Goal: Task Accomplishment & Management: Complete application form

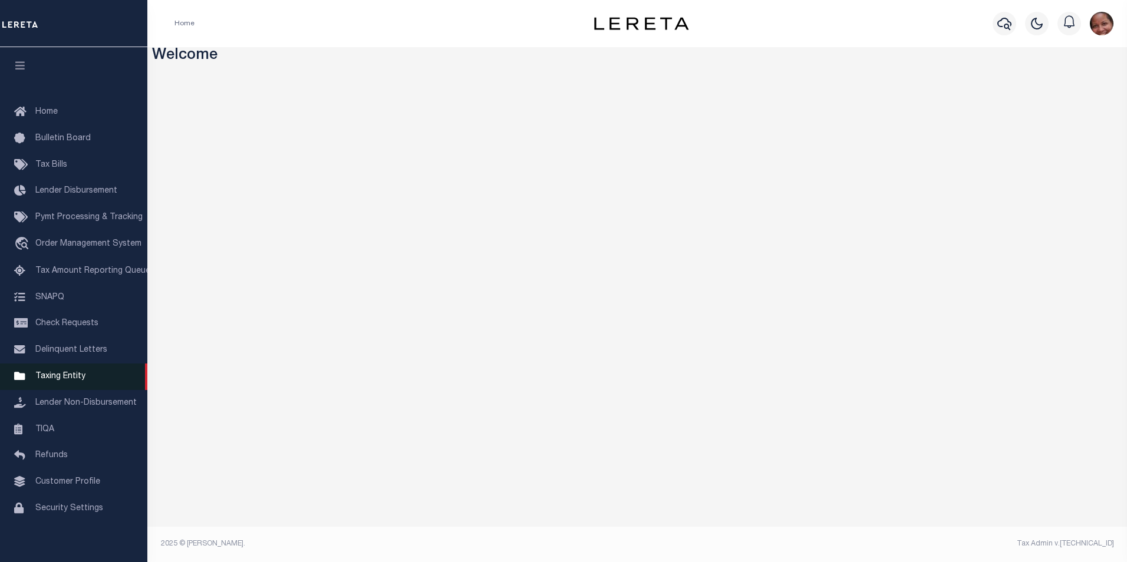
click at [54, 381] on span "Taxing Entity" at bounding box center [60, 376] width 50 height 8
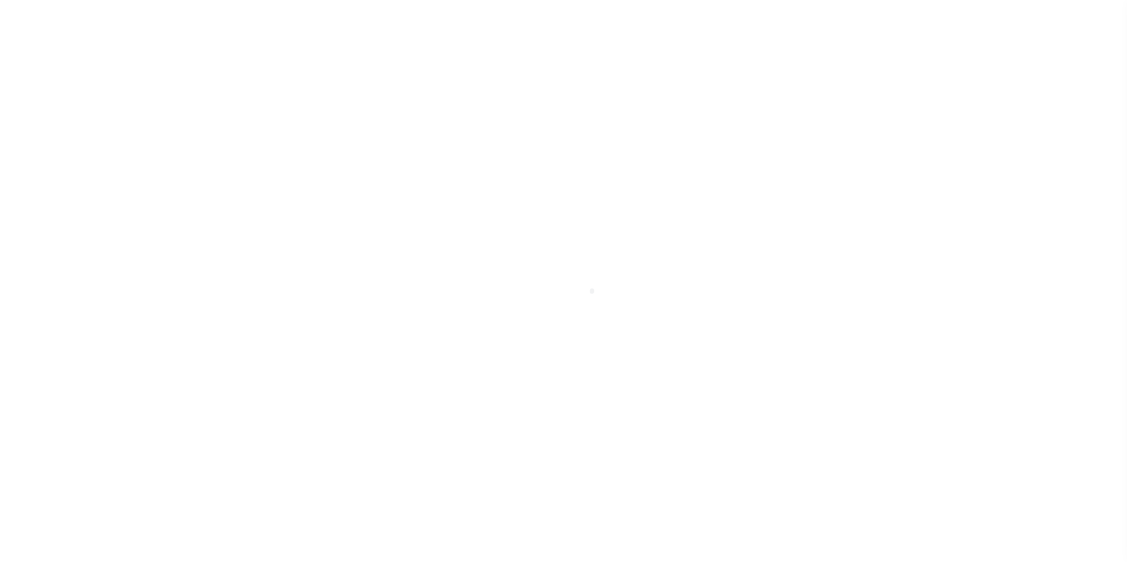
scroll to position [12, 0]
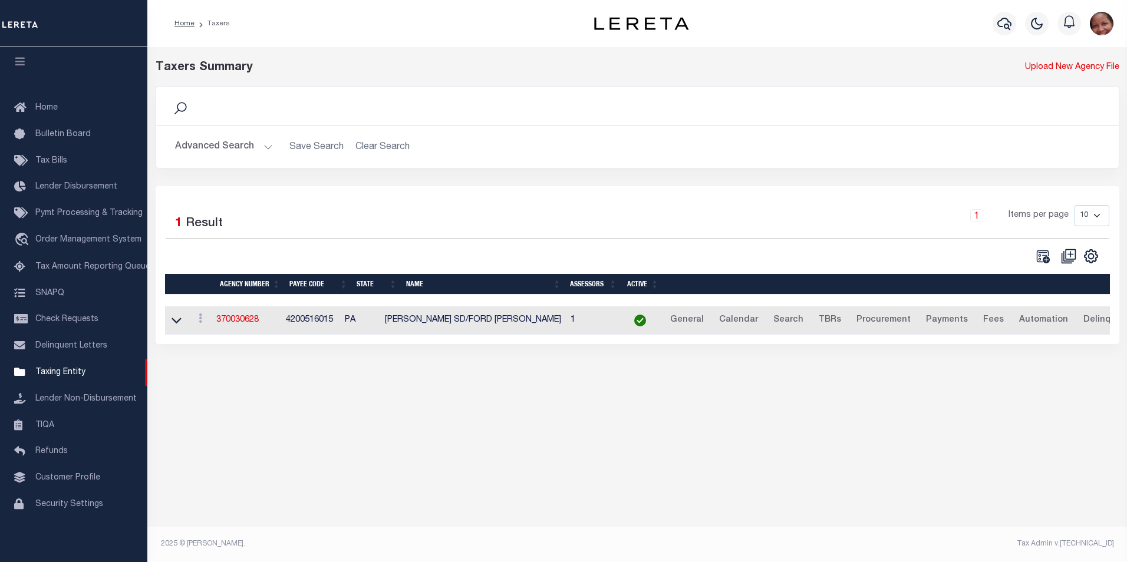
click at [265, 147] on button "Advanced Search" at bounding box center [224, 147] width 98 height 23
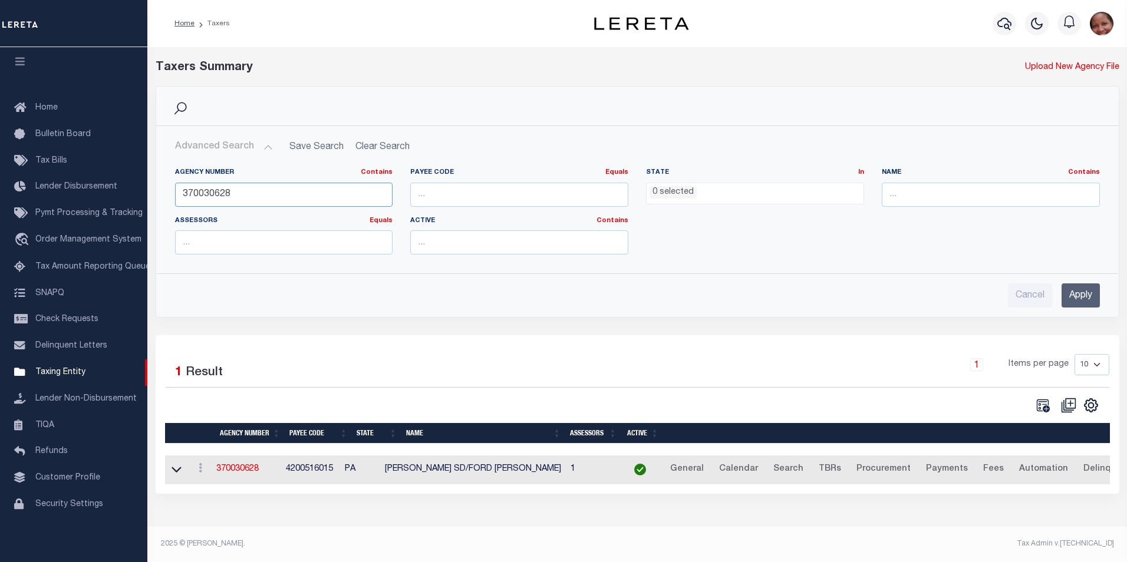
drag, startPoint x: 238, startPoint y: 196, endPoint x: 174, endPoint y: 193, distance: 63.7
click at [174, 193] on div "Agency Number Contains Contains Is 370030628" at bounding box center [284, 192] width 236 height 48
type input "090580000"
click at [1092, 301] on input "Apply" at bounding box center [1080, 295] width 38 height 24
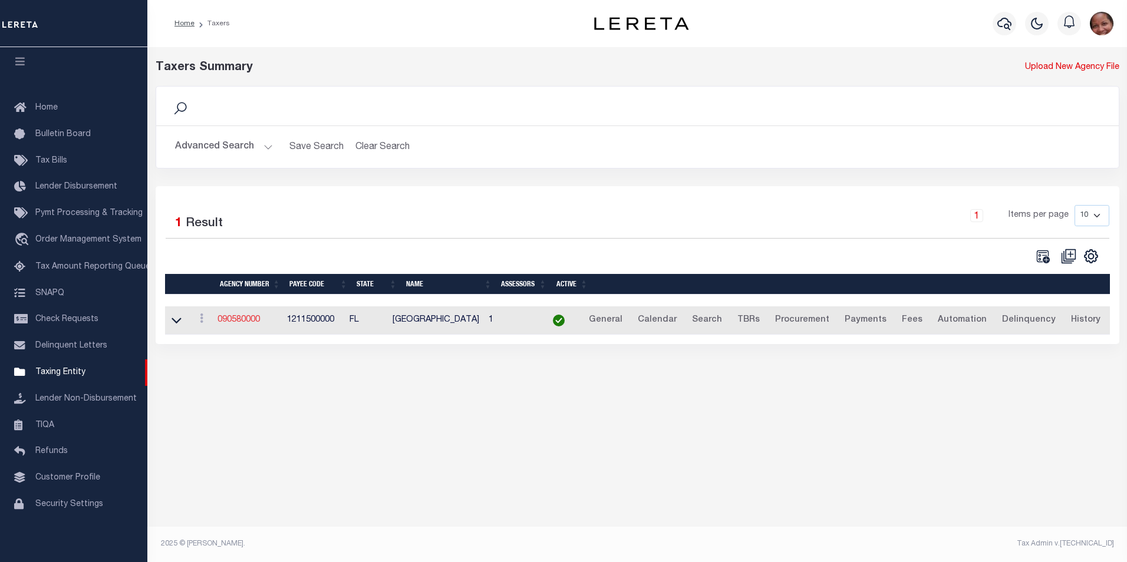
click at [242, 322] on link "090580000" at bounding box center [238, 320] width 42 height 8
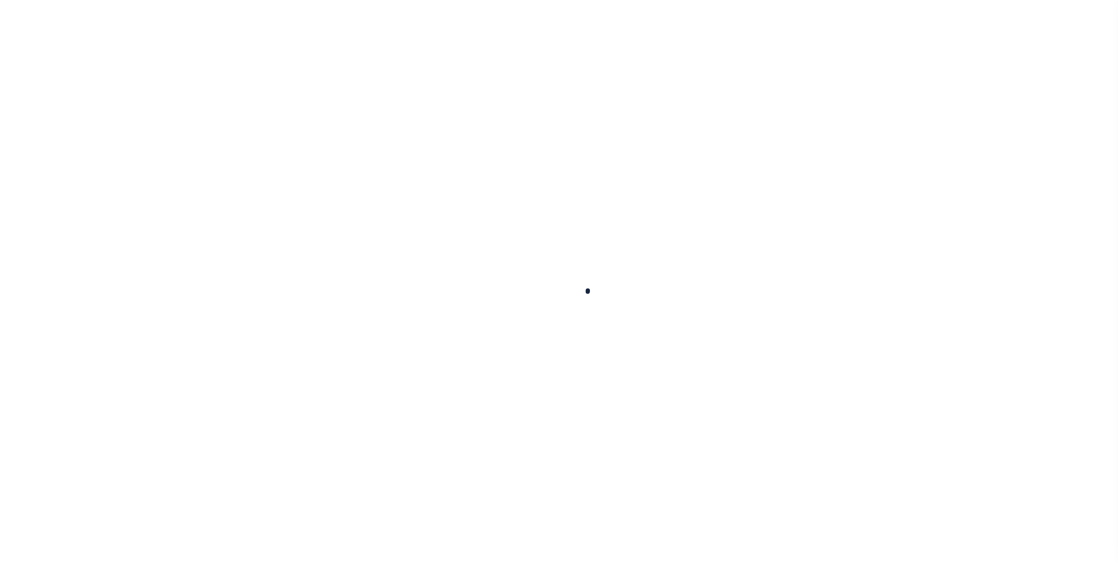
select select
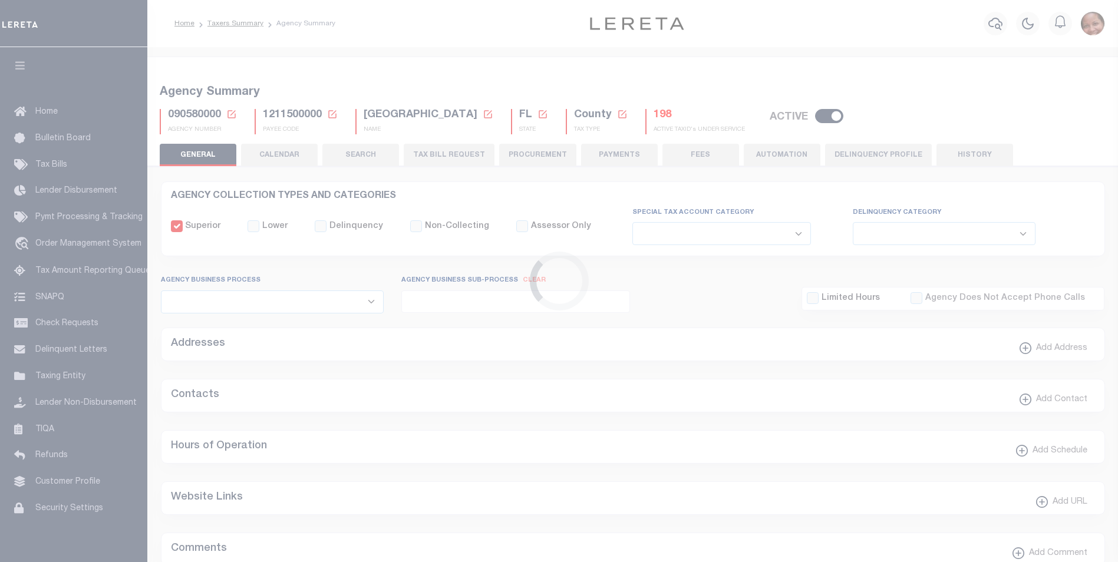
checkbox input "false"
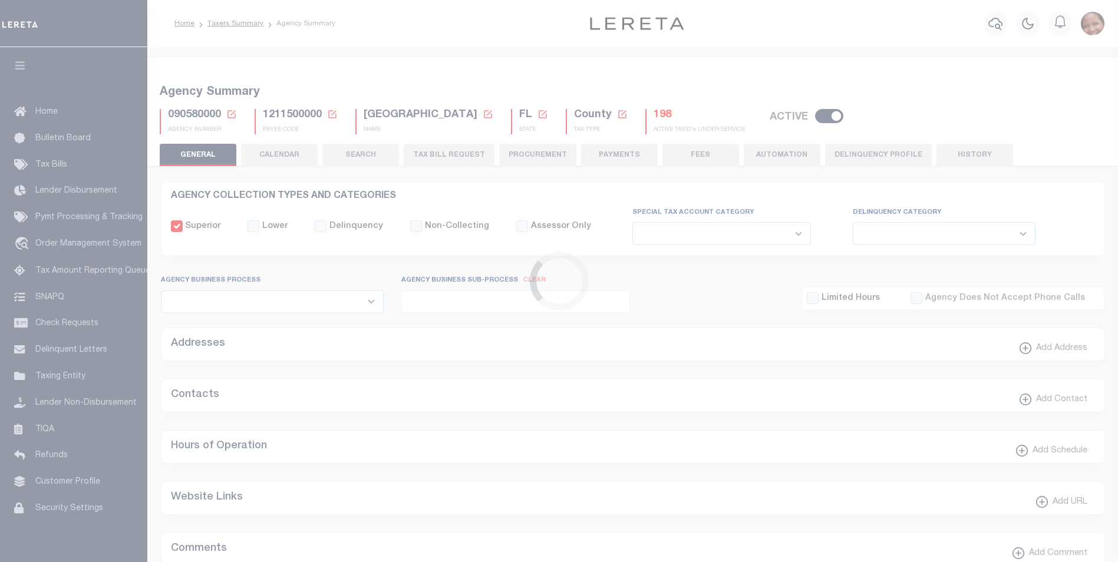
type input "1211500000"
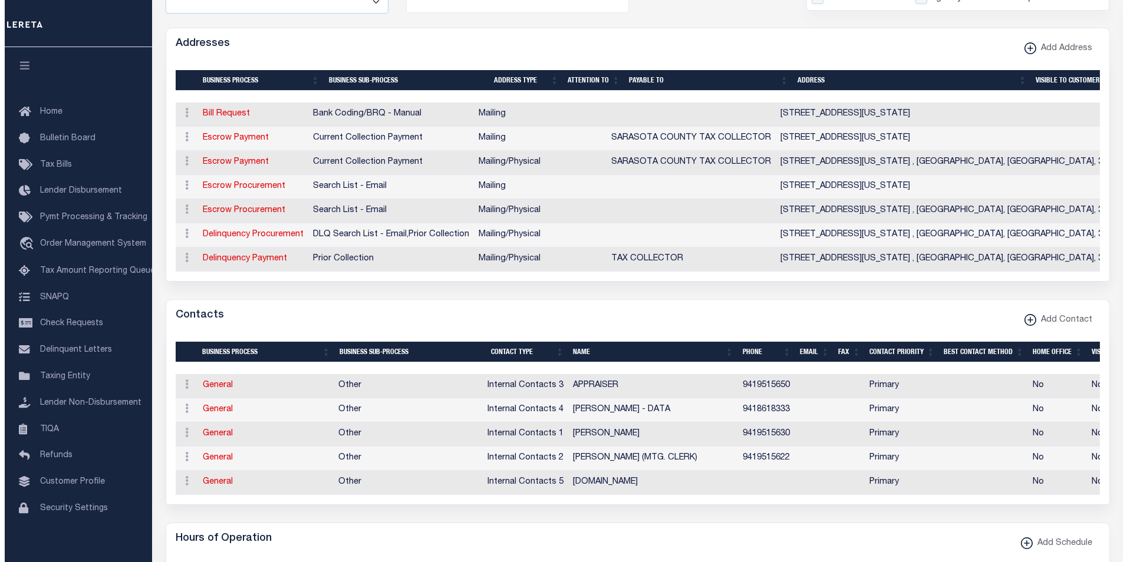
scroll to position [305, 0]
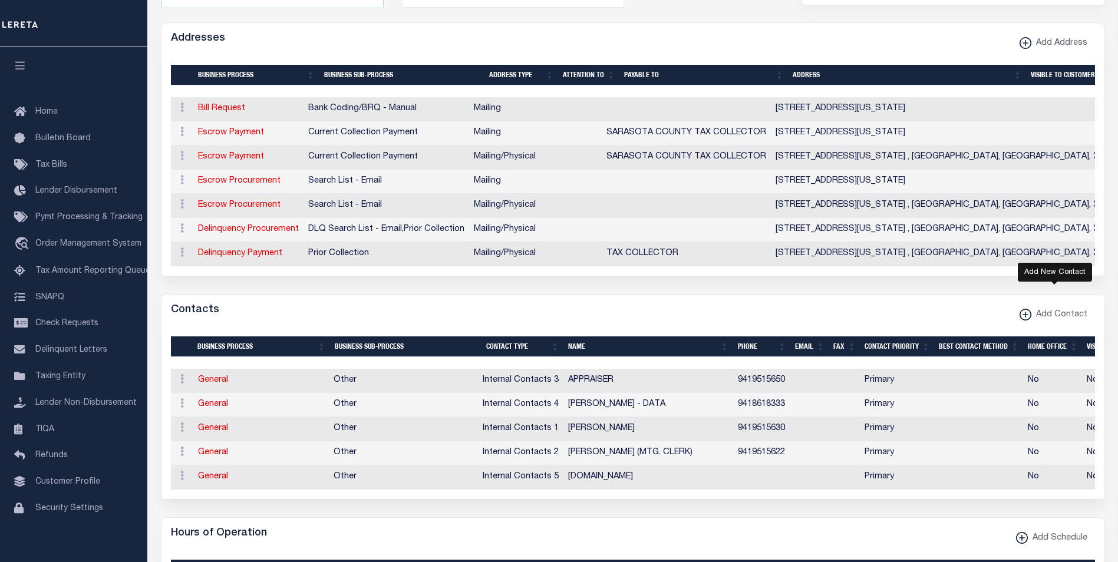
click at [1028, 315] on icon "button" at bounding box center [1026, 314] width 6 height 1
select select "1"
checkbox input "false"
checkbox input "true"
select select
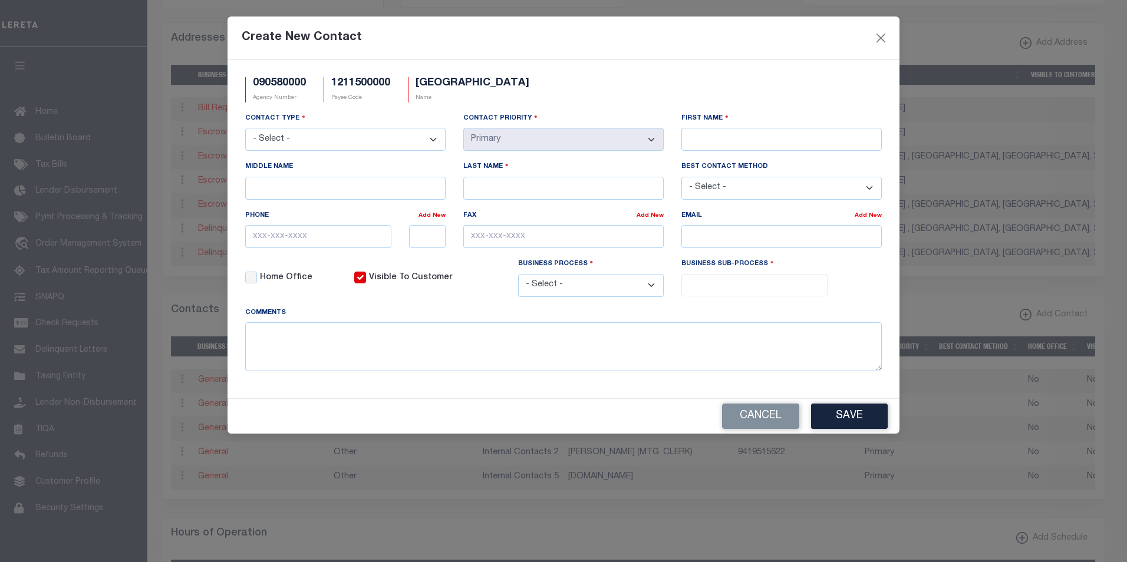
click at [434, 141] on select "- Select - Assessor Clerk Internal Contacts 1 Internal Contacts 2 Internal Cont…" at bounding box center [345, 139] width 200 height 23
select select "2"
click at [245, 128] on select "- Select - Assessor Clerk Internal Contacts 1 Internal Contacts 2 Internal Cont…" at bounding box center [345, 139] width 200 height 23
click at [720, 140] on input "First Name" at bounding box center [781, 139] width 200 height 23
click at [753, 138] on input "First Name" at bounding box center [781, 139] width 200 height 23
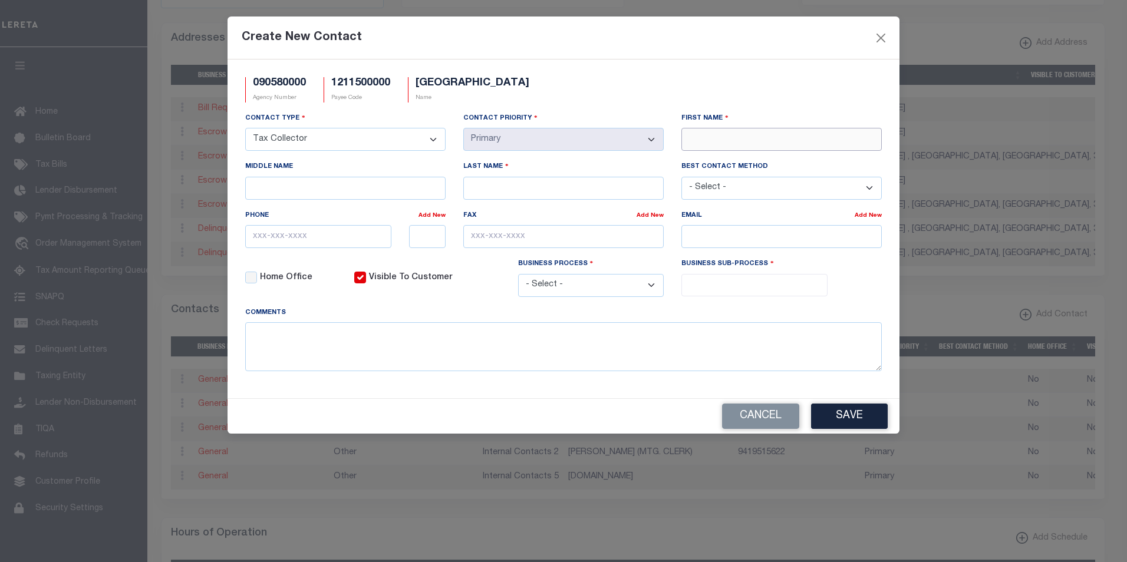
paste input "DENISE"
type input "DENISE"
click at [529, 190] on input "Last Name" at bounding box center [563, 188] width 200 height 23
paste input "SAM"
type input "SAM"
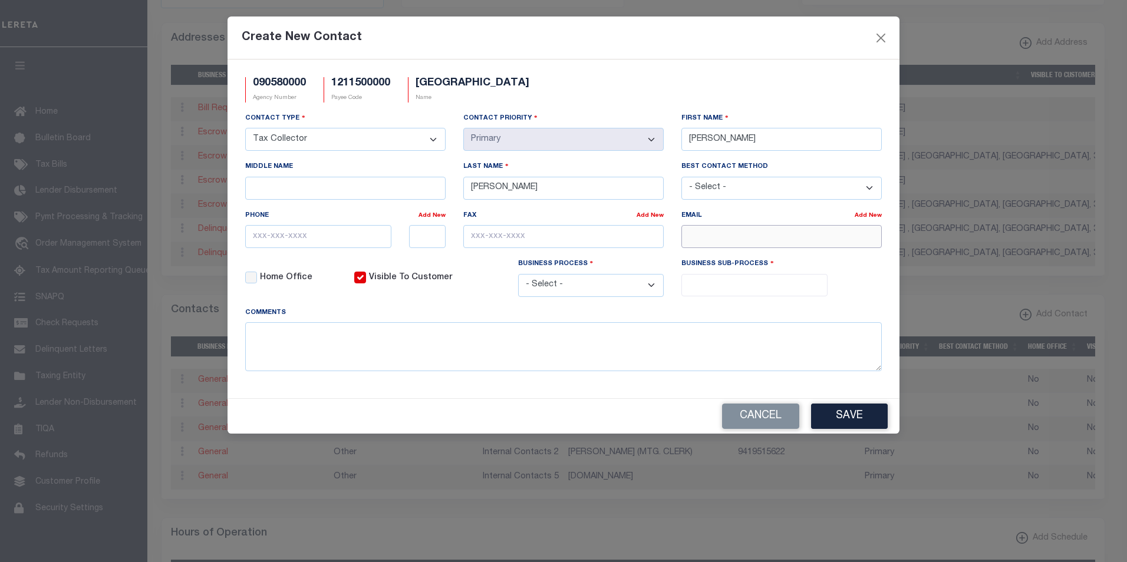
click at [713, 236] on input "email" at bounding box center [781, 236] width 200 height 23
paste input "INFO@SARASOTATAXCOLLECTOR.GOV"
type input "INFO@SARASOTATAXCOLLECTOR.GOV"
click at [315, 242] on input "text" at bounding box center [318, 236] width 146 height 23
paste input "941-861-8385"
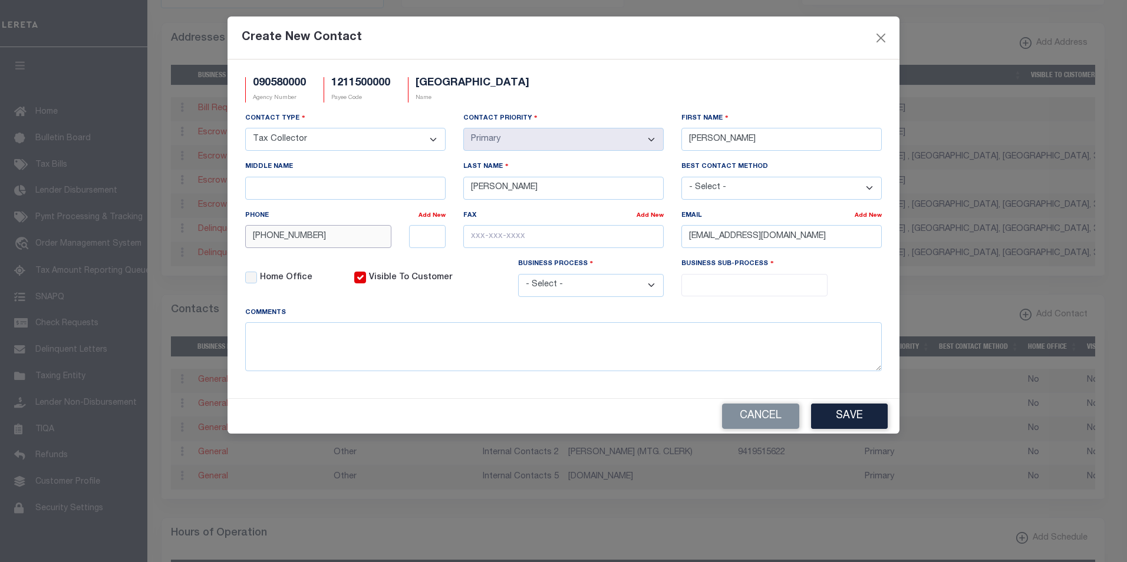
type input "941-861-8385"
click at [489, 235] on input "text" at bounding box center [563, 236] width 200 height 23
paste input "941-861-8349"
type input "941-861-8349"
click at [649, 288] on select "- Select - All Automation Bill Request Delinquency Payment Delinquency Procurem…" at bounding box center [591, 285] width 146 height 23
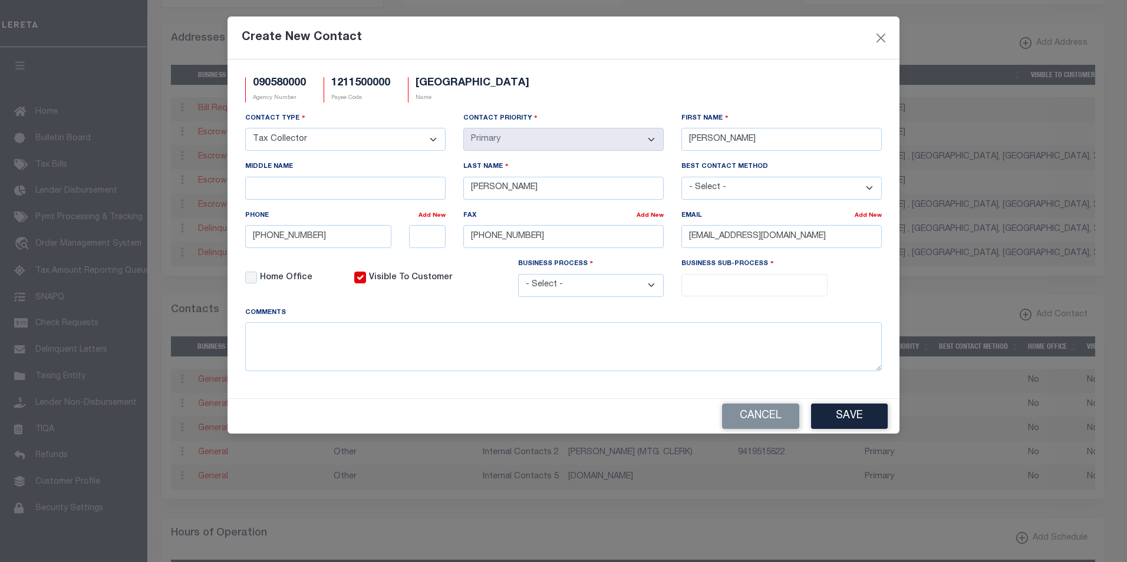
select select "6"
click at [518, 276] on select "- Select - All Automation Bill Request Delinquency Payment Delinquency Procurem…" at bounding box center [591, 285] width 146 height 23
click at [743, 283] on input "search" at bounding box center [754, 284] width 139 height 13
select select "31"
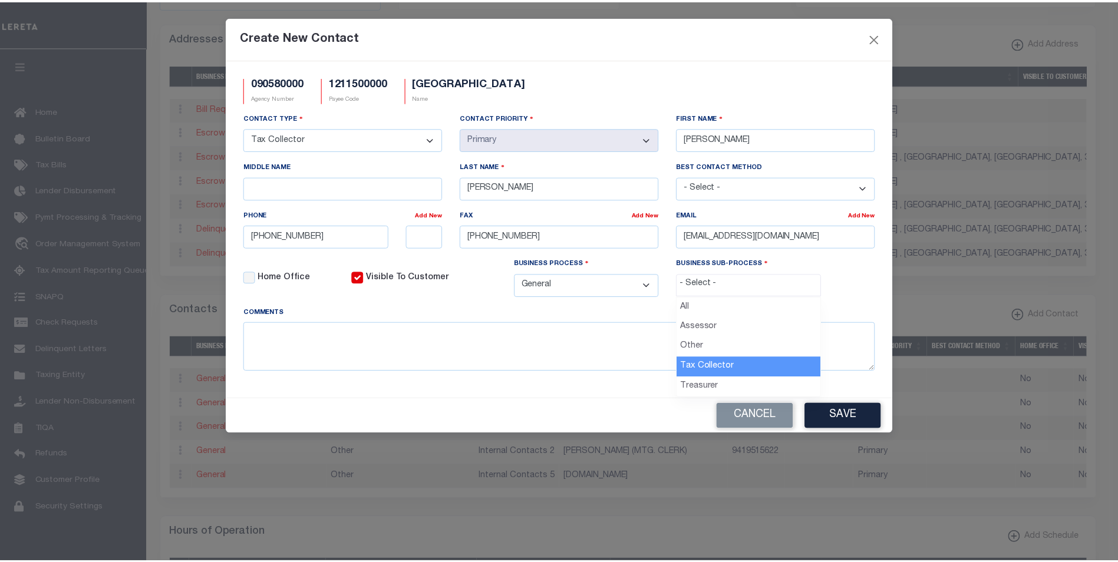
scroll to position [32, 0]
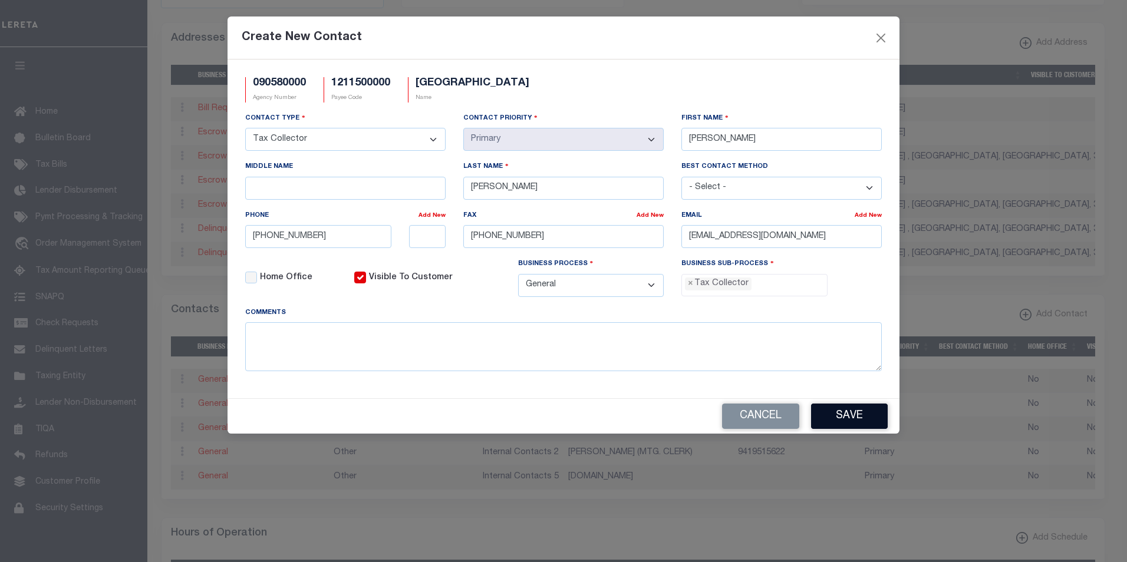
click at [858, 422] on button "Save" at bounding box center [849, 416] width 77 height 25
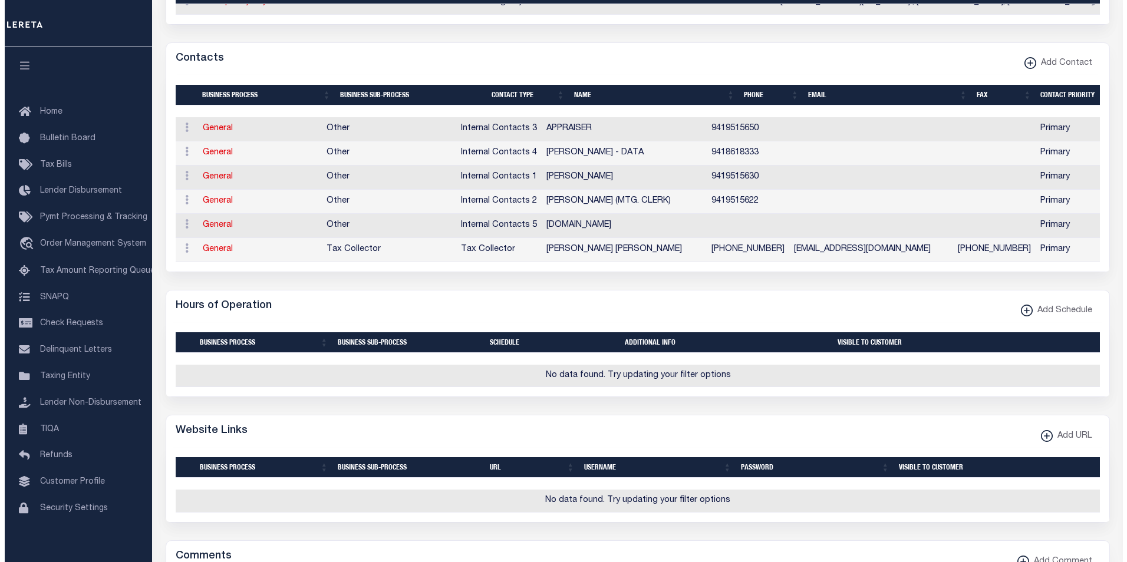
scroll to position [586, 0]
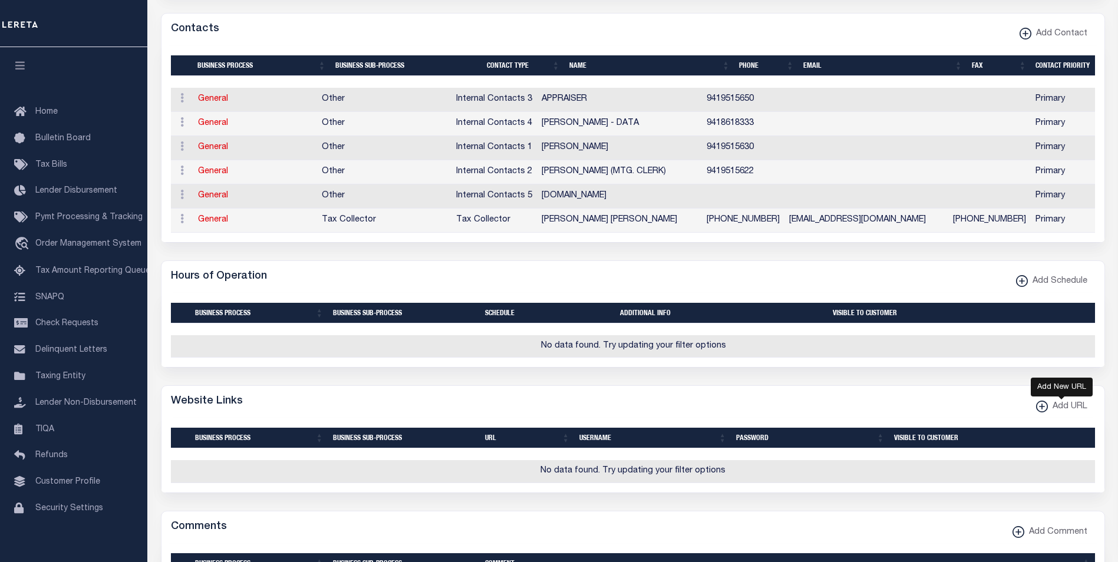
click at [1038, 413] on xmlns\ "button" at bounding box center [1042, 407] width 12 height 12
select select
checkbox input "true"
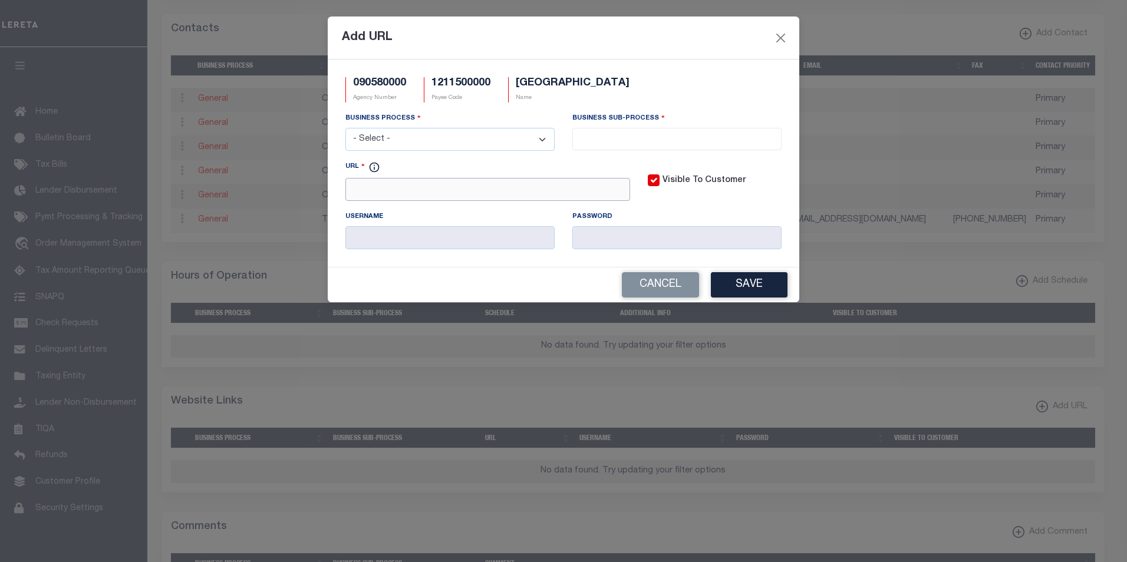
click at [357, 195] on input "URL" at bounding box center [487, 189] width 285 height 23
paste input "https://www.sarasotataxcollector.gov/"
type input "https://www.sarasotataxcollector.gov/"
click at [543, 139] on select "- Select - All Automation Bill Request Delinquency Payment Delinquency Procurem…" at bounding box center [449, 139] width 209 height 23
select select "6"
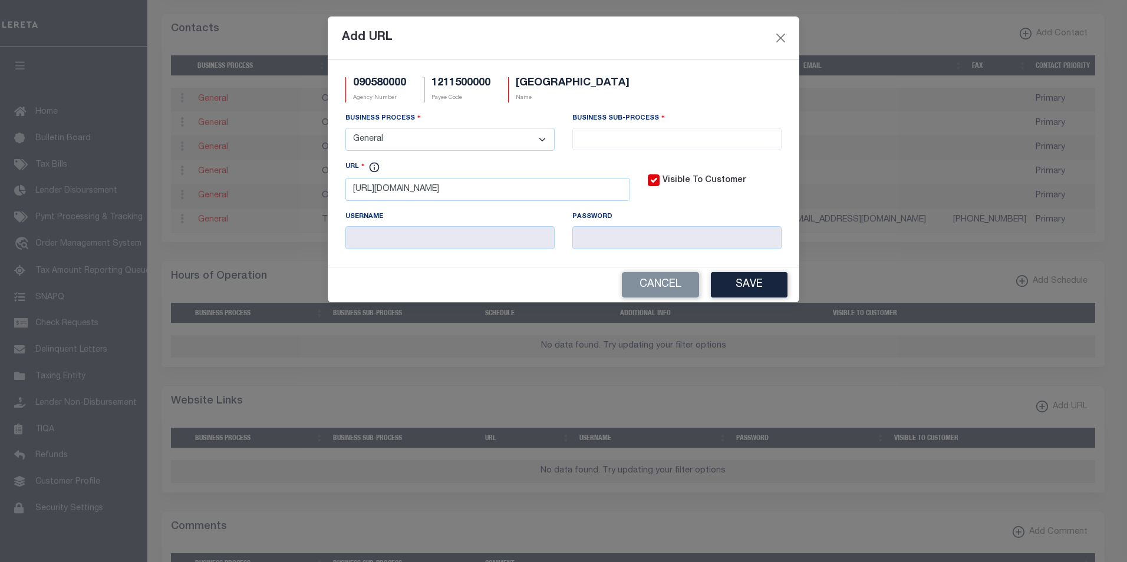
click at [345, 128] on select "- Select - All Automation Bill Request Delinquency Payment Delinquency Procurem…" at bounding box center [449, 139] width 209 height 23
click at [746, 140] on input "search" at bounding box center [677, 137] width 202 height 13
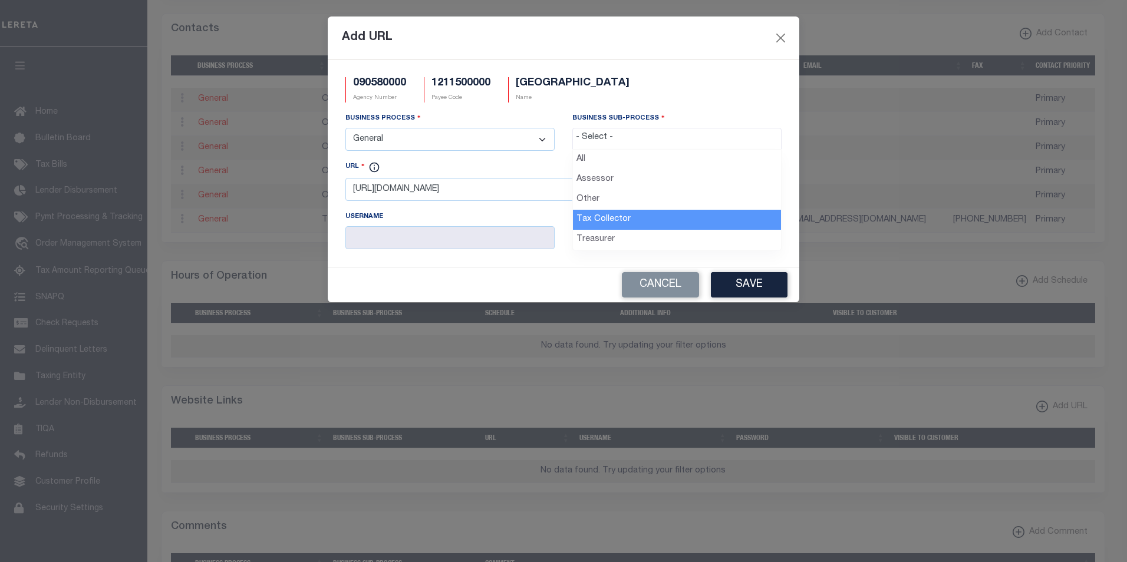
select select "31"
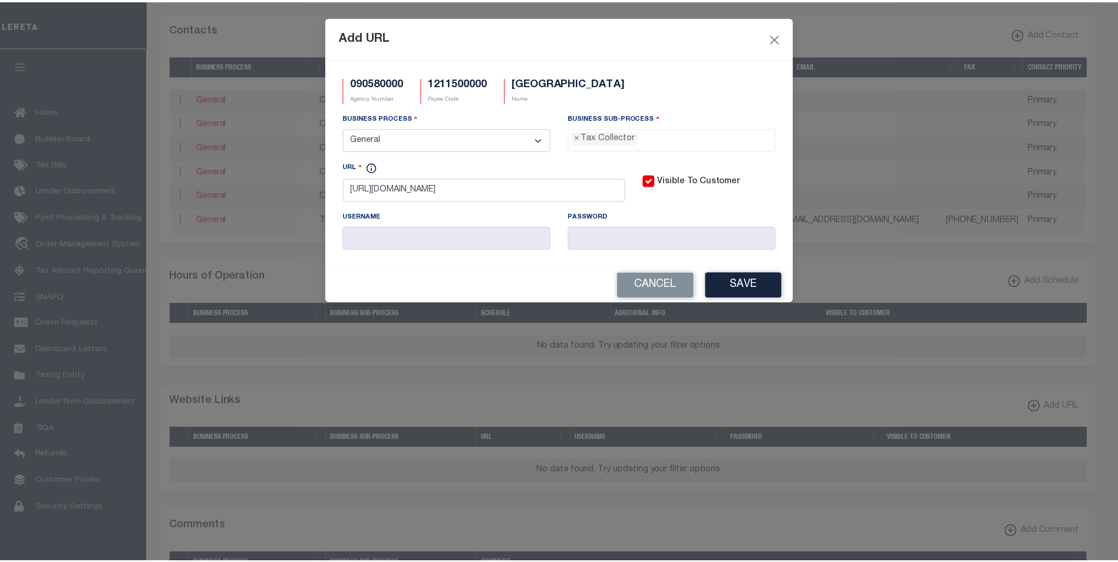
scroll to position [32, 0]
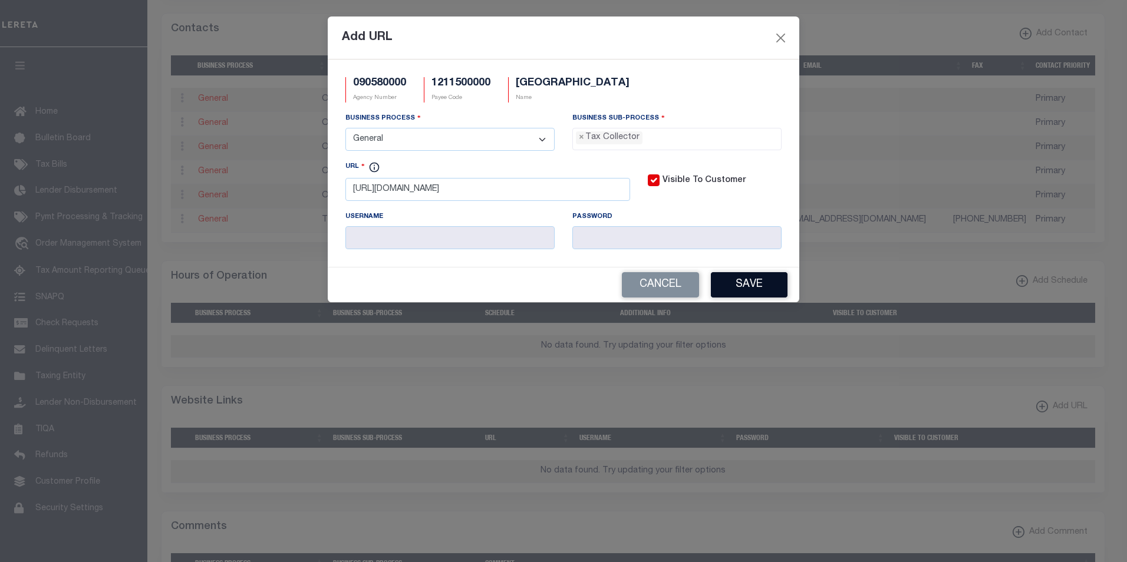
click at [771, 284] on button "Save" at bounding box center [749, 284] width 77 height 25
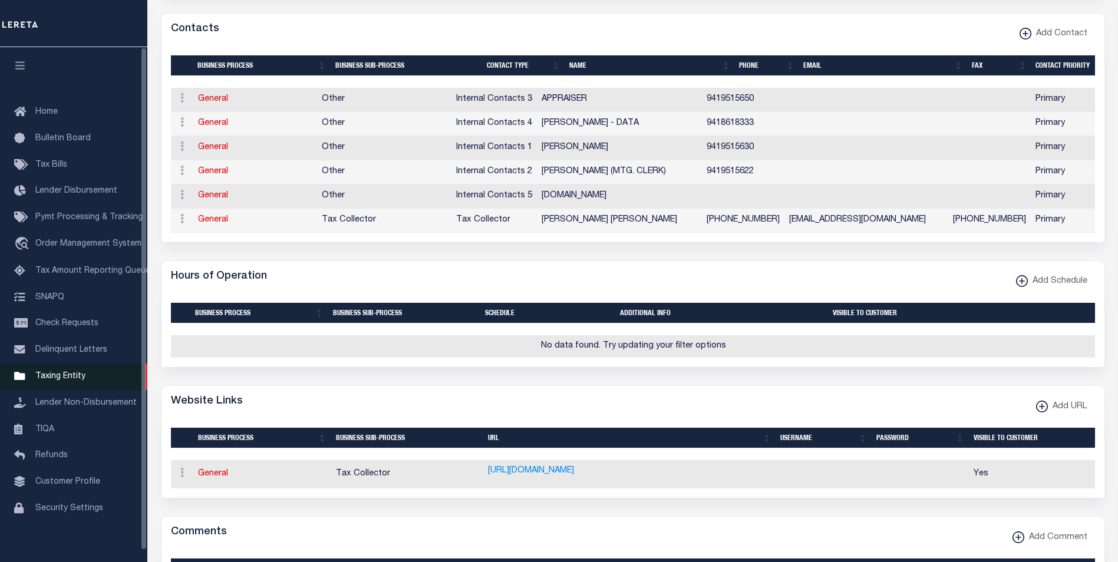
click at [68, 381] on span "Taxing Entity" at bounding box center [60, 376] width 50 height 8
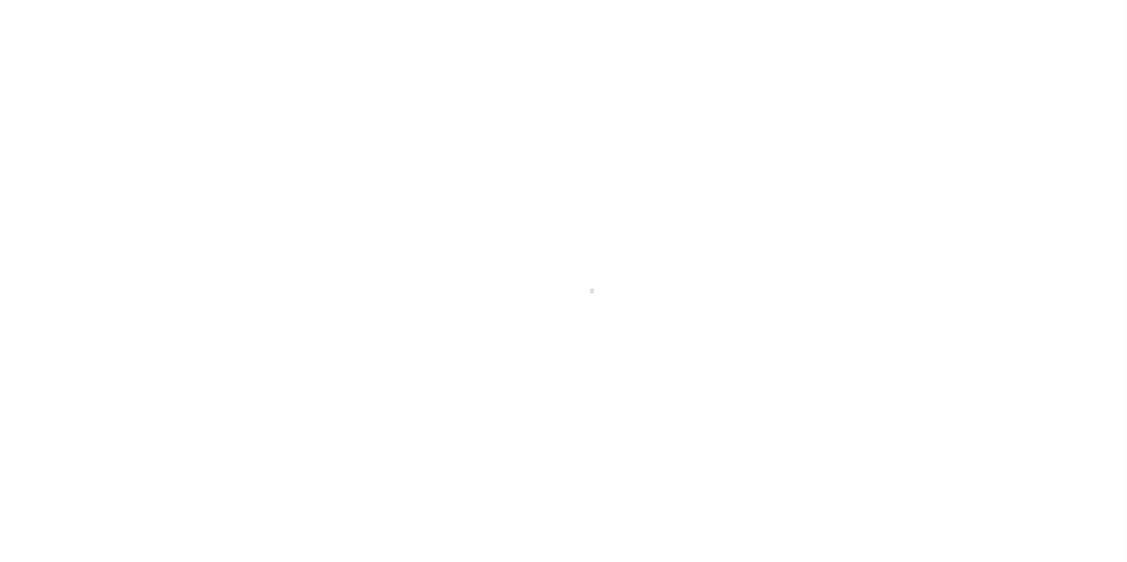
scroll to position [12, 0]
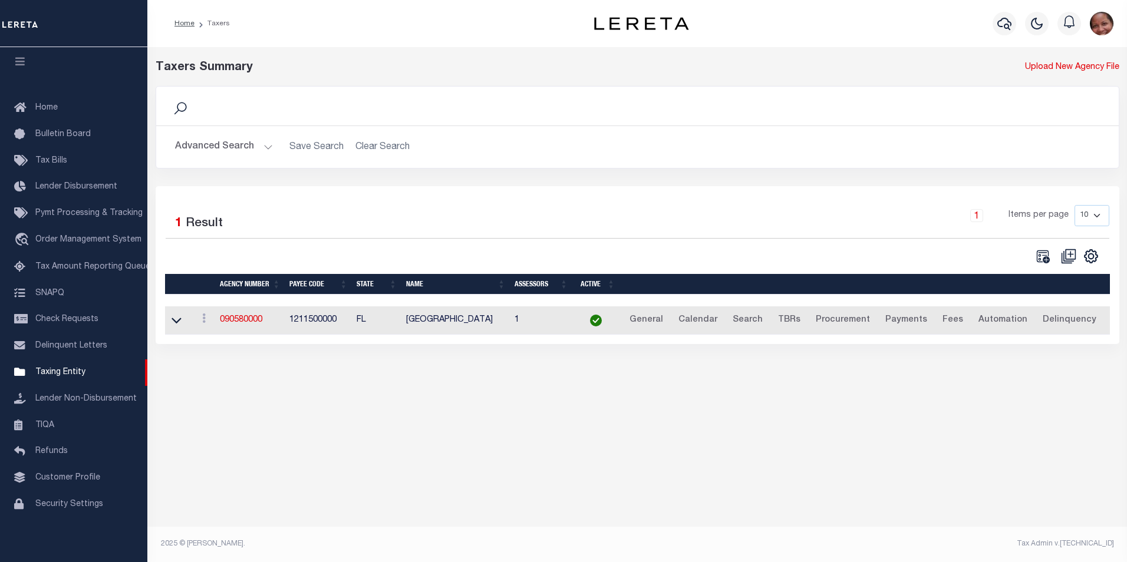
click at [265, 147] on button "Advanced Search" at bounding box center [224, 147] width 98 height 23
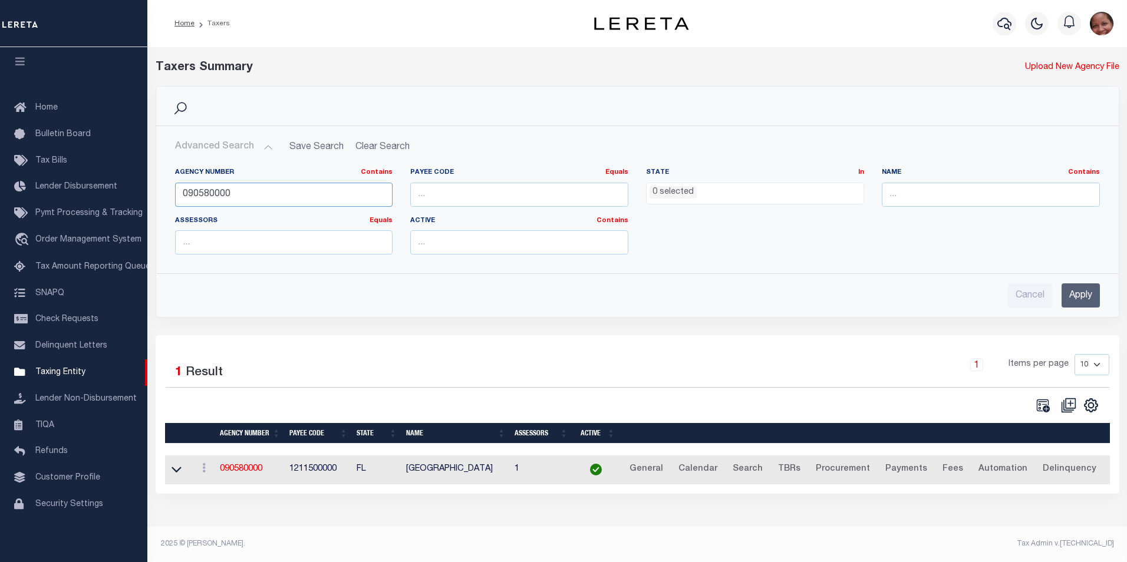
drag, startPoint x: 233, startPoint y: 195, endPoint x: 179, endPoint y: 194, distance: 54.2
click at [179, 194] on input "090580000" at bounding box center [284, 195] width 218 height 24
type input "090400000"
click at [1082, 298] on input "Apply" at bounding box center [1080, 295] width 38 height 24
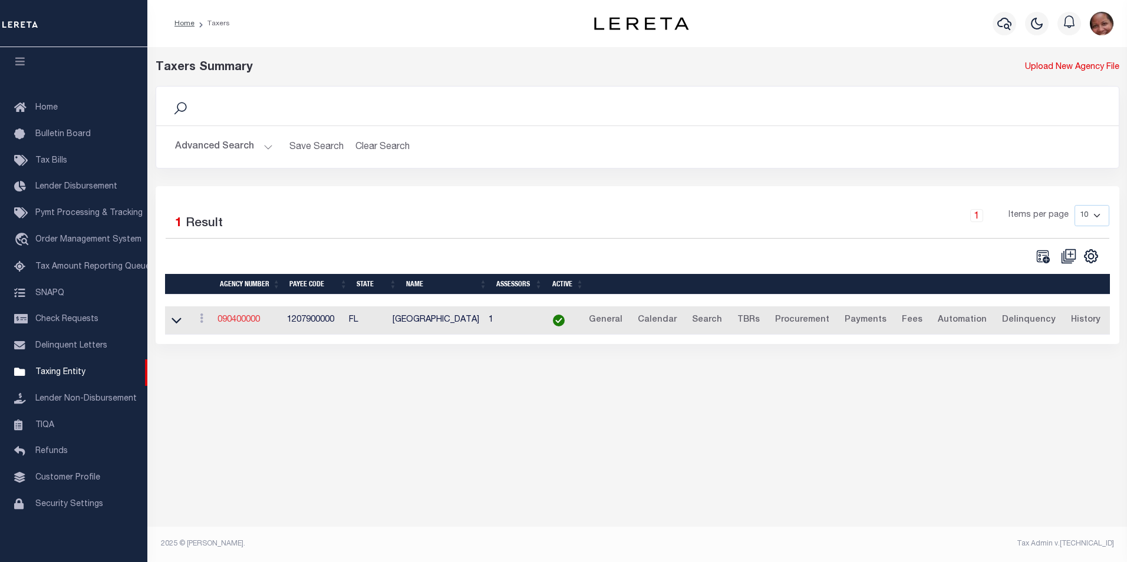
click at [246, 322] on link "090400000" at bounding box center [238, 320] width 42 height 8
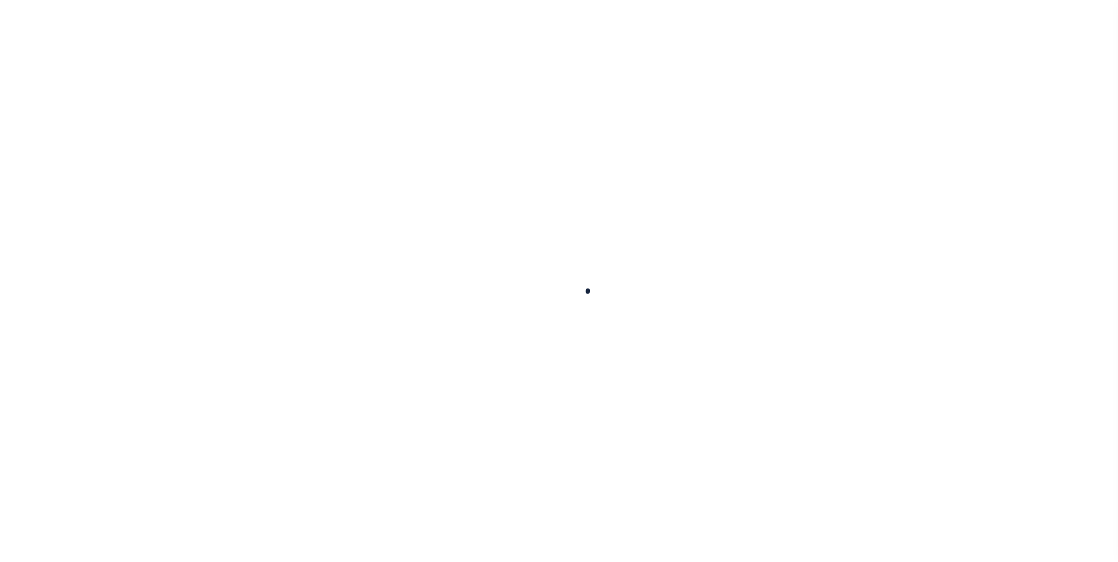
select select
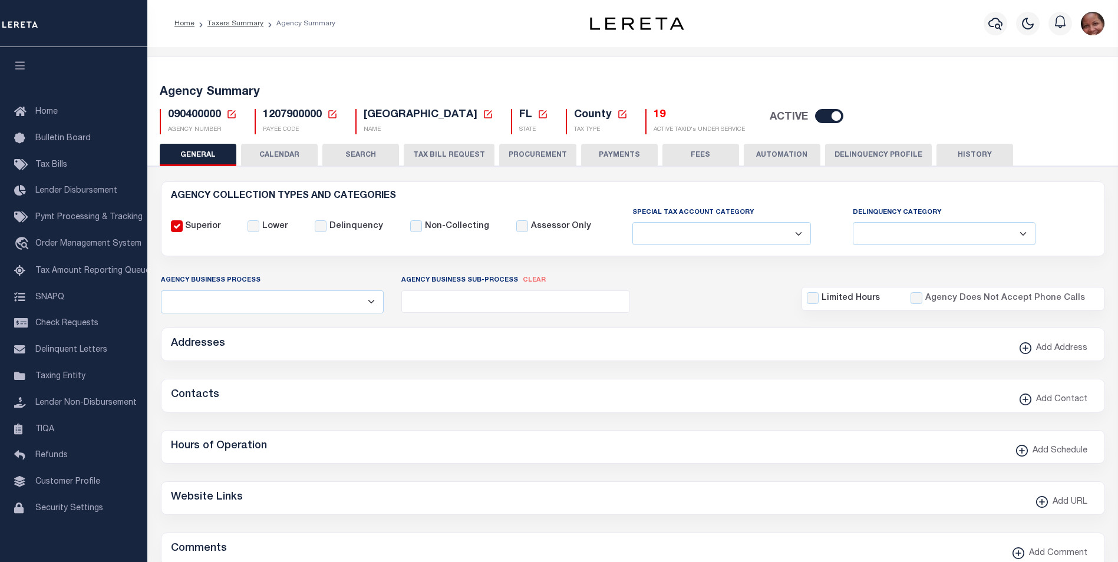
checkbox input "false"
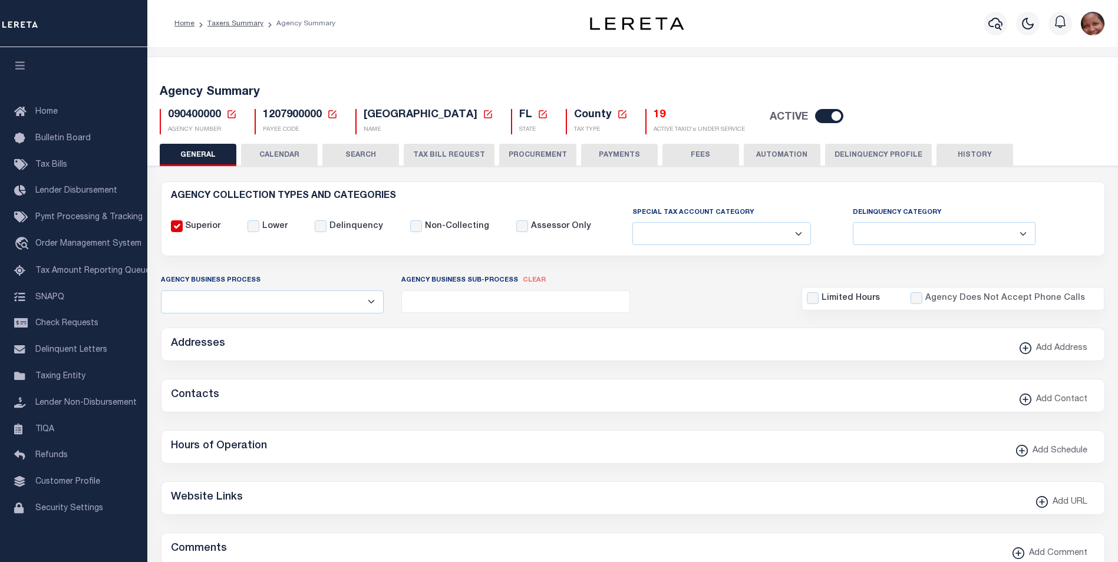
type input "1207900000"
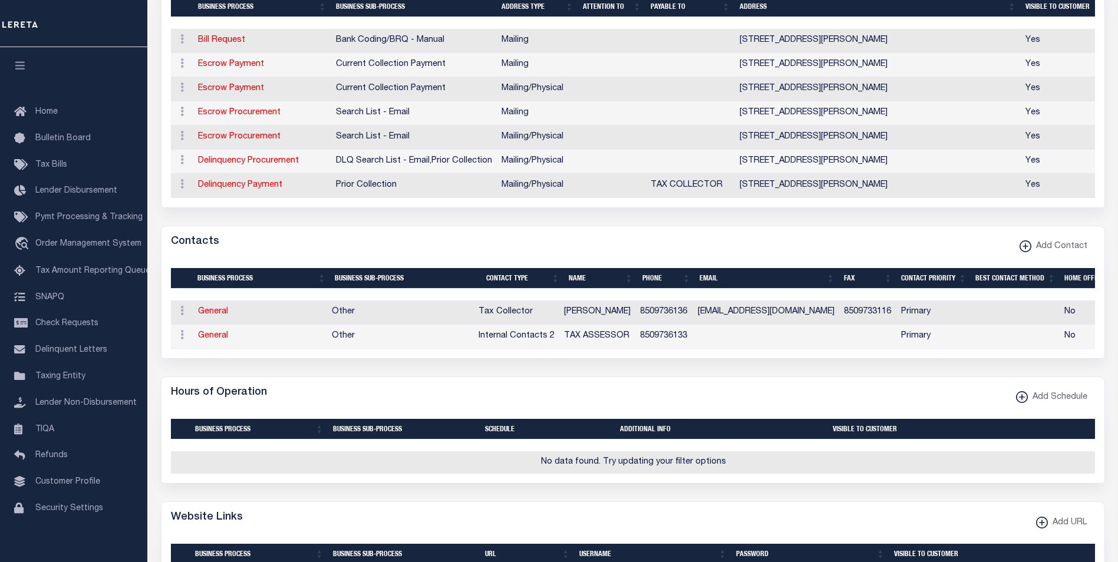
scroll to position [406, 0]
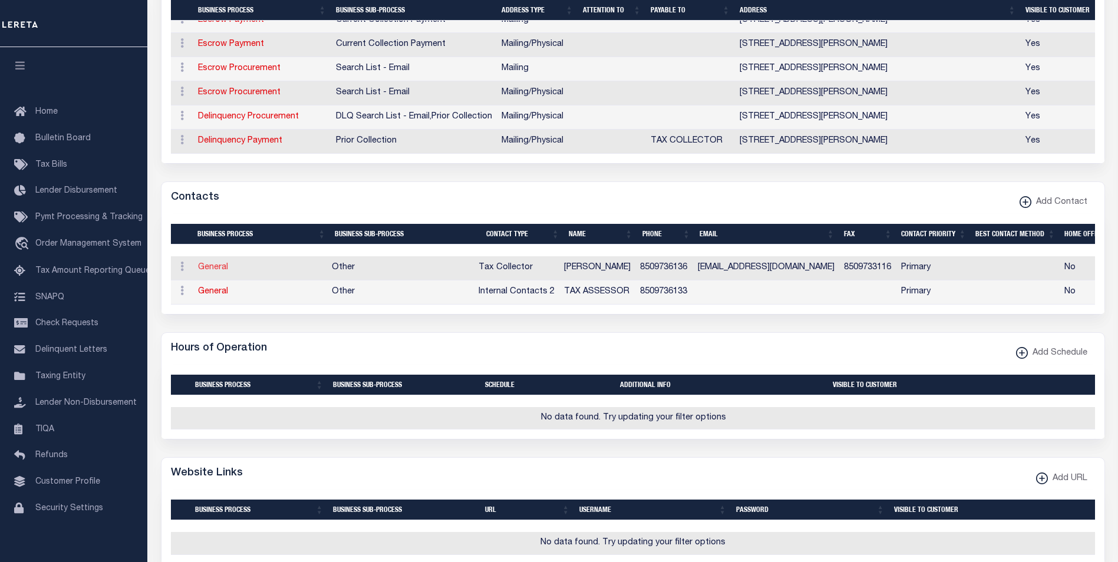
click at [210, 272] on link "General" at bounding box center [213, 267] width 30 height 8
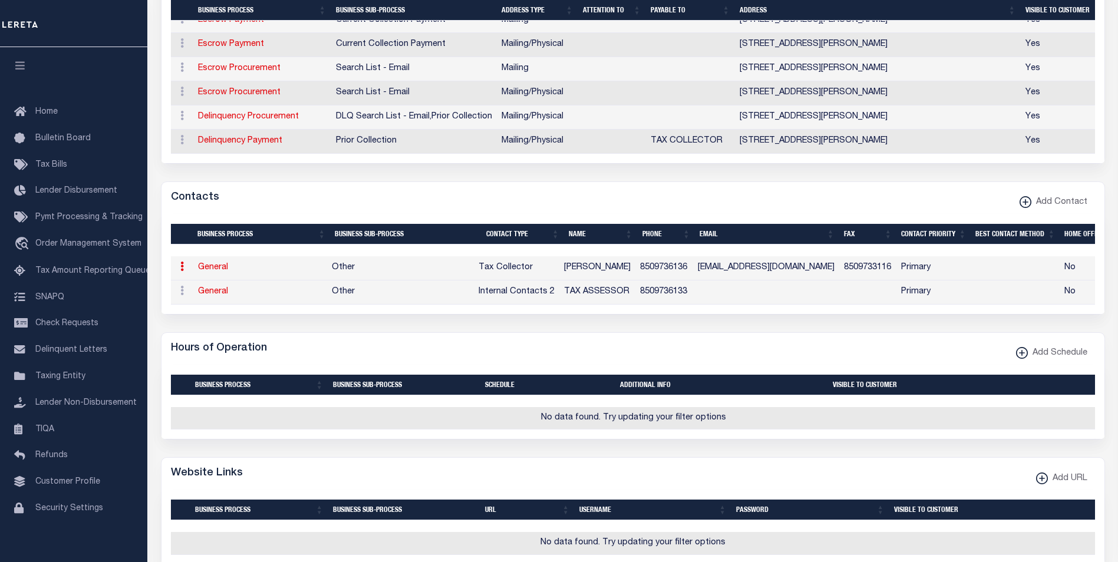
select select "2"
select select "1"
type input "LISA"
type input "TUTEN"
type input "8509736136"
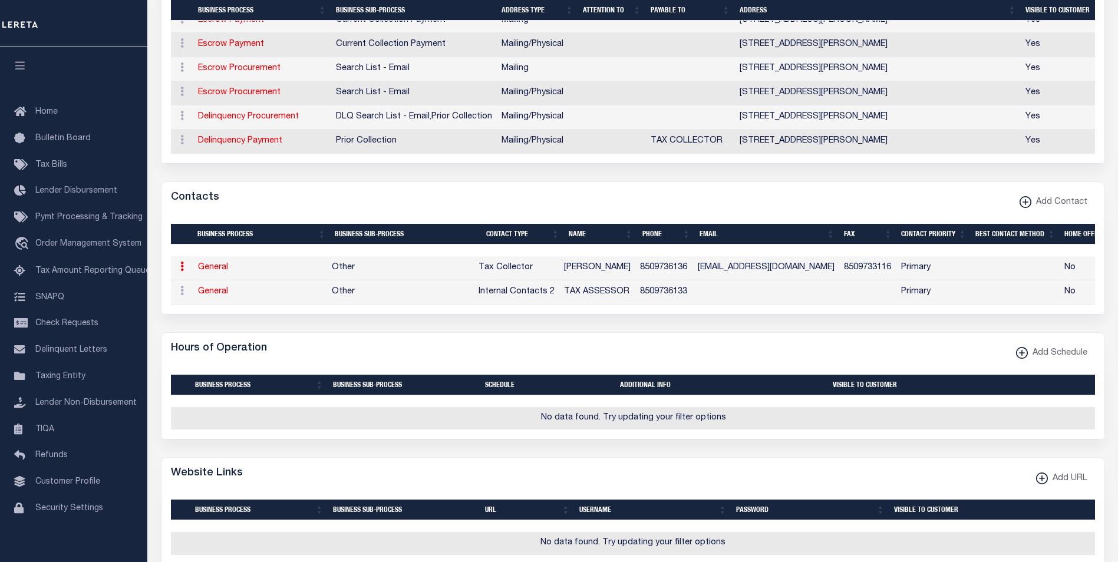
type input "8509733116"
type input "MCTC@MADISONCOANNEX.COM"
select select "6"
select select "39"
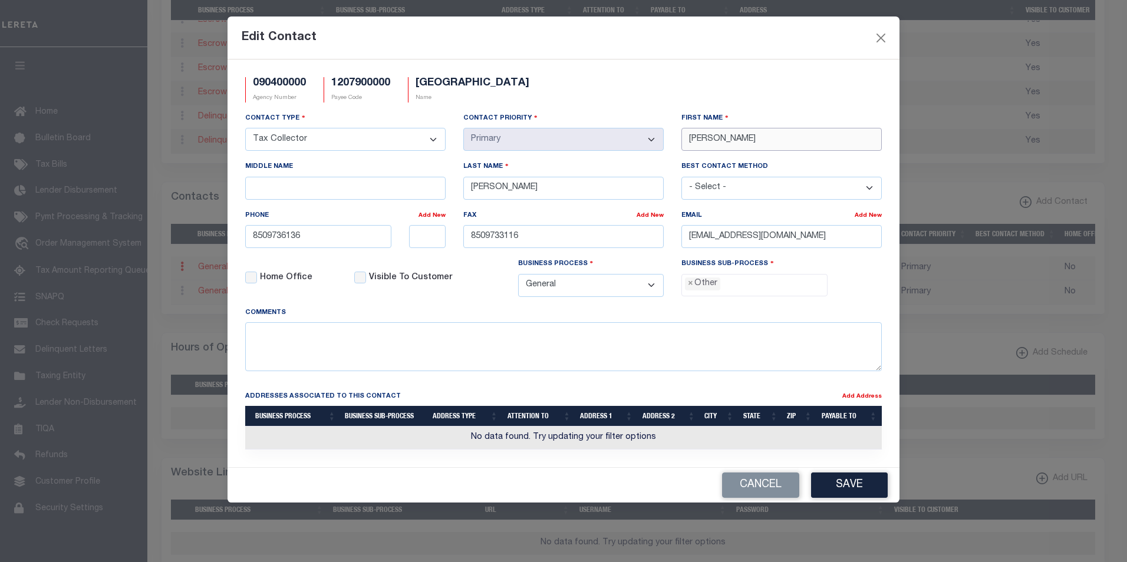
drag, startPoint x: 712, startPoint y: 142, endPoint x: 684, endPoint y: 138, distance: 28.0
click at [684, 138] on input "LISA" at bounding box center [781, 139] width 200 height 23
paste input "ROBIN"
type input "ROBIN"
drag, startPoint x: 506, startPoint y: 192, endPoint x: 451, endPoint y: 189, distance: 54.3
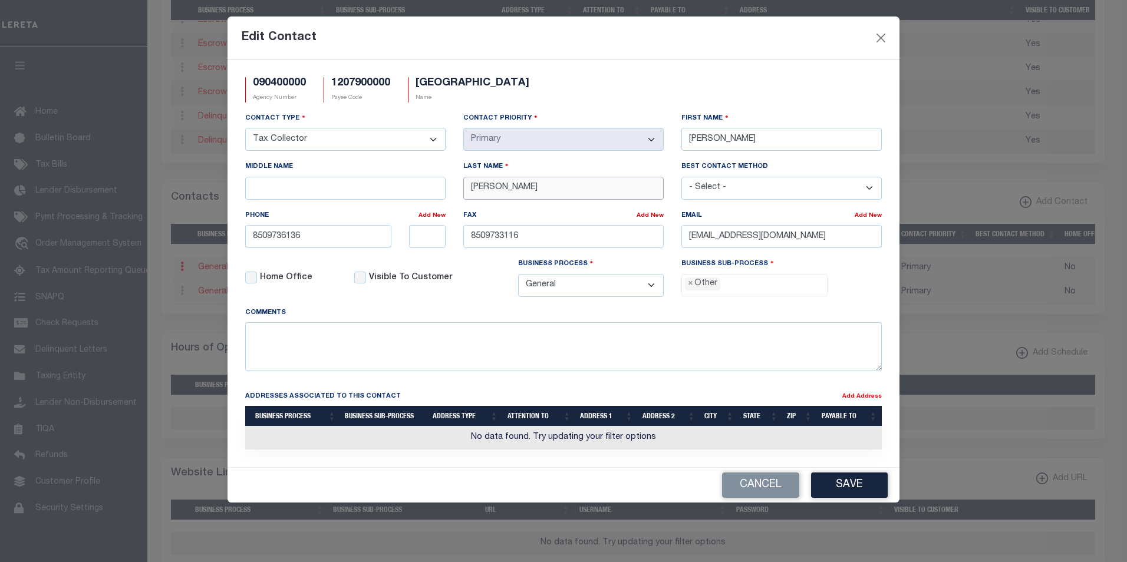
click at [451, 189] on div "Contact Type - Select - Assessor Clerk Internal Contacts 1 Internal Contacts 2 …" at bounding box center [563, 209] width 654 height 194
paste input "HART"
type input "HART"
click at [358, 191] on input "Middle Name" at bounding box center [345, 188] width 200 height 23
type input "Z."
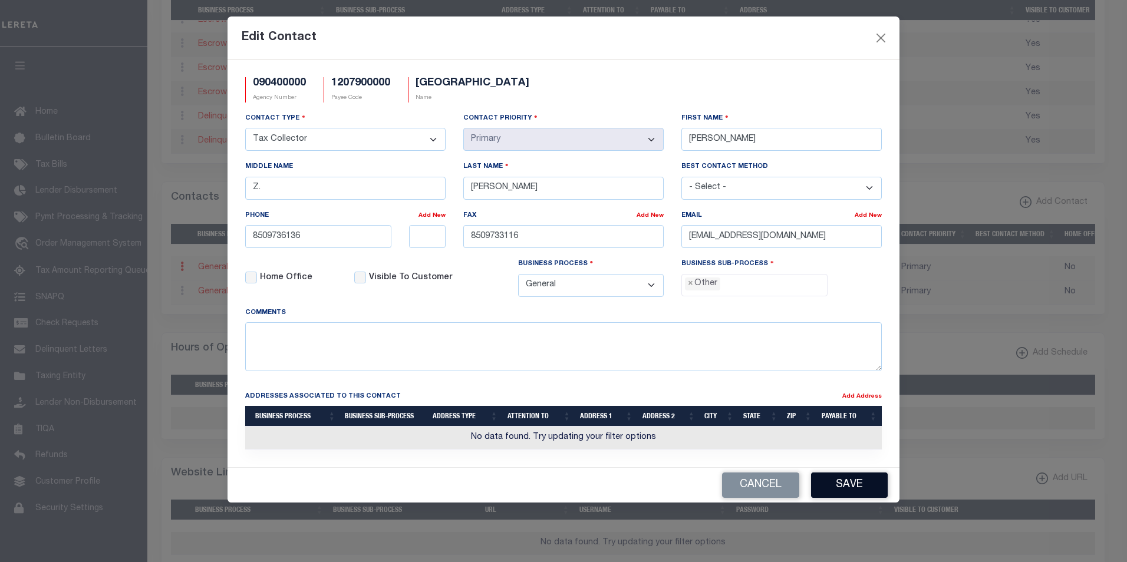
click at [866, 492] on button "Save" at bounding box center [849, 485] width 77 height 25
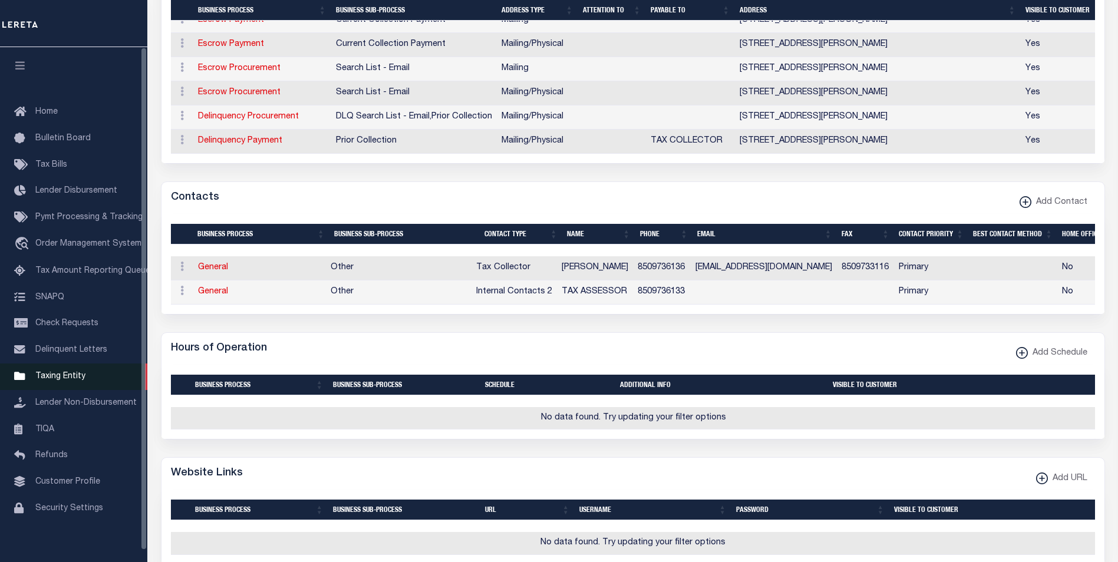
click at [51, 381] on span "Taxing Entity" at bounding box center [60, 376] width 50 height 8
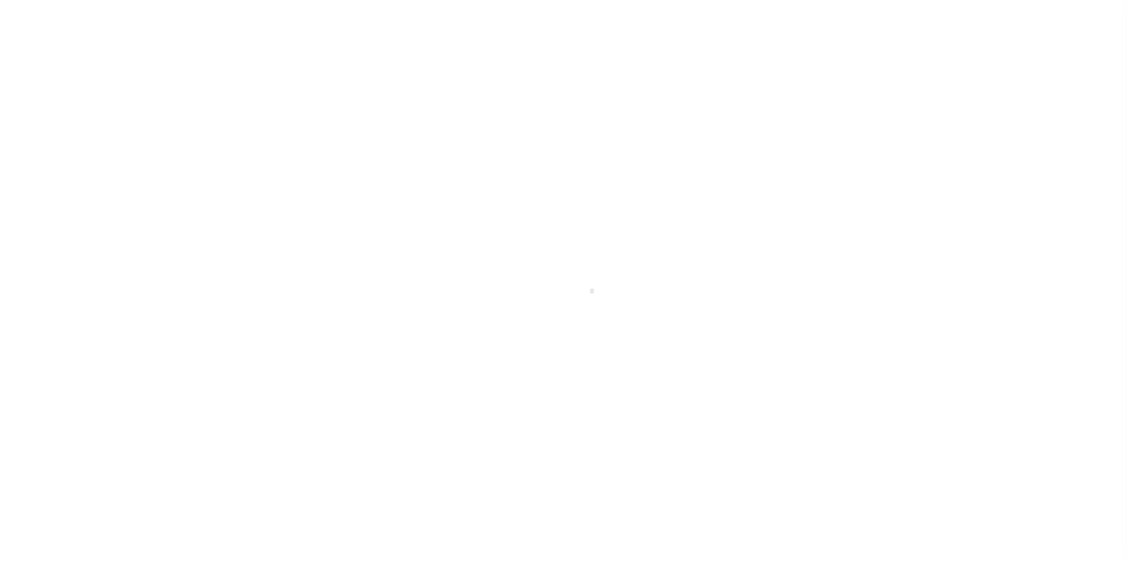
scroll to position [12, 0]
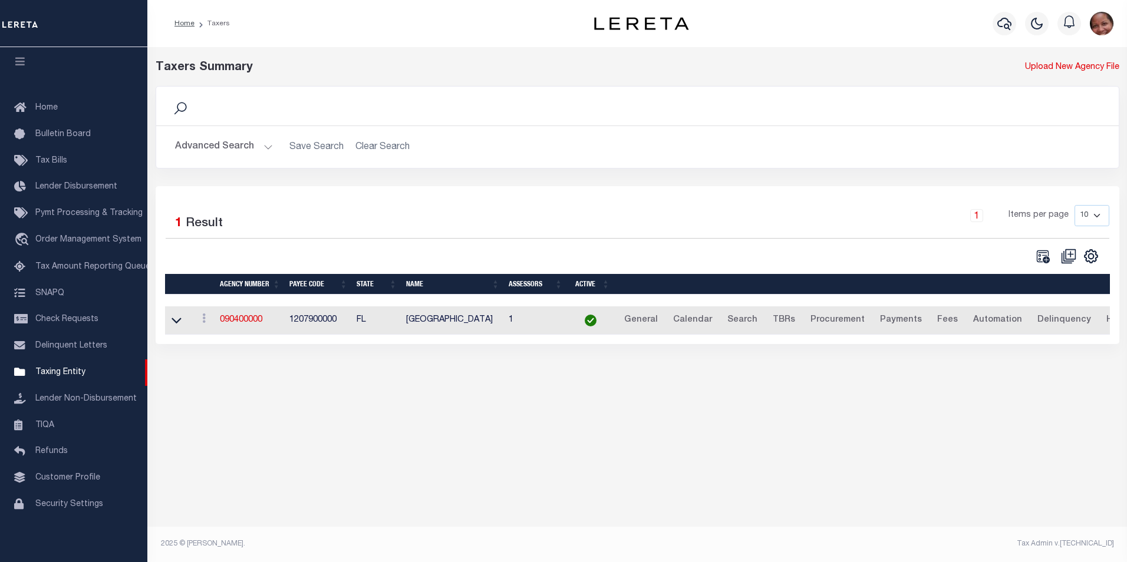
click at [267, 147] on button "Advanced Search" at bounding box center [224, 147] width 98 height 23
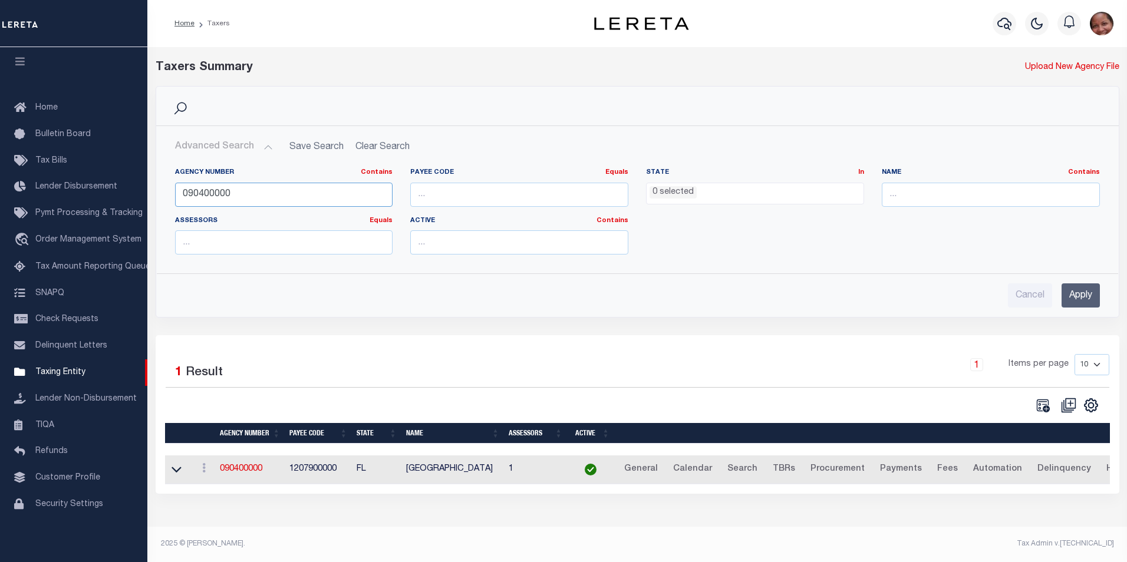
drag, startPoint x: 248, startPoint y: 199, endPoint x: 172, endPoint y: 194, distance: 76.1
click at [172, 194] on div "Agency Number Contains Contains Is 090400000" at bounding box center [284, 192] width 236 height 48
type input "100690102"
click at [1075, 292] on input "Apply" at bounding box center [1080, 295] width 38 height 24
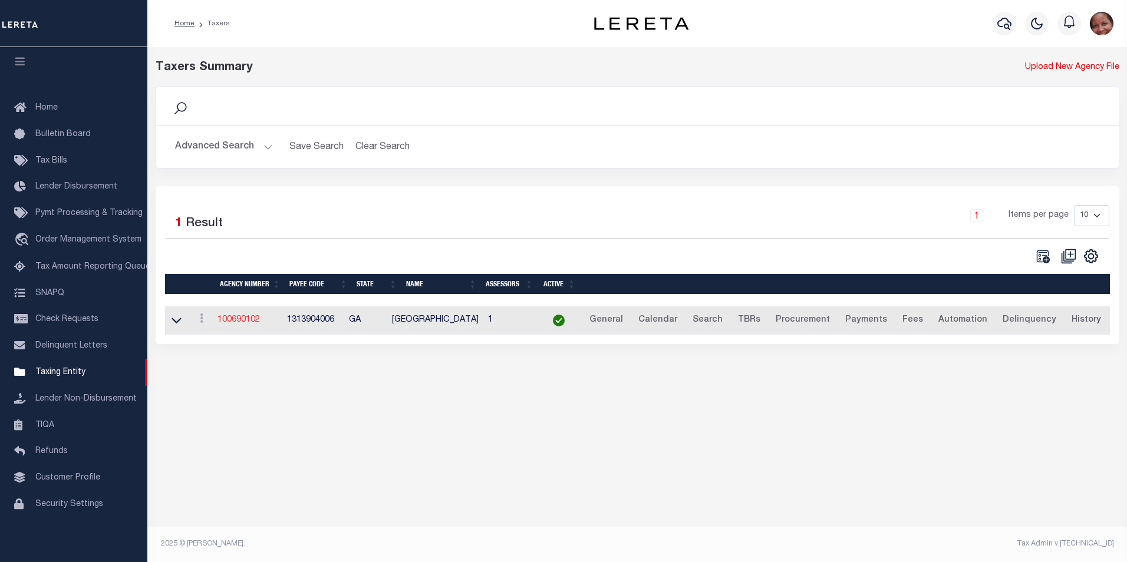
click at [243, 324] on link "100690102" at bounding box center [238, 320] width 42 height 8
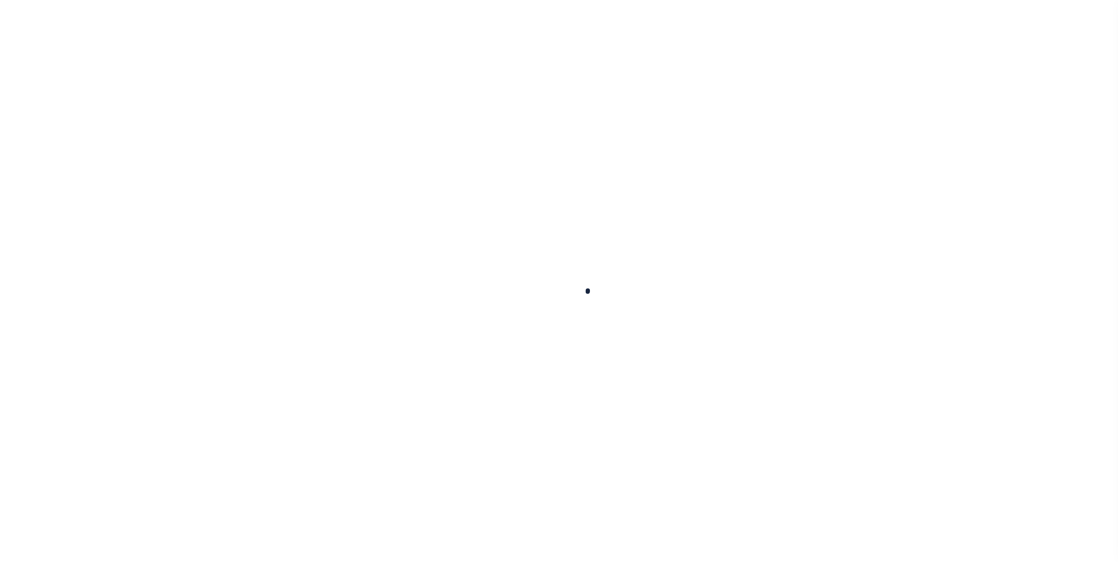
select select
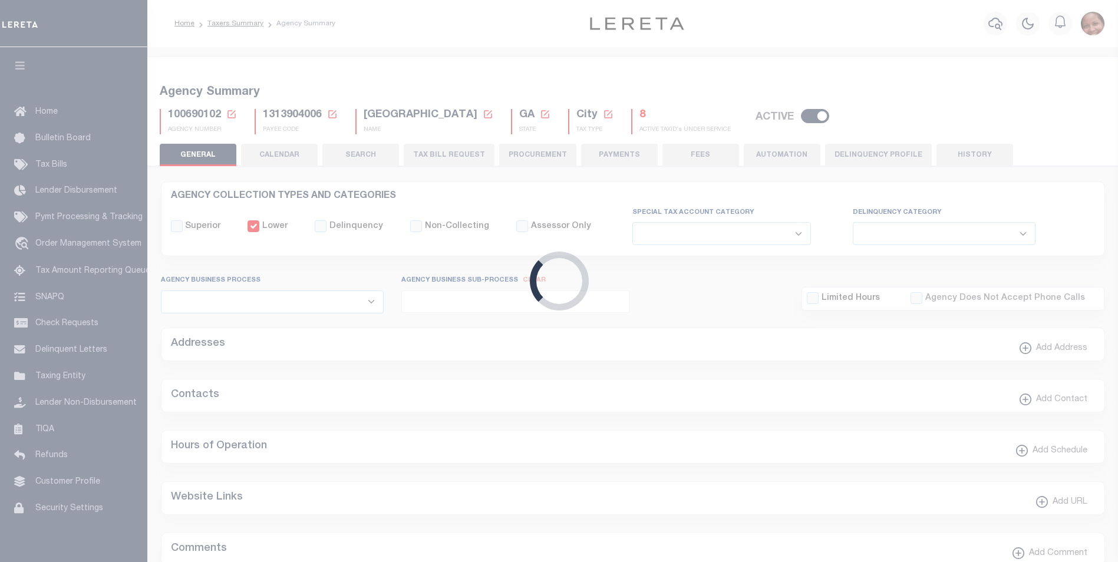
checkbox input "false"
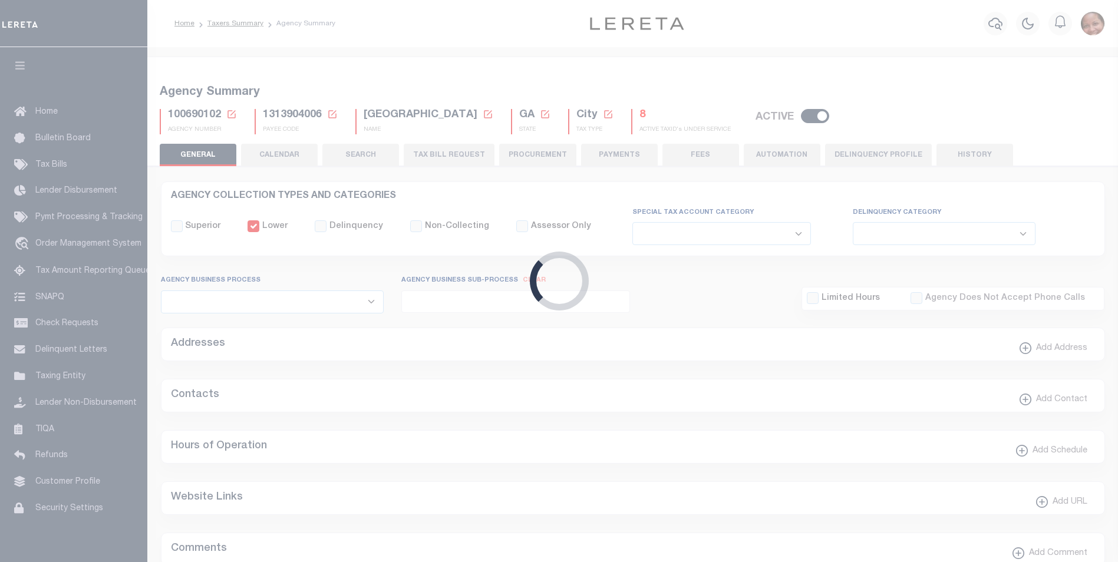
type input "1313904006"
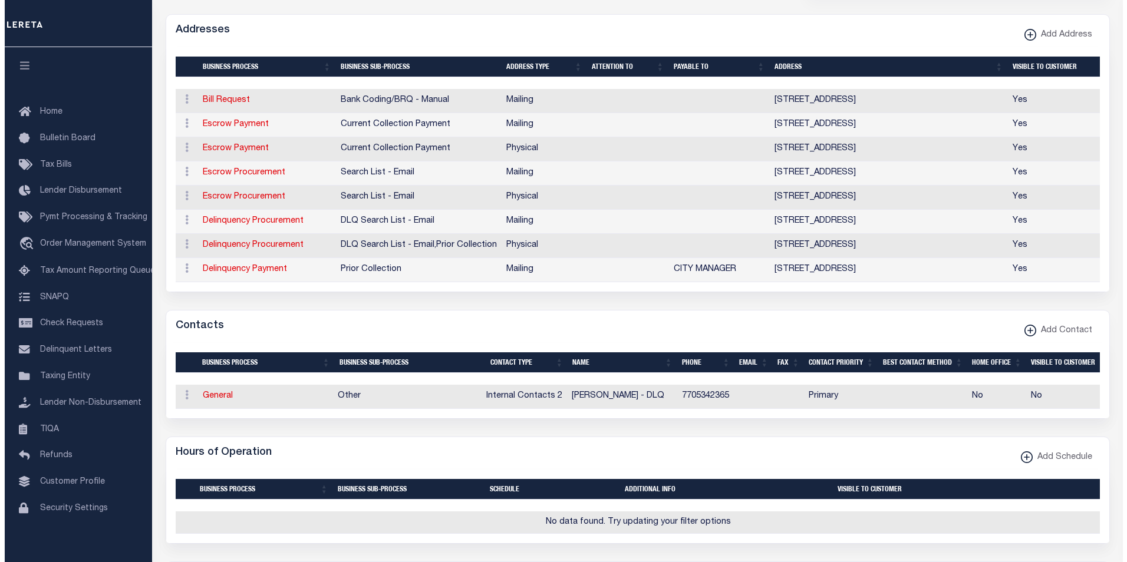
scroll to position [315, 0]
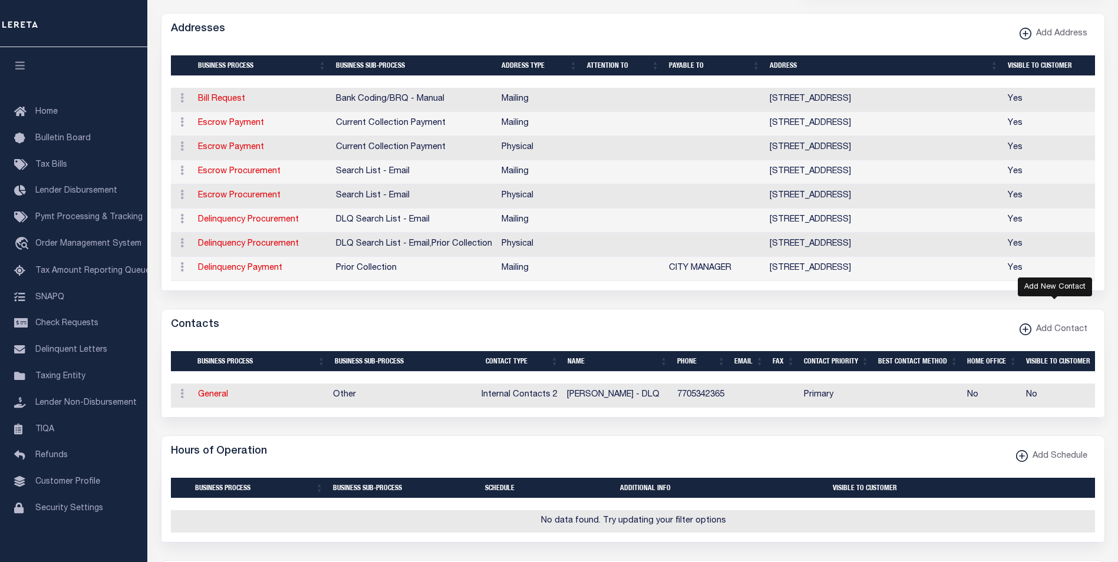
click at [1026, 332] on icon "button" at bounding box center [1025, 330] width 1 height 6
select select "1"
checkbox input "false"
checkbox input "true"
select select
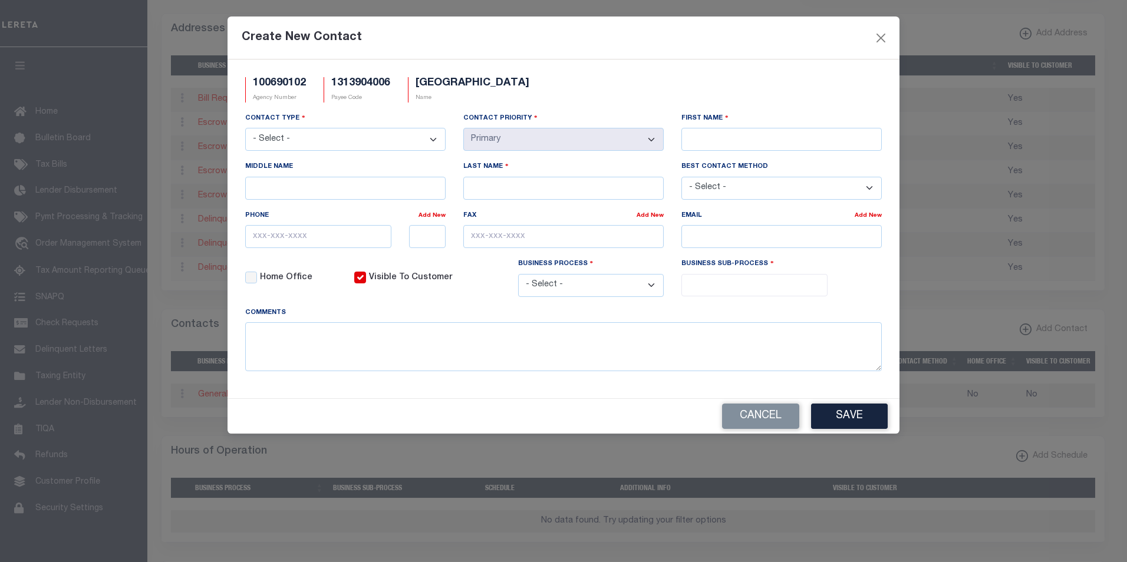
click at [433, 143] on select "- Select - Assessor Clerk Internal Contacts 1 Internal Contacts 2 Internal Cont…" at bounding box center [345, 139] width 200 height 23
select select "2"
click at [245, 128] on select "- Select - Assessor Clerk Internal Contacts 1 Internal Contacts 2 Internal Cont…" at bounding box center [345, 139] width 200 height 23
click at [727, 141] on input "First Name" at bounding box center [781, 139] width 200 height 23
paste input "MAI"
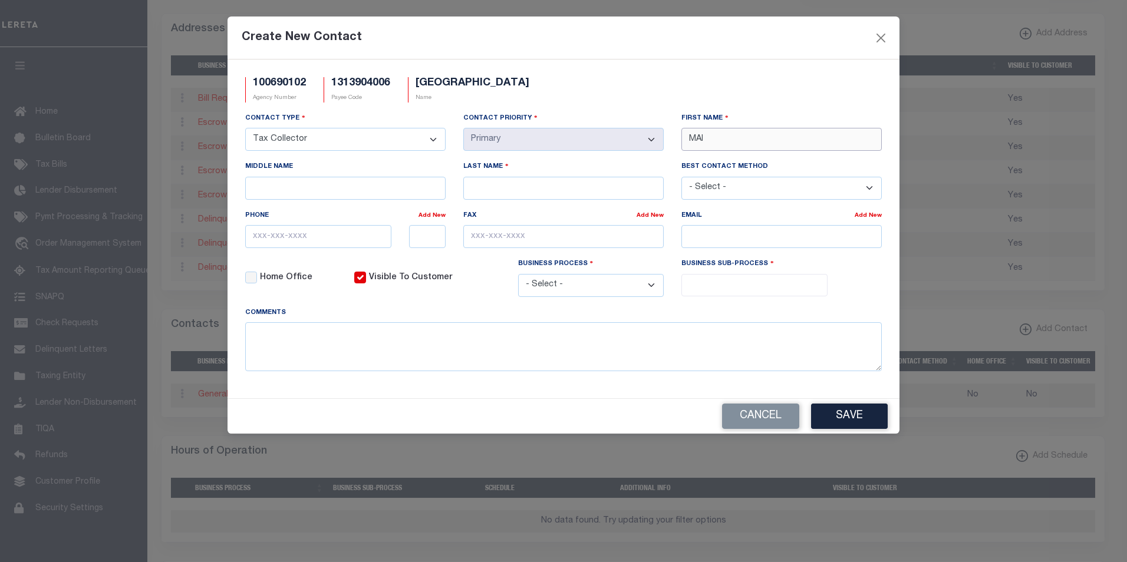
type input "MAI"
click at [520, 188] on input "Last Name" at bounding box center [563, 188] width 200 height 23
paste input "CHANG"
type input "CHANG"
click at [733, 238] on input "email" at bounding box center [781, 236] width 200 height 23
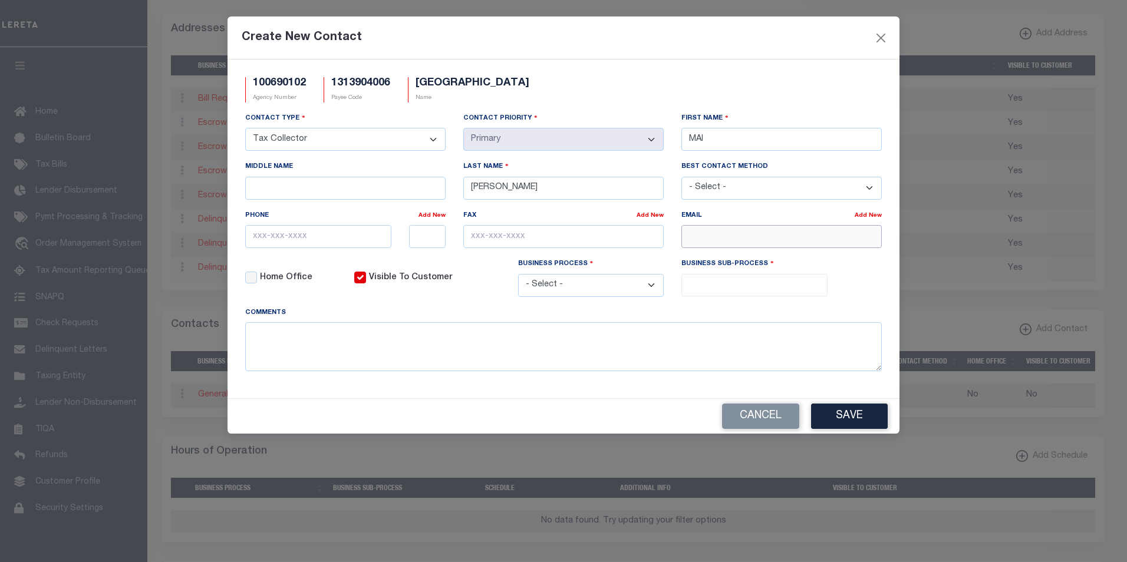
paste input "MCHANG@CITYOFOAKWOOD.NET"
type input "MCHANG@CITYOFOAKWOOD.NET"
click at [272, 243] on input "text" at bounding box center [318, 236] width 146 height 23
paste input "770-534-2365"
type input "770-534-2365"
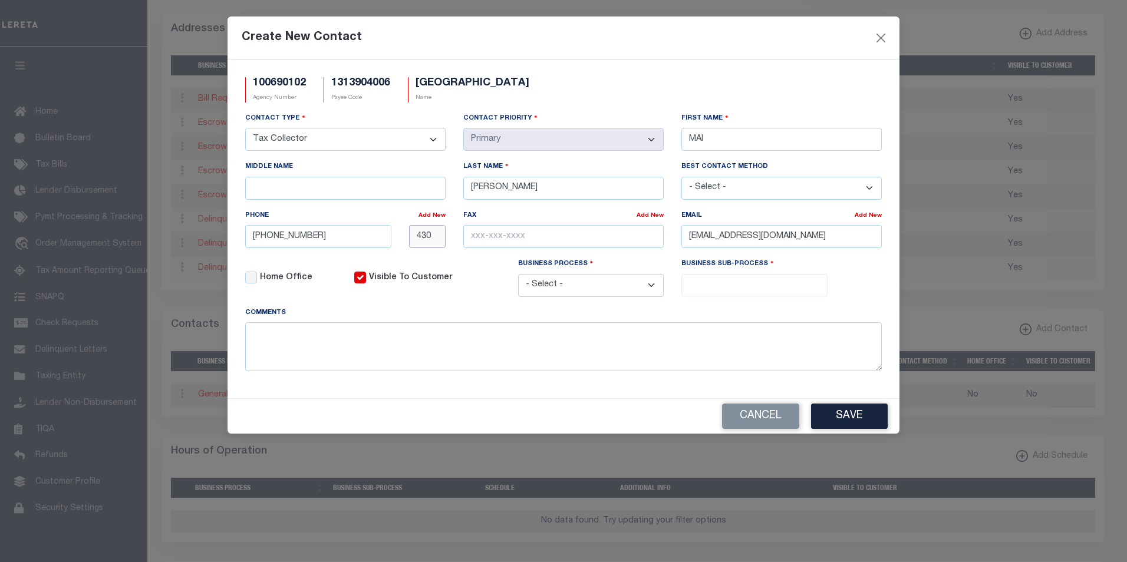
type input "430"
click at [472, 240] on input "text" at bounding box center [563, 236] width 200 height 23
paste input "770-297-3223"
type input "770-297-3223"
click at [654, 288] on select "- Select - All Automation Bill Request Delinquency Payment Delinquency Procurem…" at bounding box center [591, 285] width 146 height 23
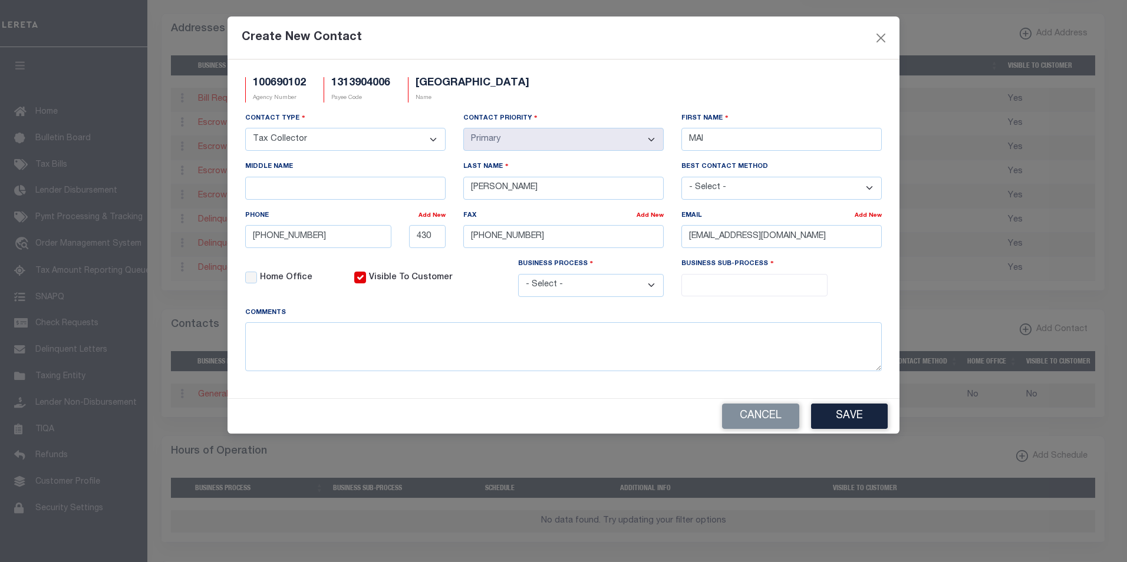
select select "6"
click at [518, 276] on select "- Select - All Automation Bill Request Delinquency Payment Delinquency Procurem…" at bounding box center [591, 285] width 146 height 23
click at [759, 275] on div "Business Sub-Process All Assessor Other Tax Collector Treasurer" at bounding box center [754, 277] width 146 height 38
click at [759, 285] on input "search" at bounding box center [754, 284] width 139 height 13
select select "31"
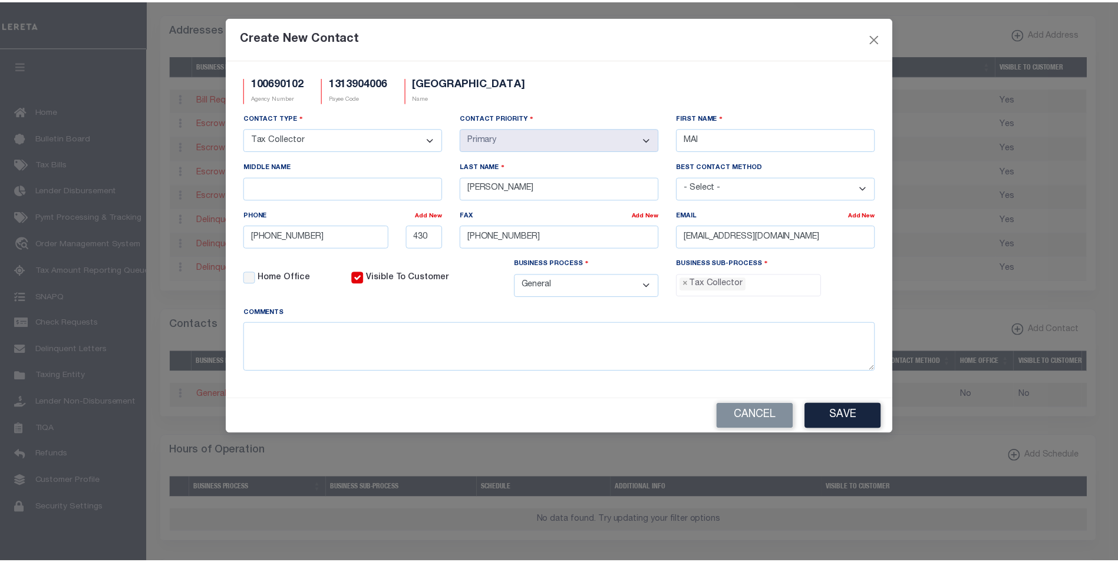
scroll to position [32, 0]
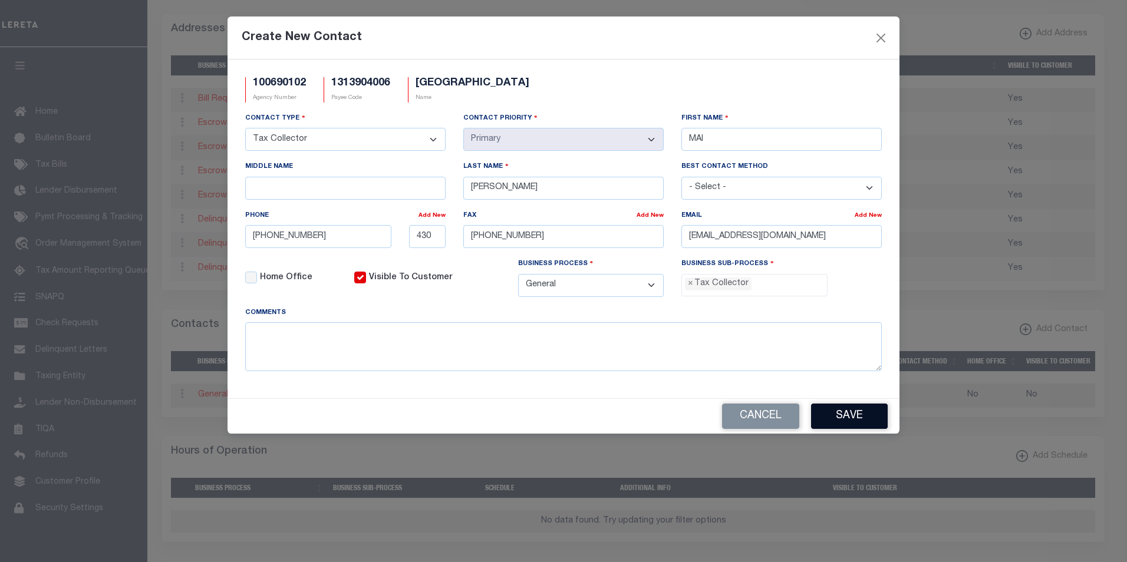
click at [854, 420] on button "Save" at bounding box center [849, 416] width 77 height 25
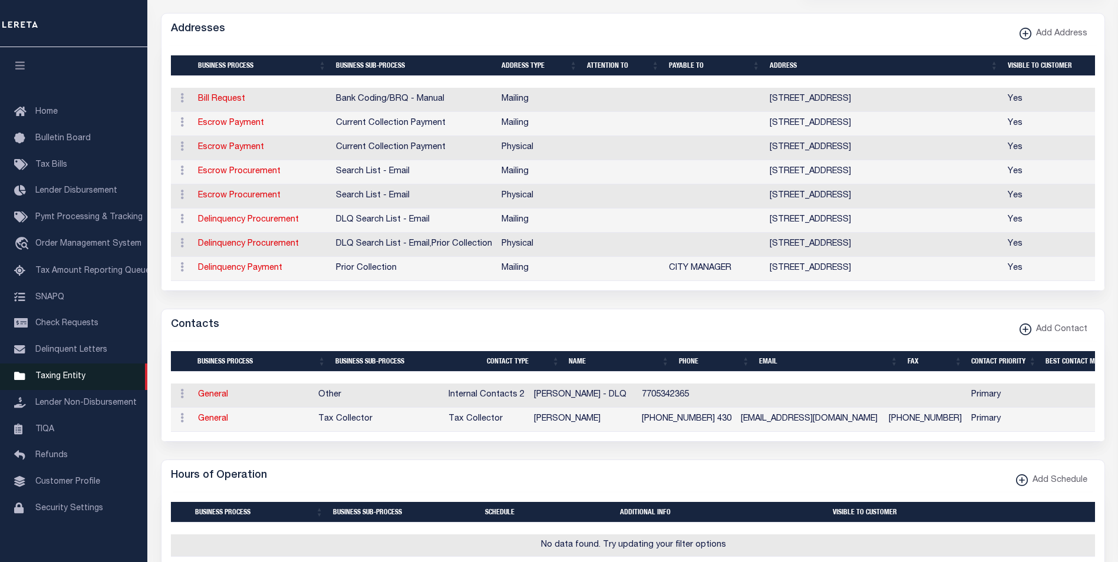
click at [74, 381] on span "Taxing Entity" at bounding box center [60, 376] width 50 height 8
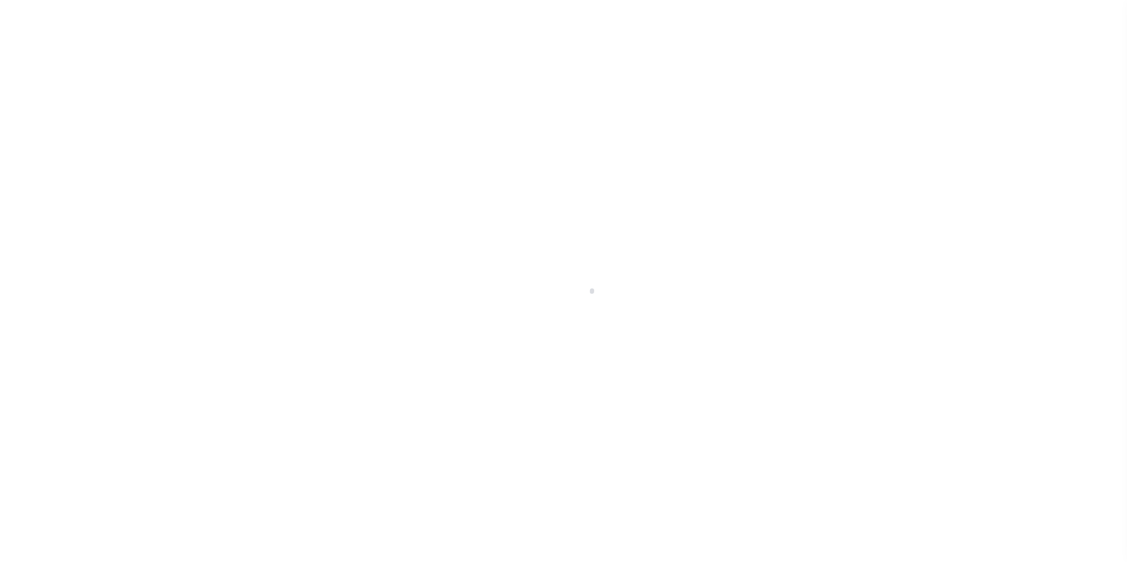
scroll to position [12, 0]
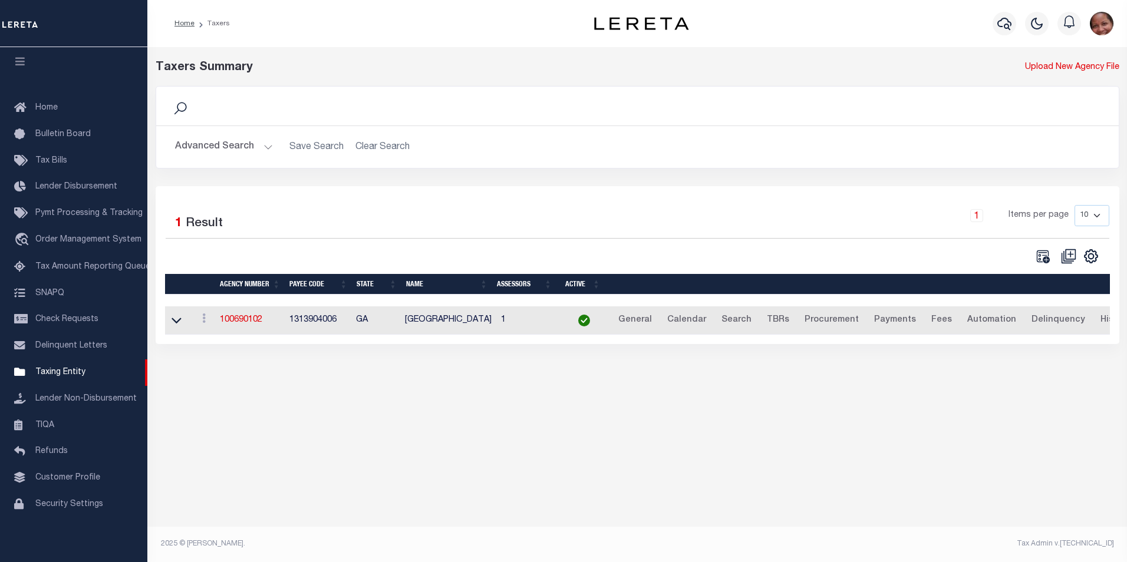
click at [263, 148] on button "Advanced Search" at bounding box center [224, 147] width 98 height 23
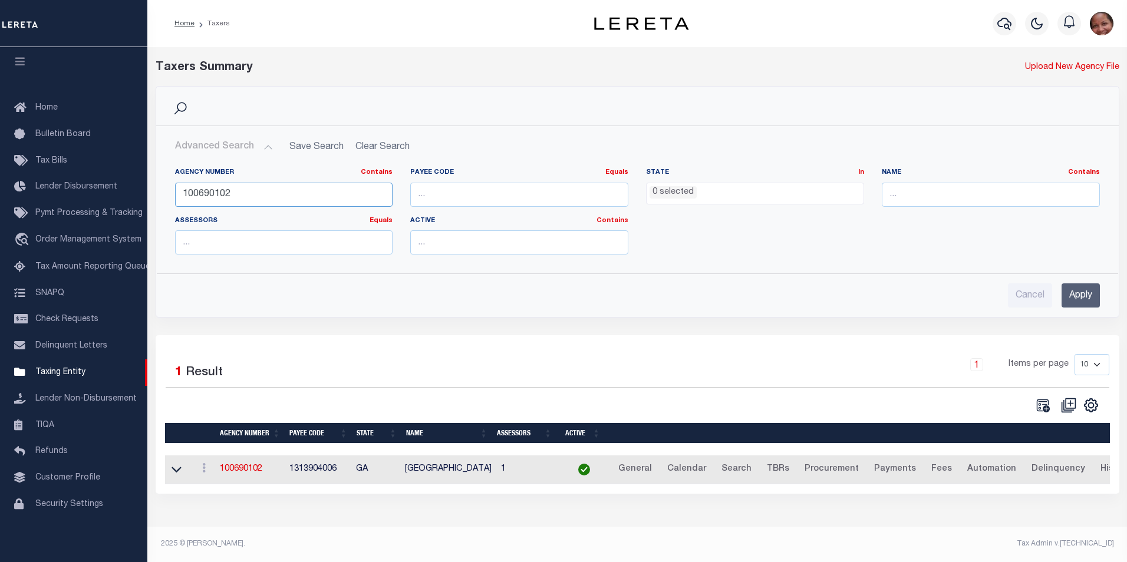
drag, startPoint x: 233, startPoint y: 196, endPoint x: 173, endPoint y: 195, distance: 59.5
click at [173, 195] on div "Agency Number Contains Contains Is 100690102" at bounding box center [284, 192] width 236 height 48
type input "140730000"
click at [1084, 294] on input "Apply" at bounding box center [1080, 295] width 38 height 24
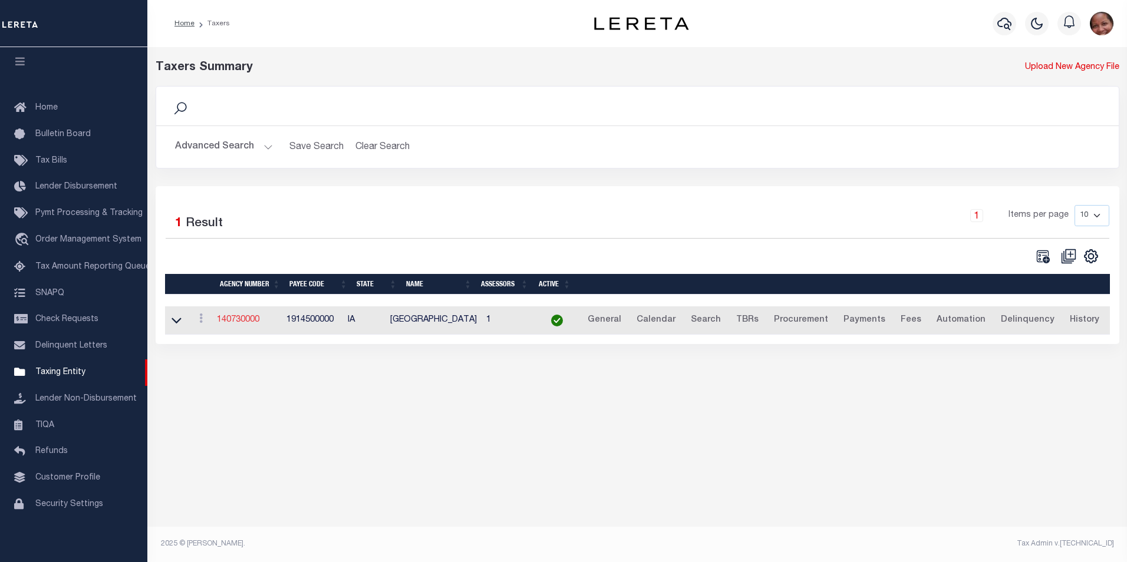
click at [243, 319] on link "140730000" at bounding box center [238, 320] width 42 height 8
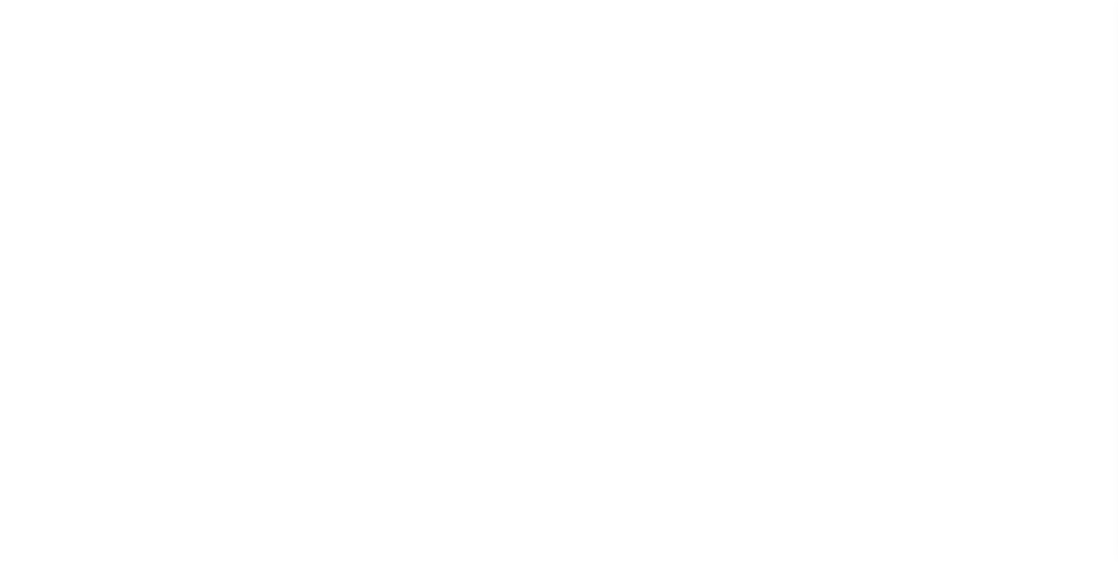
select select
checkbox input "false"
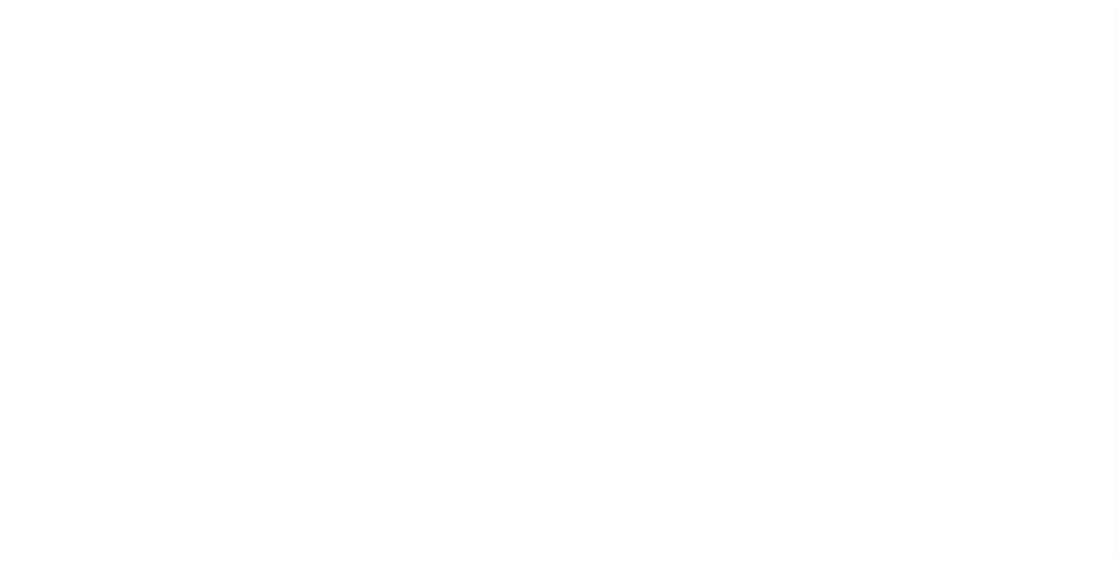
checkbox input "false"
type input "1914500000"
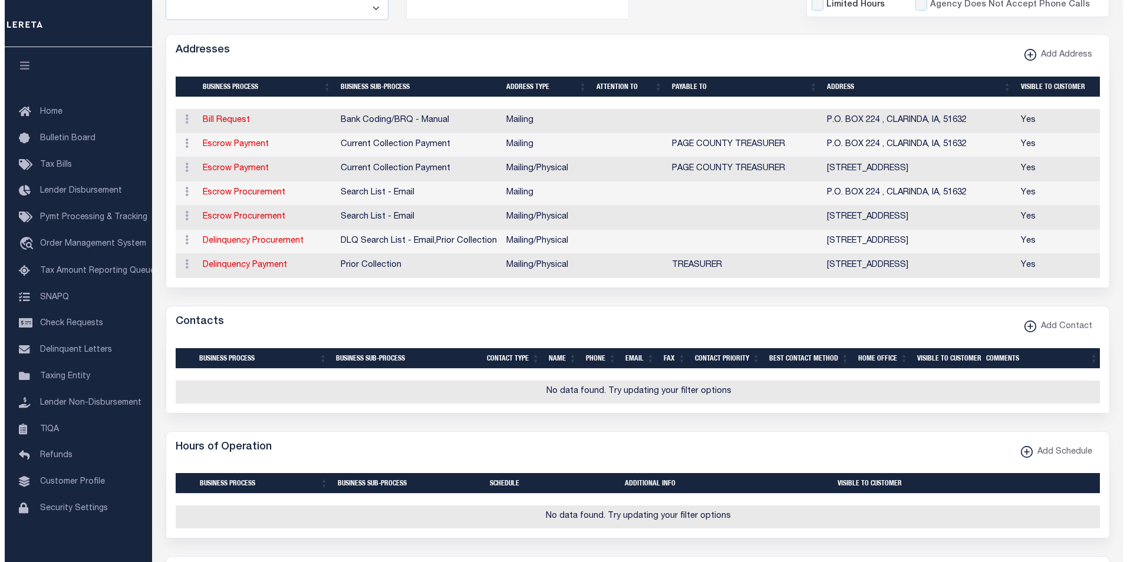
scroll to position [306, 0]
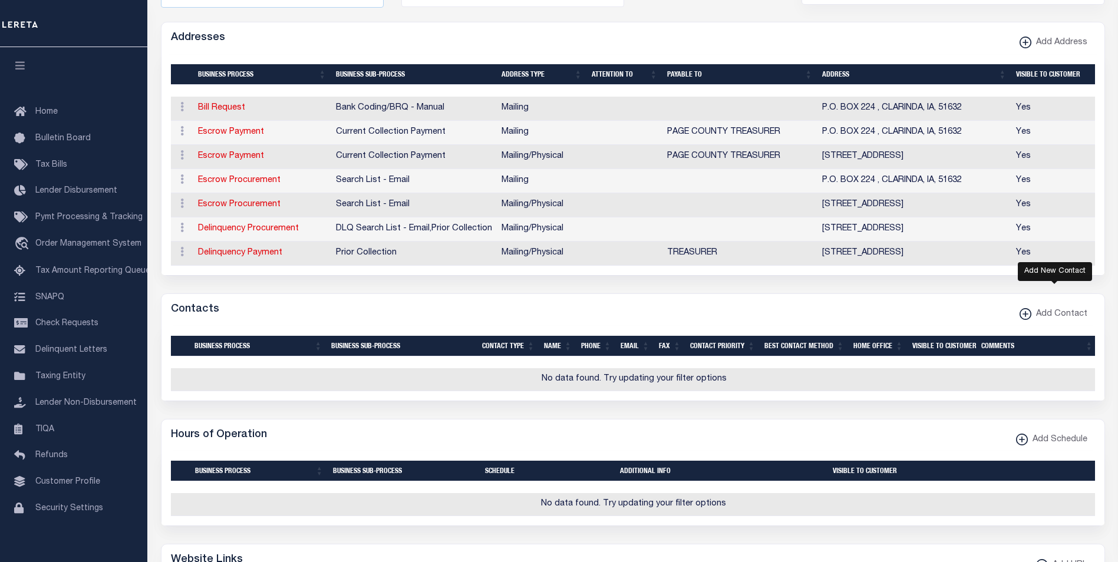
click at [1026, 317] on icon "button" at bounding box center [1025, 314] width 1 height 6
select select "1"
checkbox input "false"
checkbox input "true"
select select
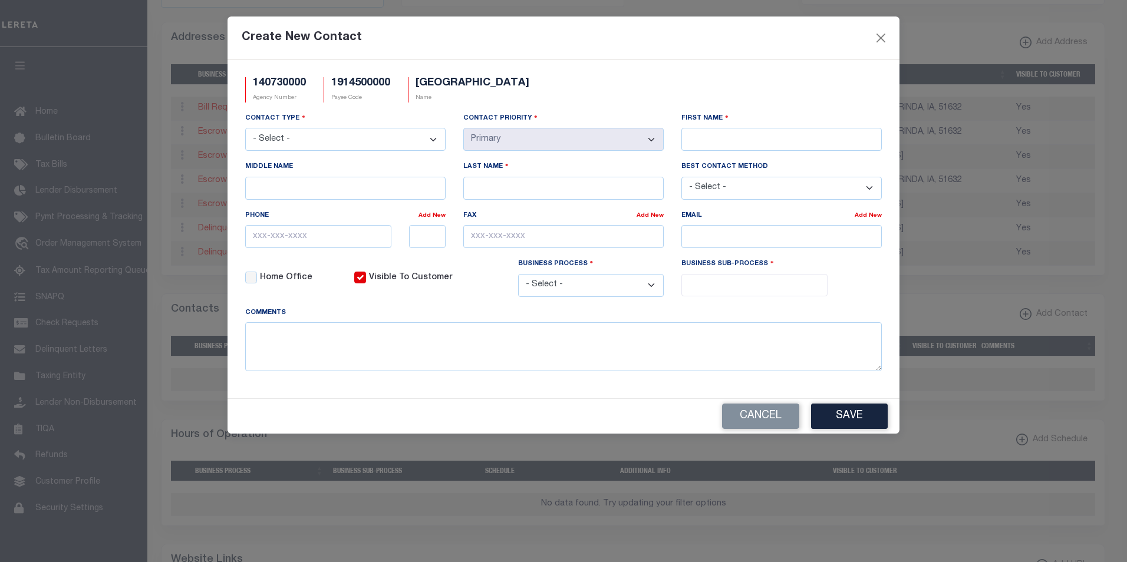
click at [434, 139] on select "- Select - Assessor Clerk Internal Contacts 1 Internal Contacts 2 Internal Cont…" at bounding box center [345, 139] width 200 height 23
select select "2"
click at [245, 128] on select "- Select - Assessor Clerk Internal Contacts 1 Internal Contacts 2 Internal Cont…" at bounding box center [345, 139] width 200 height 23
click at [702, 141] on input "First Name" at bounding box center [781, 139] width 200 height 23
paste input "[PERSON_NAME]"
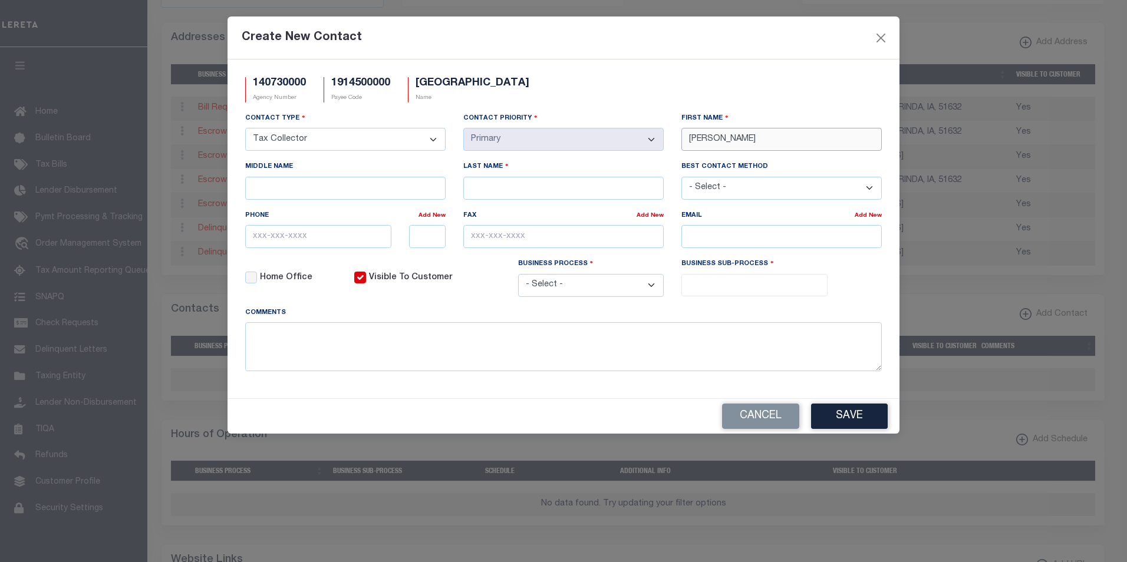
type input "[PERSON_NAME]"
click at [549, 185] on input "Last Name" at bounding box center [563, 188] width 200 height 23
paste input "DOW"
type input "DOW"
click at [704, 240] on input "email" at bounding box center [781, 236] width 200 height 23
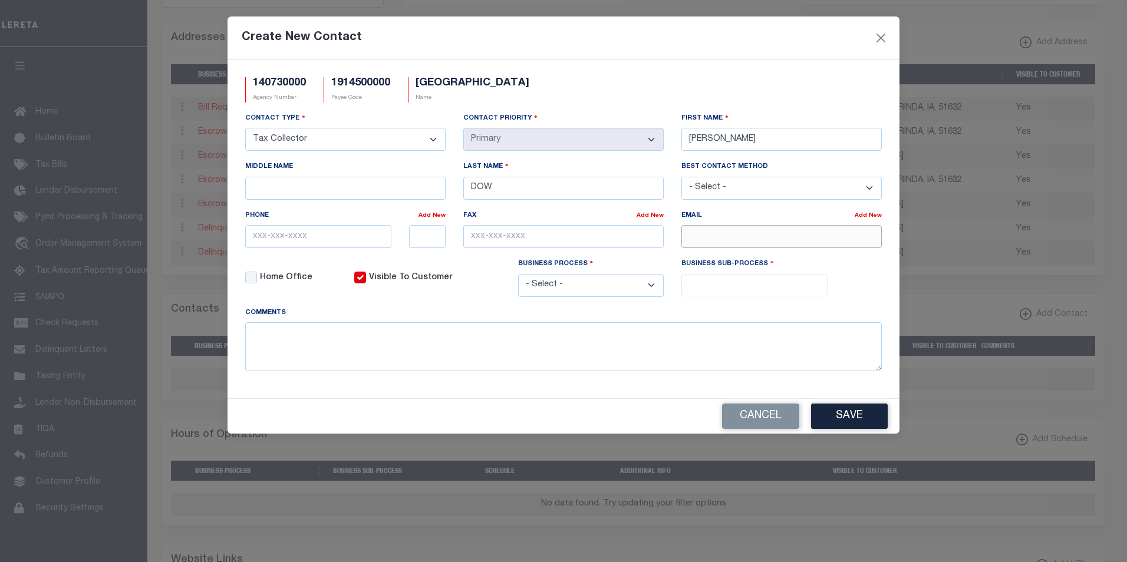
paste input "[EMAIL_ADDRESS][DOMAIN_NAME]"
type input "[EMAIL_ADDRESS][DOMAIN_NAME]"
click at [268, 238] on input "text" at bounding box center [318, 236] width 146 height 23
paste input "712-542-5322"
type input "712-542-5322"
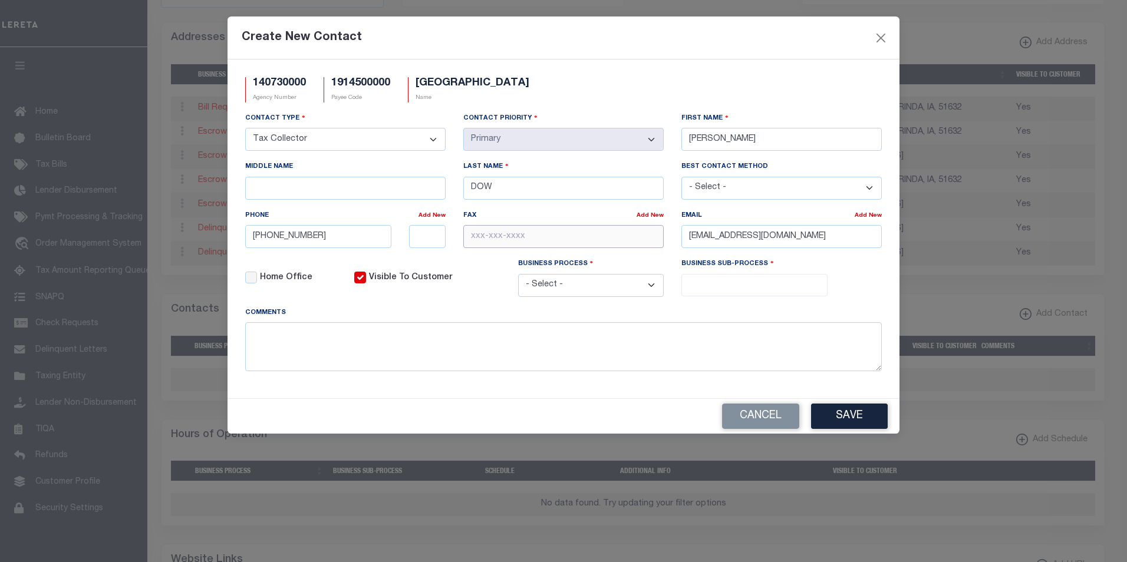
click at [475, 241] on input "text" at bounding box center [563, 236] width 200 height 23
paste input "[PHONE_NUMBER]"
type input "[PHONE_NUMBER]"
click at [649, 287] on select "- Select - All Automation Bill Request Delinquency Payment Delinquency Procurem…" at bounding box center [591, 285] width 146 height 23
select select "6"
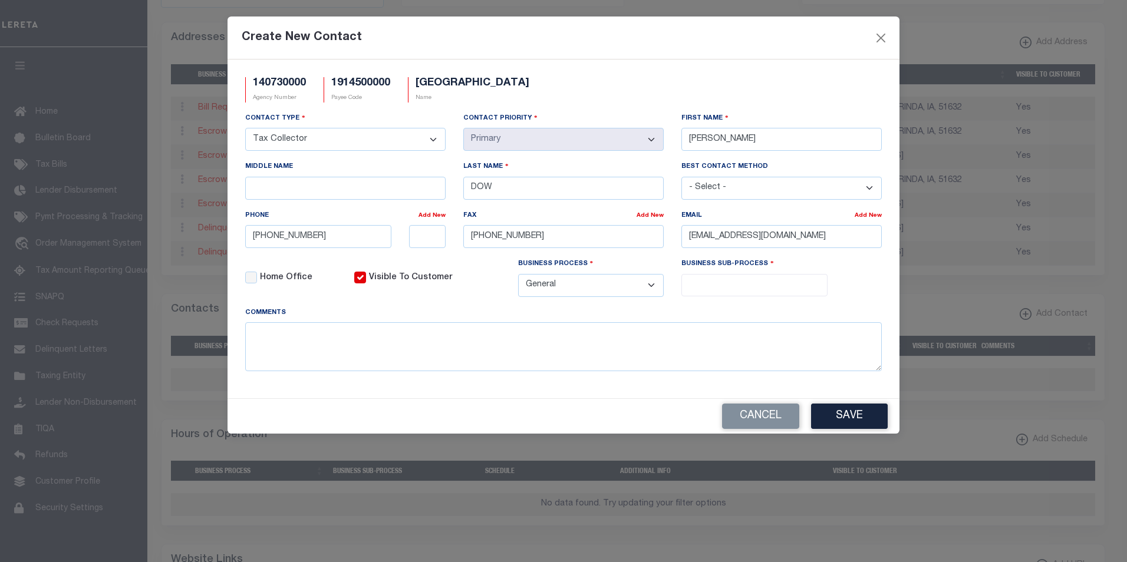
click at [518, 276] on select "- Select - All Automation Bill Request Delinquency Payment Delinquency Procurem…" at bounding box center [591, 285] width 146 height 23
click at [751, 288] on input "search" at bounding box center [754, 284] width 139 height 13
select select "31"
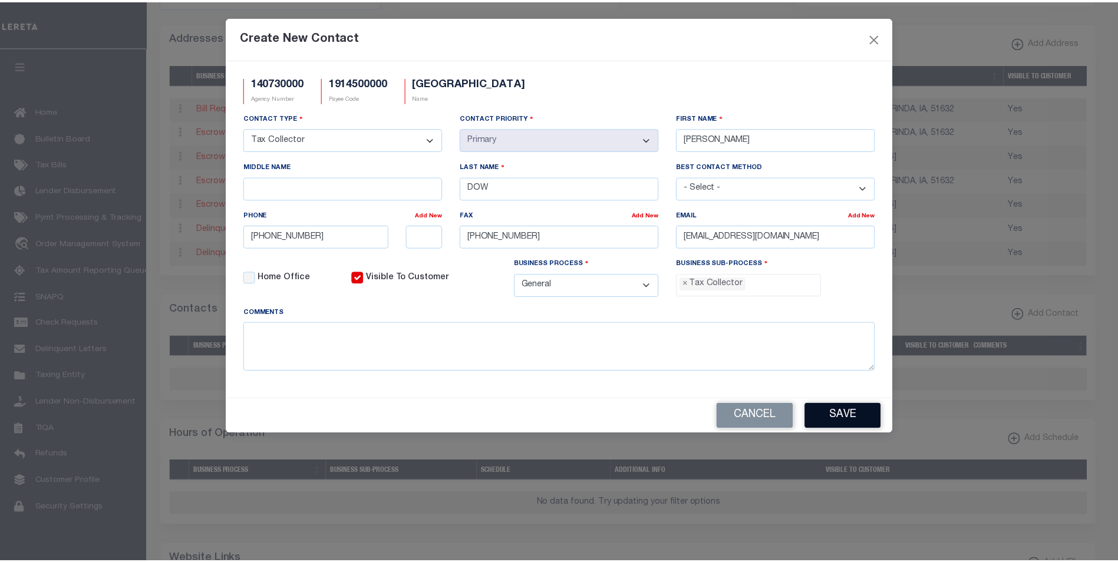
scroll to position [32, 0]
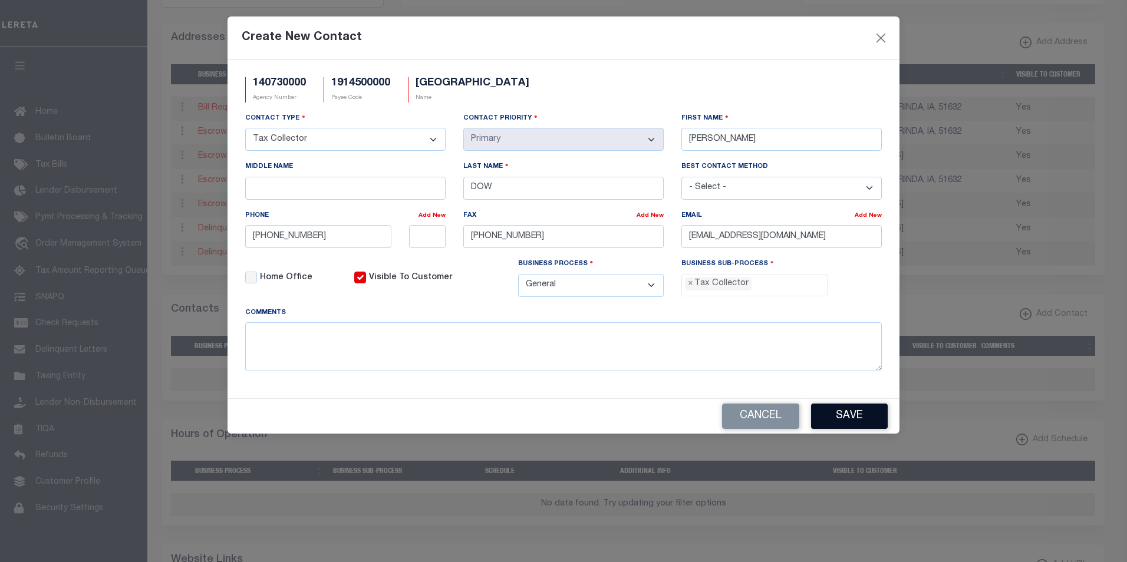
click at [853, 420] on button "Save" at bounding box center [849, 416] width 77 height 25
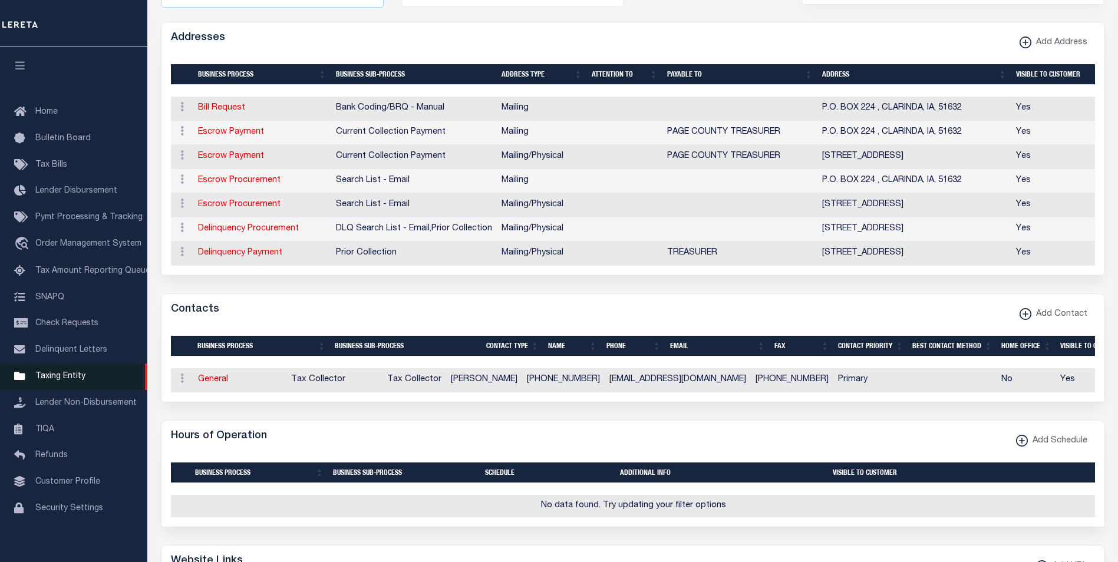
click at [67, 379] on span "Taxing Entity" at bounding box center [60, 376] width 50 height 8
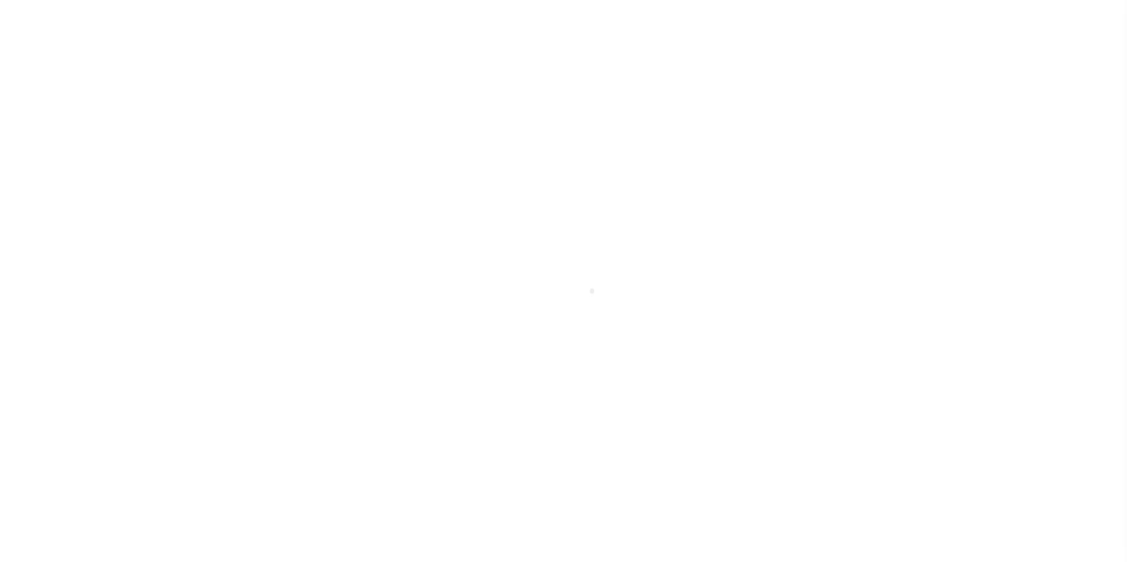
scroll to position [12, 0]
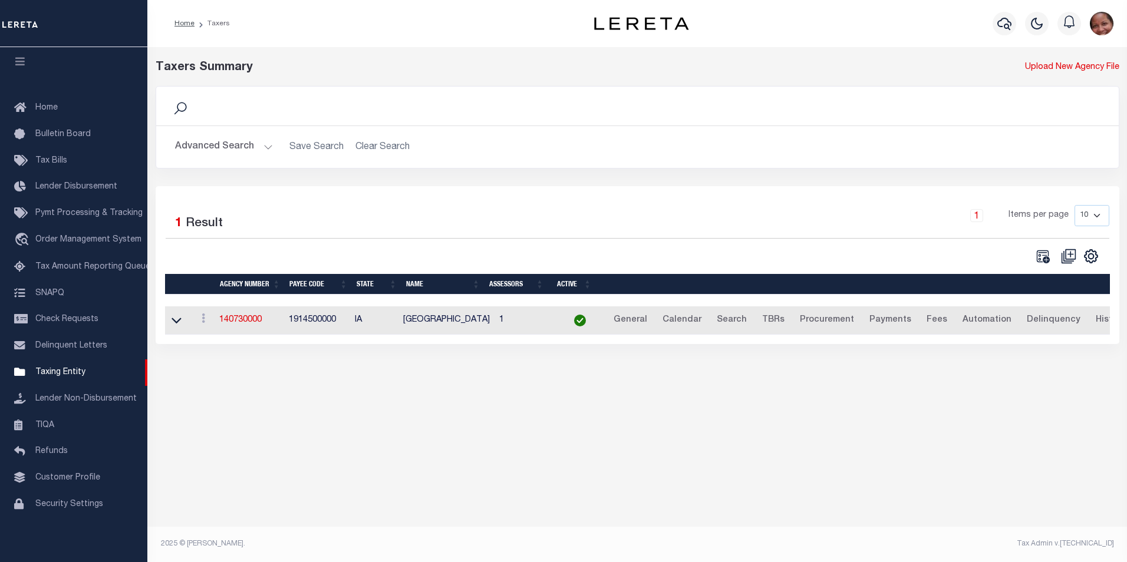
click at [266, 147] on button "Advanced Search" at bounding box center [224, 147] width 98 height 23
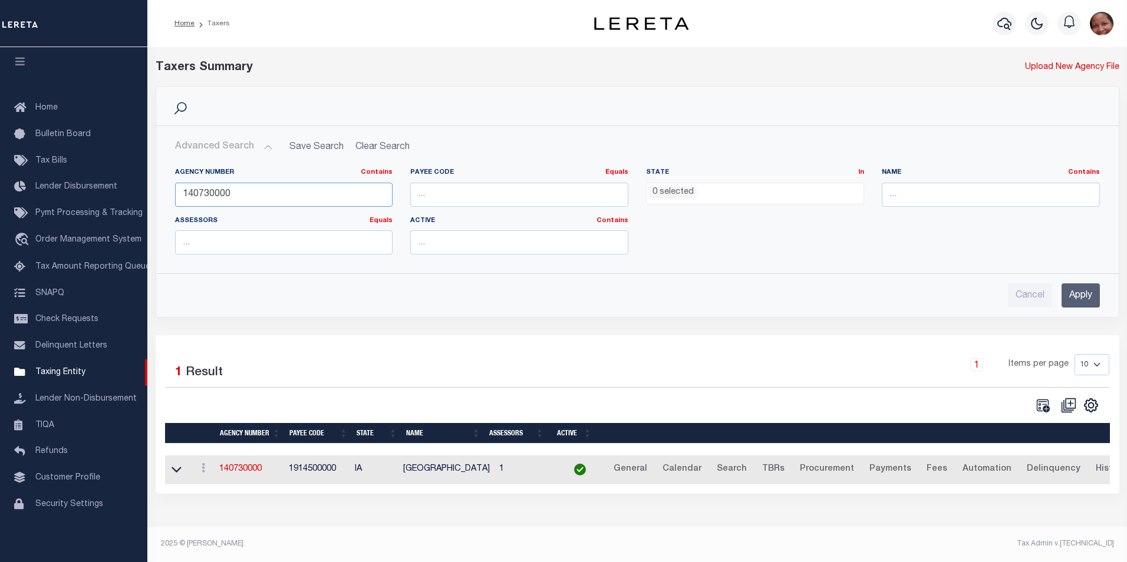
drag, startPoint x: 207, startPoint y: 196, endPoint x: 240, endPoint y: 195, distance: 33.0
click at [240, 195] on input "140730000" at bounding box center [284, 195] width 218 height 24
type input "140738801"
click at [1094, 299] on input "Apply" at bounding box center [1080, 295] width 38 height 24
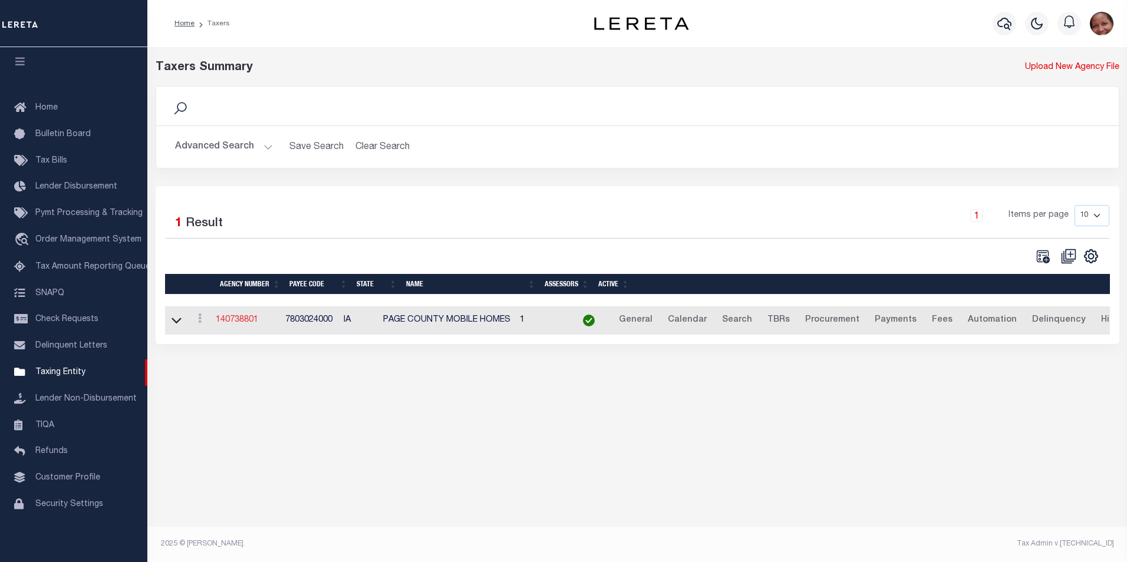
click at [249, 322] on link "140738801" at bounding box center [237, 320] width 42 height 8
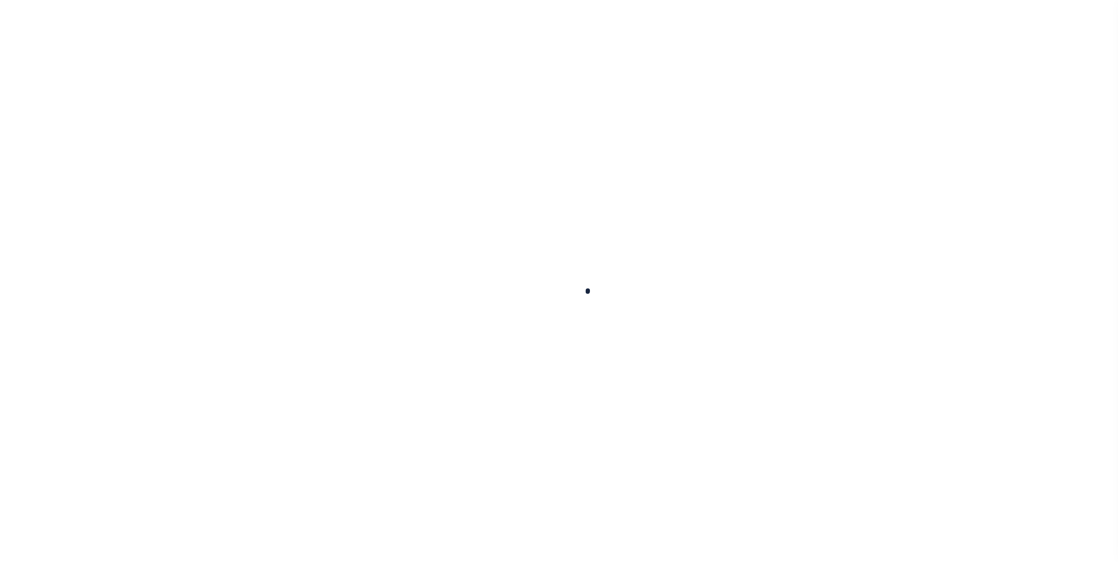
select select
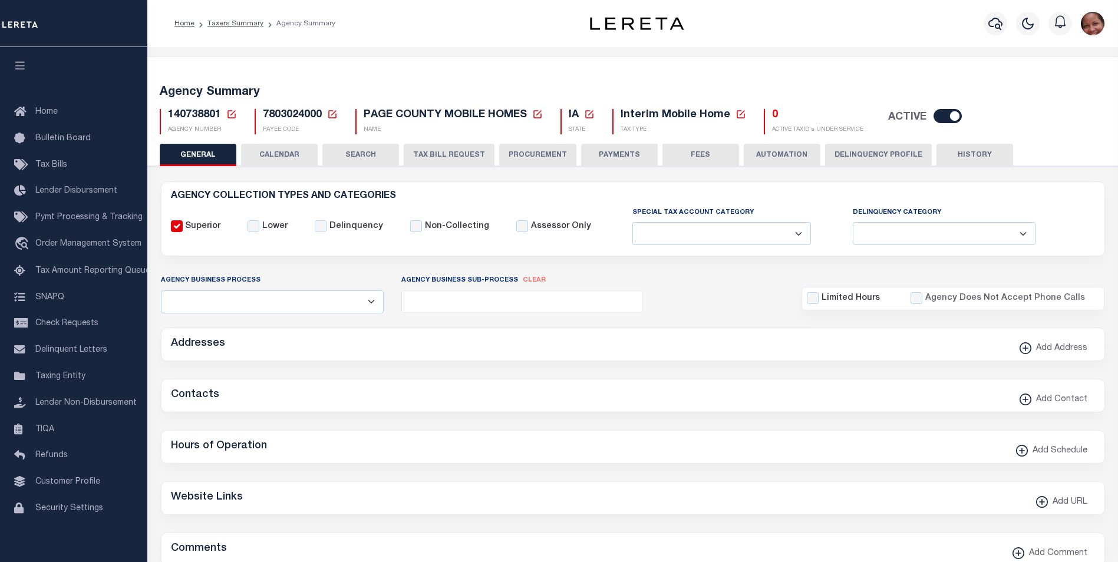
checkbox input "false"
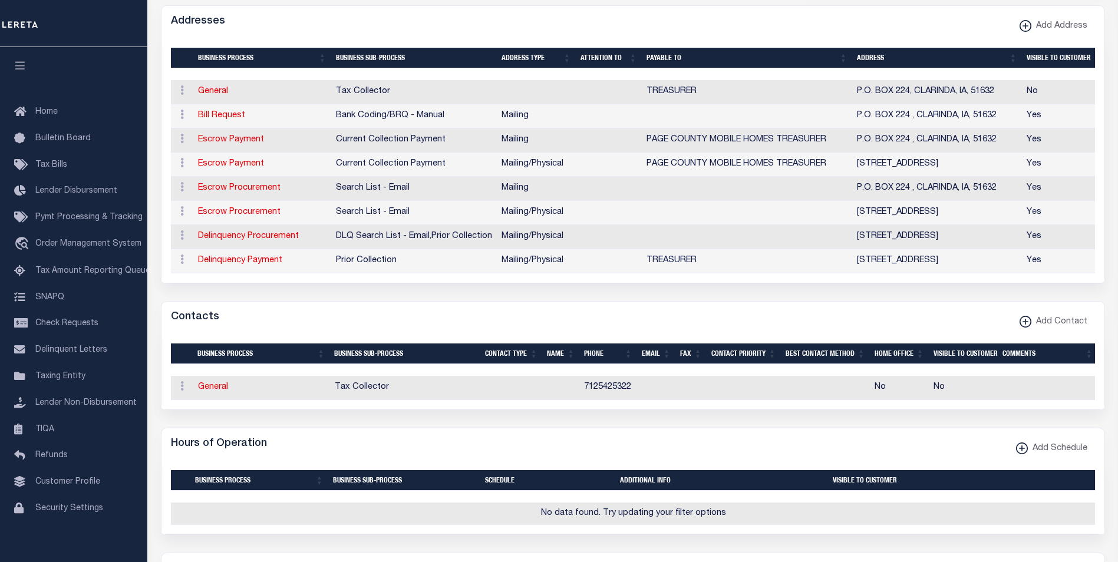
scroll to position [342, 0]
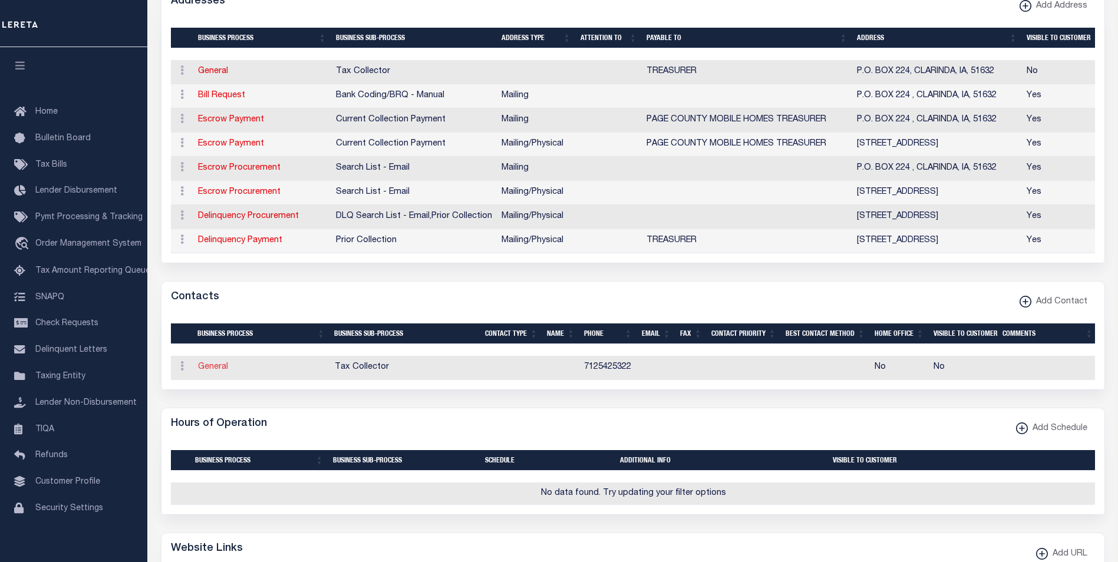
click at [212, 371] on link "General" at bounding box center [213, 367] width 30 height 8
checkbox input "false"
select select
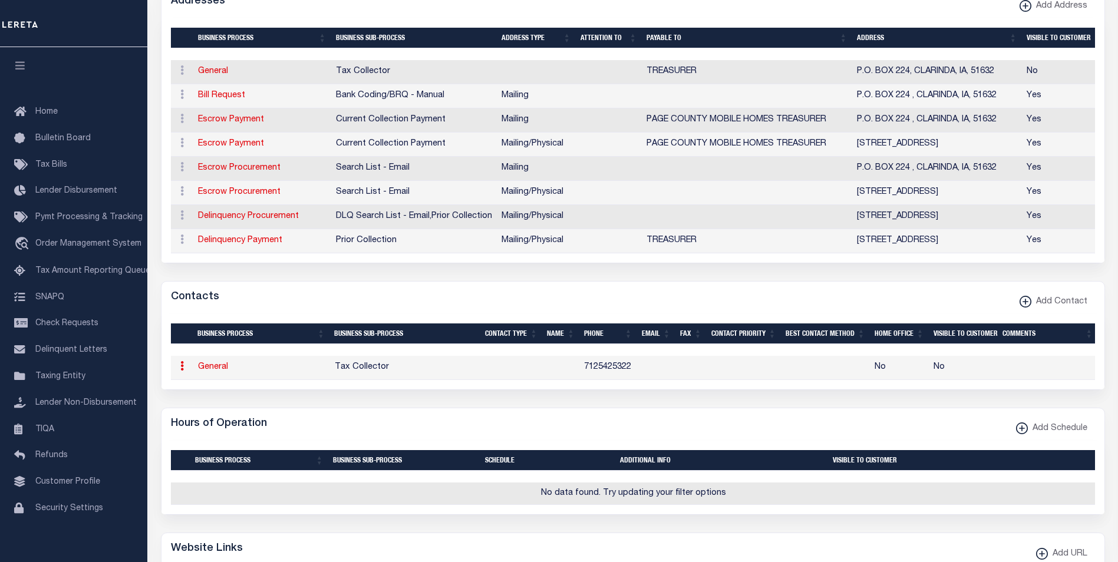
select select
type input "7125425322"
checkbox input "false"
select select "6"
select select "31"
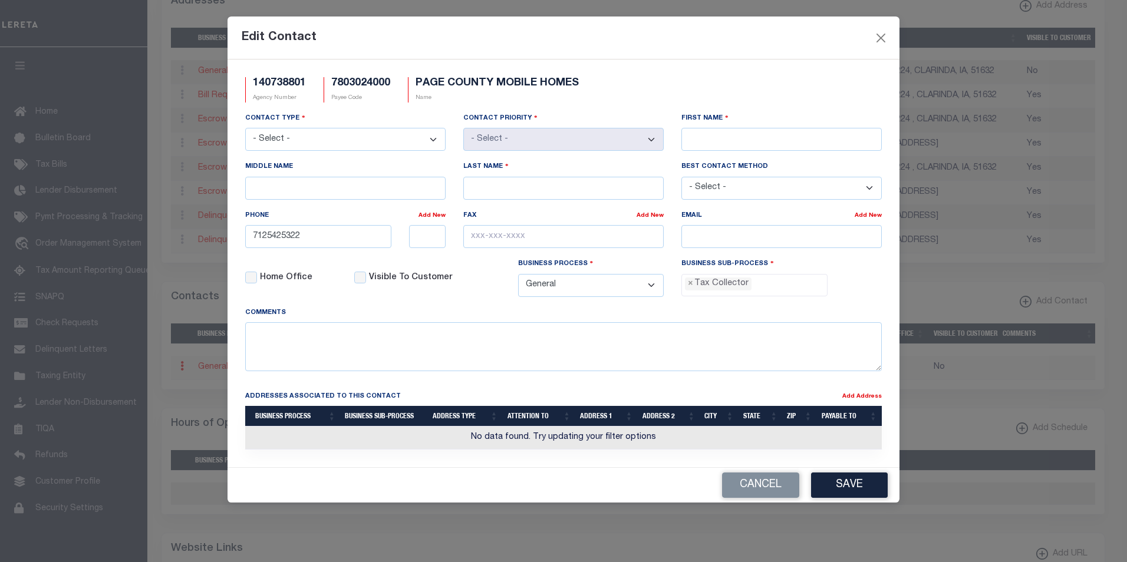
click at [432, 140] on select "- Select - Assessor Clerk Internal Contacts 1 Internal Contacts 2 Internal Cont…" at bounding box center [345, 139] width 200 height 23
select select "2"
click at [245, 128] on select "- Select - Assessor Clerk Internal Contacts 1 Internal Contacts 2 Internal Cont…" at bounding box center [345, 139] width 200 height 23
select select "1"
click at [730, 143] on input "First Name" at bounding box center [781, 139] width 200 height 23
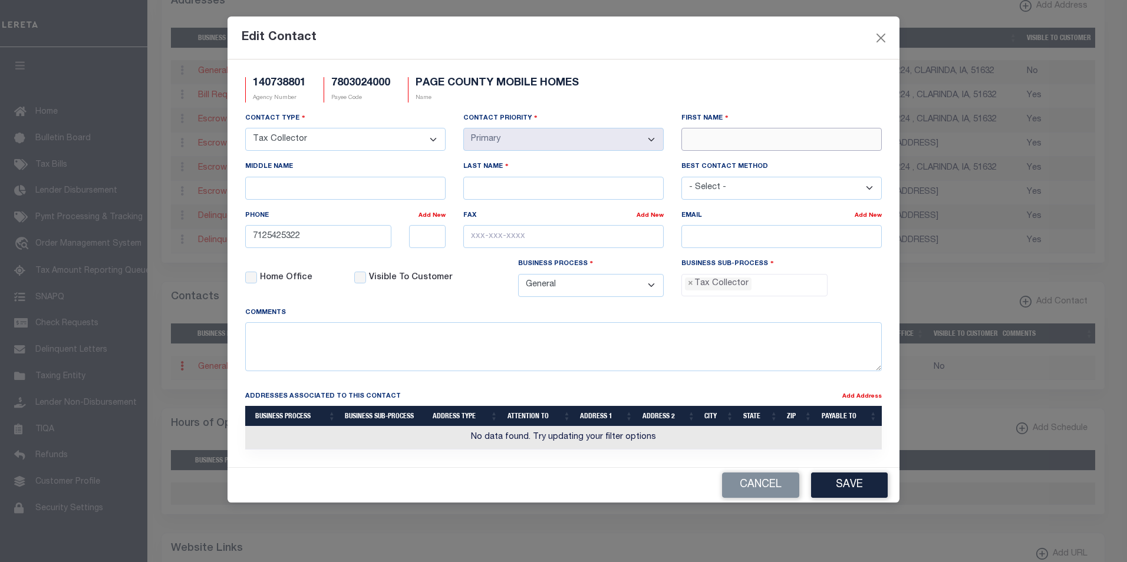
paste input "[PERSON_NAME]"
type input "[PERSON_NAME]"
click at [561, 193] on input "Last Name" at bounding box center [563, 188] width 200 height 23
paste input "DOW"
type input "DOW"
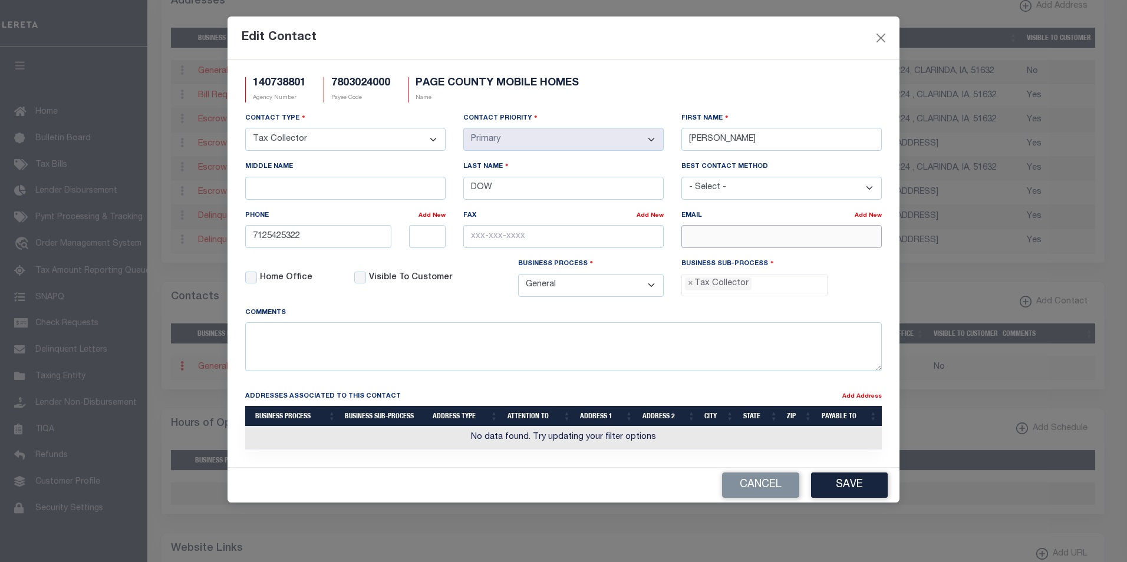
click at [721, 239] on input "email" at bounding box center [781, 236] width 200 height 23
paste input "[EMAIL_ADDRESS][DOMAIN_NAME]"
type input "[EMAIL_ADDRESS][DOMAIN_NAME]"
click at [485, 237] on input "text" at bounding box center [563, 236] width 200 height 23
paste input "[PHONE_NUMBER]"
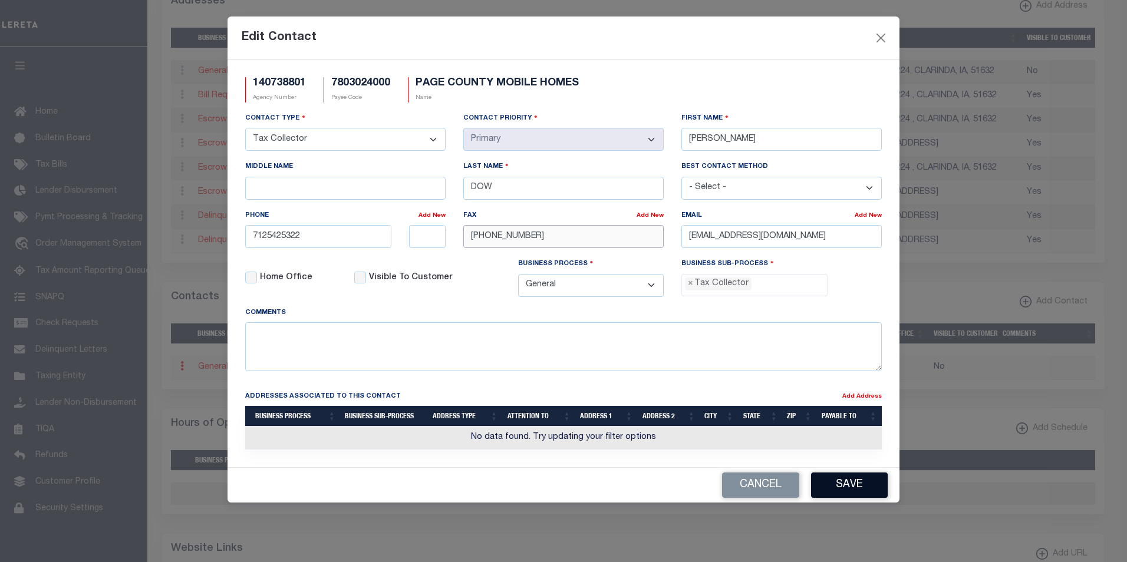
type input "[PHONE_NUMBER]"
click at [859, 486] on button "Save" at bounding box center [849, 485] width 77 height 25
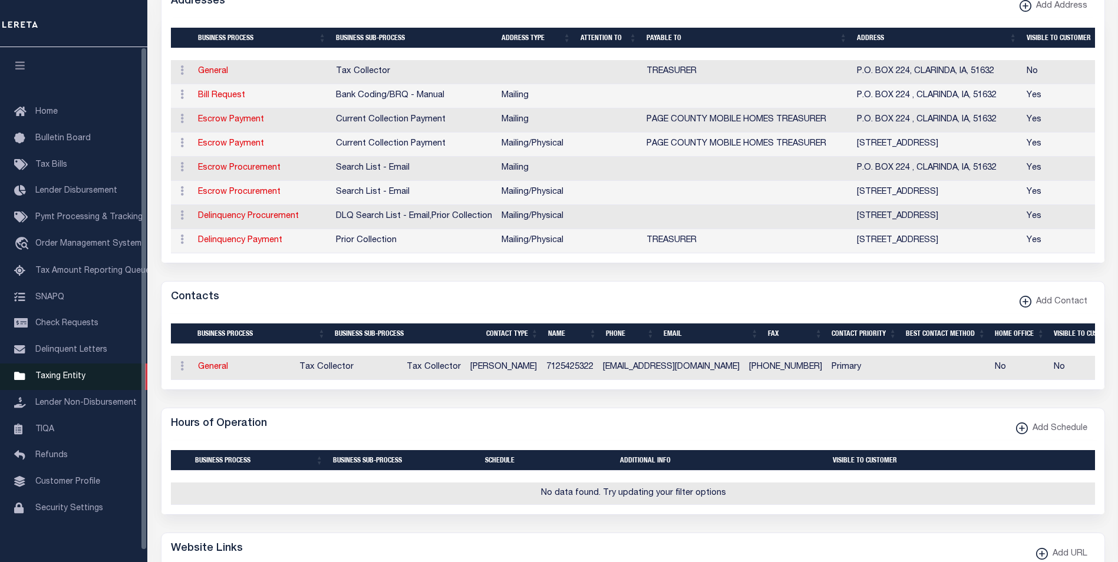
click at [62, 381] on span "Taxing Entity" at bounding box center [60, 376] width 50 height 8
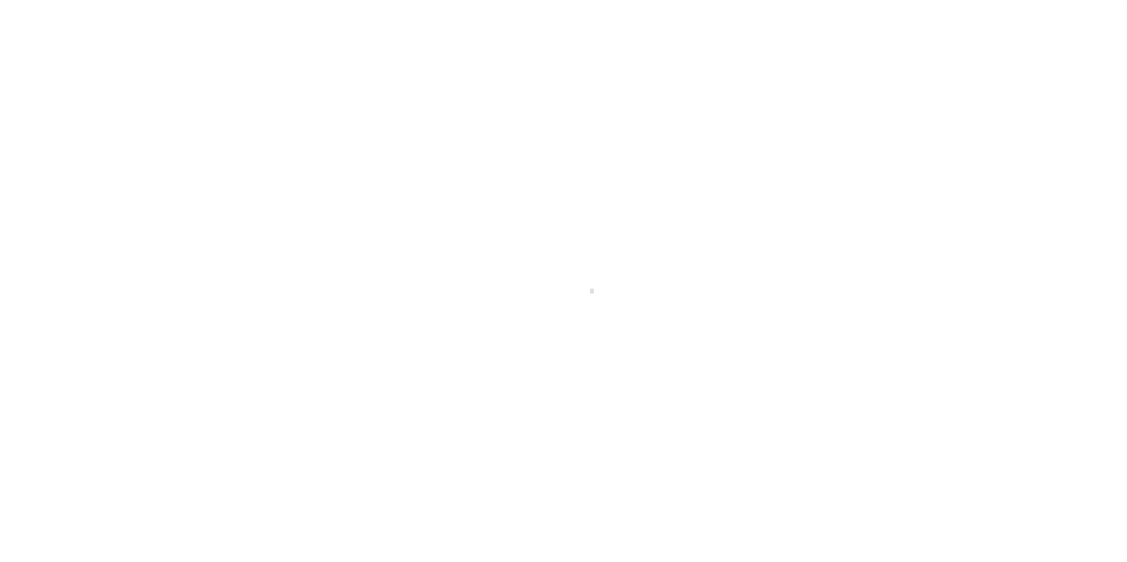
scroll to position [12, 0]
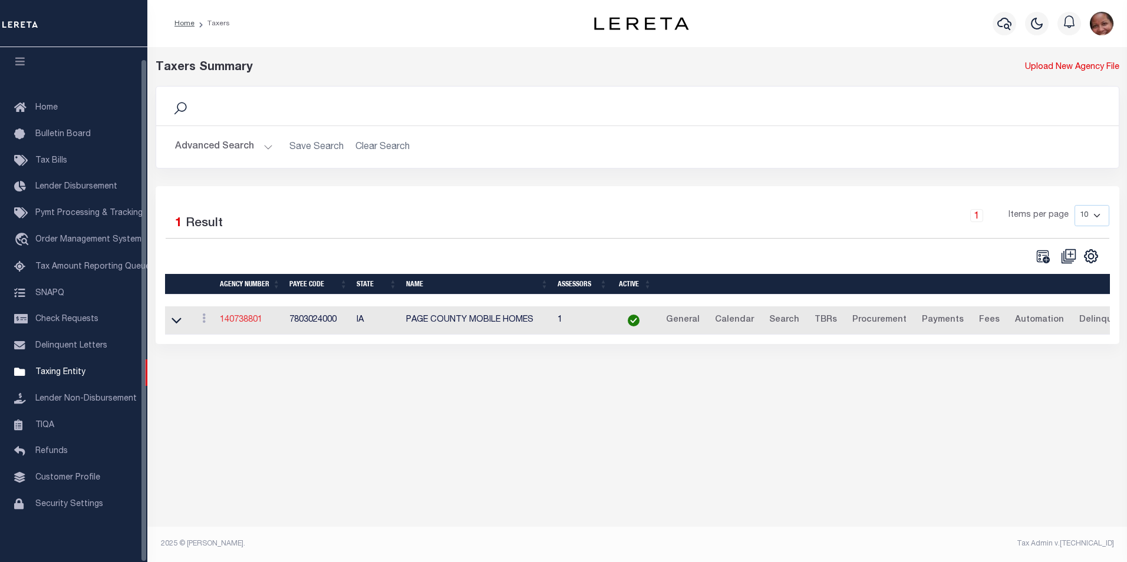
click at [237, 322] on link "140738801" at bounding box center [241, 320] width 42 height 8
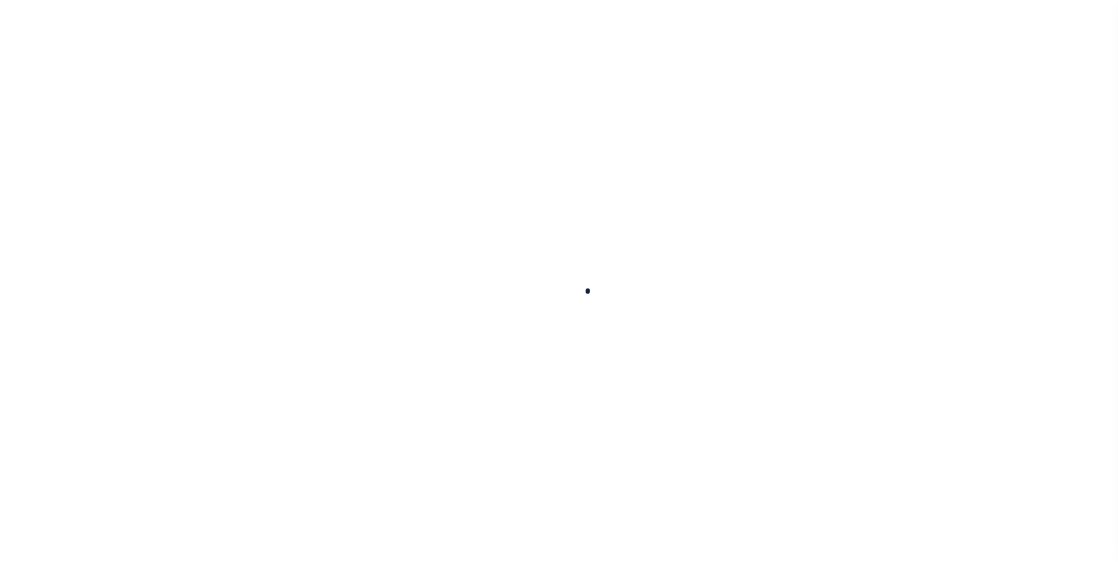
select select
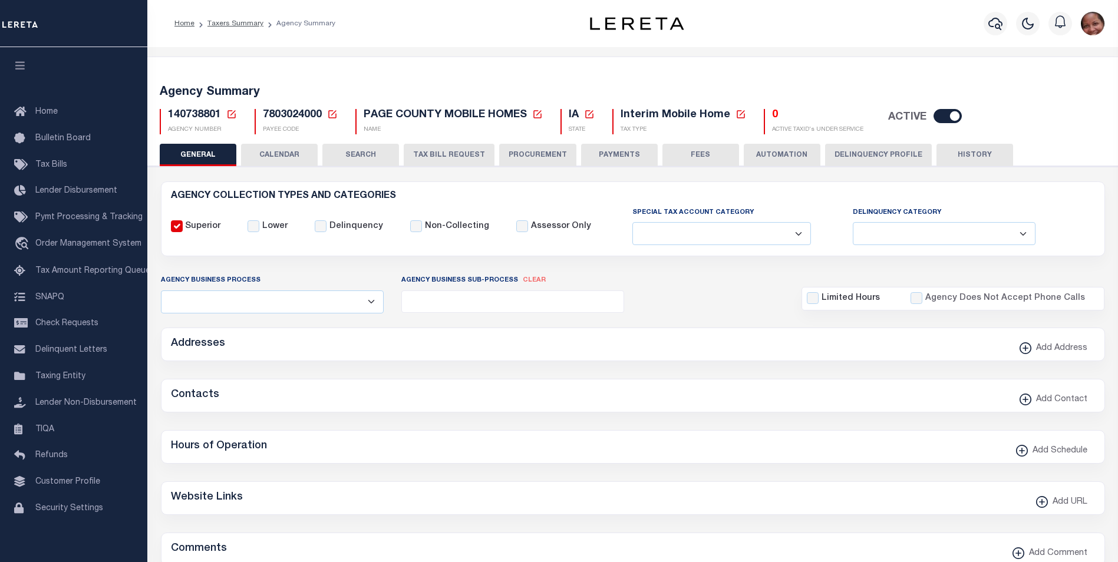
checkbox input "false"
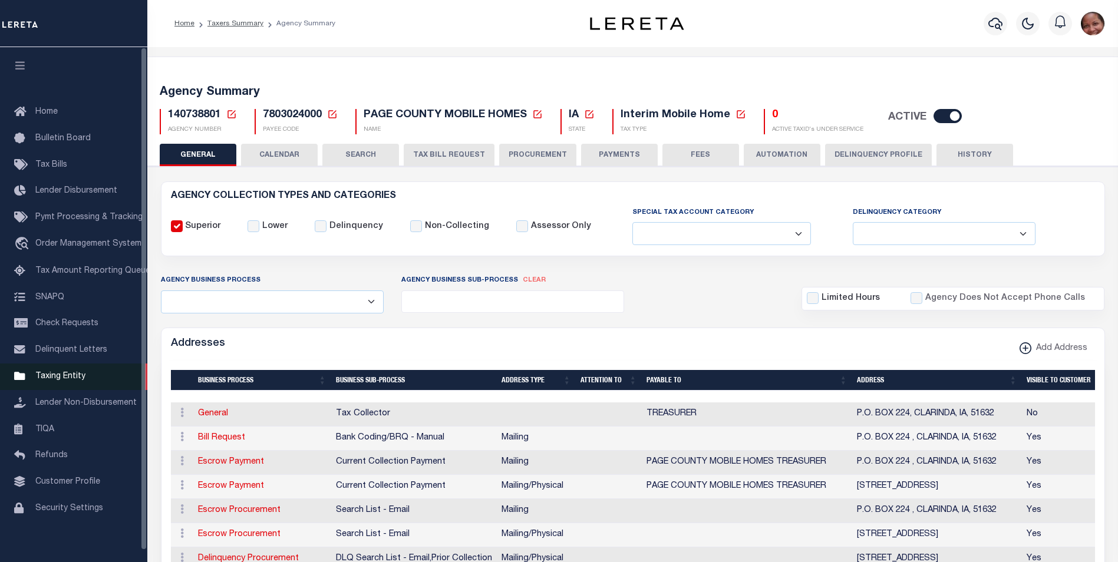
click at [66, 381] on span "Taxing Entity" at bounding box center [60, 376] width 50 height 8
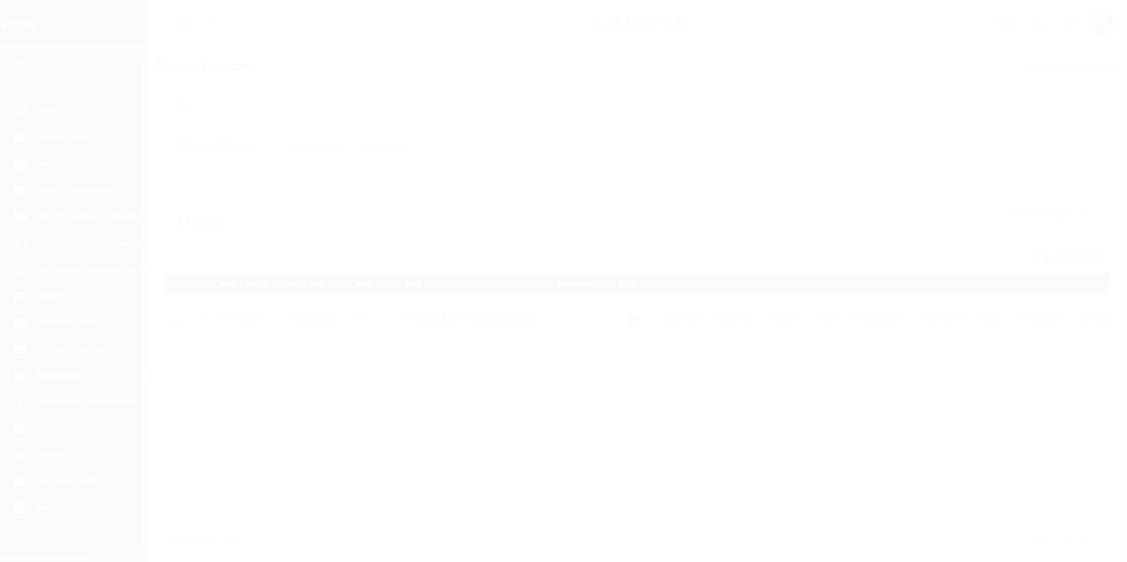
select select
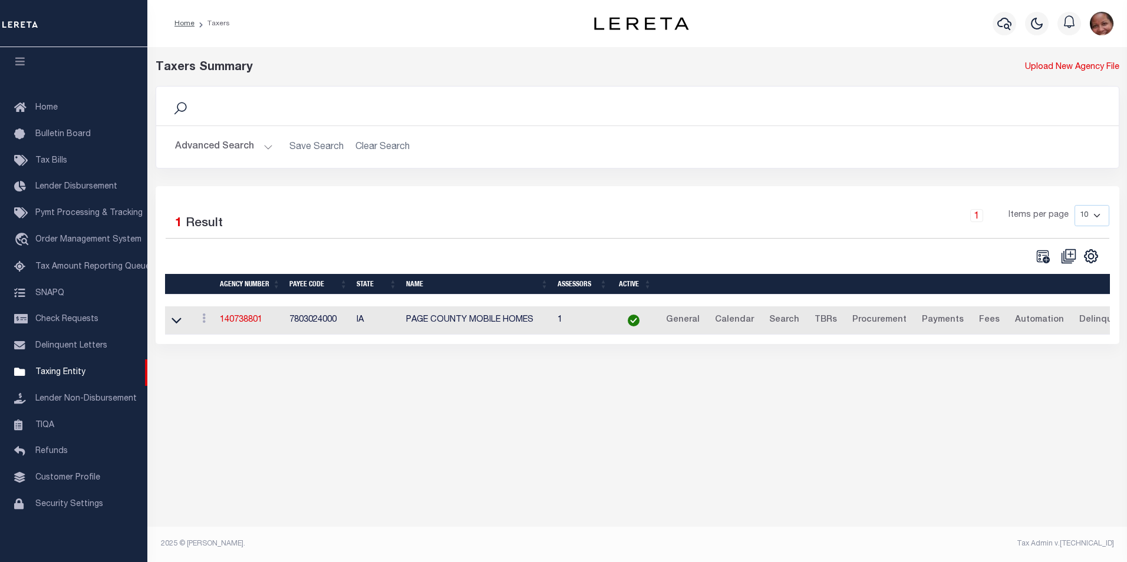
click at [266, 147] on button "Advanced Search" at bounding box center [224, 147] width 98 height 23
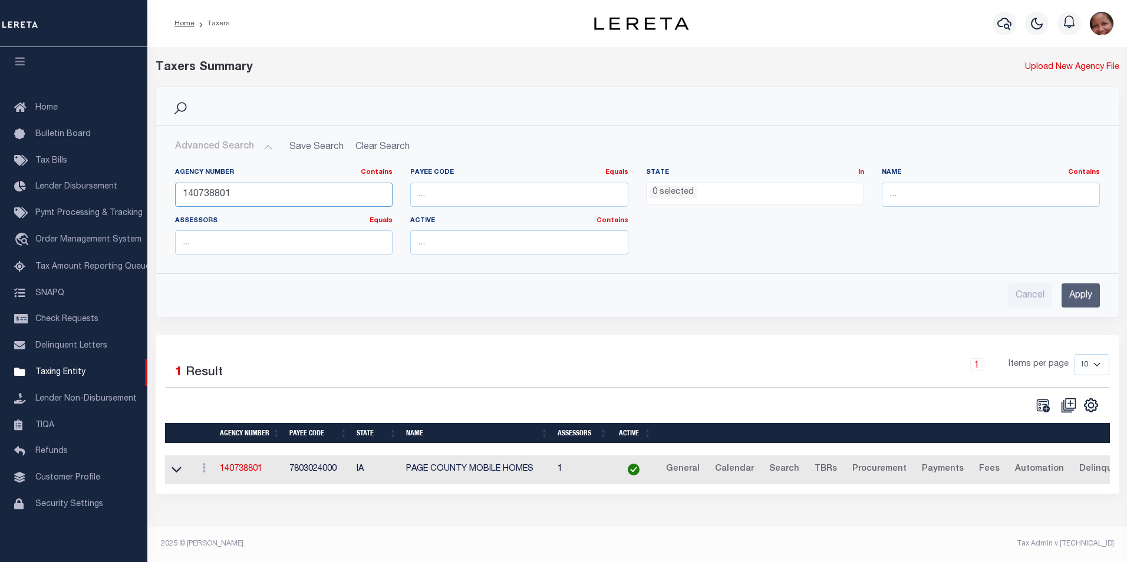
drag, startPoint x: 209, startPoint y: 194, endPoint x: 233, endPoint y: 194, distance: 24.2
click at [233, 194] on input "140738801" at bounding box center [284, 195] width 218 height 24
type input "140731801"
click at [1087, 297] on input "Apply" at bounding box center [1080, 295] width 38 height 24
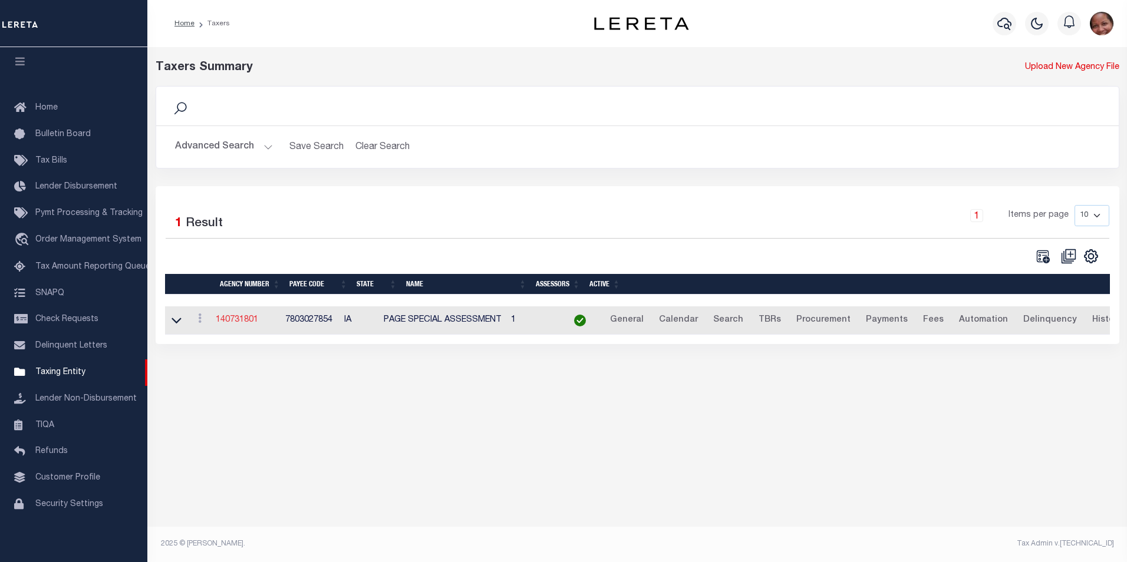
click at [243, 322] on link "140731801" at bounding box center [237, 320] width 42 height 8
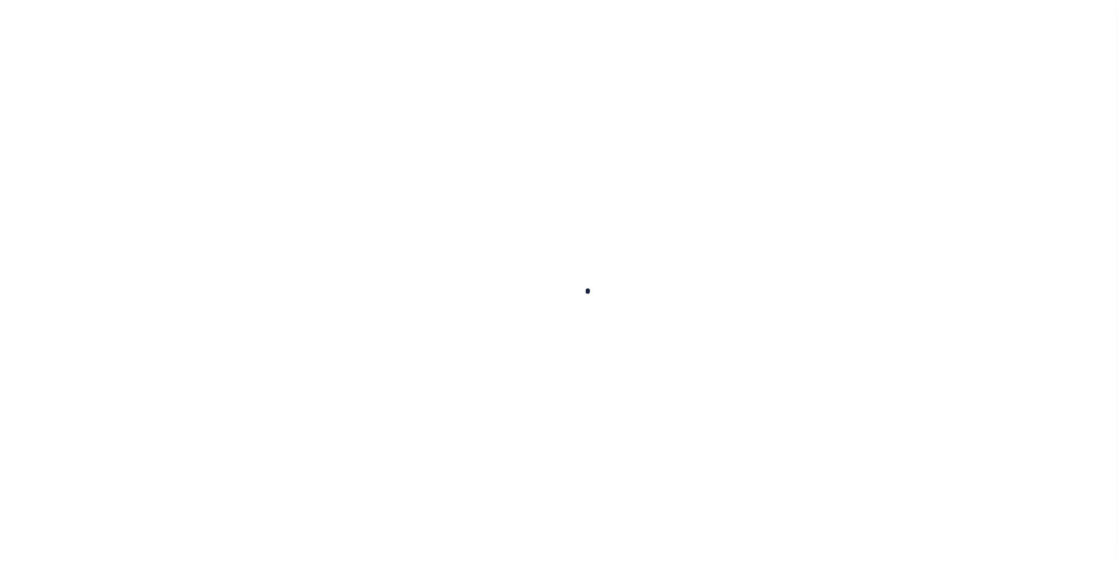
select select
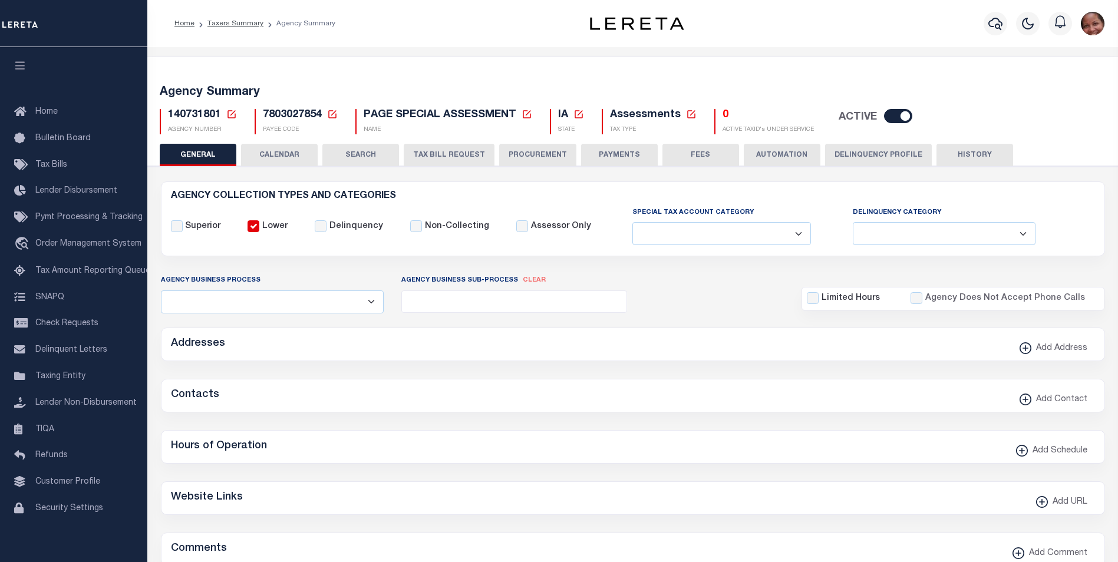
checkbox input "false"
select select "1"
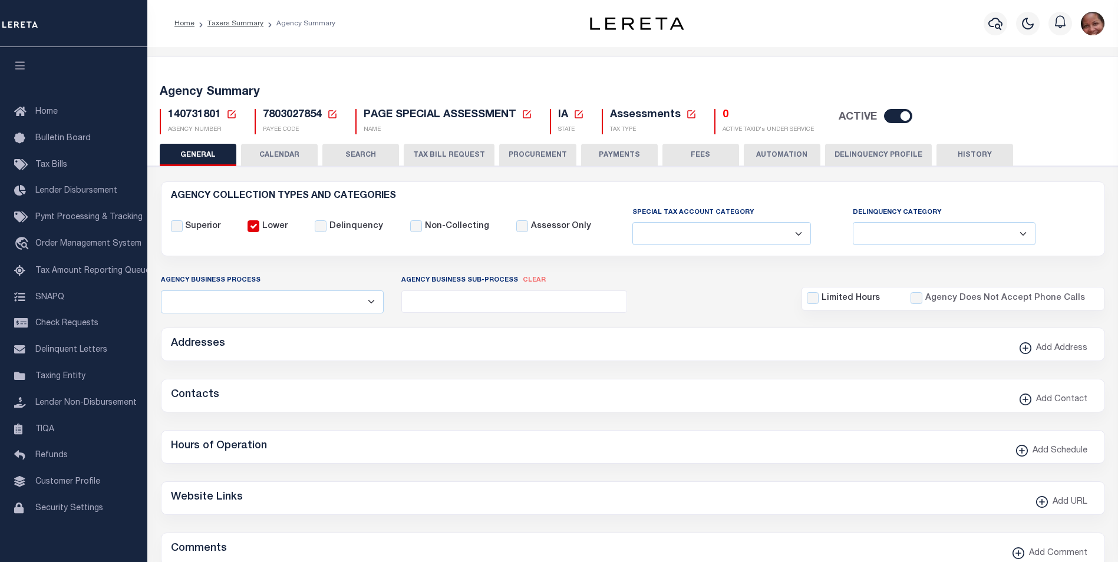
checkbox input "false"
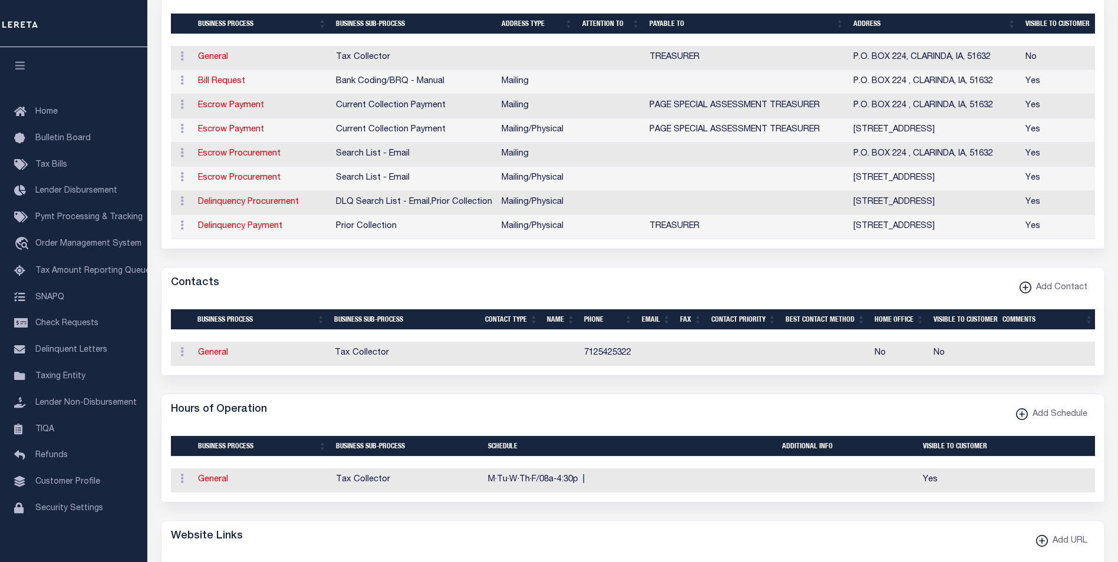
scroll to position [301, 0]
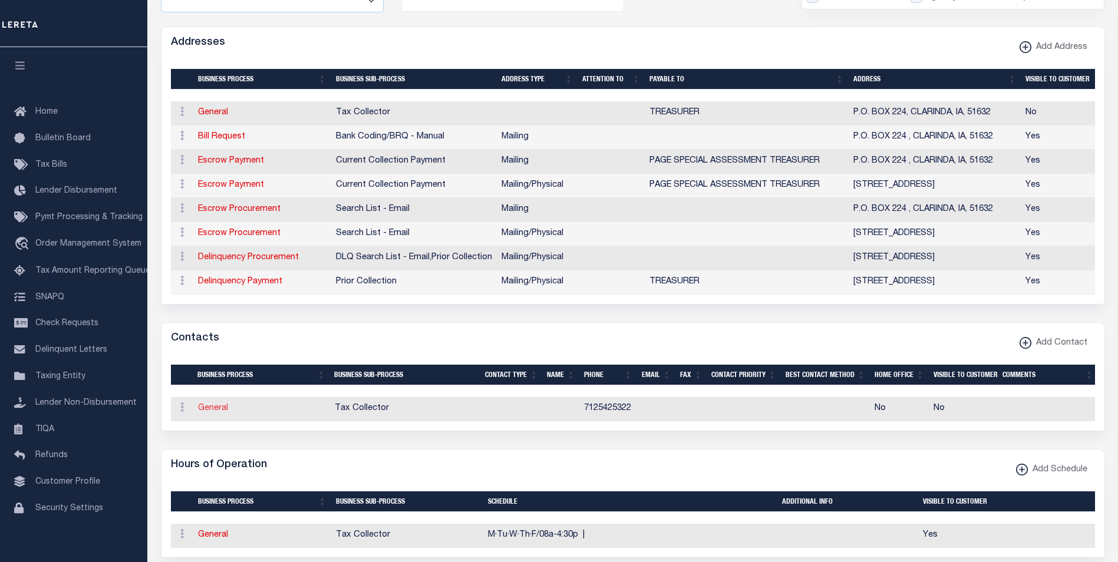
click at [220, 413] on link "General" at bounding box center [213, 408] width 30 height 8
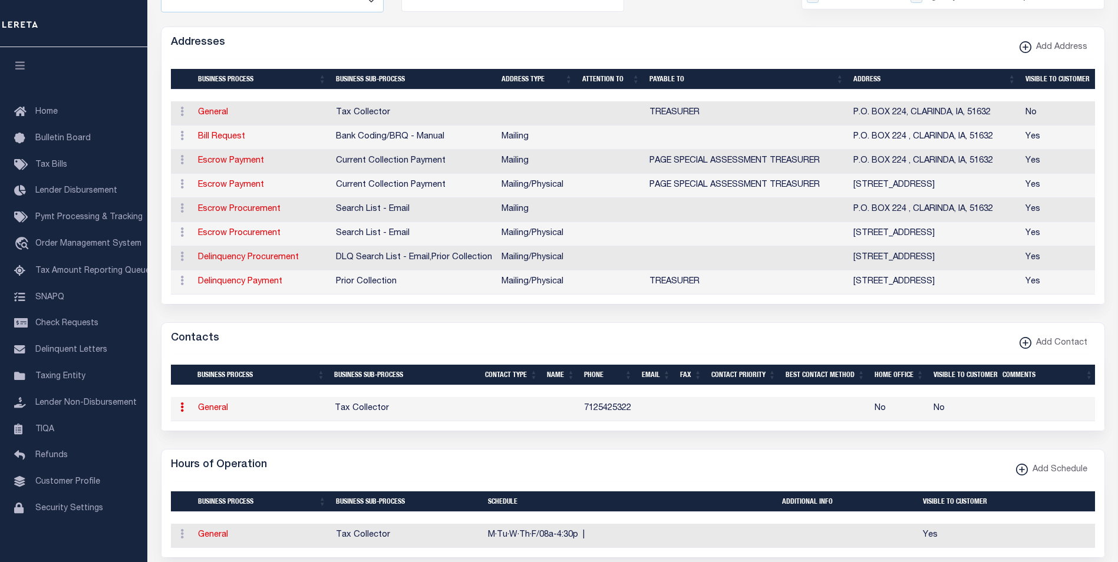
select select
type input "7125425322"
checkbox input "false"
select select "6"
select select "31"
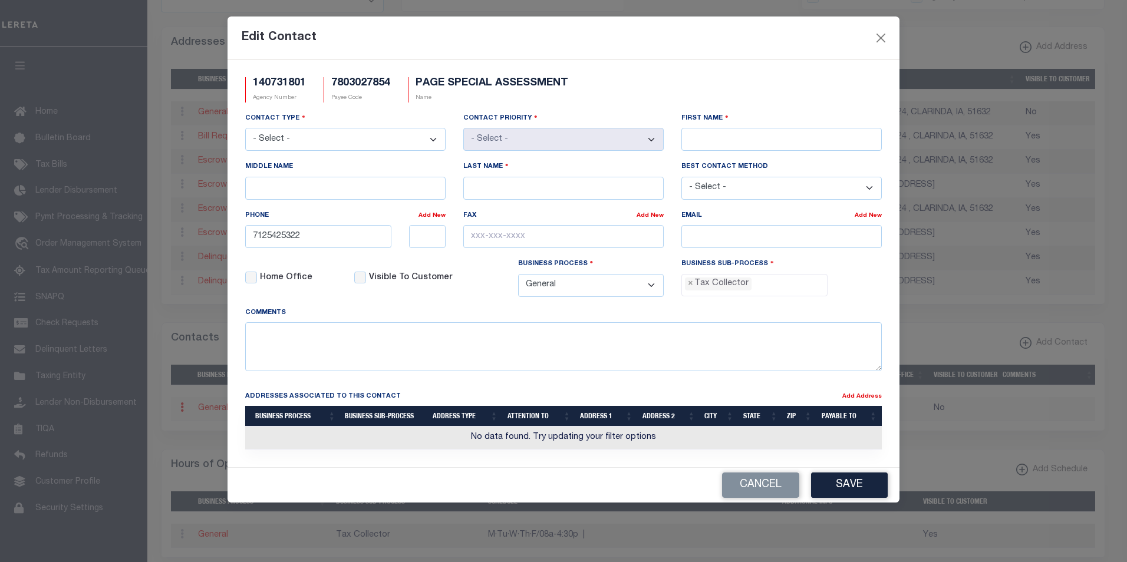
click at [432, 140] on select "- Select - Assessor Clerk Internal Contacts 1 Internal Contacts 2 Internal Cont…" at bounding box center [345, 139] width 200 height 23
select select "2"
click at [245, 128] on select "- Select - Assessor Clerk Internal Contacts 1 Internal Contacts 2 Internal Cont…" at bounding box center [345, 139] width 200 height 23
select select "1"
click at [711, 143] on input "First Name" at bounding box center [781, 139] width 200 height 23
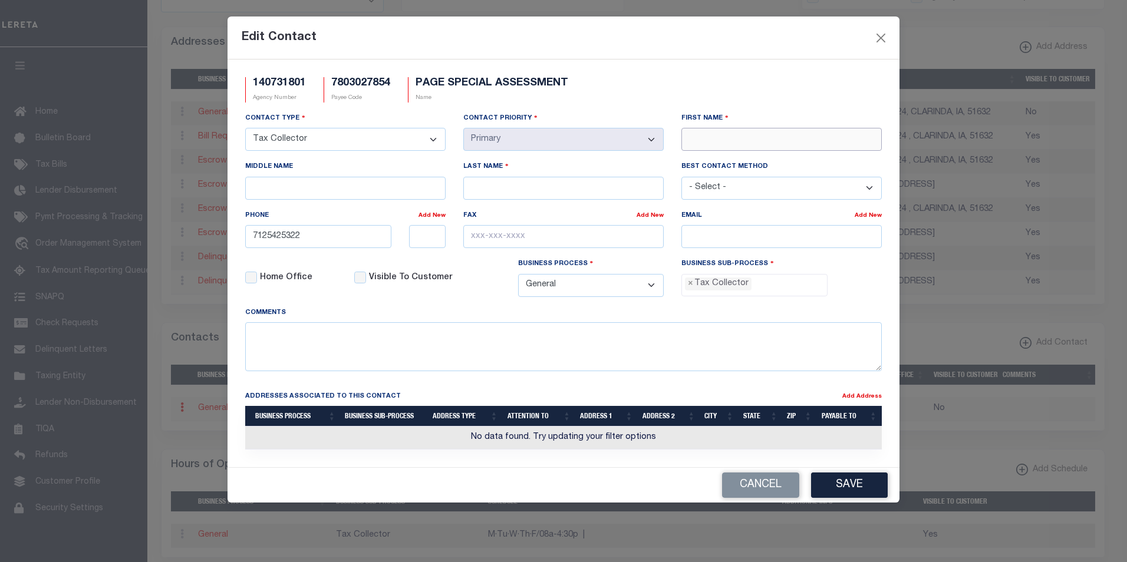
paste input "ANGIE"
type input "ANGIE"
click at [613, 192] on input "Last Name" at bounding box center [563, 188] width 200 height 23
paste input "DOW"
type input "DOW"
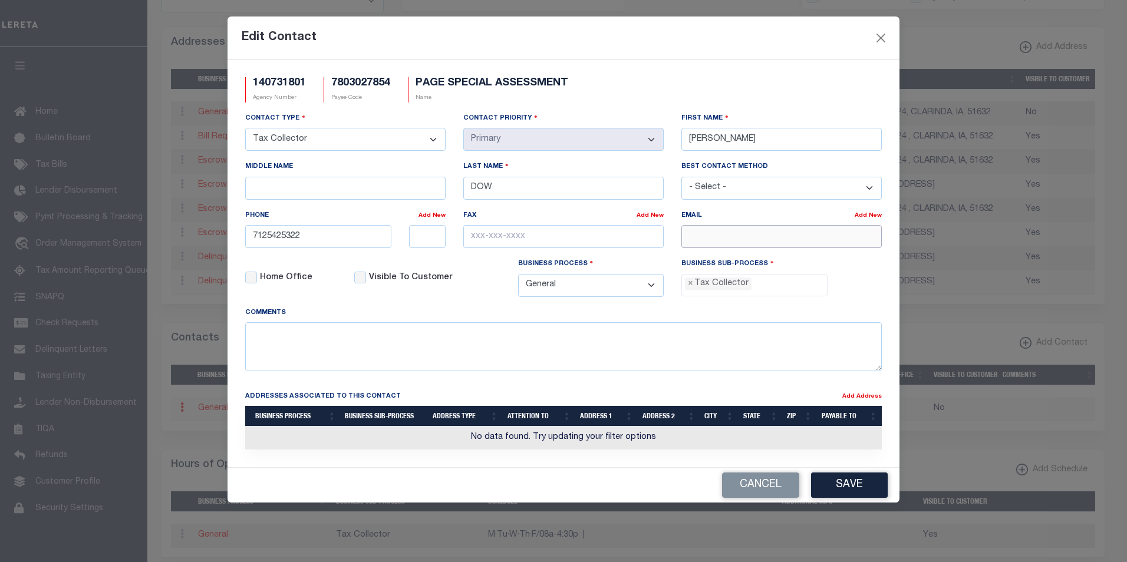
click at [723, 239] on input "email" at bounding box center [781, 236] width 200 height 23
paste input "ADOW@CO.PAGE.IA.US"
type input "ADOW@CO.PAGE.IA.US"
click at [490, 237] on input "text" at bounding box center [563, 236] width 200 height 23
paste input "712-542-2243"
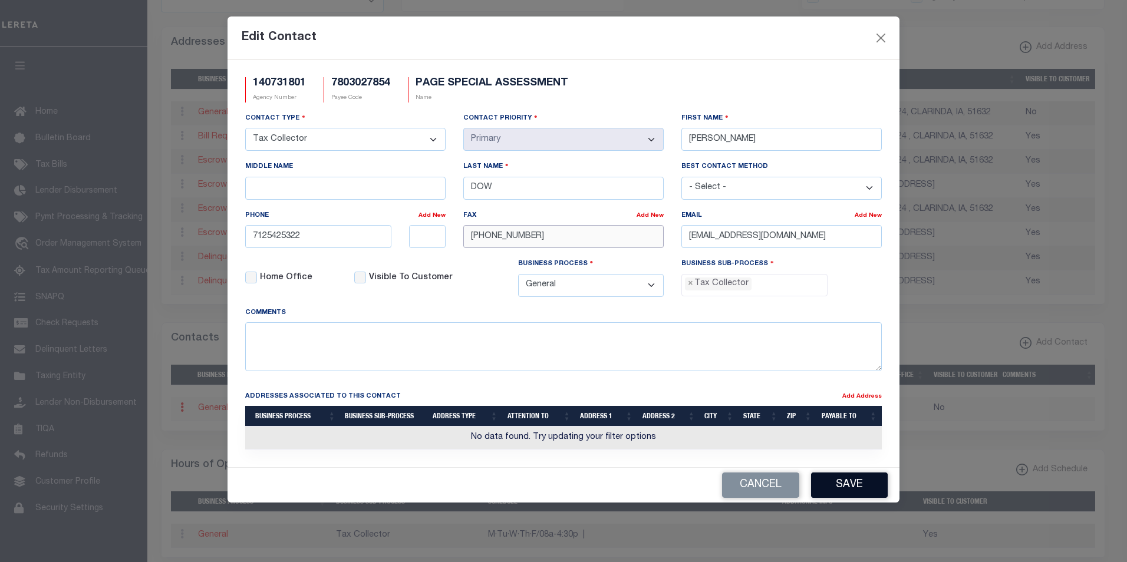
type input "712-542-2243"
click at [859, 487] on button "Save" at bounding box center [849, 485] width 77 height 25
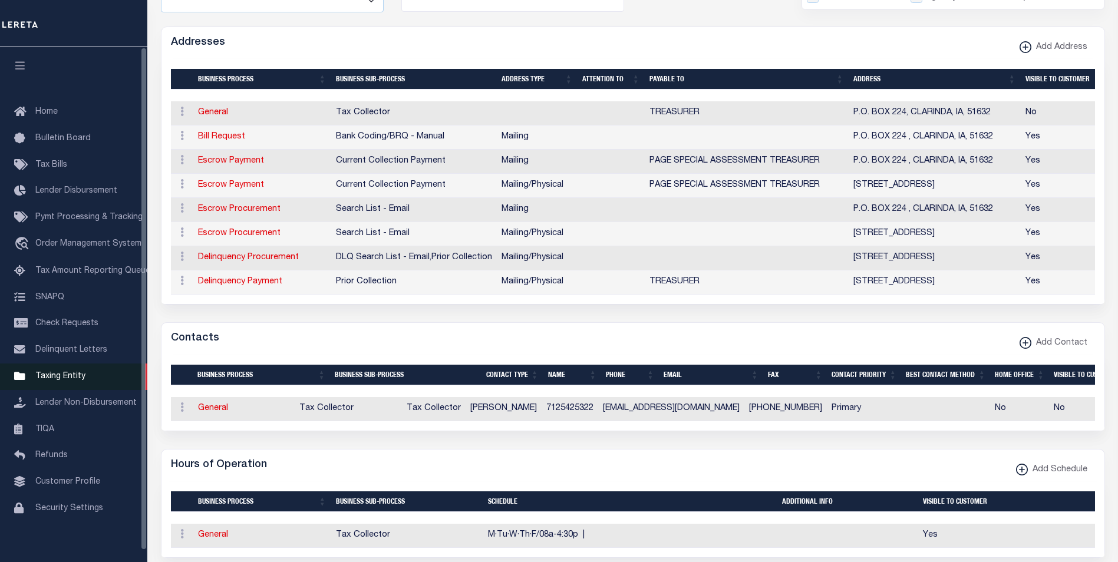
click at [57, 381] on span "Taxing Entity" at bounding box center [60, 376] width 50 height 8
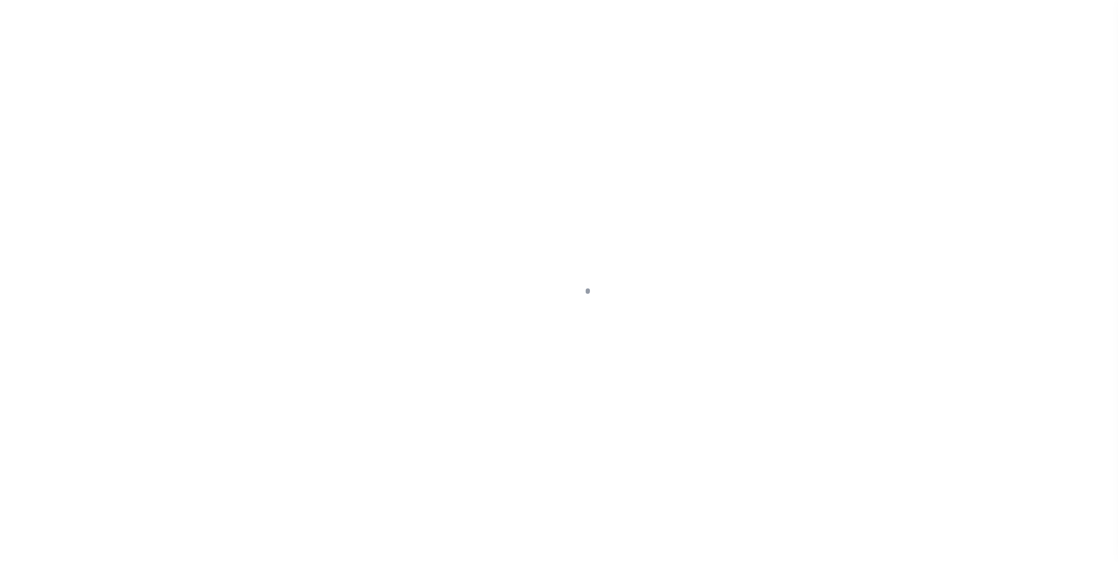
select select
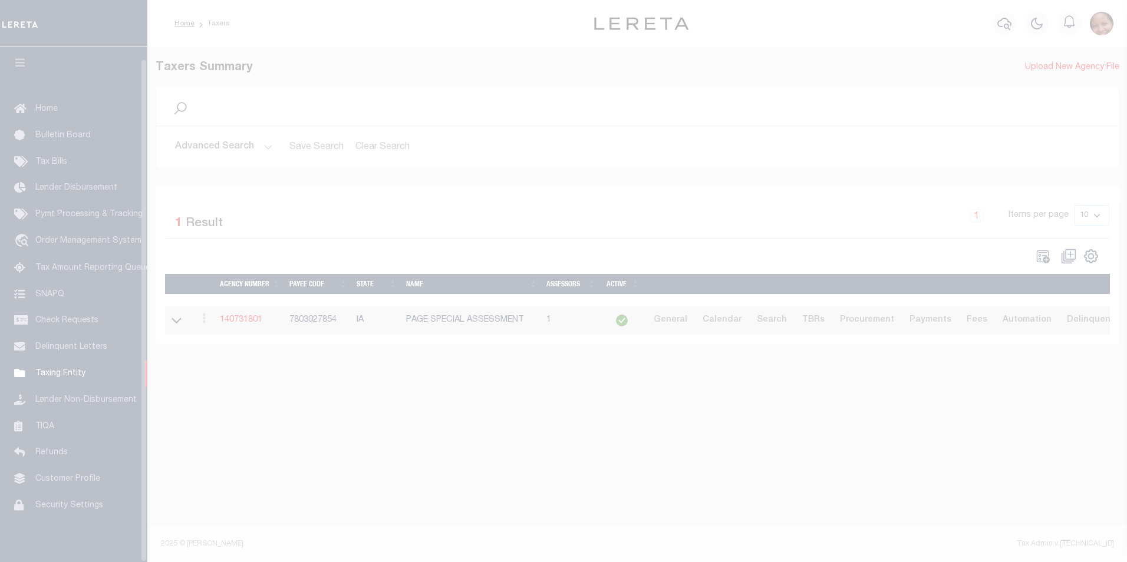
scroll to position [12, 0]
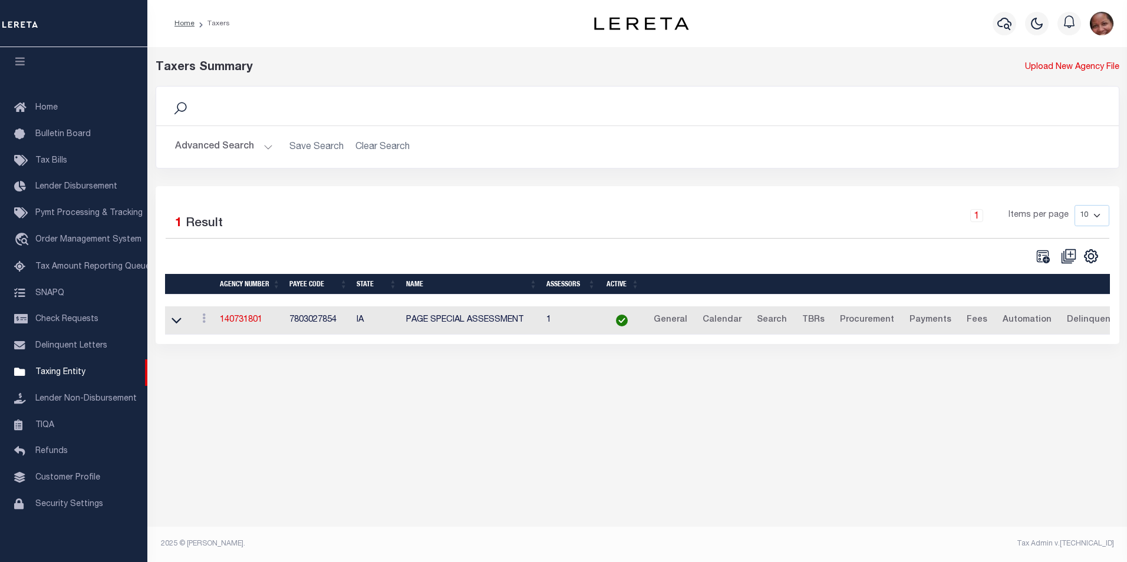
click at [264, 148] on button "Advanced Search" at bounding box center [224, 147] width 98 height 23
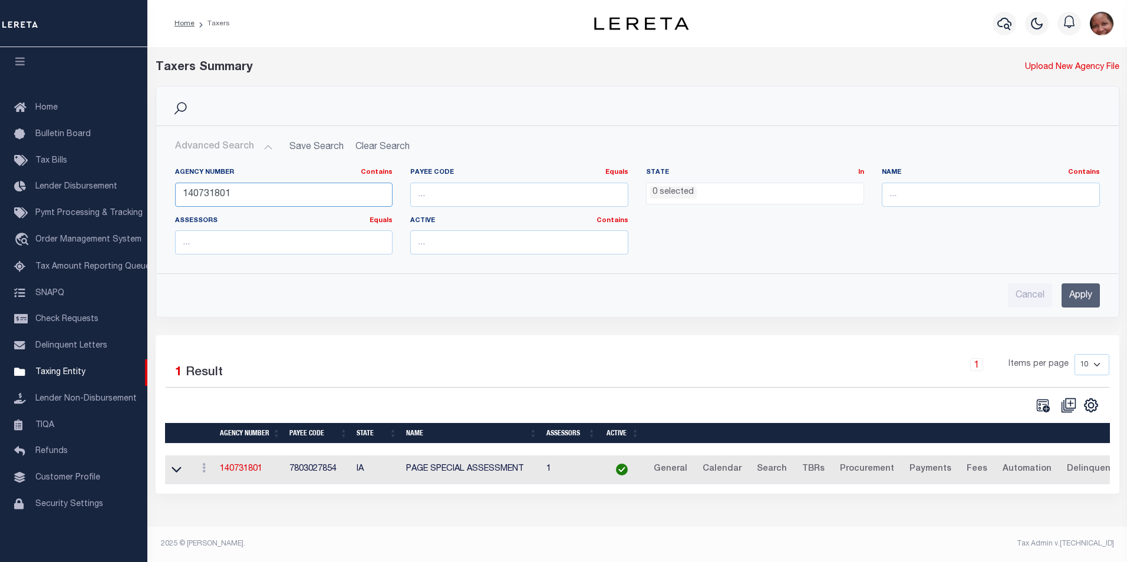
drag, startPoint x: 240, startPoint y: 193, endPoint x: 178, endPoint y: 191, distance: 62.5
click at [178, 191] on input "140731801" at bounding box center [284, 195] width 218 height 24
type input "210530209"
click at [1091, 292] on input "Apply" at bounding box center [1080, 295] width 38 height 24
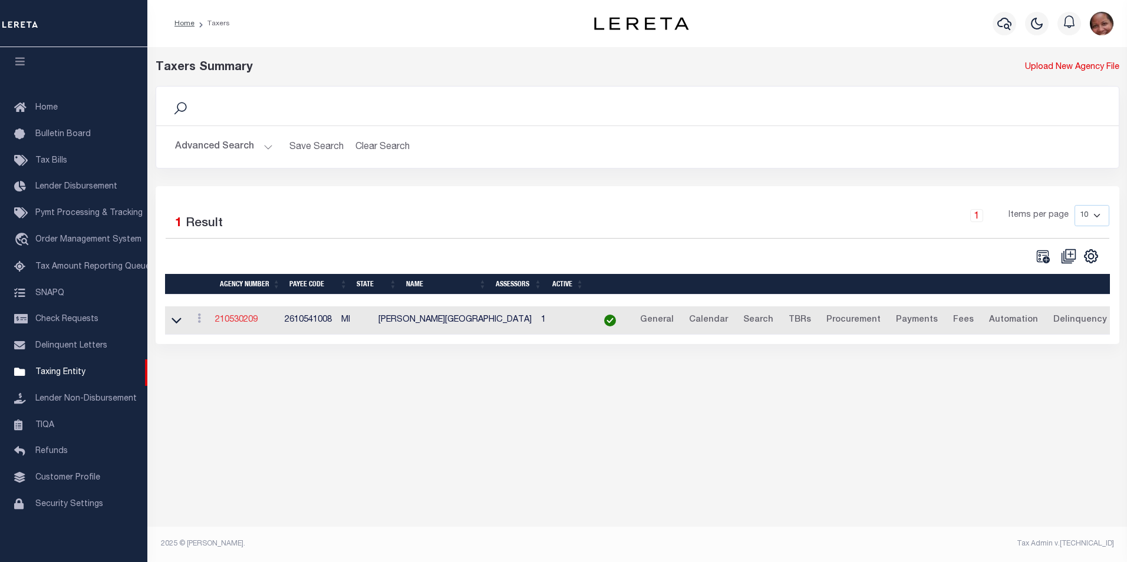
click at [241, 322] on link "210530209" at bounding box center [236, 320] width 42 height 8
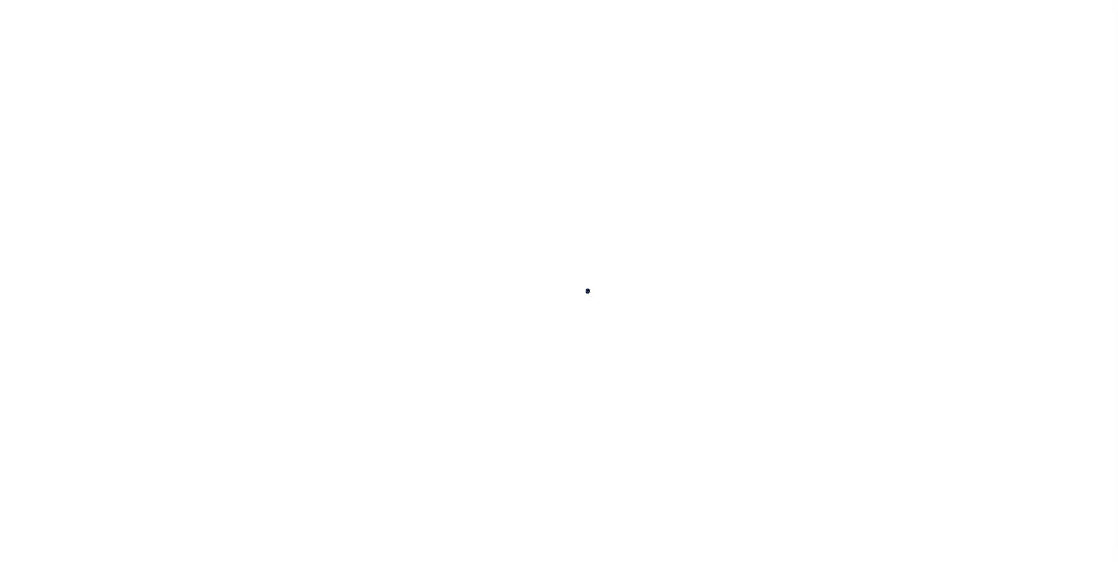
select select
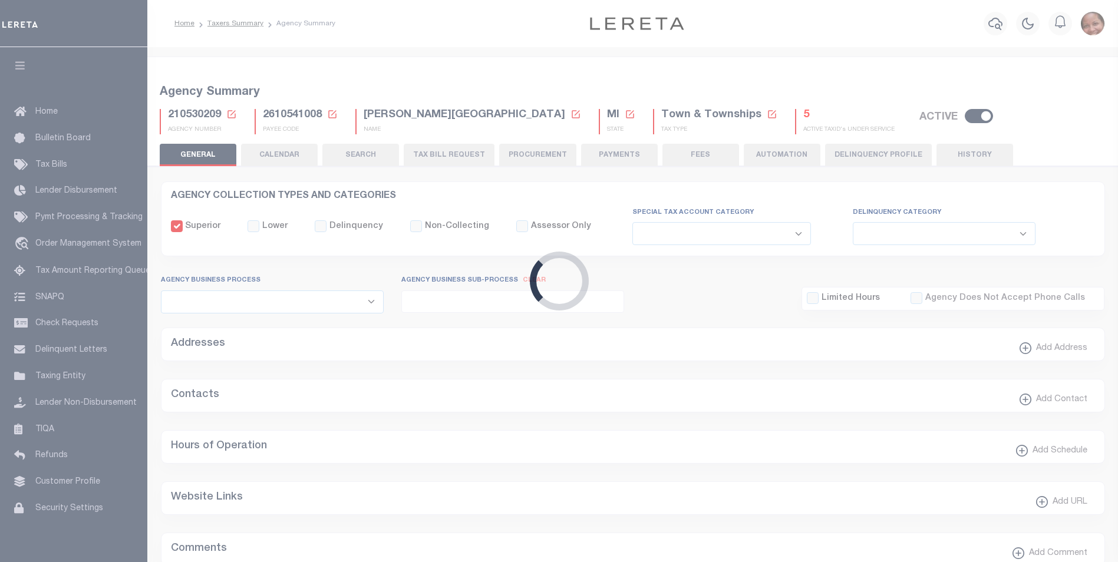
checkbox input "false"
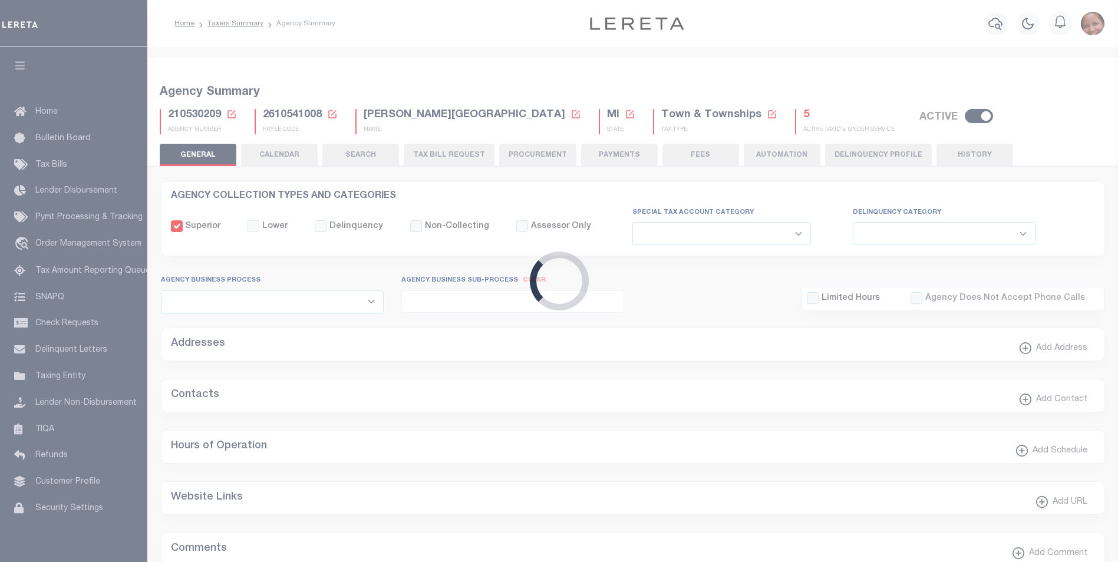
type input "2610541008"
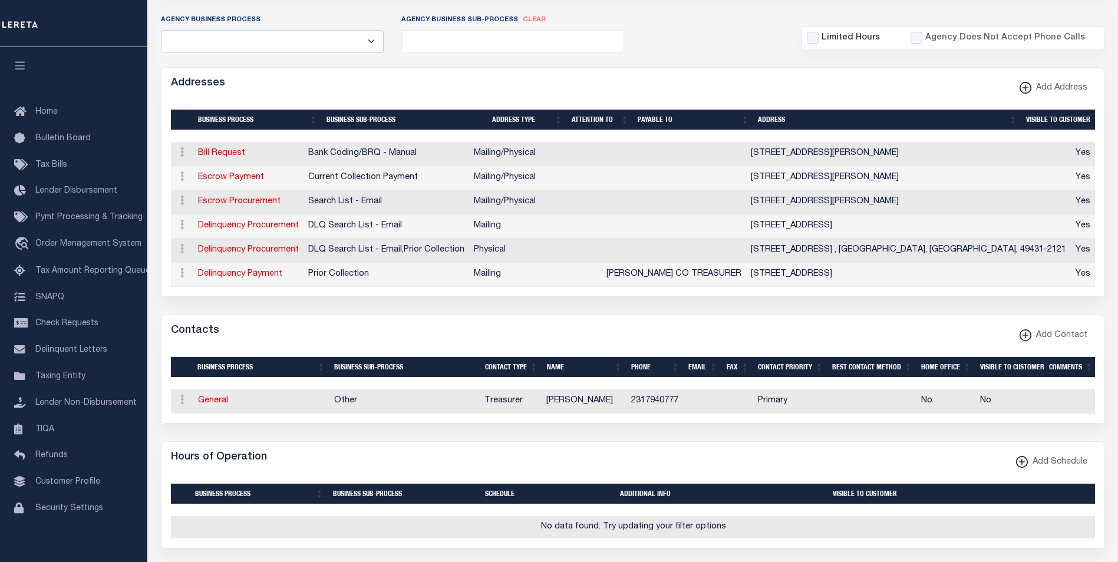
scroll to position [280, 0]
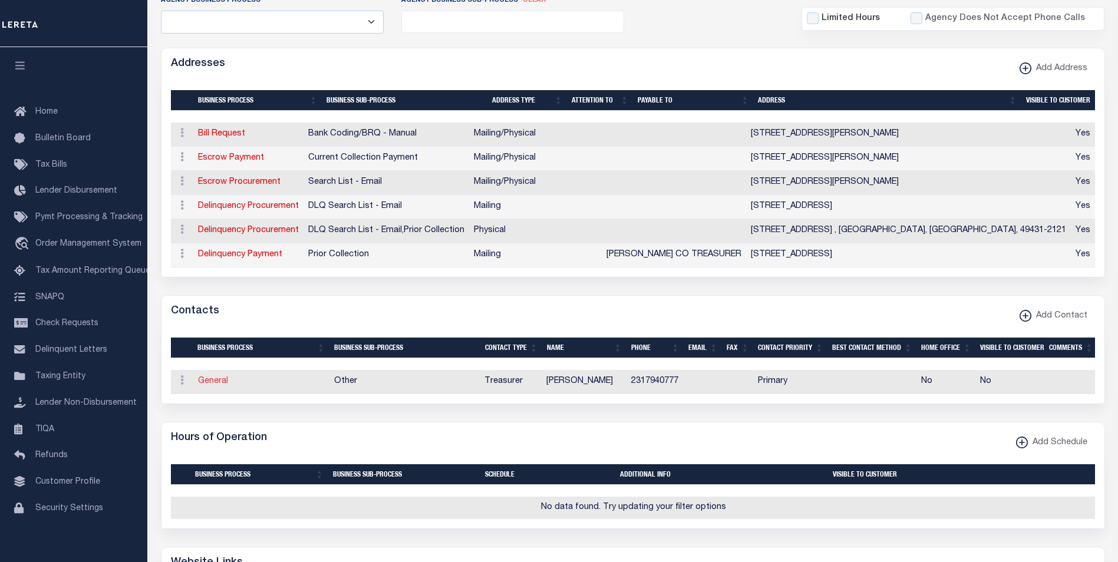
click at [207, 385] on link "General" at bounding box center [213, 381] width 30 height 8
checkbox input "false"
select select
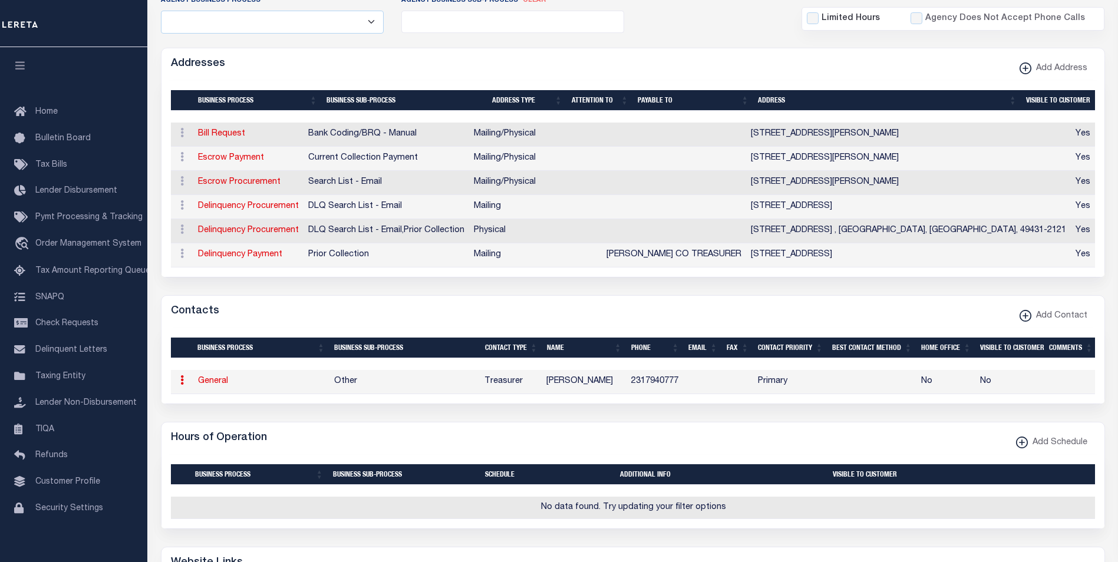
select select "3"
select select "1"
type input "[PERSON_NAME]"
type input "2317940777"
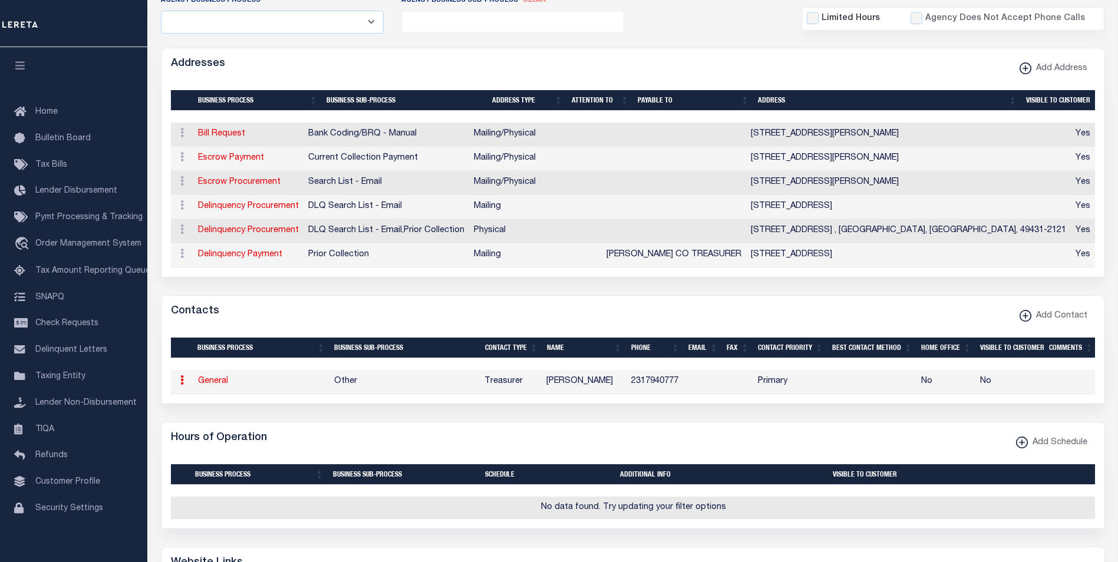
select select "6"
select select "39"
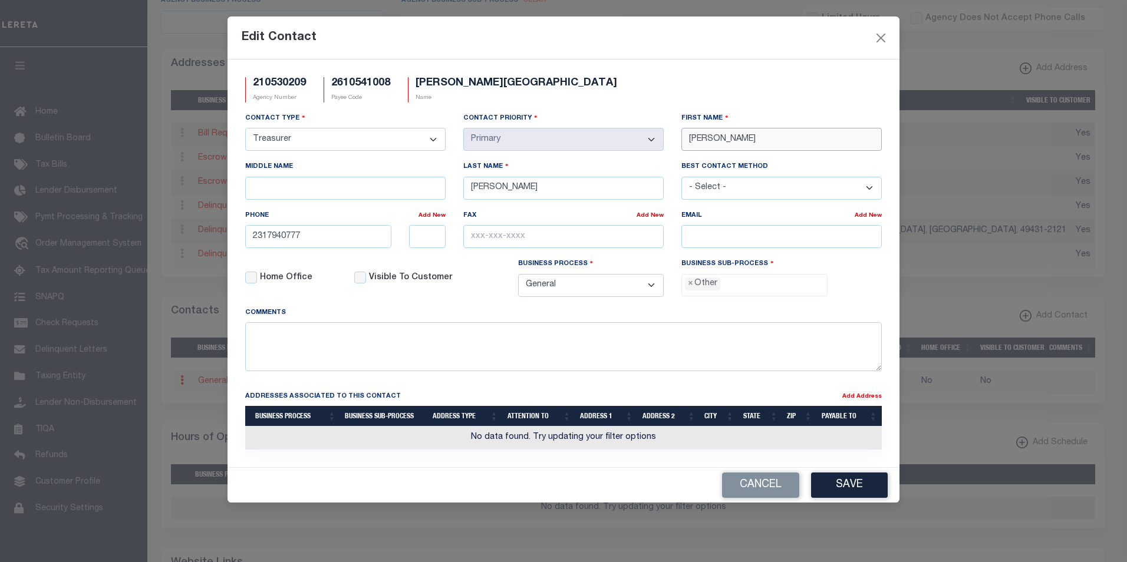
drag, startPoint x: 721, startPoint y: 140, endPoint x: 674, endPoint y: 140, distance: 46.6
click at [674, 140] on div "First Name [PERSON_NAME]" at bounding box center [781, 136] width 218 height 48
paste input "[PERSON_NAME]"
type input "[PERSON_NAME]"
drag, startPoint x: 539, startPoint y: 197, endPoint x: 463, endPoint y: 188, distance: 77.2
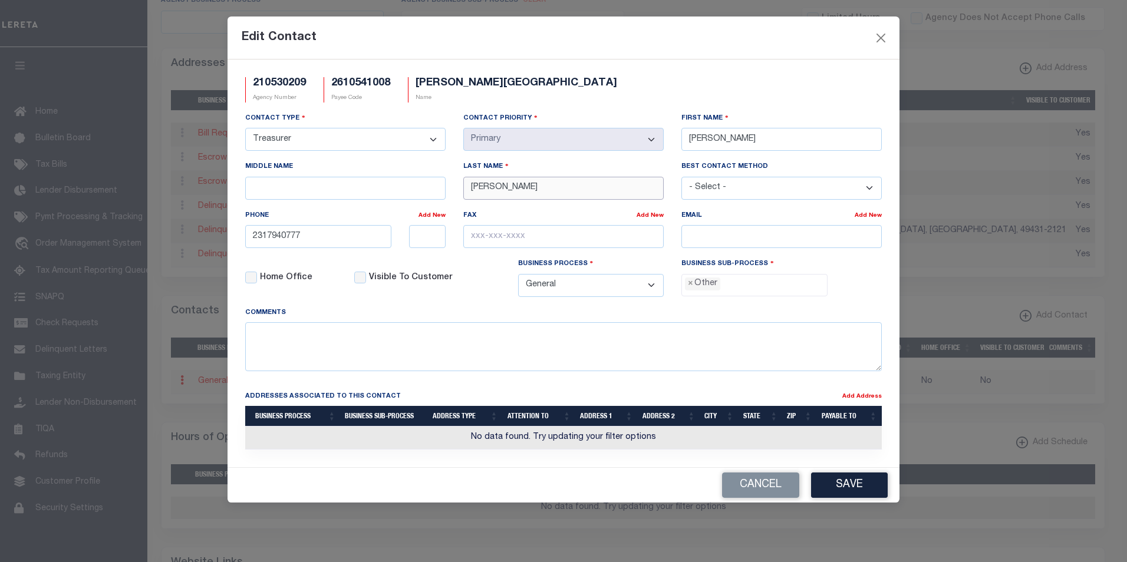
click at [463, 188] on div "Last Name [PERSON_NAME]" at bounding box center [563, 184] width 218 height 48
paste input "[DATE][PERSON_NAME]"
type input "[DATE][PERSON_NAME]"
click at [716, 242] on input "email" at bounding box center [781, 236] width 200 height 23
paste input "[EMAIL_ADDRESS][DOMAIN_NAME]"
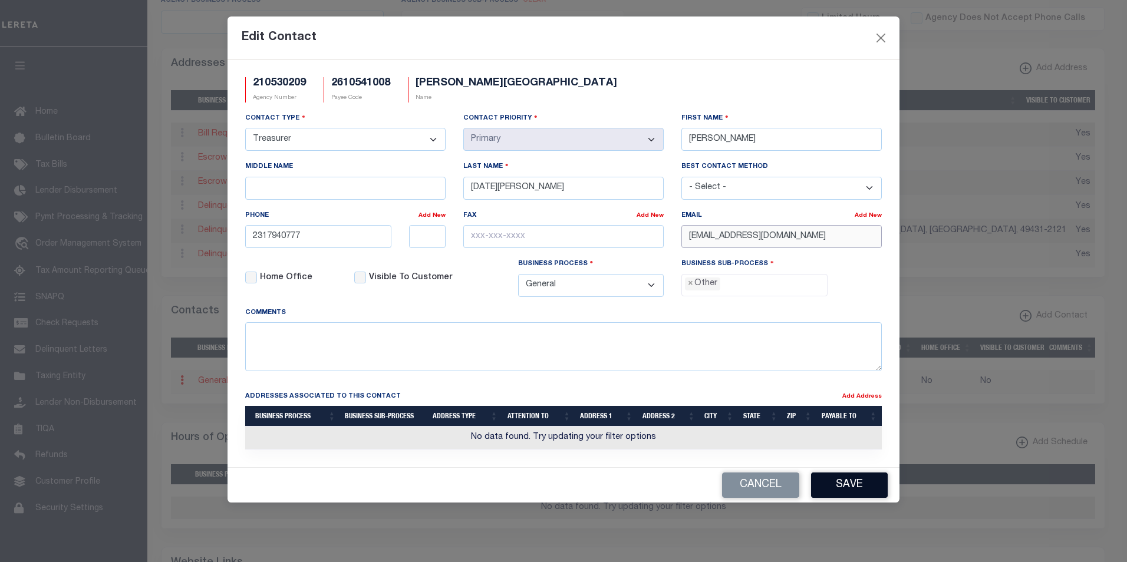
type input "MEADETWPTREASURER@GMAIL.COM"
click at [860, 489] on button "Save" at bounding box center [849, 485] width 77 height 25
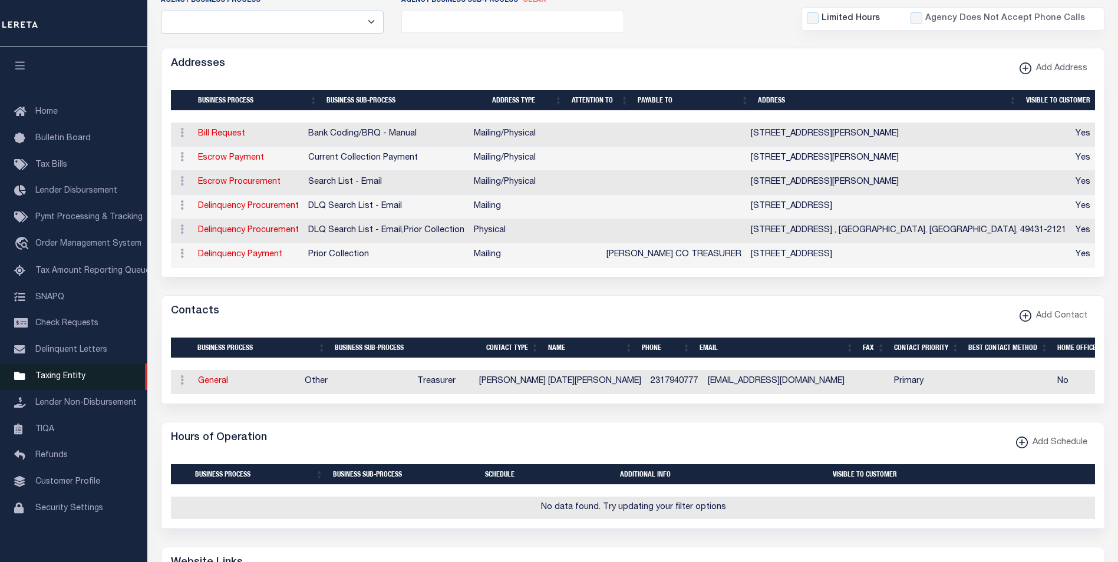
click at [60, 380] on span "Taxing Entity" at bounding box center [60, 376] width 50 height 8
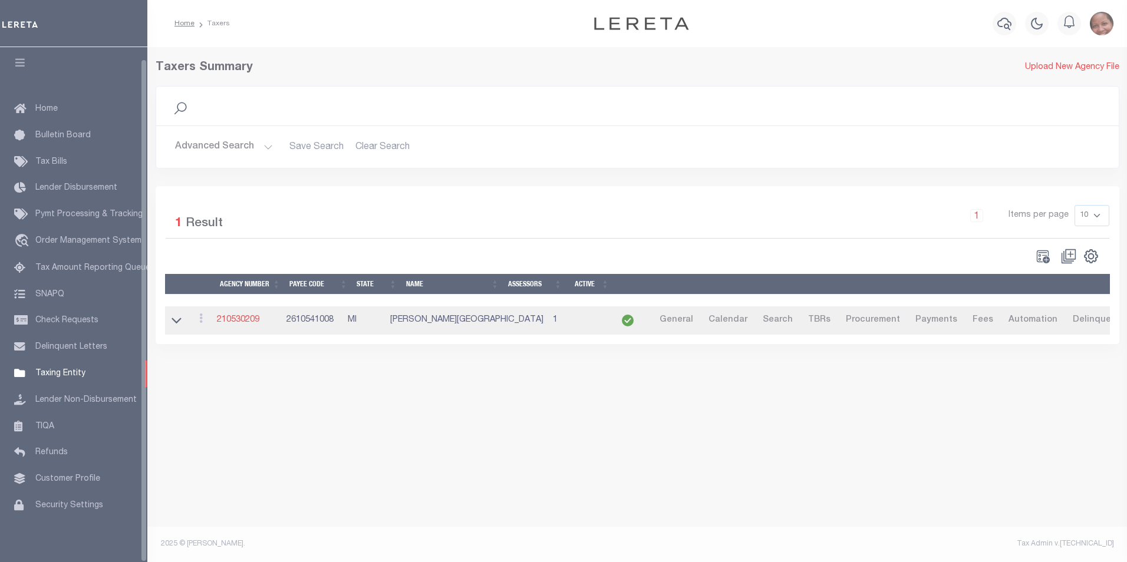
scroll to position [12, 0]
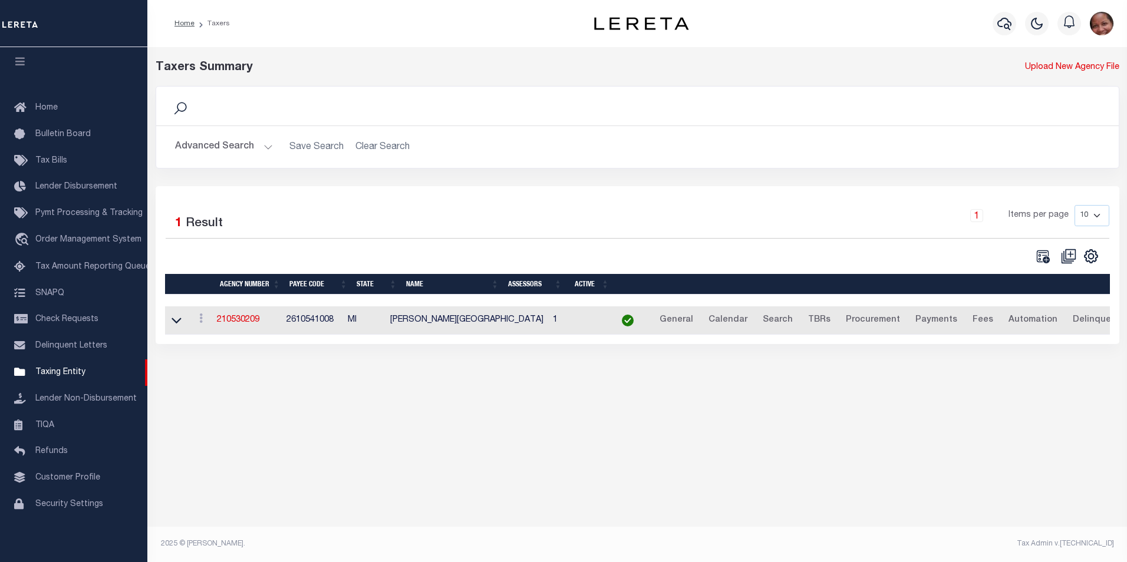
click at [264, 149] on button "Advanced Search" at bounding box center [224, 147] width 98 height 23
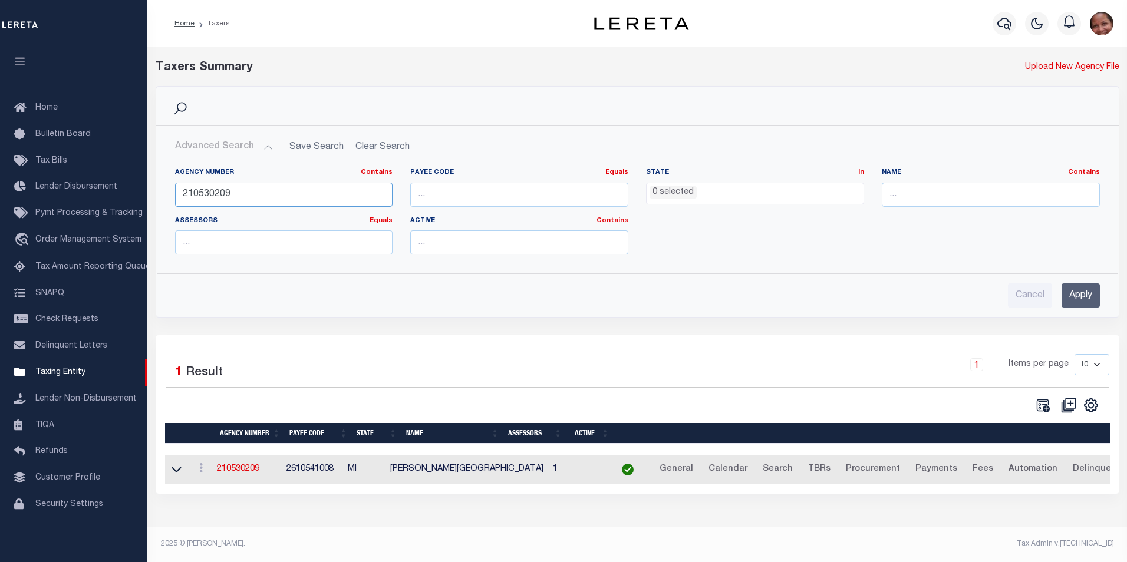
drag, startPoint x: 232, startPoint y: 196, endPoint x: 174, endPoint y: 192, distance: 57.9
click at [175, 192] on input "210530209" at bounding box center [284, 195] width 218 height 24
click at [212, 194] on input "3703101702" at bounding box center [284, 195] width 218 height 24
type input "370301702"
click at [1080, 296] on input "Apply" at bounding box center [1080, 295] width 38 height 24
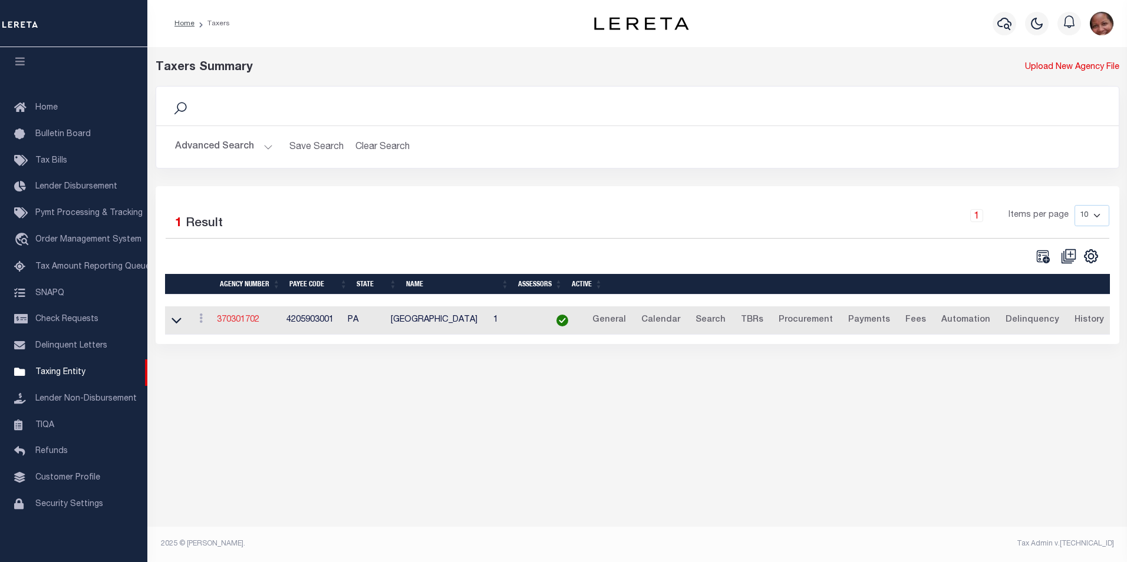
click at [243, 324] on link "370301702" at bounding box center [238, 320] width 42 height 8
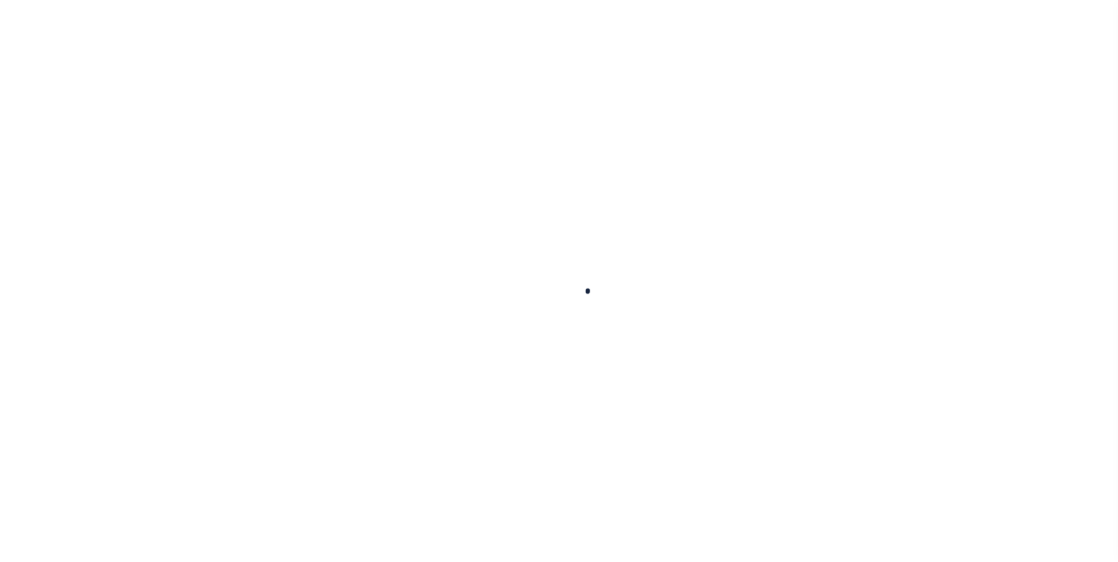
select select
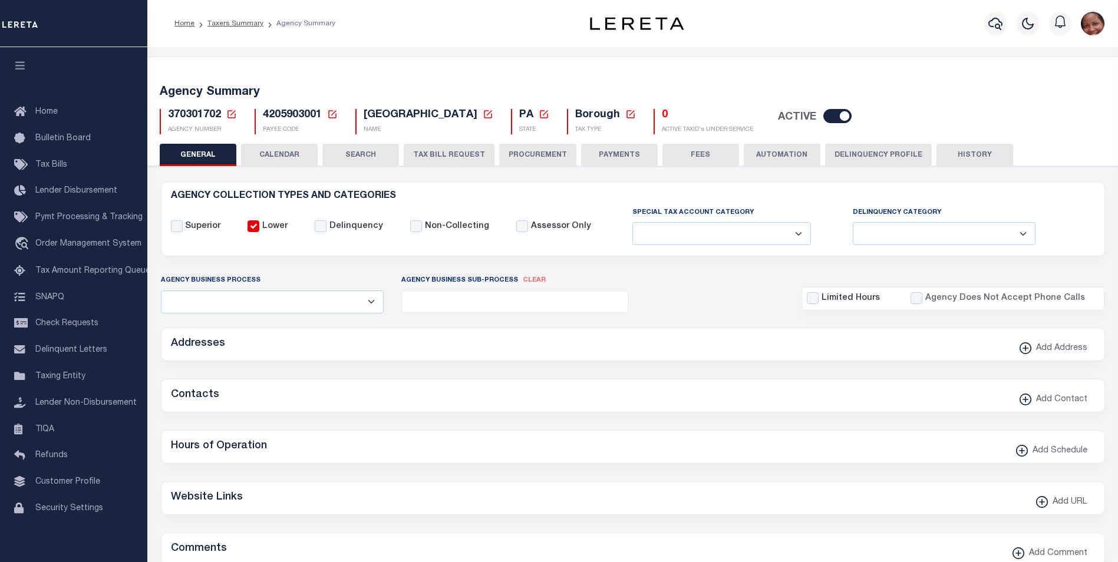
checkbox input "false"
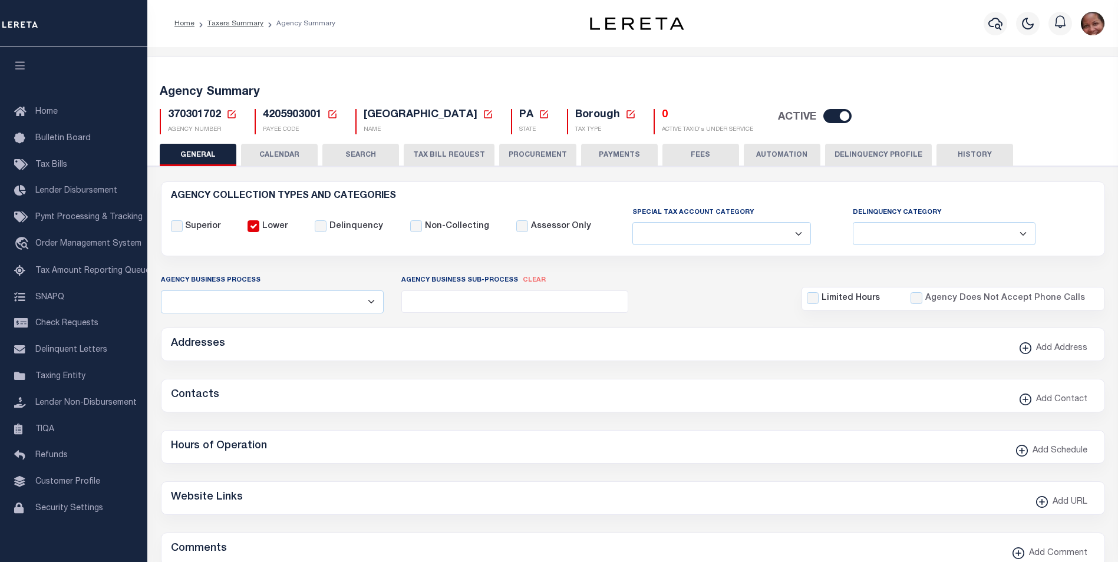
type input "4205903001"
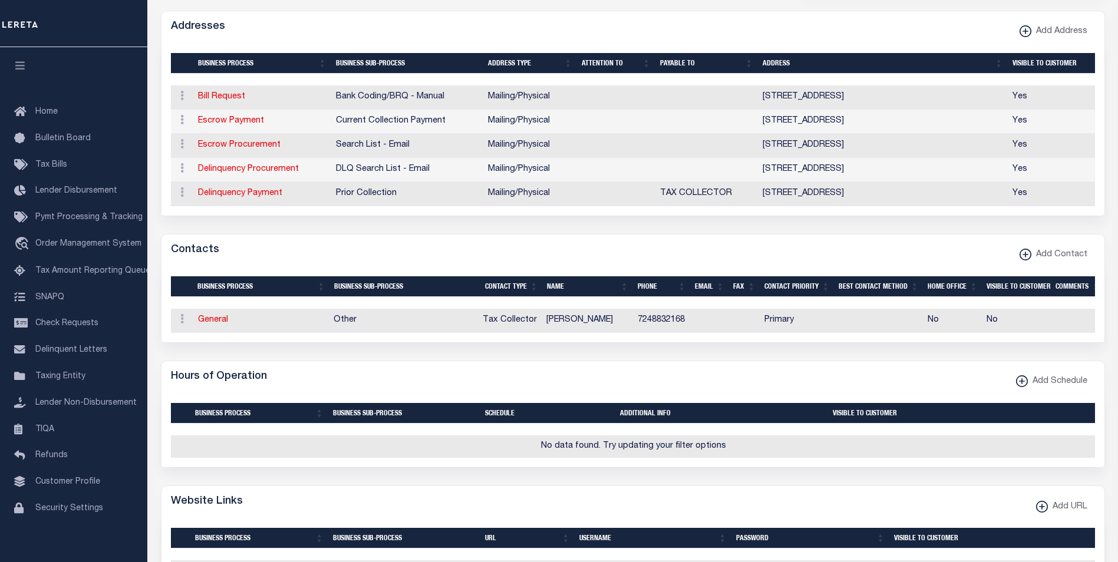
scroll to position [321, 0]
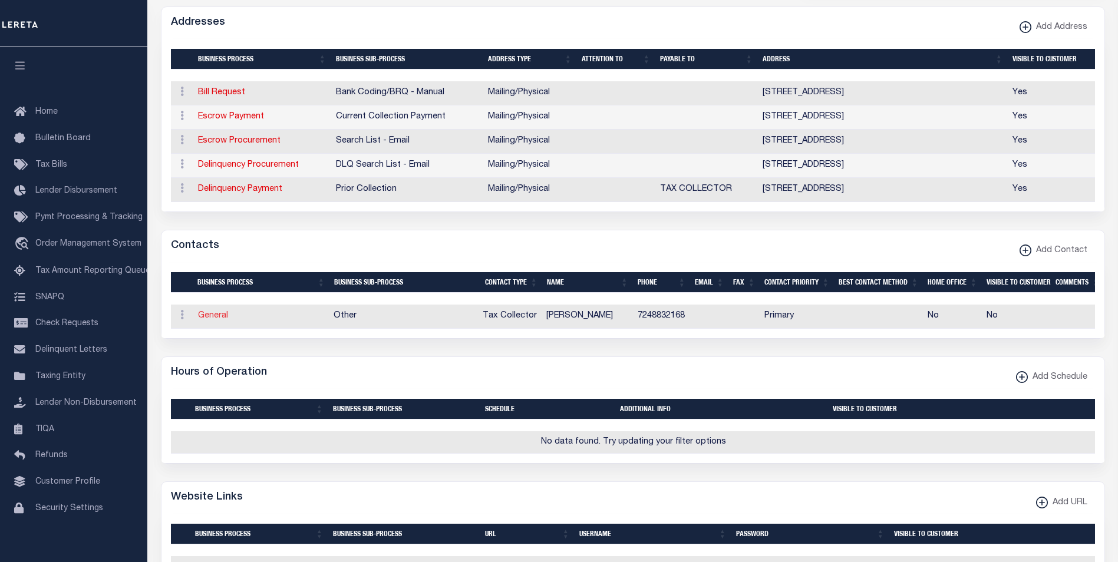
click at [207, 320] on link "General" at bounding box center [213, 316] width 30 height 8
checkbox input "false"
select select
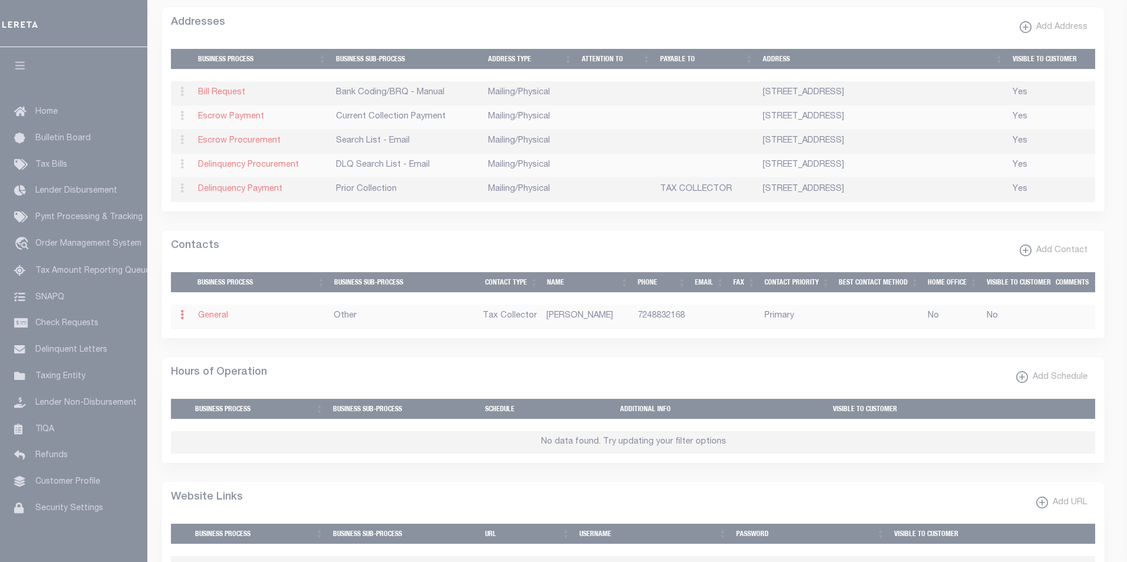
select select "2"
select select "1"
type input "[PERSON_NAME]"
type input "S"
type input "COLES"
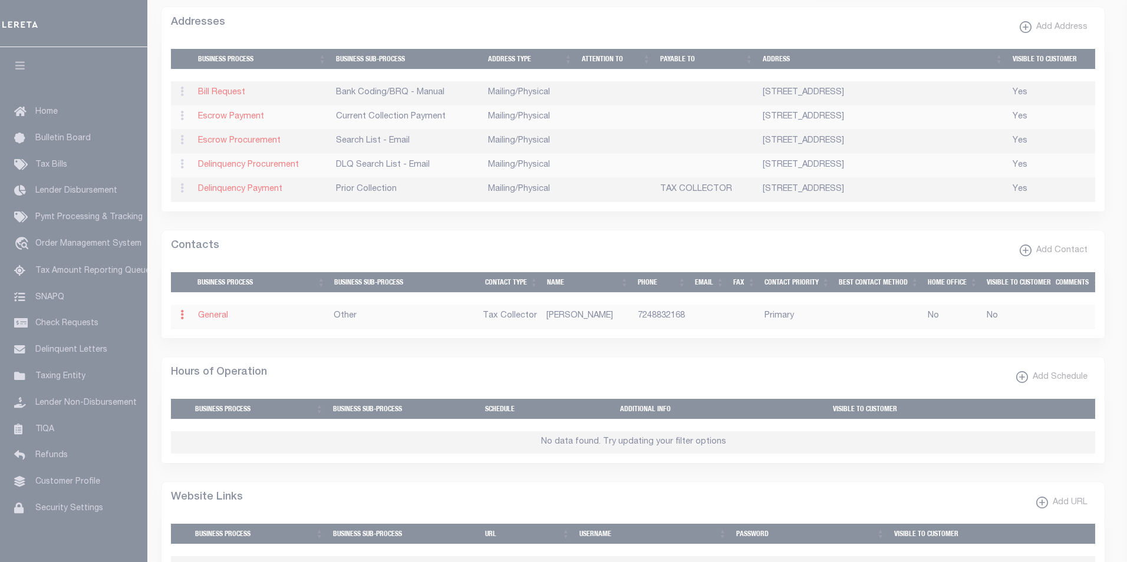
type input "7248832168"
select select "6"
select select "39"
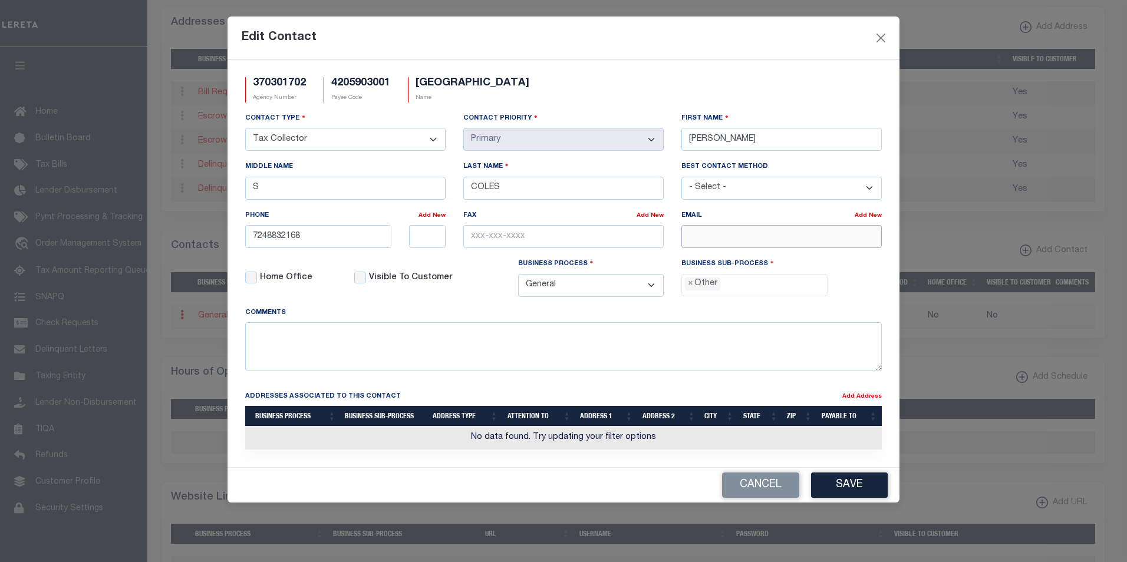
click at [708, 239] on input "email" at bounding box center [781, 236] width 200 height 23
paste input "[EMAIL_ADDRESS][DOMAIN_NAME]"
type input "[EMAIL_ADDRESS][DOMAIN_NAME]"
click at [846, 493] on button "Save" at bounding box center [849, 485] width 77 height 25
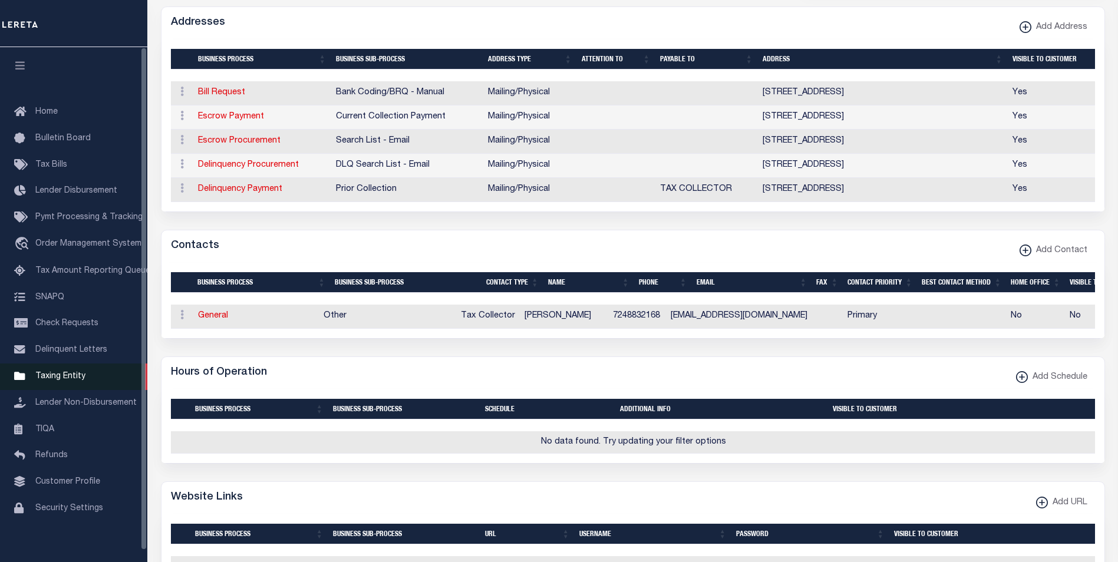
click at [70, 381] on span "Taxing Entity" at bounding box center [60, 376] width 50 height 8
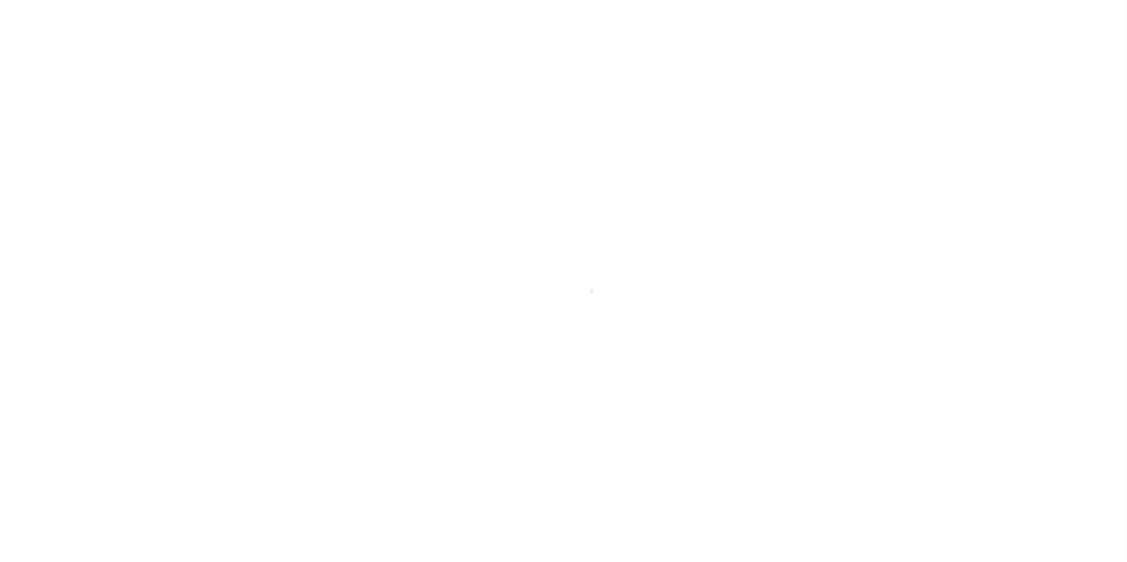
scroll to position [12, 0]
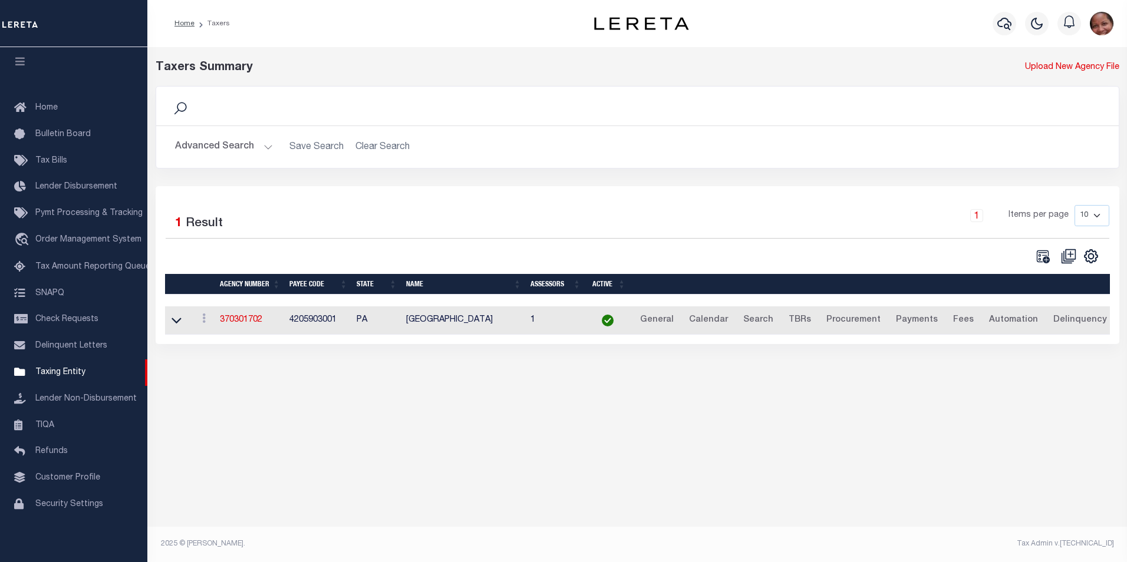
click at [268, 147] on button "Advanced Search" at bounding box center [224, 147] width 98 height 23
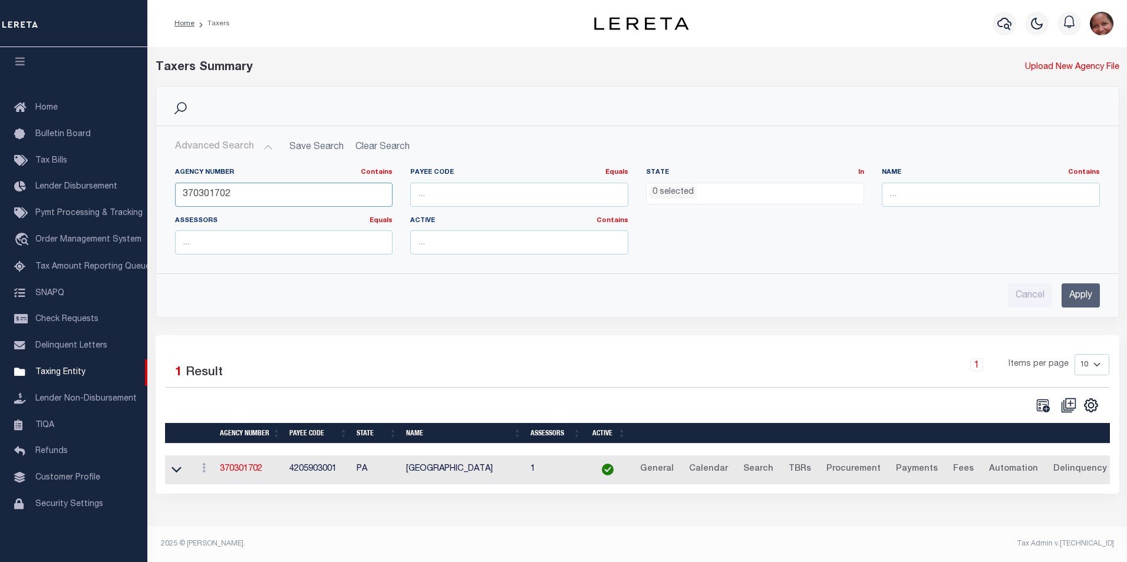
drag, startPoint x: 209, startPoint y: 193, endPoint x: 232, endPoint y: 193, distance: 22.4
click at [232, 193] on input "370301702" at bounding box center [284, 195] width 218 height 24
type input "370300604"
click at [1090, 295] on input "Apply" at bounding box center [1080, 295] width 38 height 24
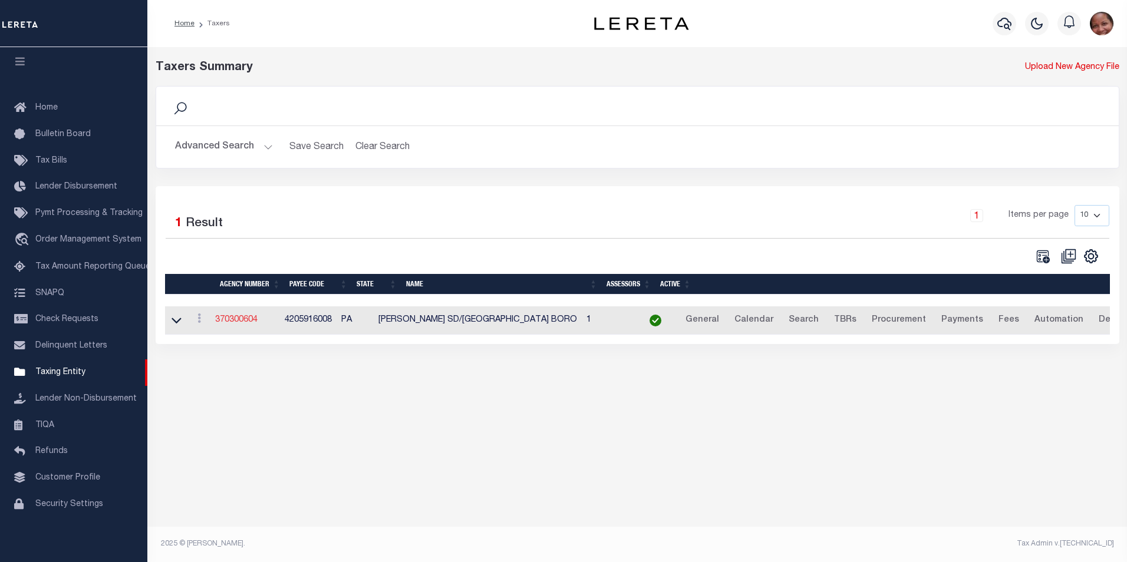
click at [238, 321] on link "370300604" at bounding box center [236, 320] width 42 height 8
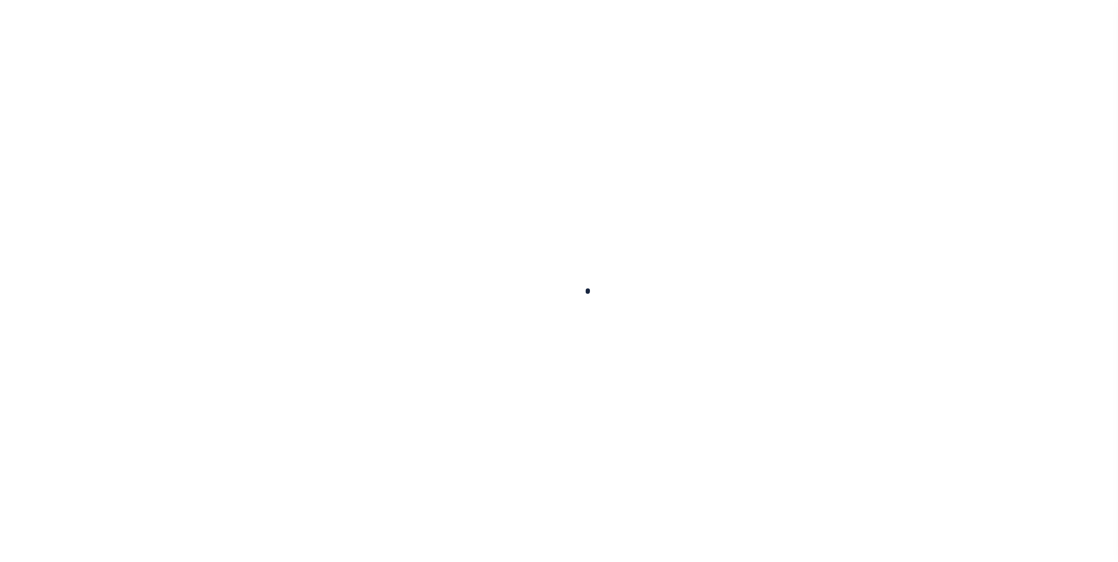
select select
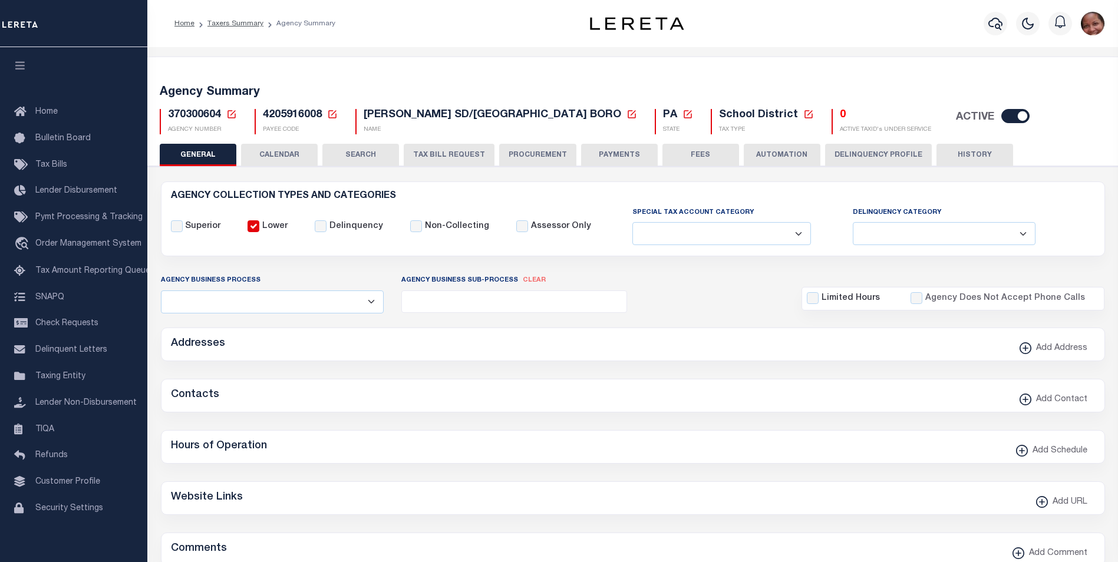
checkbox input "false"
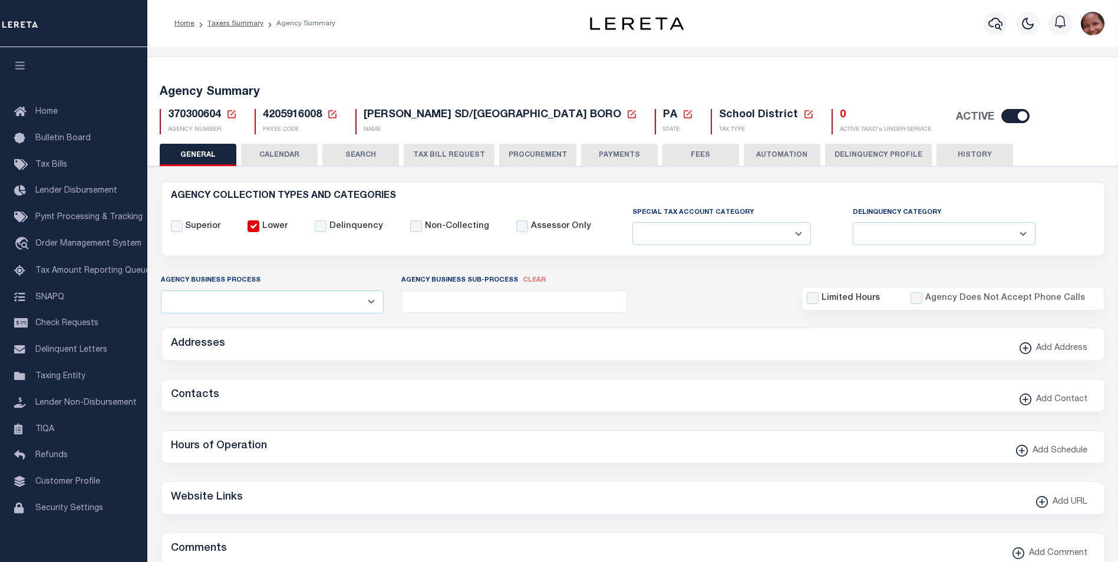
type input "4205916008"
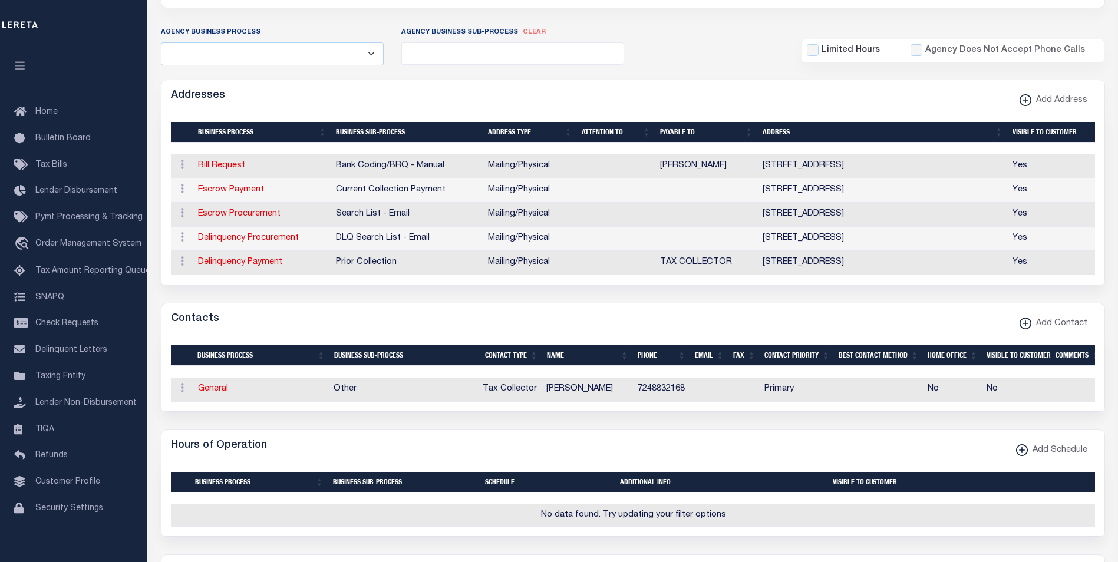
scroll to position [263, 0]
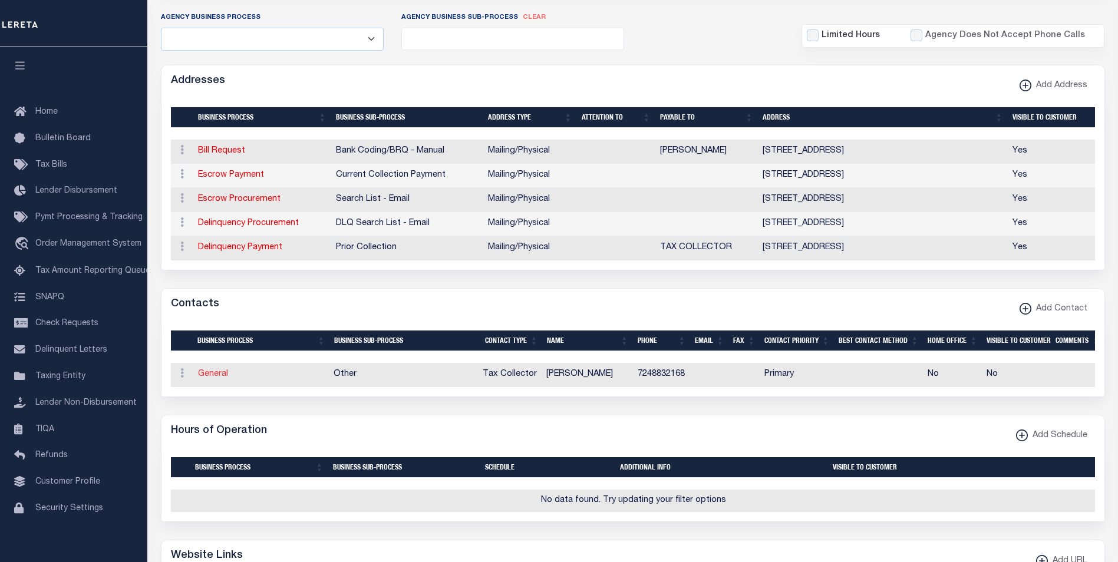
click at [217, 378] on link "General" at bounding box center [213, 374] width 30 height 8
checkbox input "false"
select select
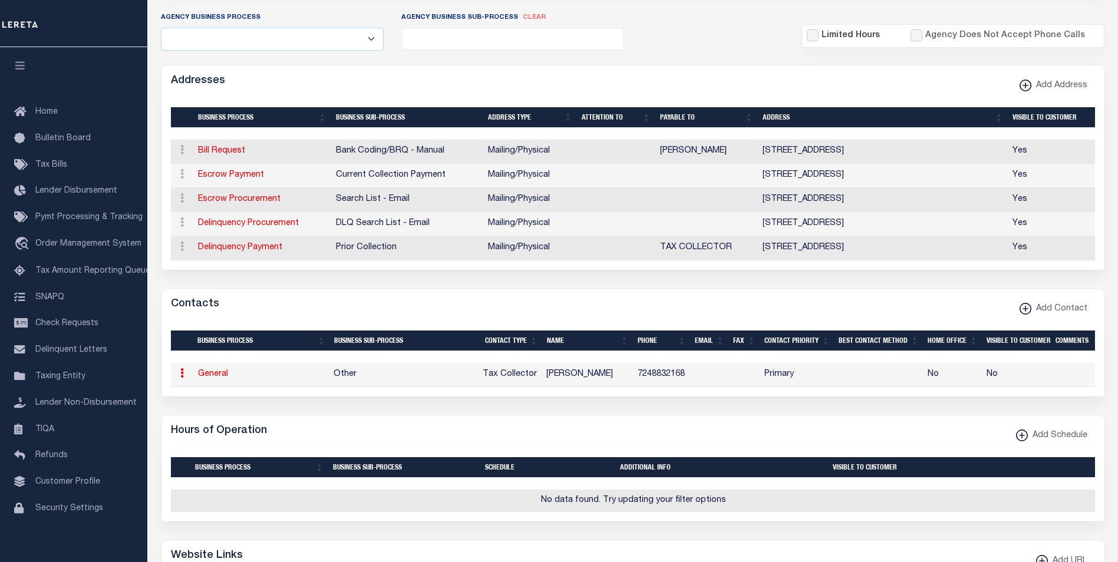
select select "2"
select select "1"
type input "KIMBERLY"
type input "S"
type input "COLES"
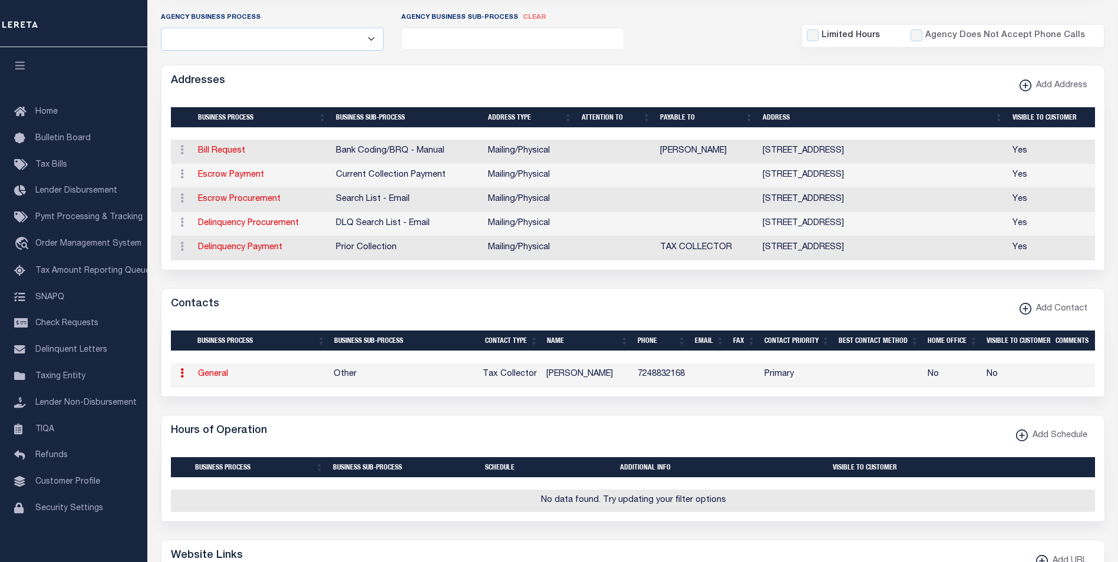
type input "7248832168"
select select "6"
select select "39"
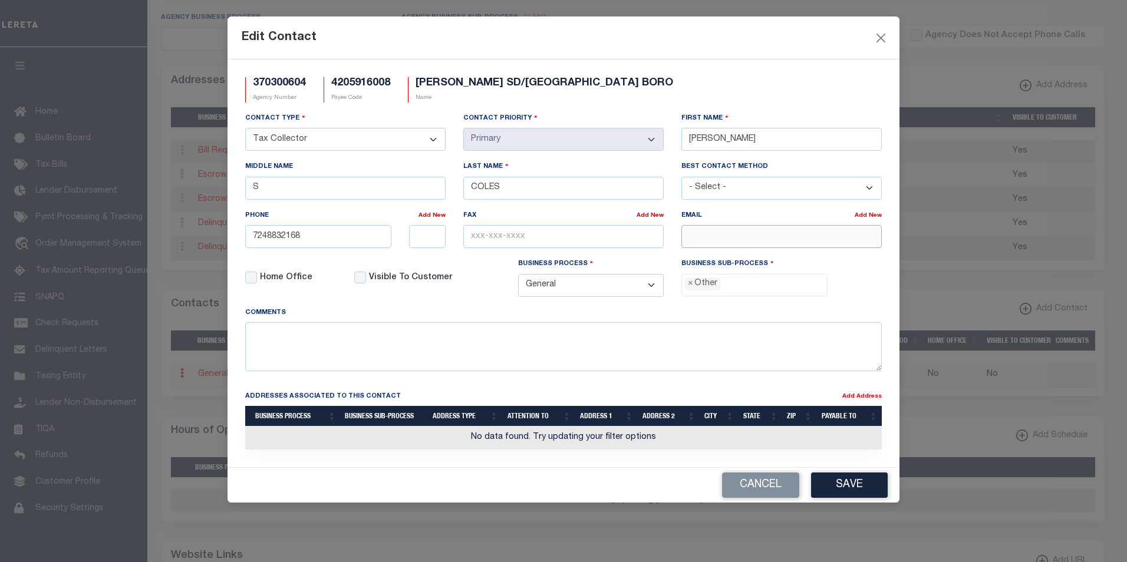
click at [697, 240] on input "email" at bounding box center [781, 236] width 200 height 23
paste input "COLES@WINDSTREAM.NET"
type input "COLES@WINDSTREAM.NET"
click at [854, 490] on button "Save" at bounding box center [849, 485] width 77 height 25
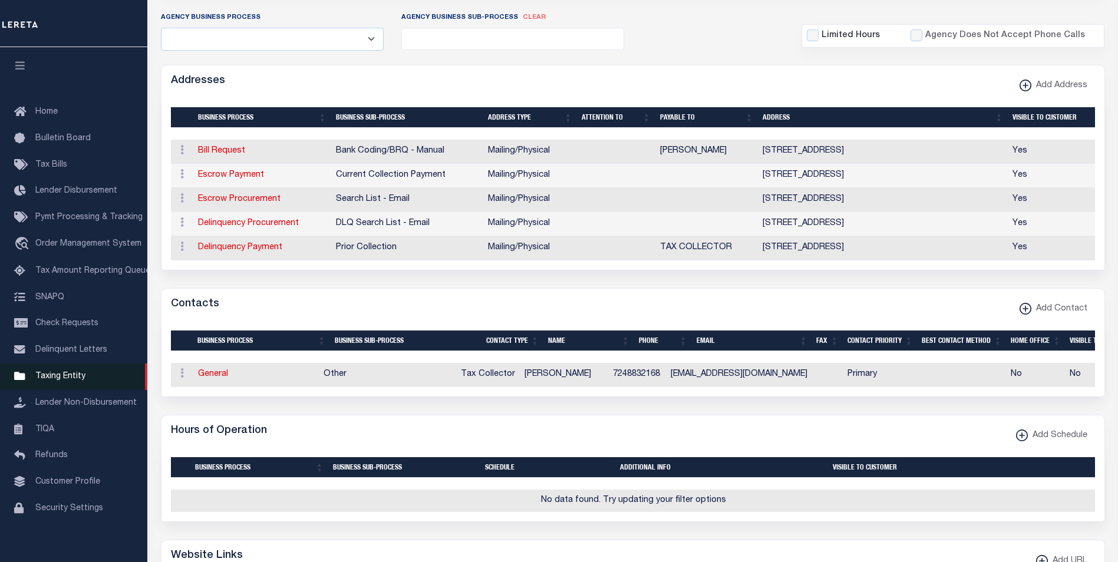
click at [65, 381] on span "Taxing Entity" at bounding box center [60, 376] width 50 height 8
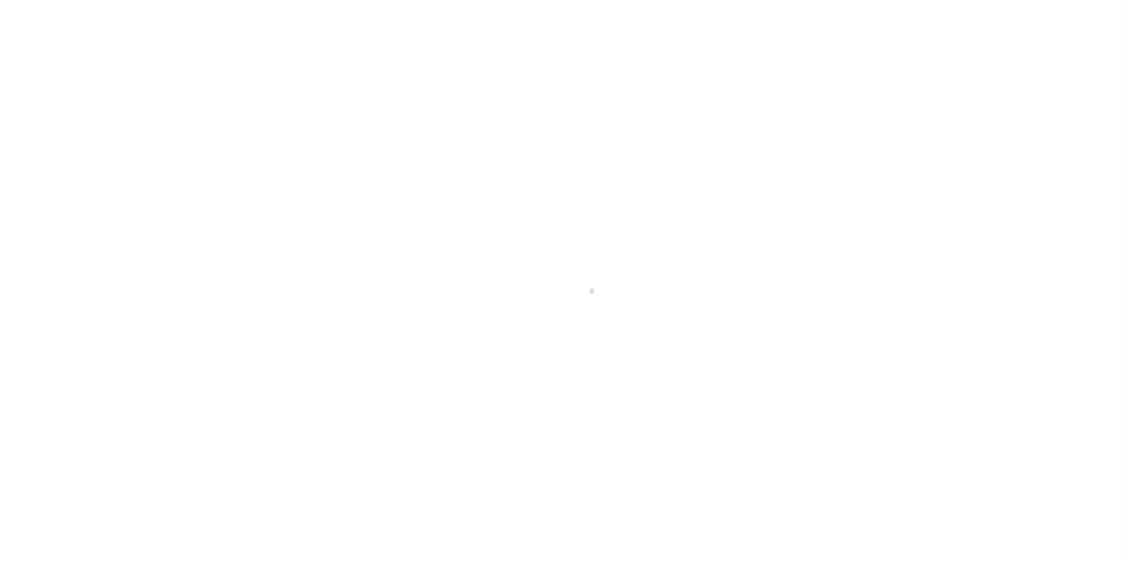
scroll to position [12, 0]
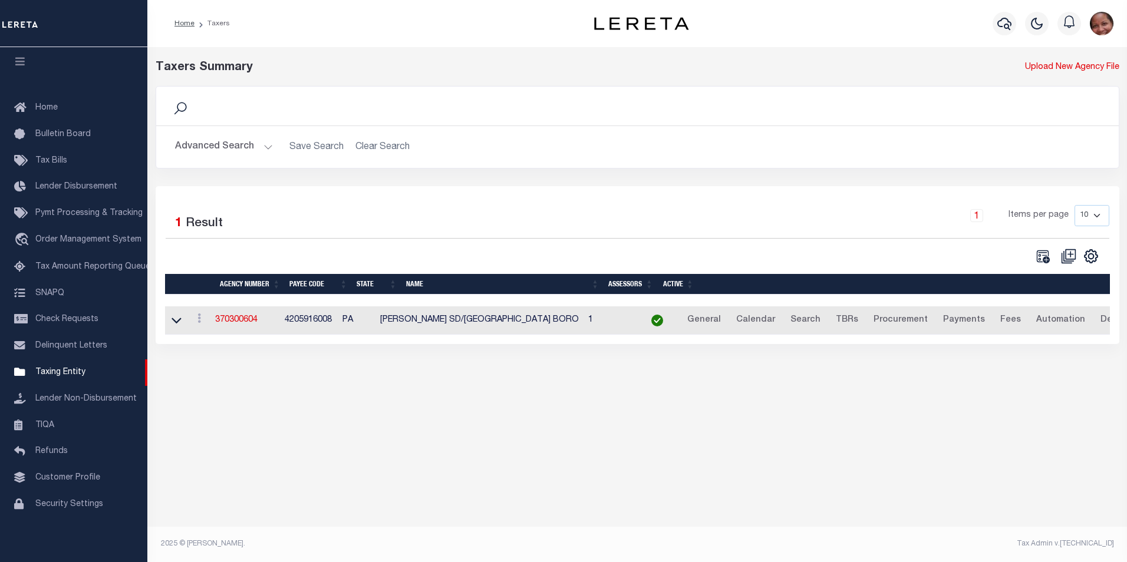
click at [267, 149] on button "Advanced Search" at bounding box center [224, 147] width 98 height 23
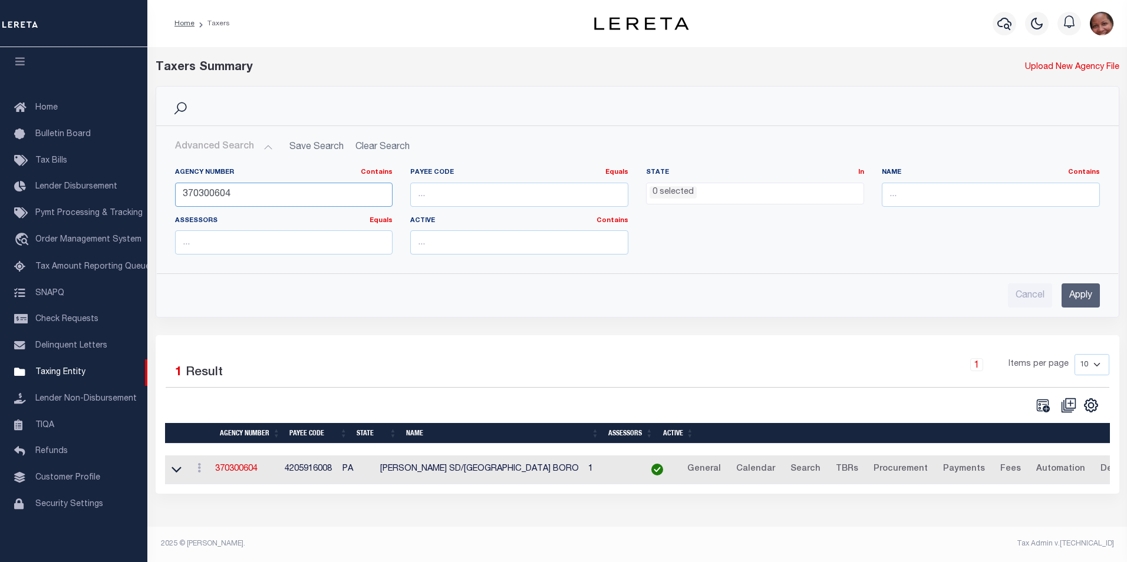
drag, startPoint x: 236, startPoint y: 195, endPoint x: 173, endPoint y: 190, distance: 63.2
click at [173, 190] on div "Agency Number Contains Contains Is 370300604" at bounding box center [284, 192] width 236 height 48
type input "370350615"
click at [1089, 298] on input "Apply" at bounding box center [1080, 295] width 38 height 24
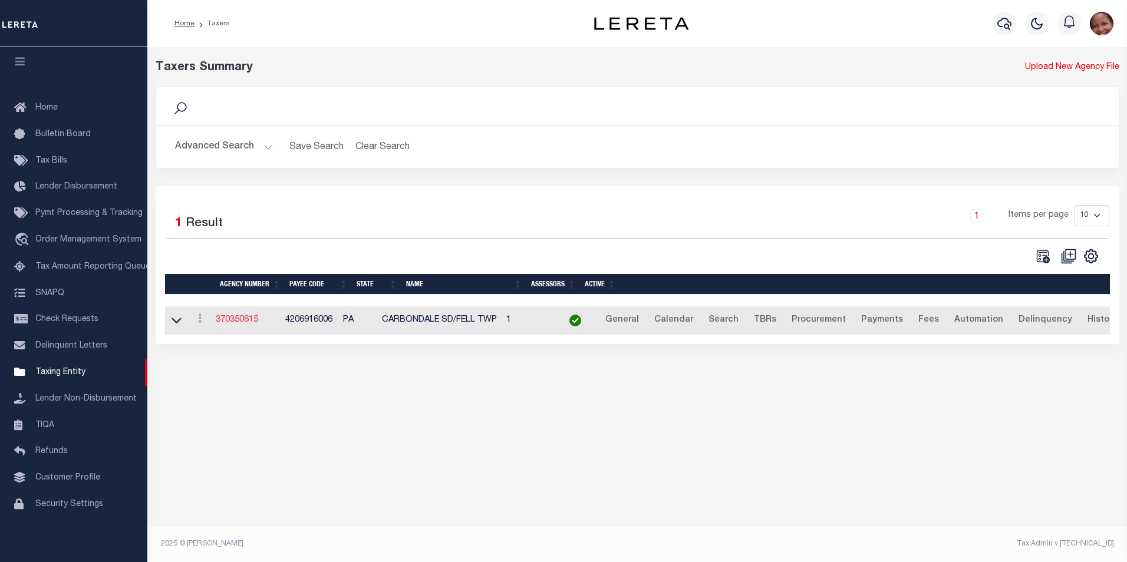
click at [243, 323] on link "370350615" at bounding box center [237, 320] width 42 height 8
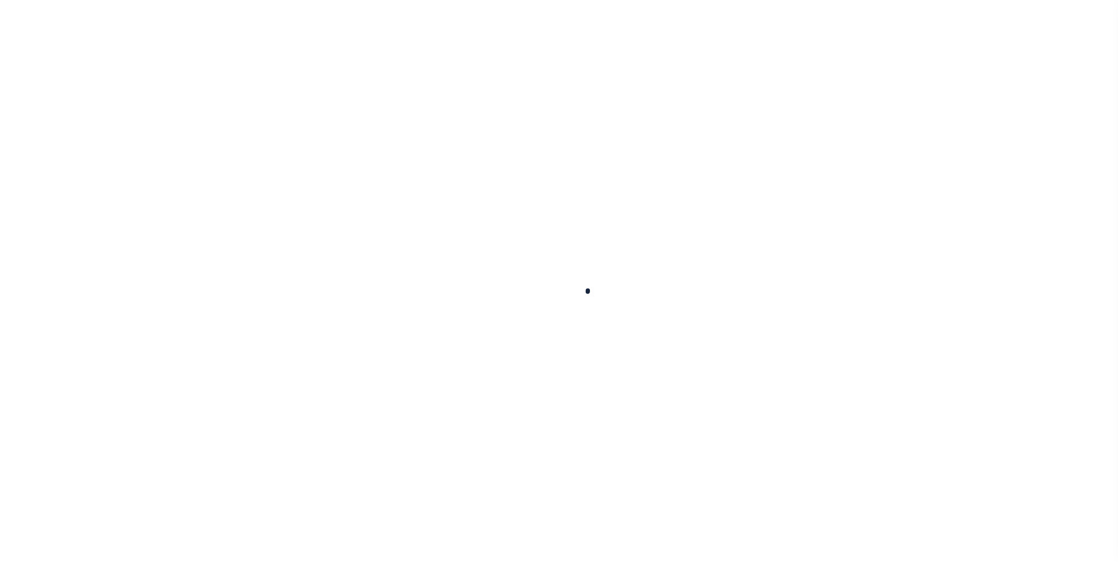
select select
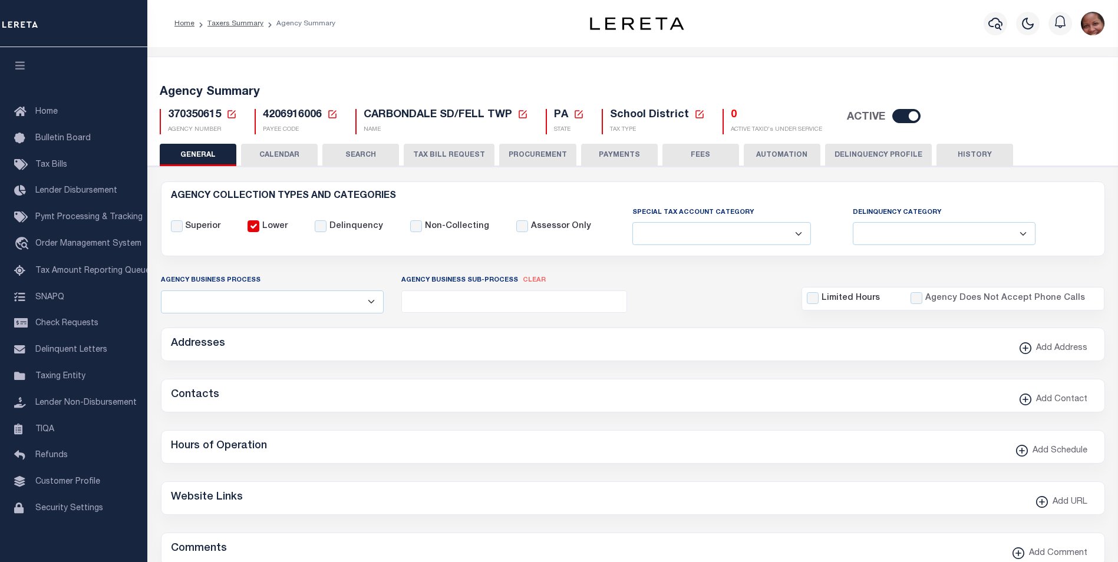
checkbox input "false"
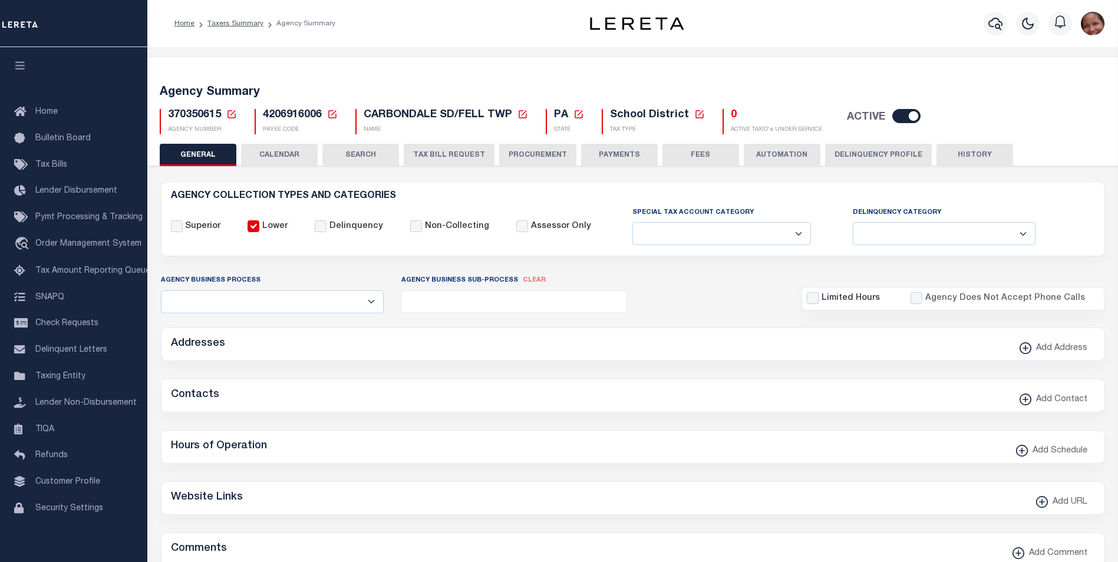
type input "4206916006"
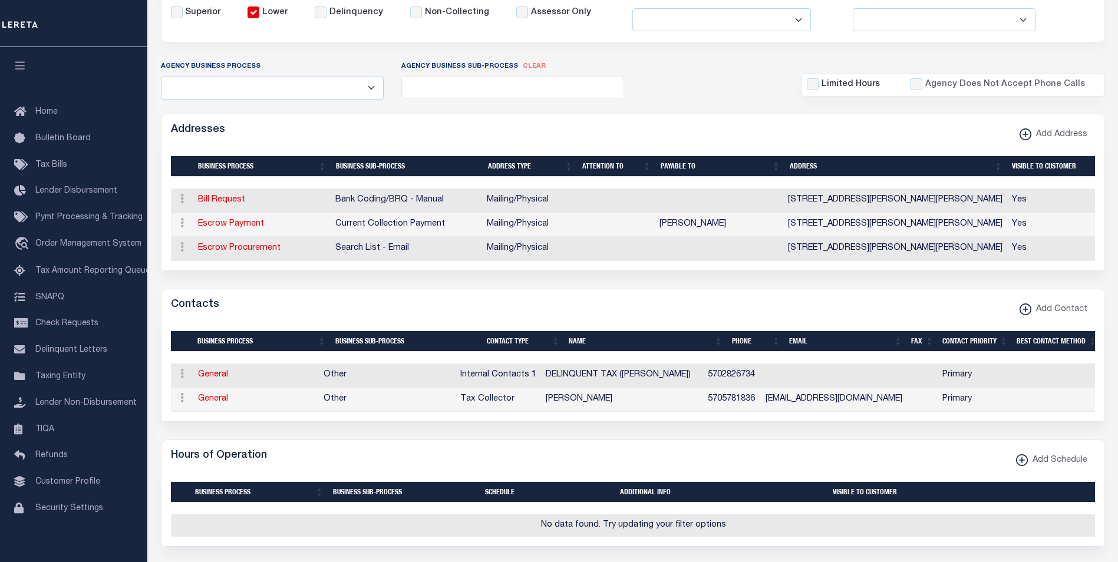
scroll to position [242, 0]
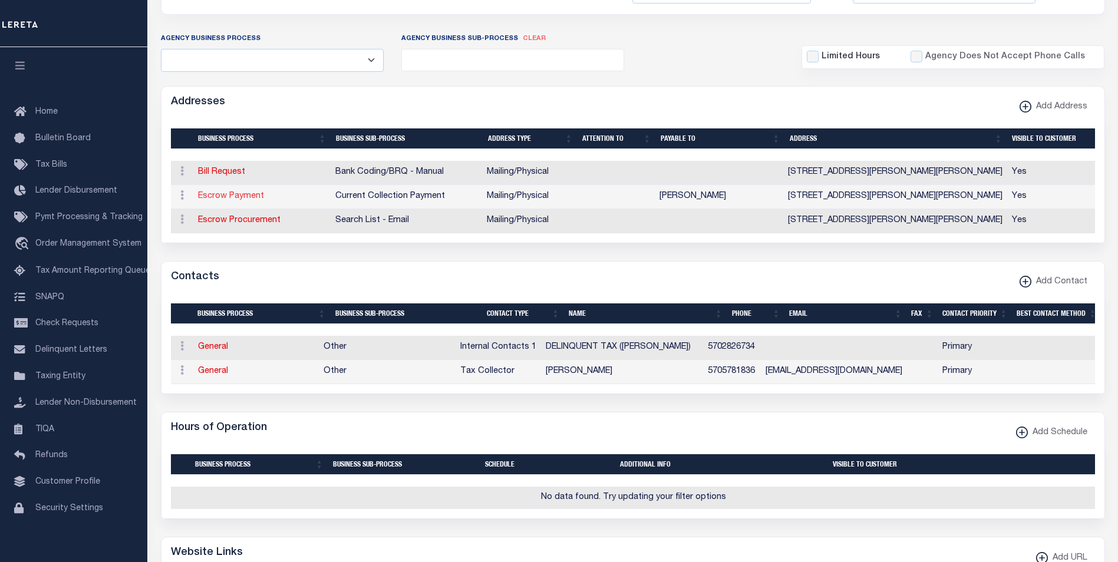
click at [218, 197] on link "Escrow Payment" at bounding box center [231, 196] width 66 height 8
select select "1"
checkbox input "false"
select select
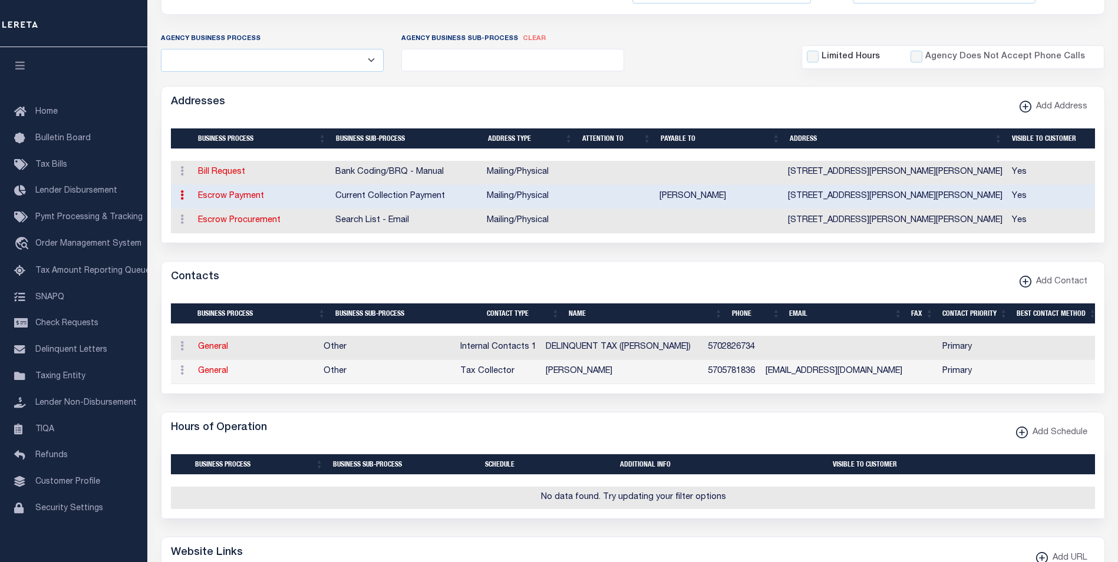
type input "[STREET_ADDRESS][PERSON_NAME]"
type input "[PERSON_NAME]"
select select "PA"
type input "18407"
select select "5"
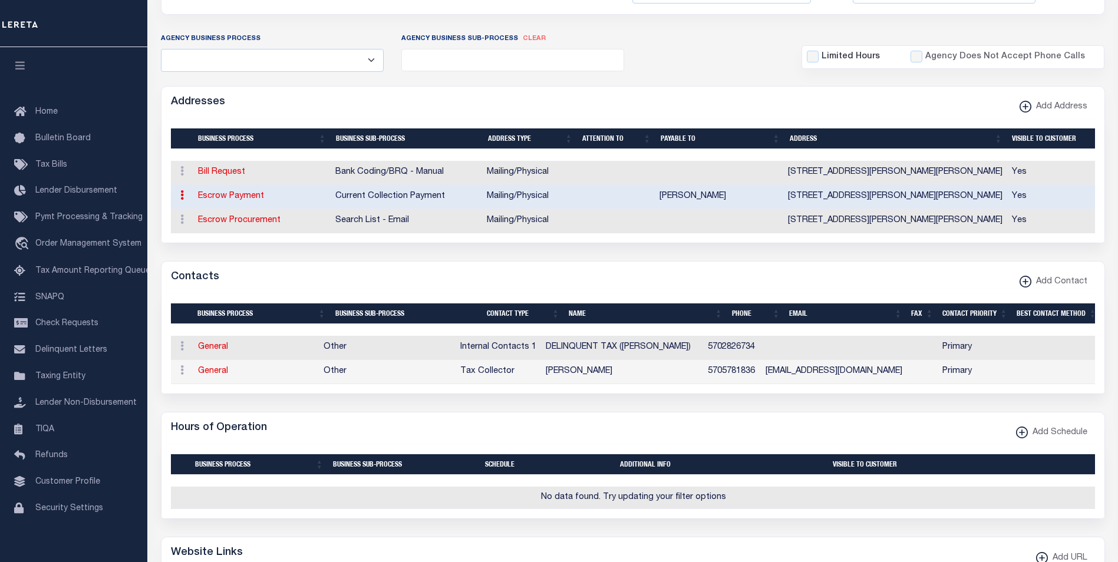
checkbox input "true"
type input "[PERSON_NAME]"
select select "3"
select select "11"
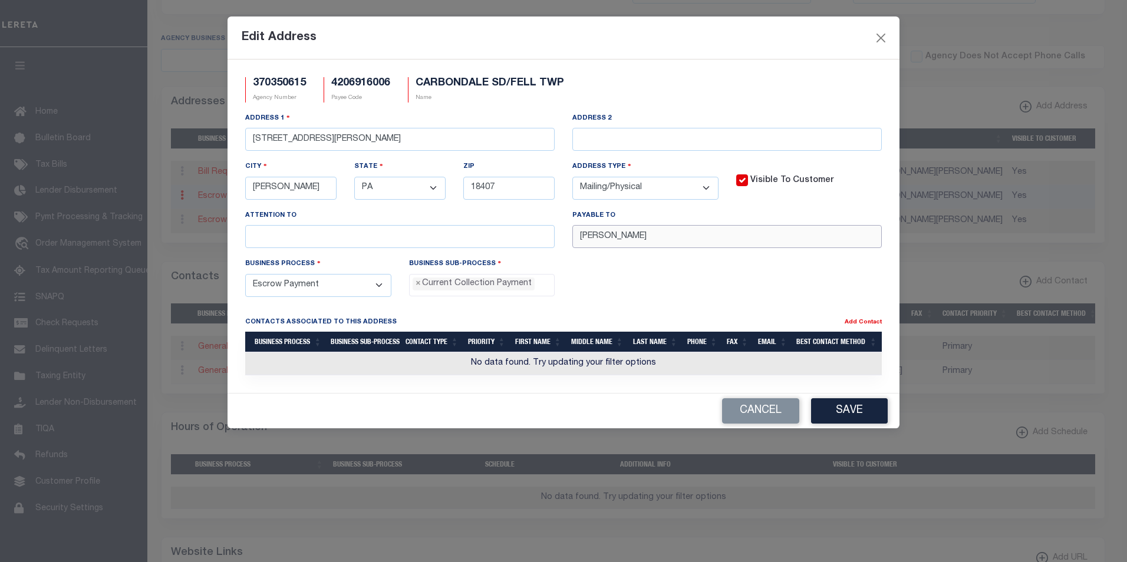
drag, startPoint x: 689, startPoint y: 243, endPoint x: 575, endPoint y: 236, distance: 114.6
click at [575, 236] on input "[PERSON_NAME]" at bounding box center [726, 236] width 309 height 23
paste input "FELL TWP TC"
type input "FELL TWP TC"
click at [864, 412] on button "Save" at bounding box center [849, 410] width 77 height 25
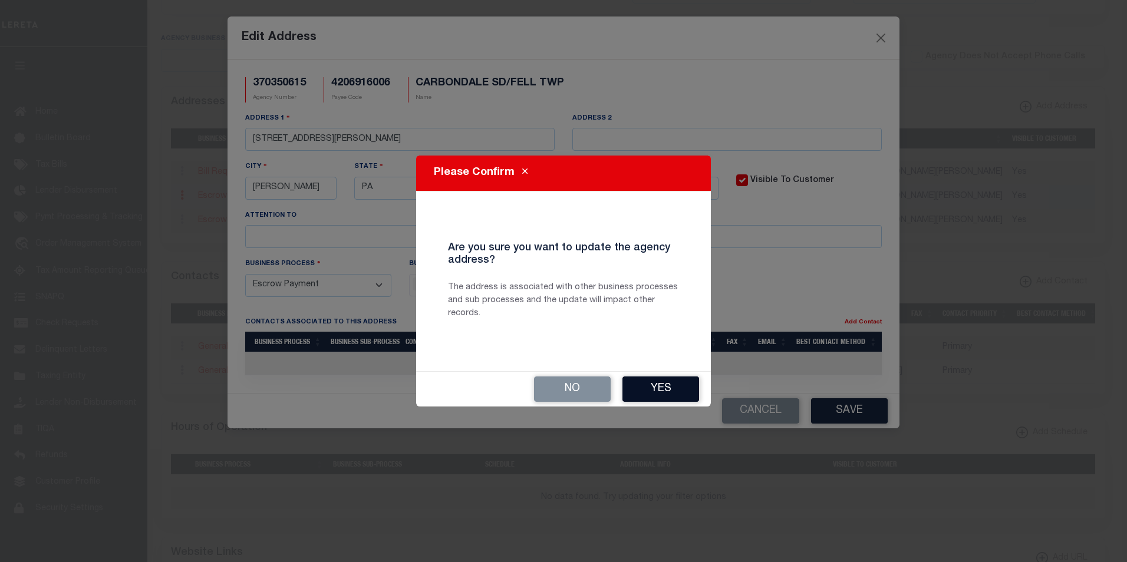
click at [668, 388] on button "Yes" at bounding box center [660, 389] width 77 height 25
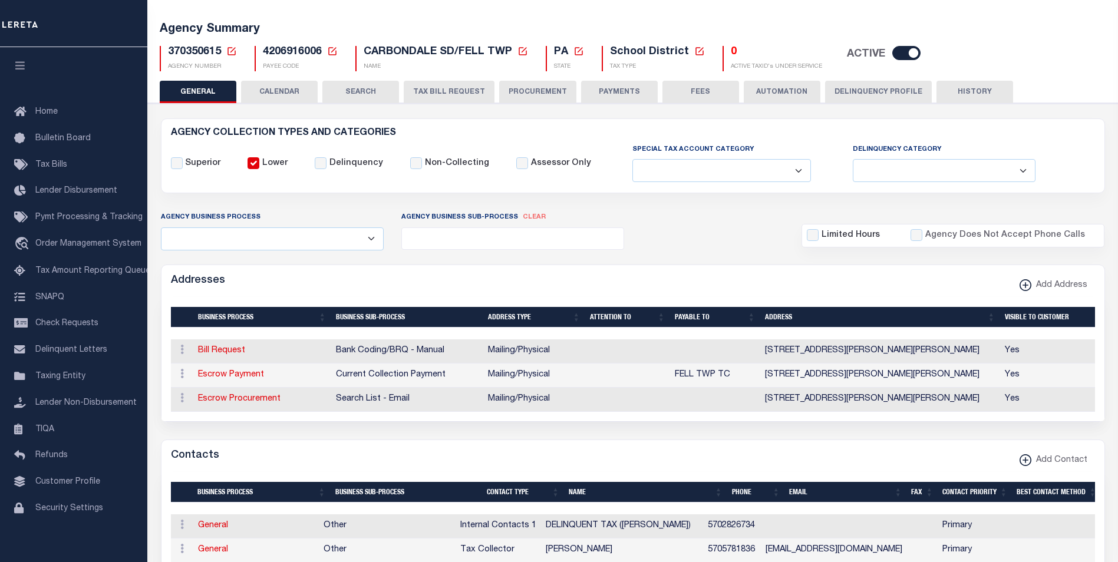
scroll to position [0, 0]
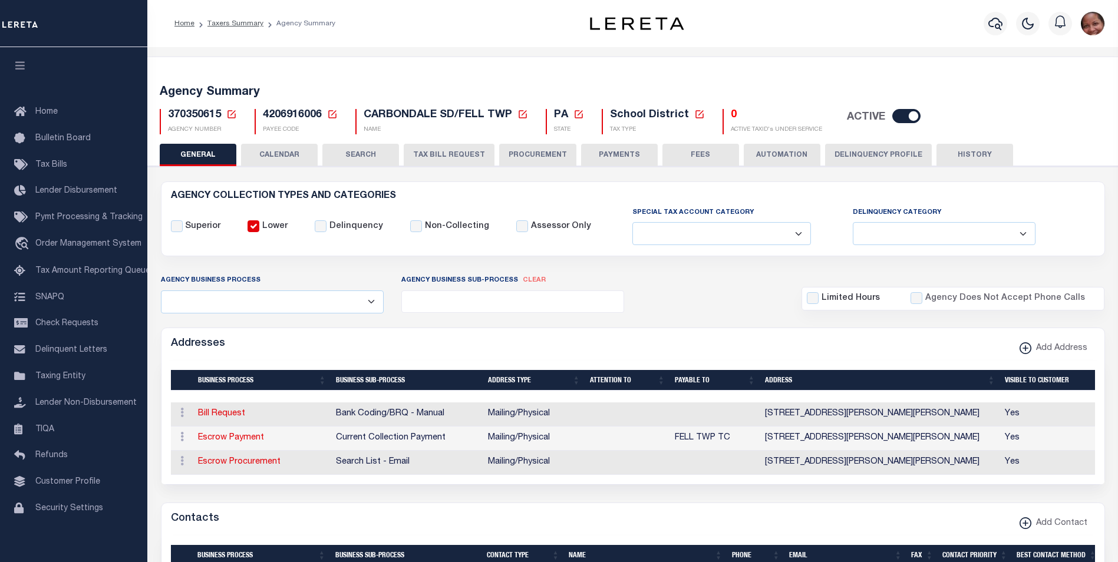
click at [614, 158] on button "PAYMENTS" at bounding box center [619, 155] width 77 height 22
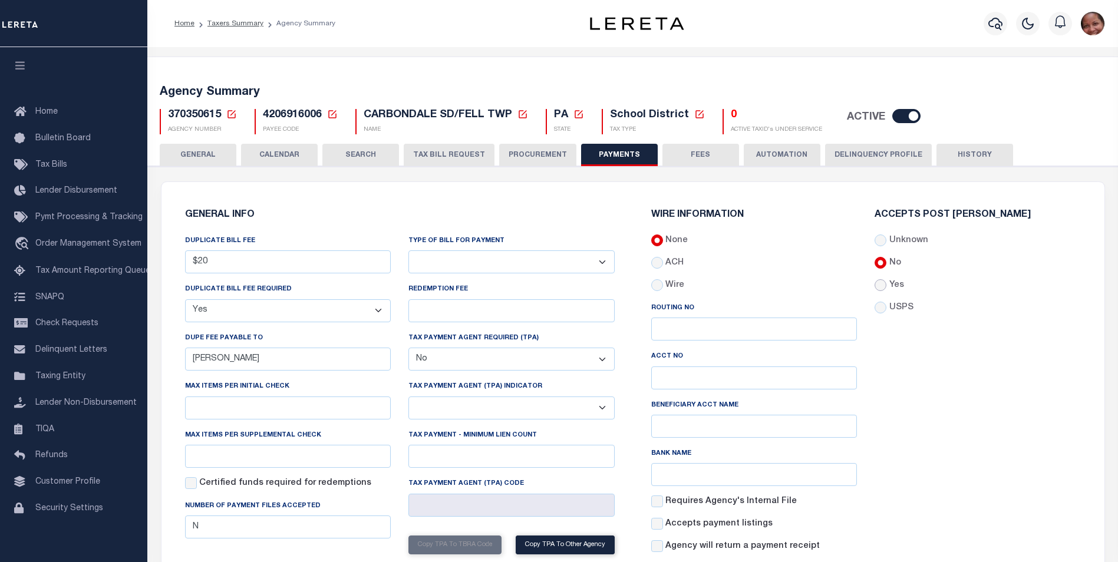
click at [880, 287] on input "Yes" at bounding box center [881, 285] width 12 height 12
radio input "true"
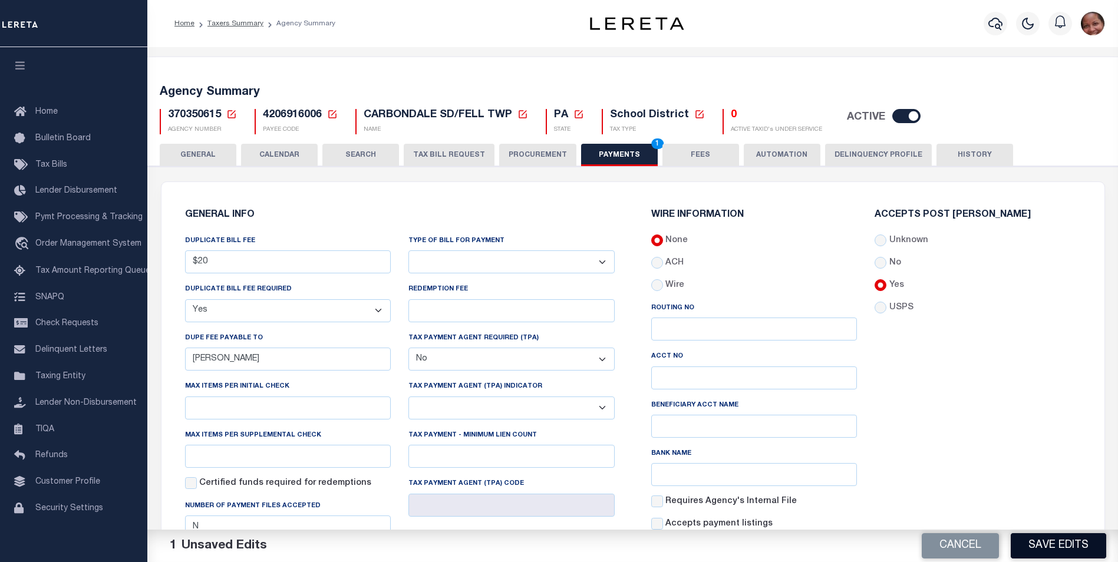
click at [1042, 543] on button "Save Edits" at bounding box center [1058, 545] width 95 height 25
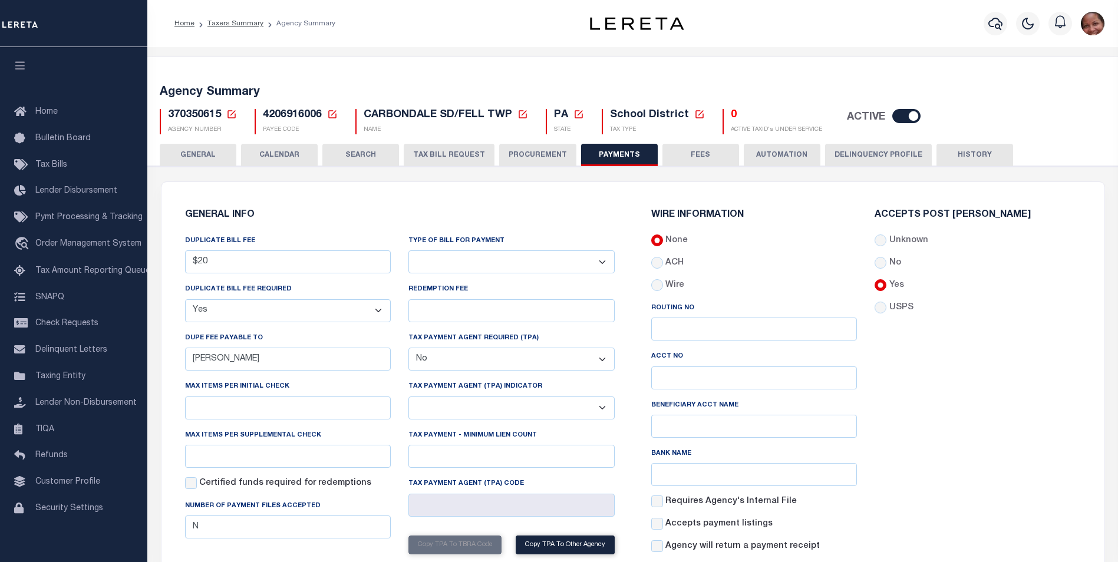
click at [978, 151] on button "HISTORY" at bounding box center [974, 155] width 77 height 22
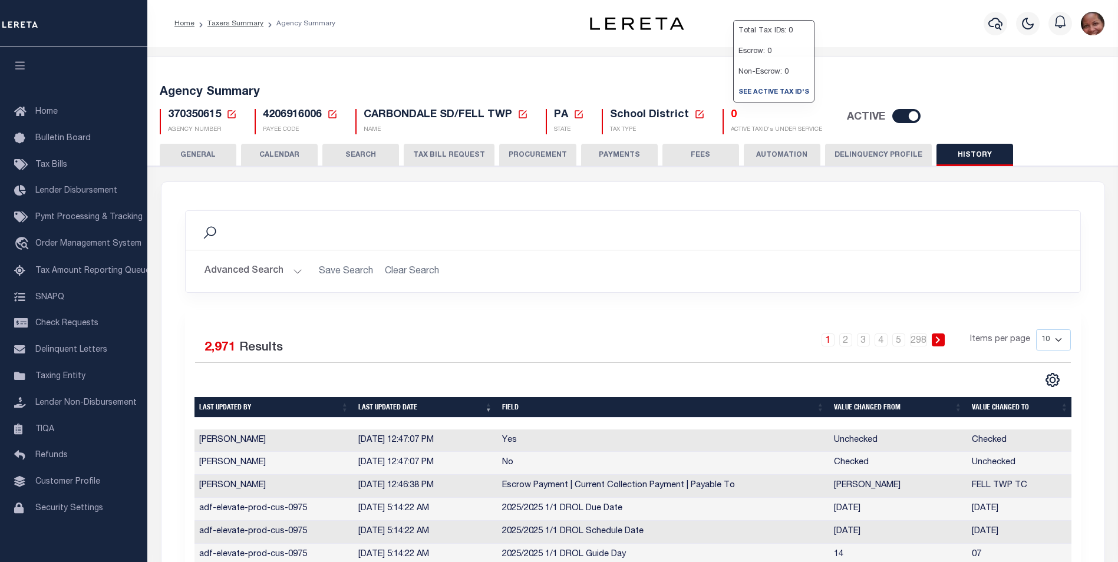
click at [625, 153] on button "PAYMENTS" at bounding box center [619, 155] width 77 height 22
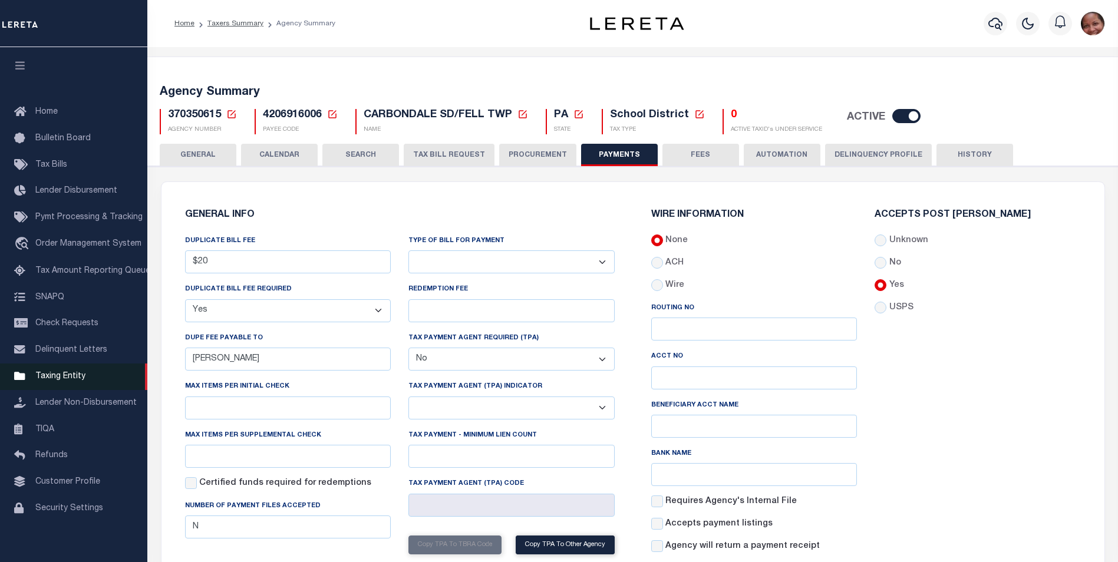
click at [52, 381] on span "Taxing Entity" at bounding box center [60, 376] width 50 height 8
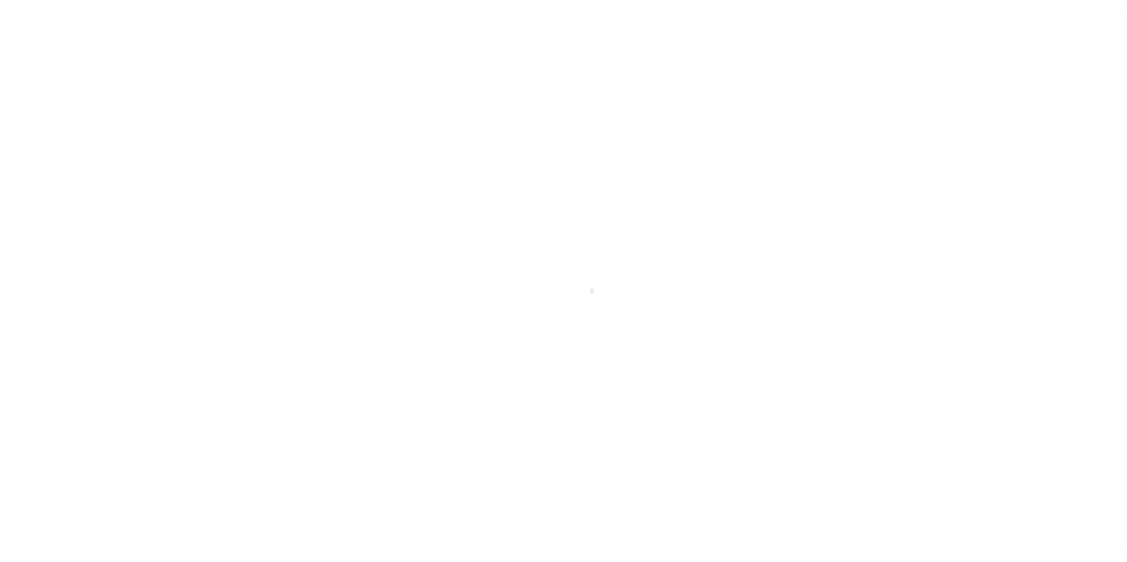
scroll to position [12, 0]
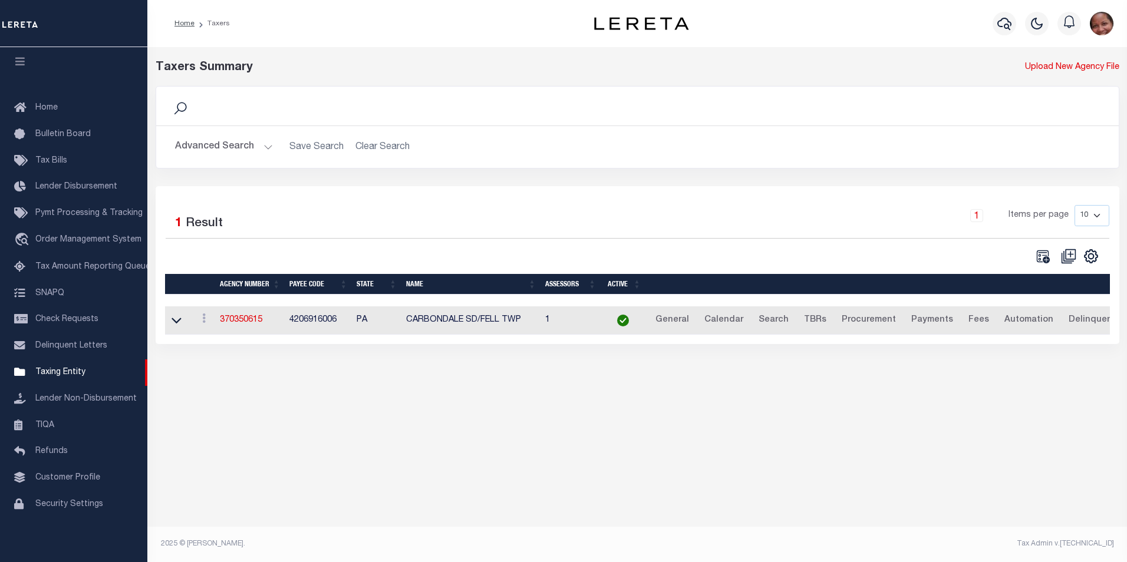
click at [266, 148] on button "Advanced Search" at bounding box center [224, 147] width 98 height 23
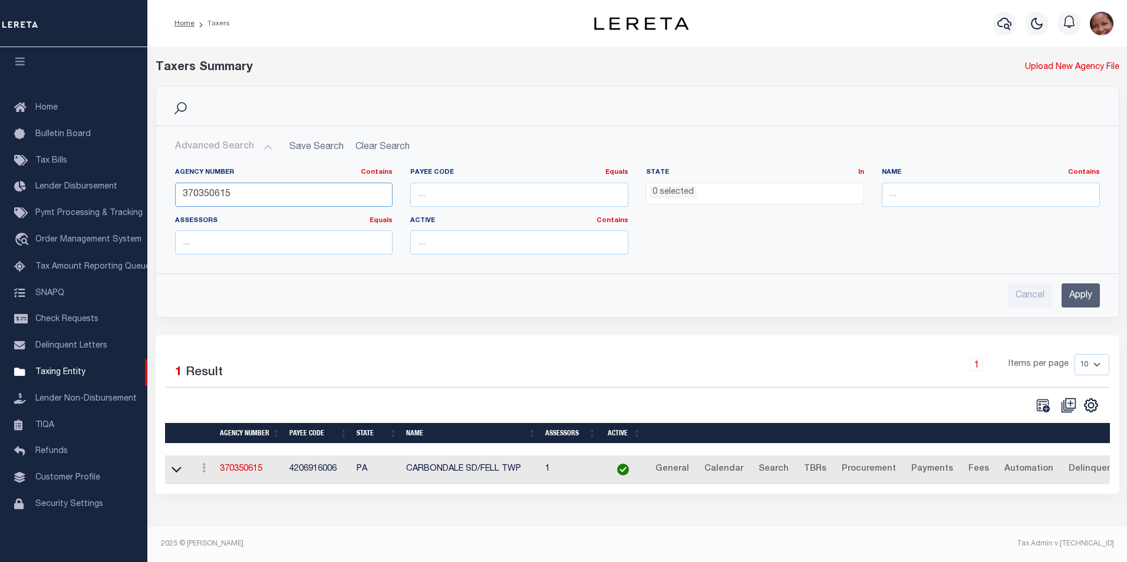
drag, startPoint x: 212, startPoint y: 194, endPoint x: 232, endPoint y: 194, distance: 20.0
click at [232, 194] on input "370350615" at bounding box center [284, 195] width 218 height 24
type input "370350207"
click at [1087, 296] on input "Apply" at bounding box center [1080, 295] width 38 height 24
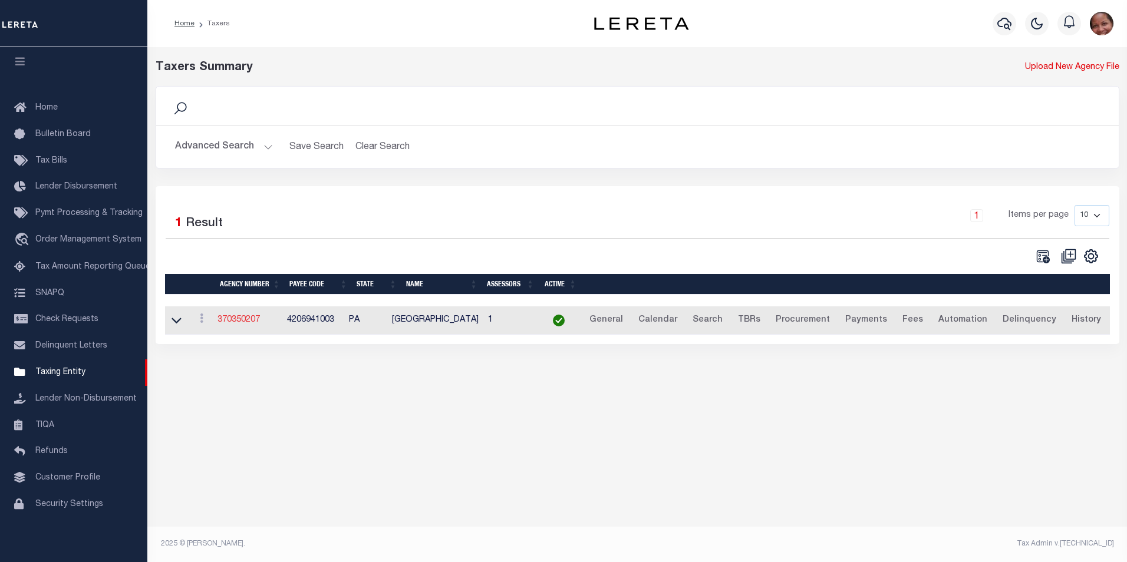
click at [246, 322] on link "370350207" at bounding box center [238, 320] width 42 height 8
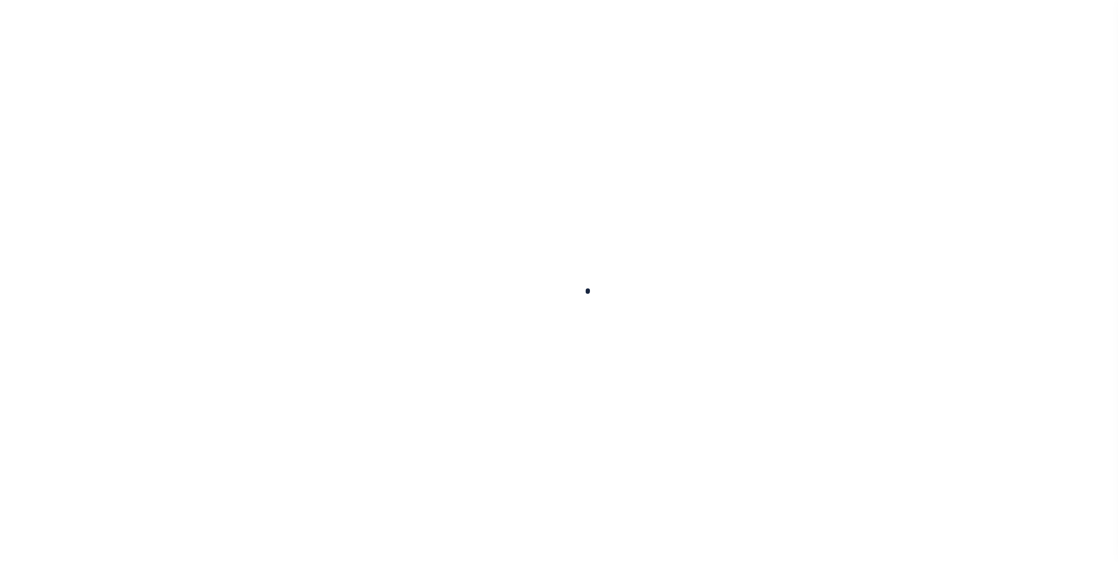
select select
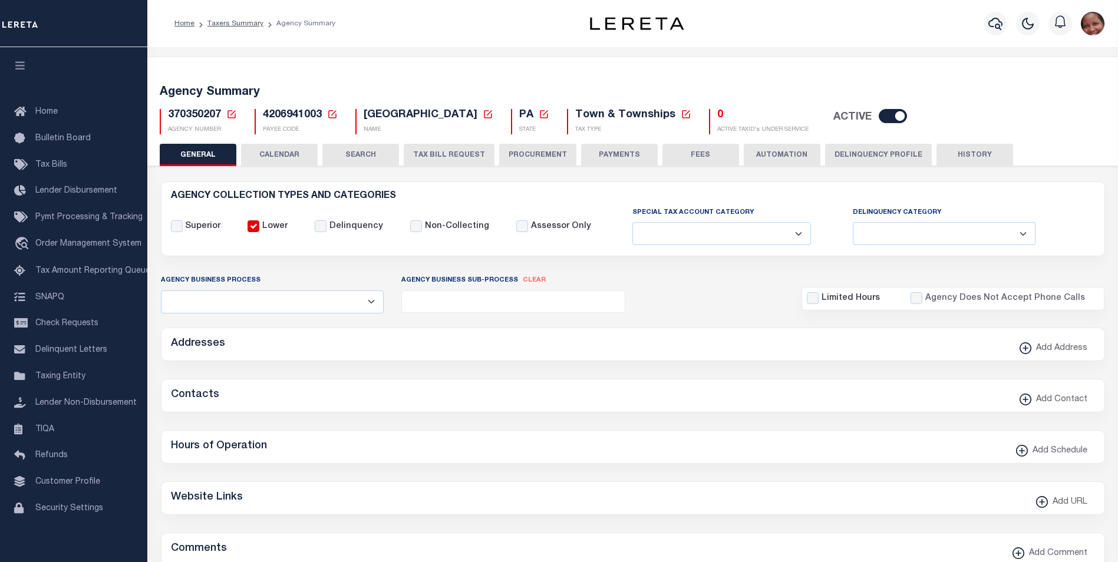
checkbox input "false"
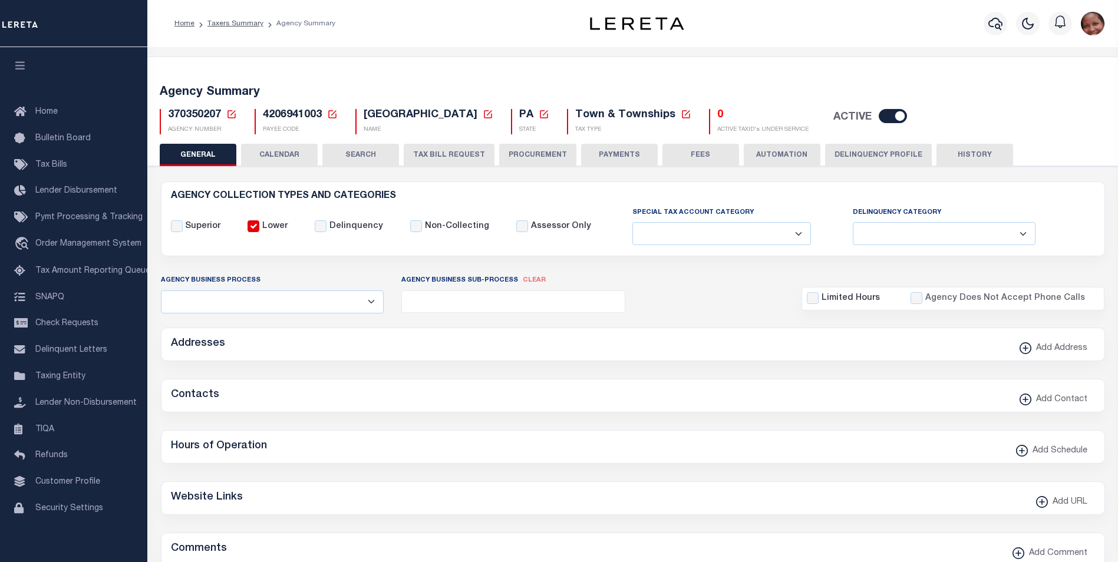
type input "4206941003"
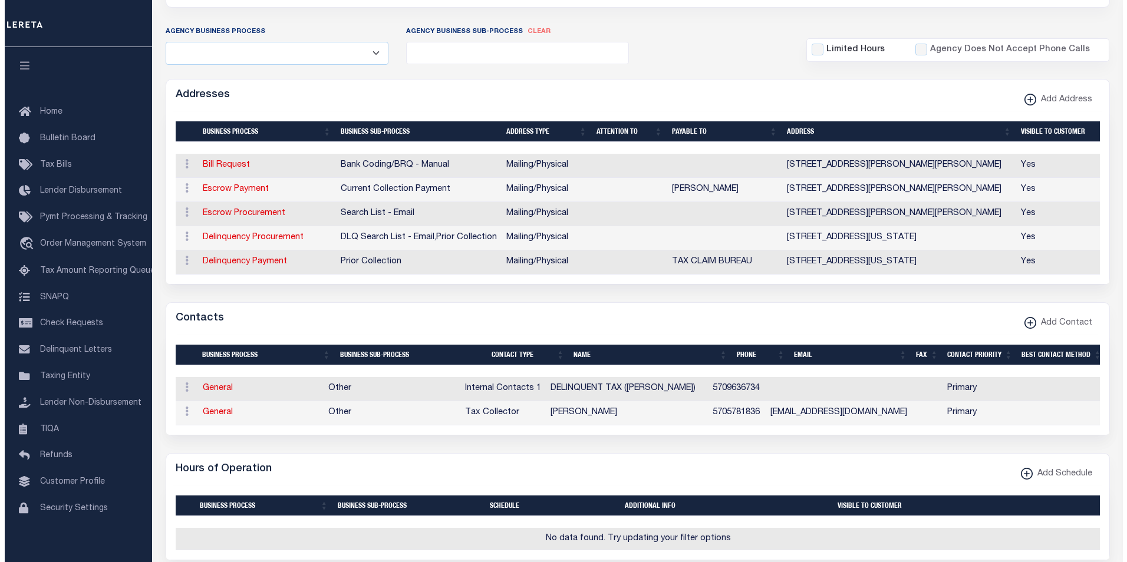
scroll to position [268, 0]
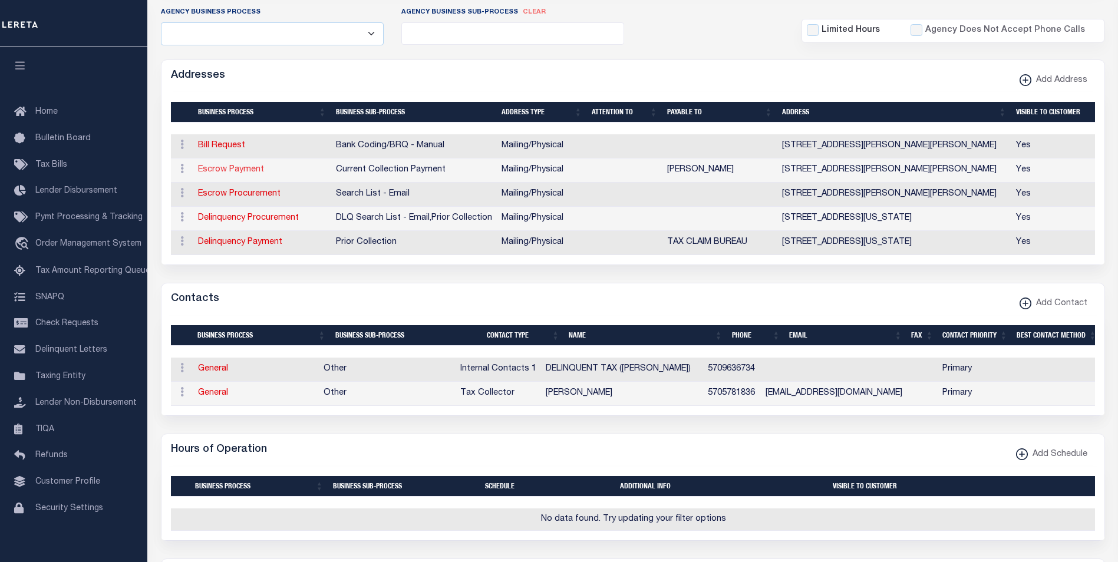
click at [227, 171] on link "Escrow Payment" at bounding box center [231, 170] width 66 height 8
select select "1"
checkbox input "false"
select select
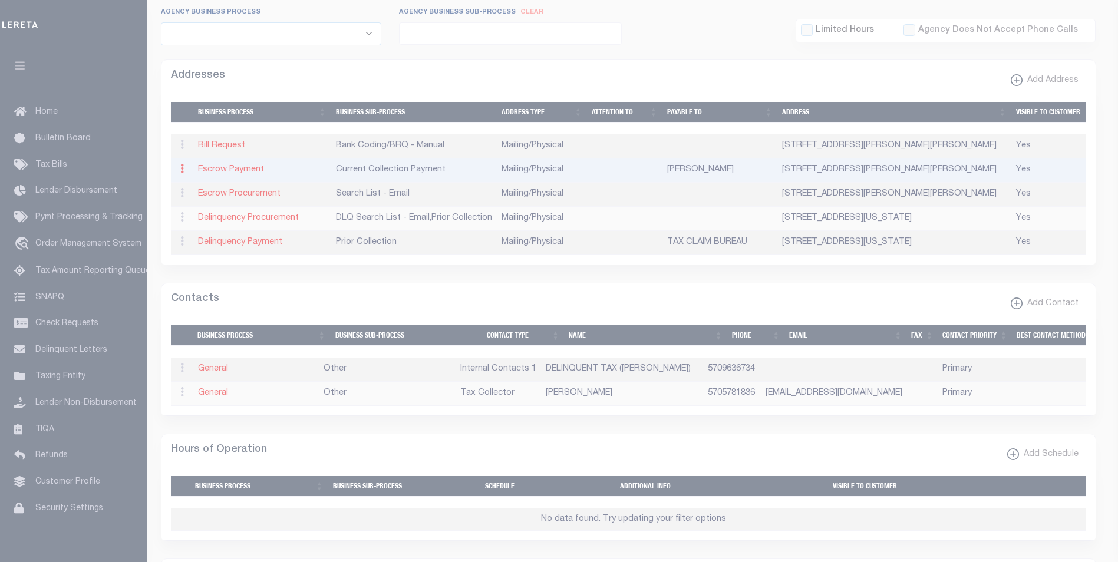
type input "100 LAURA LANE"
type input "SIMPSON"
select select "PA"
type input "18407"
select select "5"
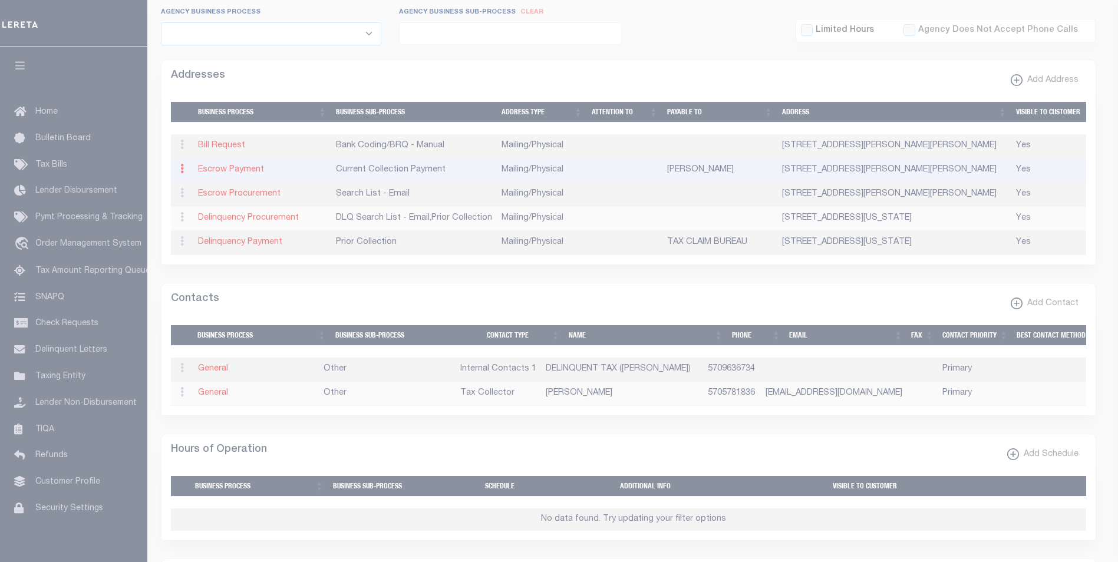
checkbox input "true"
type input "JEREMY FEDORCHAK"
select select "3"
select select "11"
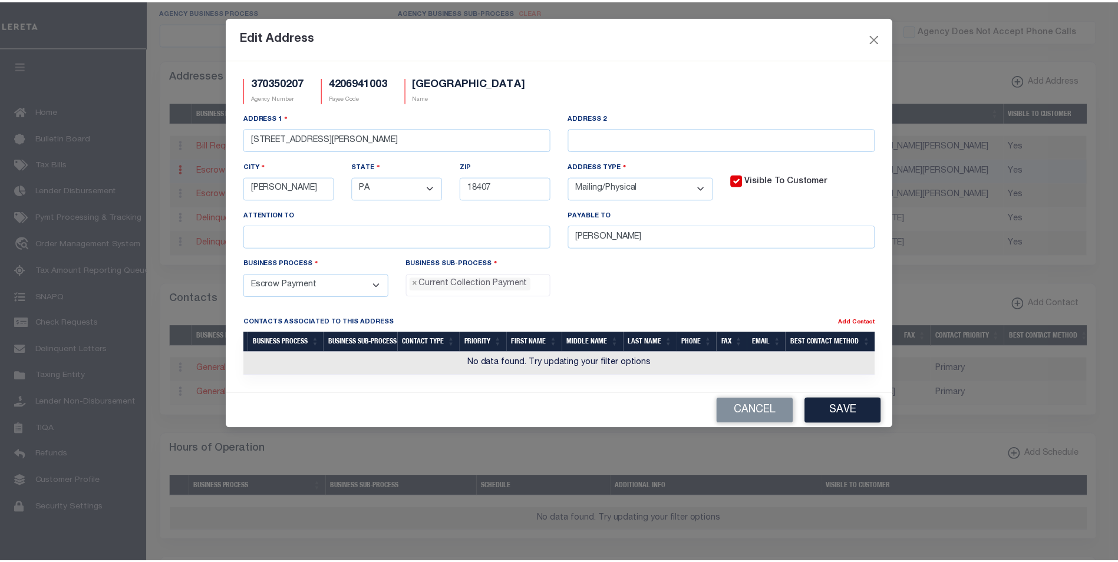
scroll to position [11, 0]
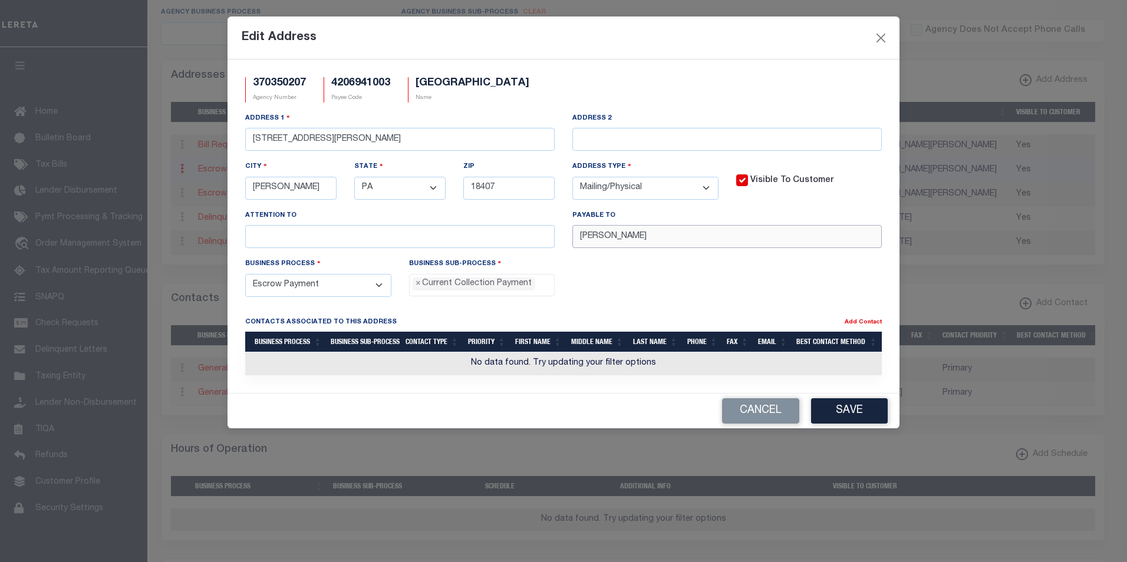
drag, startPoint x: 678, startPoint y: 239, endPoint x: 558, endPoint y: 236, distance: 120.3
click at [558, 236] on div "Address 1 100 LAURA LANE Address 2 City SIMPSON State - Select - AK AL AR AZ CA…" at bounding box center [563, 185] width 654 height 146
paste input "FELL TWP TC"
type input "FELL TWP TC"
click at [855, 414] on button "Save" at bounding box center [849, 410] width 77 height 25
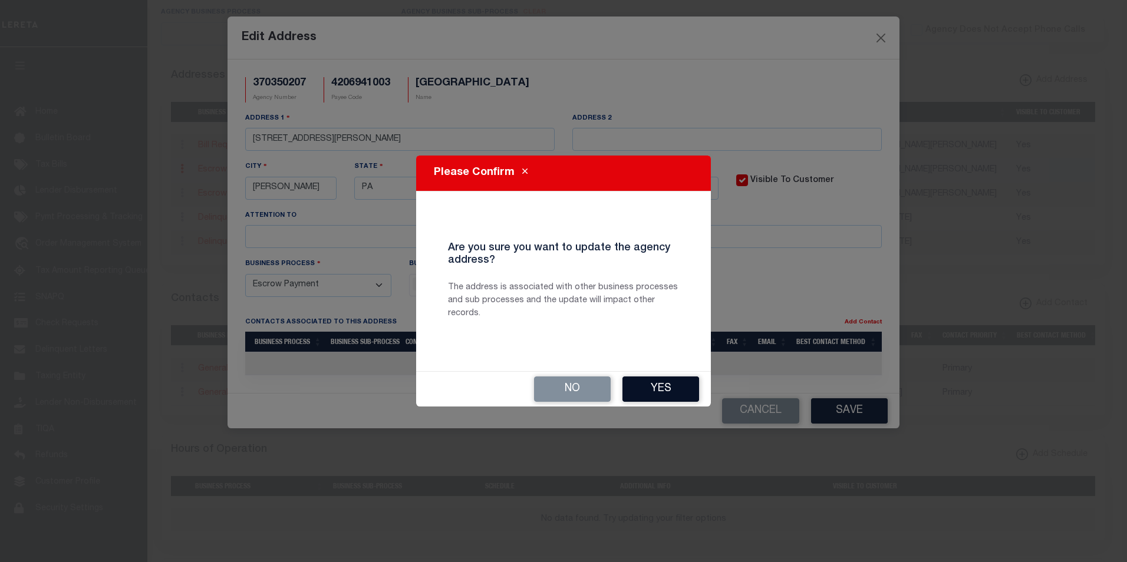
click at [674, 383] on button "Yes" at bounding box center [660, 389] width 77 height 25
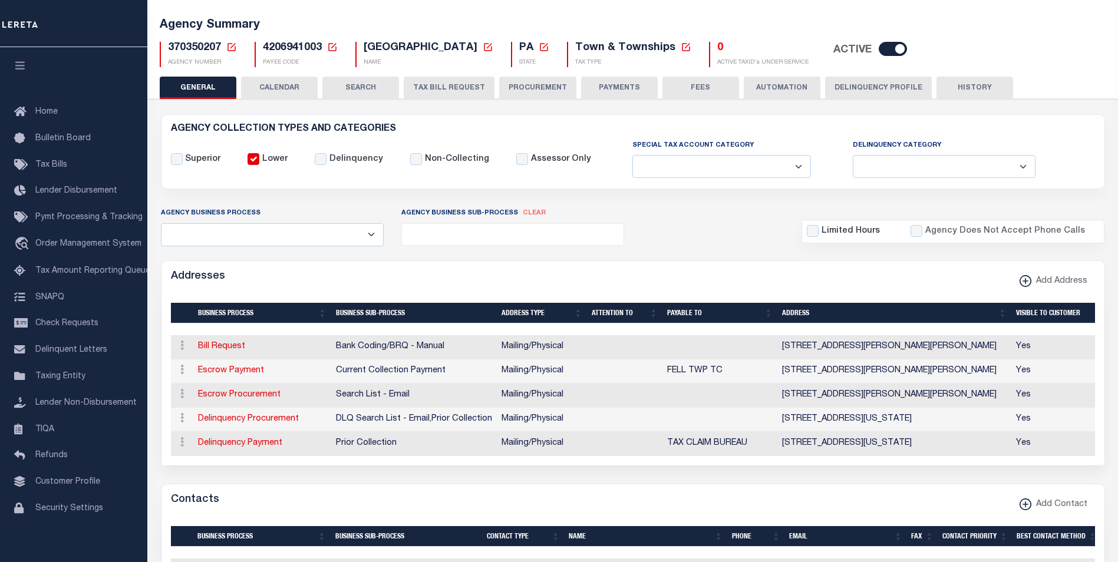
scroll to position [0, 0]
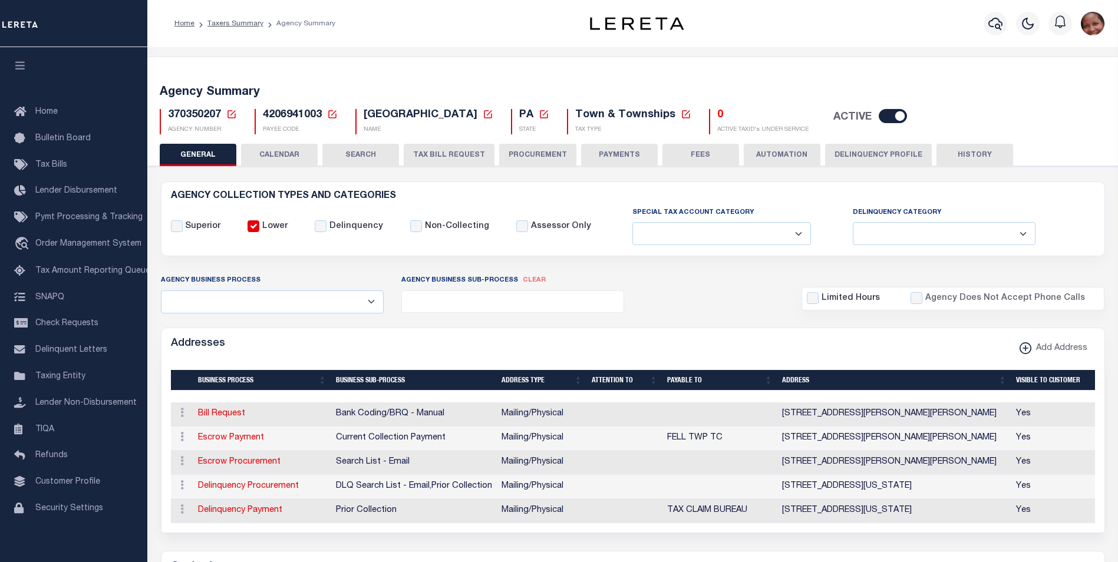
click at [606, 156] on button "PAYMENTS" at bounding box center [619, 155] width 77 height 22
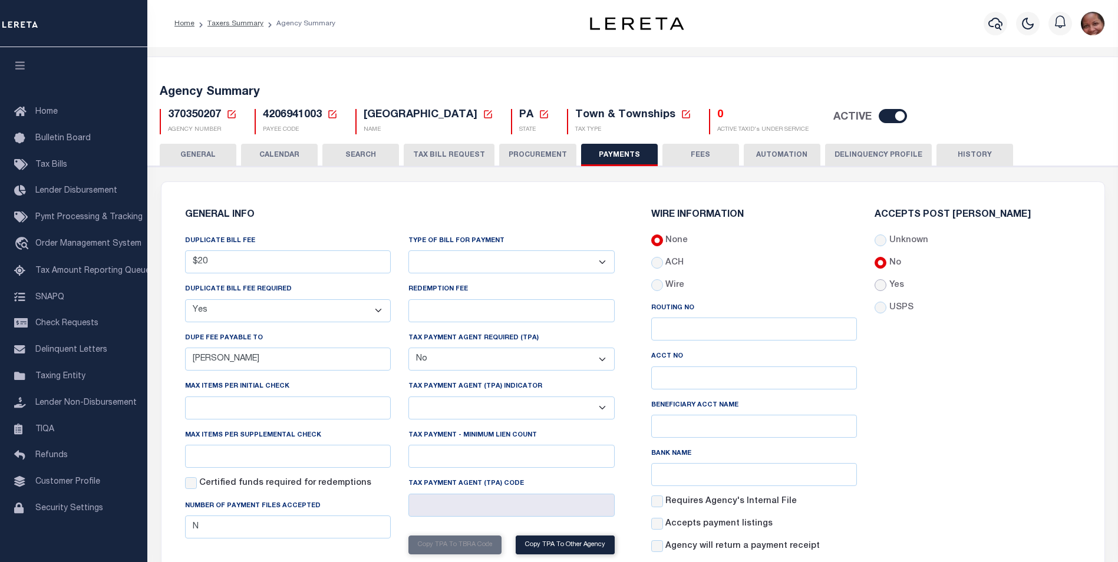
click at [885, 286] on input "Yes" at bounding box center [881, 285] width 12 height 12
radio input "true"
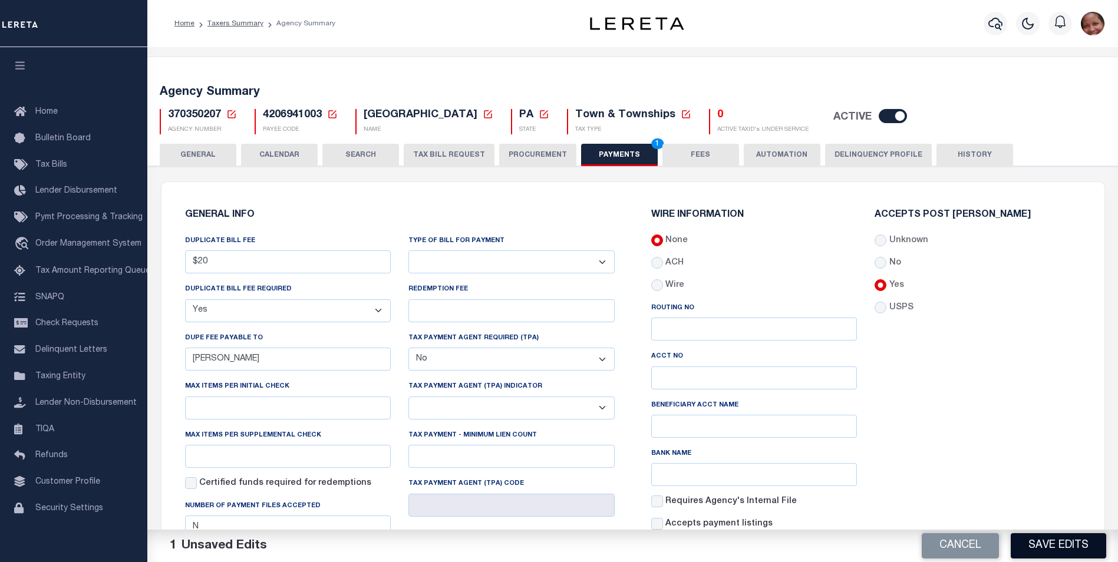
click at [1043, 551] on button "Save Edits" at bounding box center [1058, 545] width 95 height 25
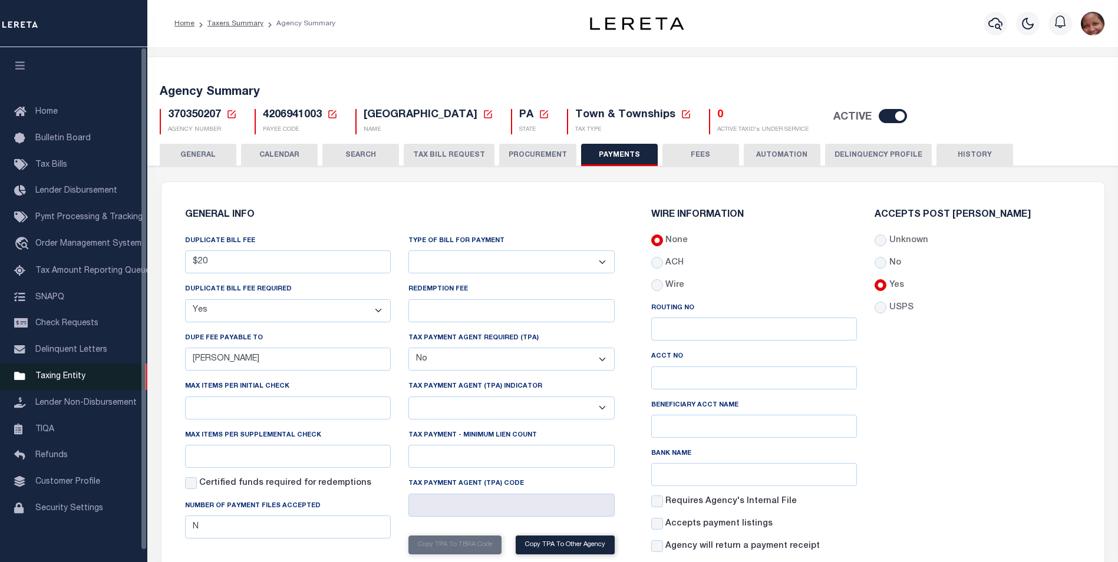
click at [65, 381] on span "Taxing Entity" at bounding box center [60, 376] width 50 height 8
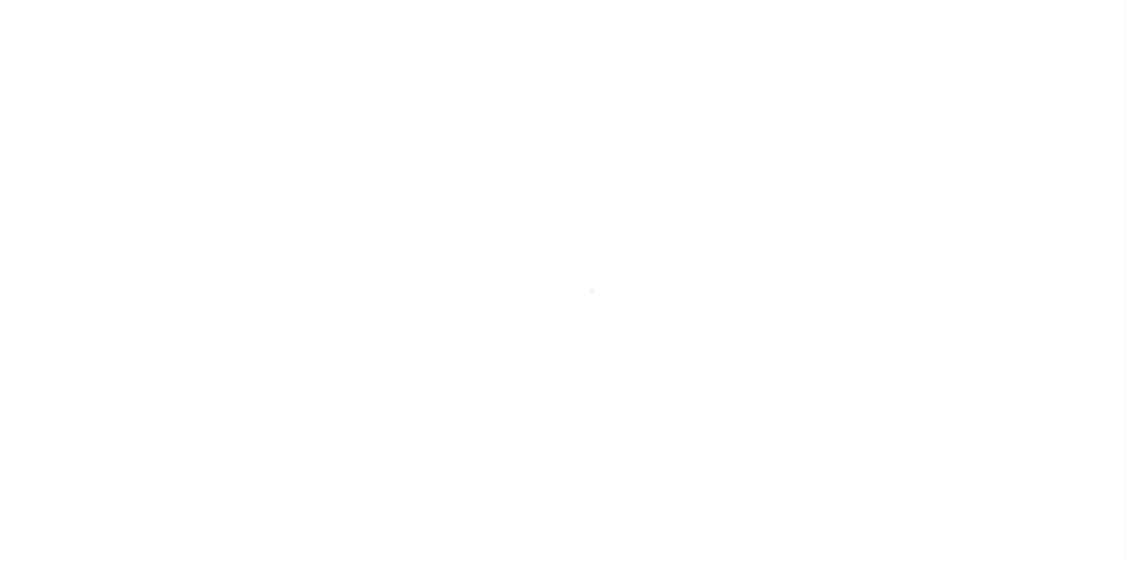
scroll to position [12, 0]
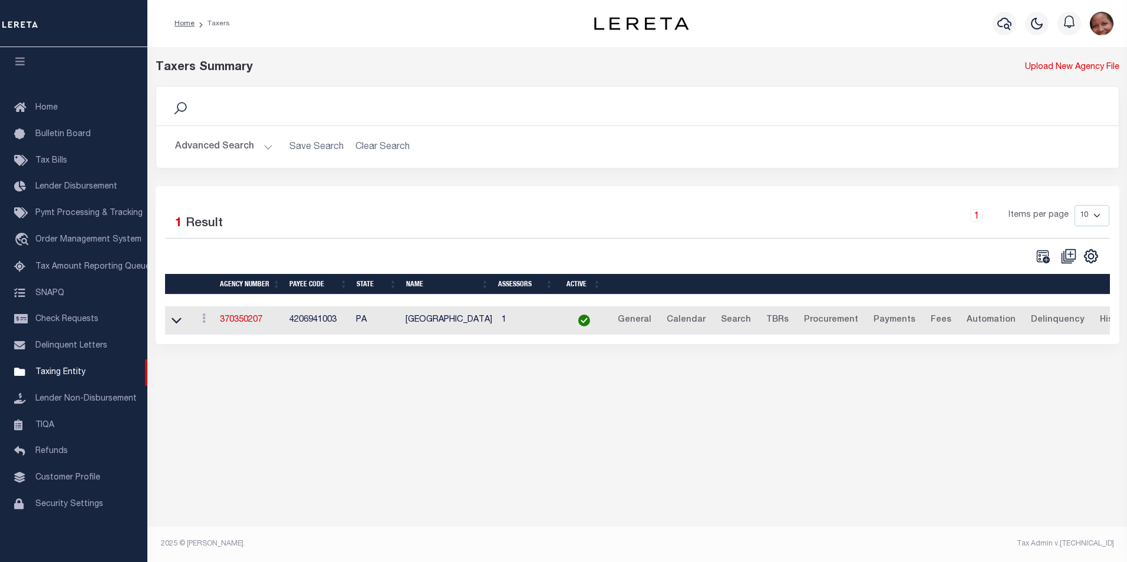
click at [265, 149] on button "Advanced Search" at bounding box center [224, 147] width 98 height 23
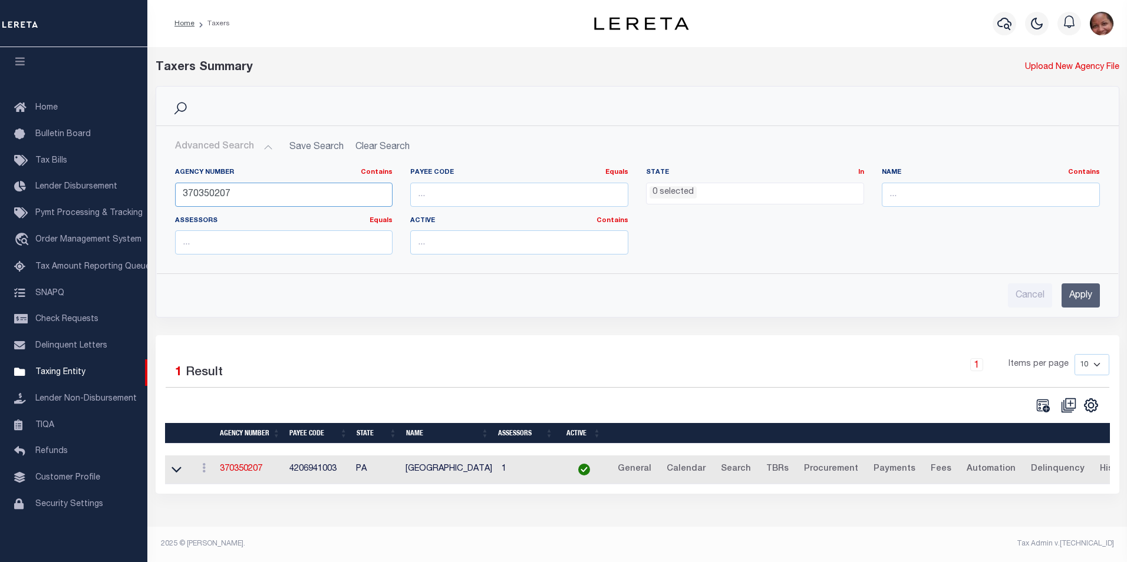
drag, startPoint x: 233, startPoint y: 194, endPoint x: 174, endPoint y: 191, distance: 59.0
click at [175, 191] on input "370350207" at bounding box center [284, 195] width 218 height 24
type input "370260602"
click at [1082, 296] on input "Apply" at bounding box center [1080, 295] width 38 height 24
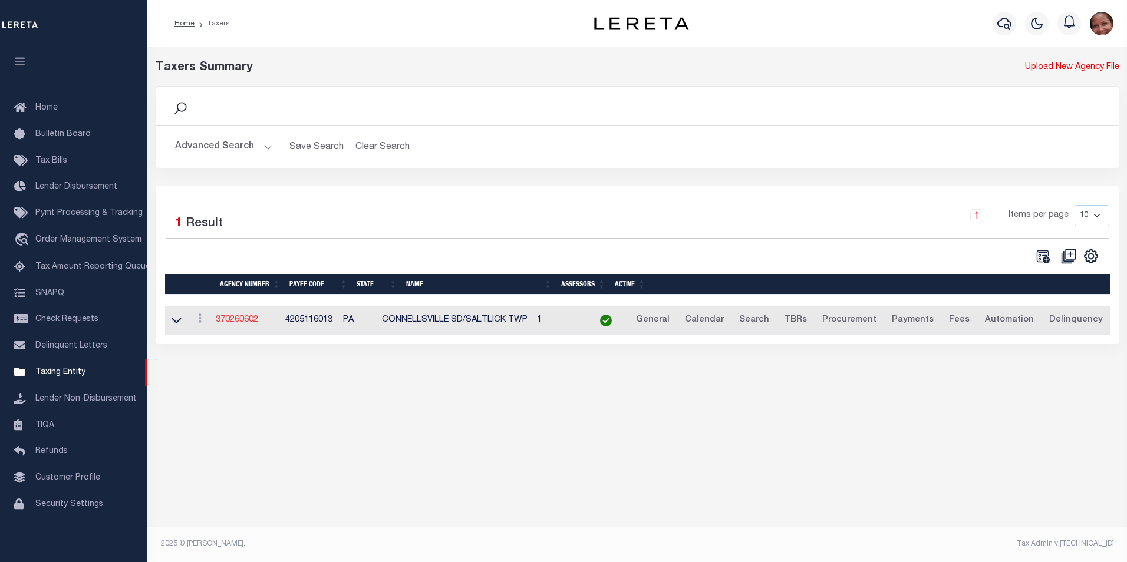
click at [243, 322] on link "370260602" at bounding box center [237, 320] width 42 height 8
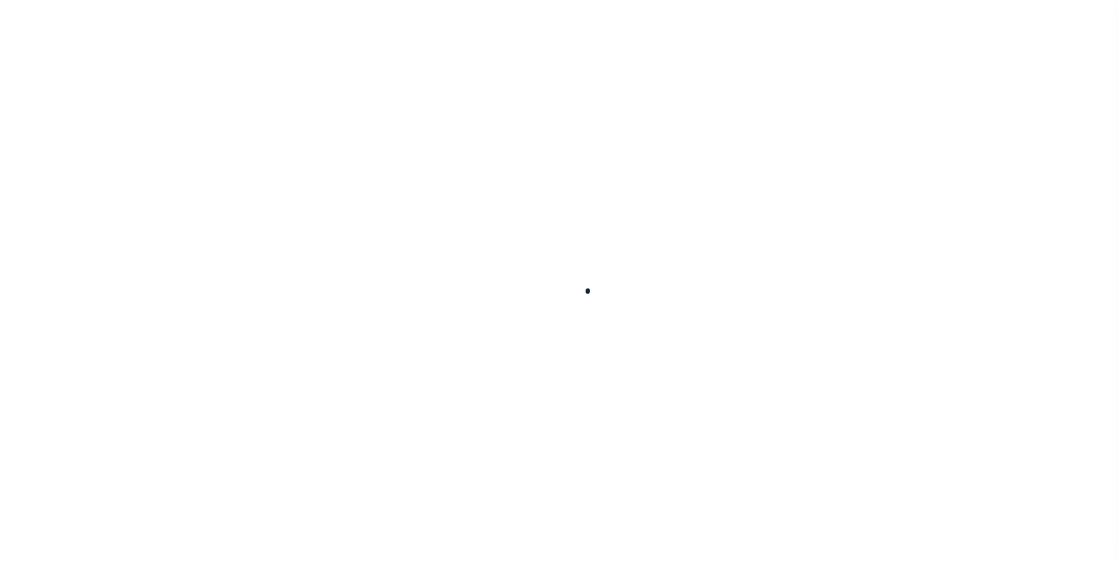
select select
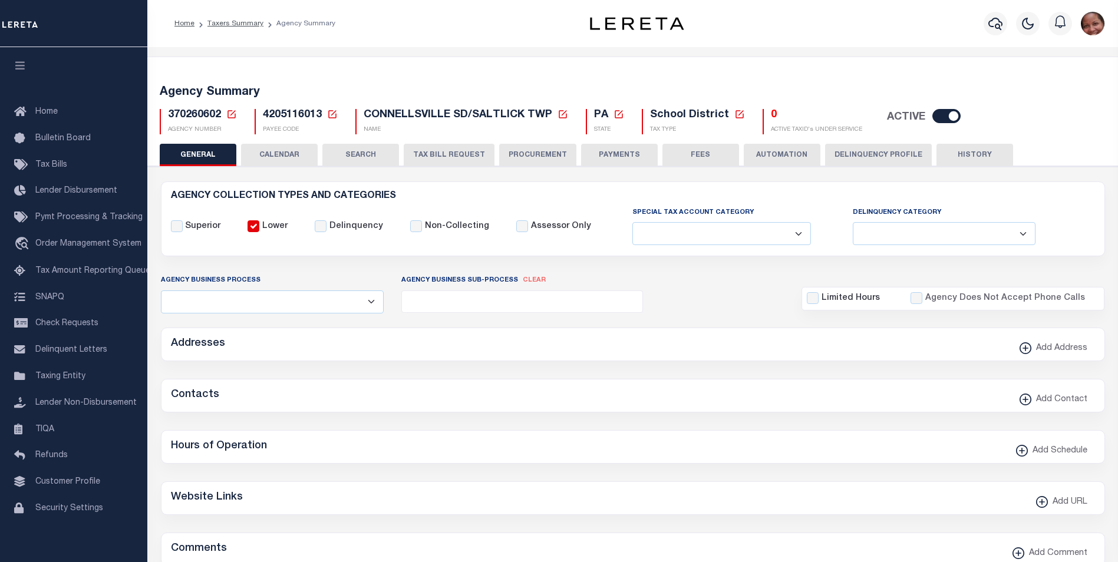
checkbox input "false"
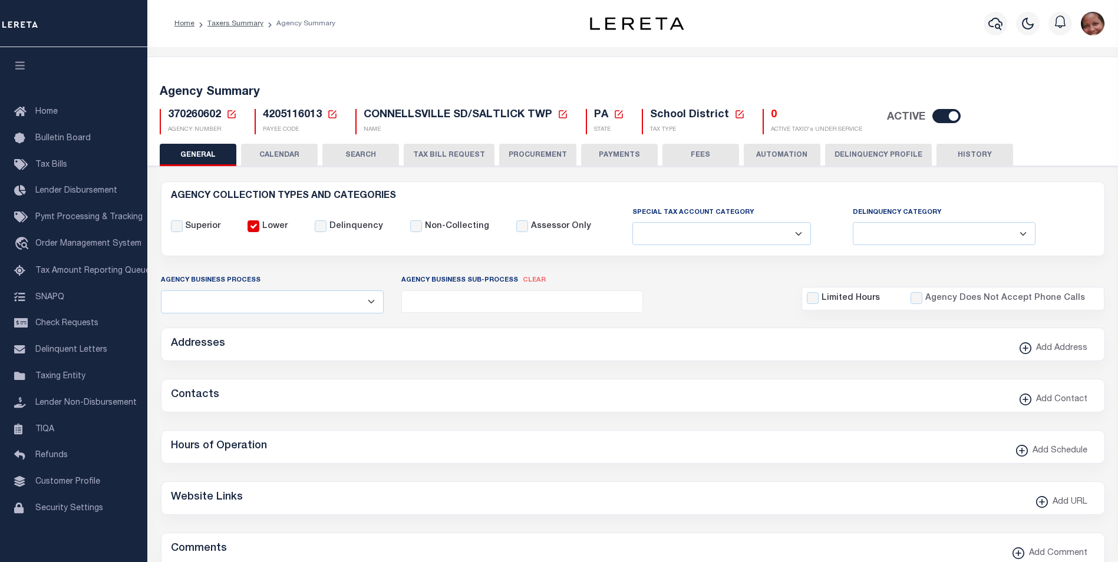
type input "4205116013"
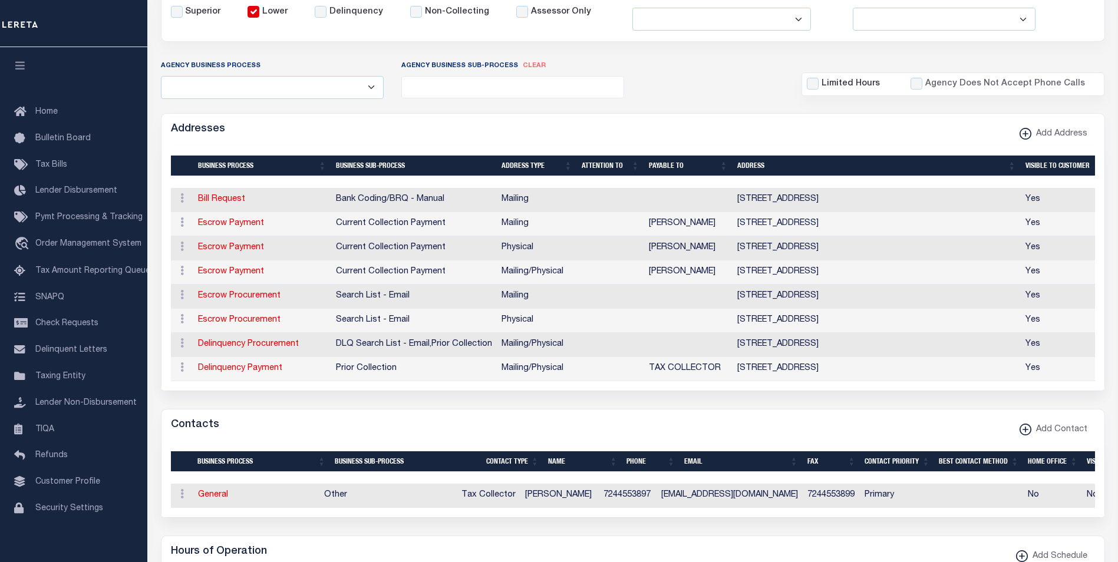
scroll to position [224, 0]
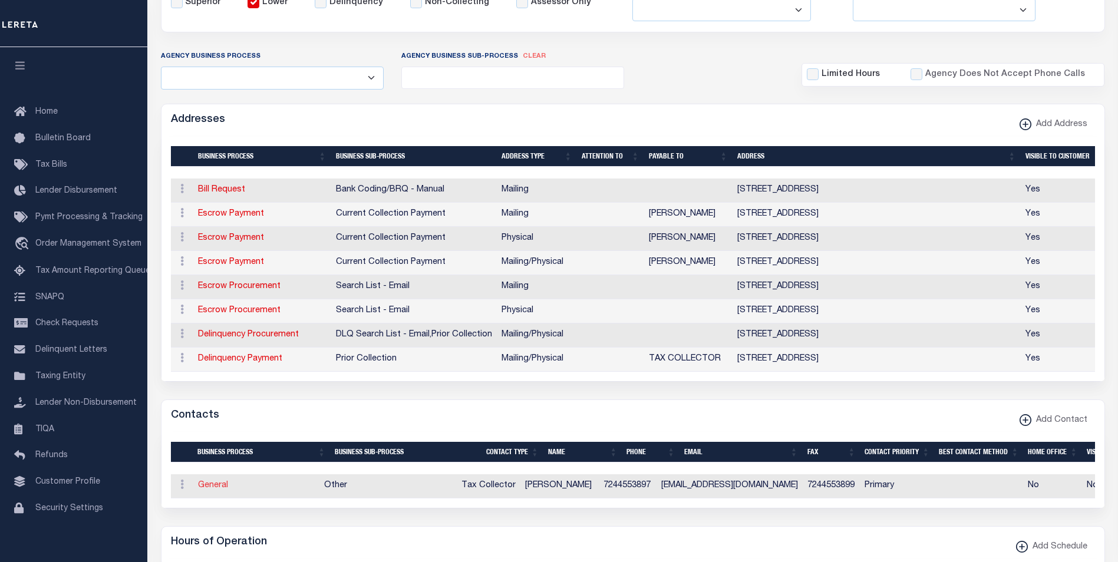
click at [206, 490] on link "General" at bounding box center [213, 486] width 30 height 8
checkbox input "false"
select select
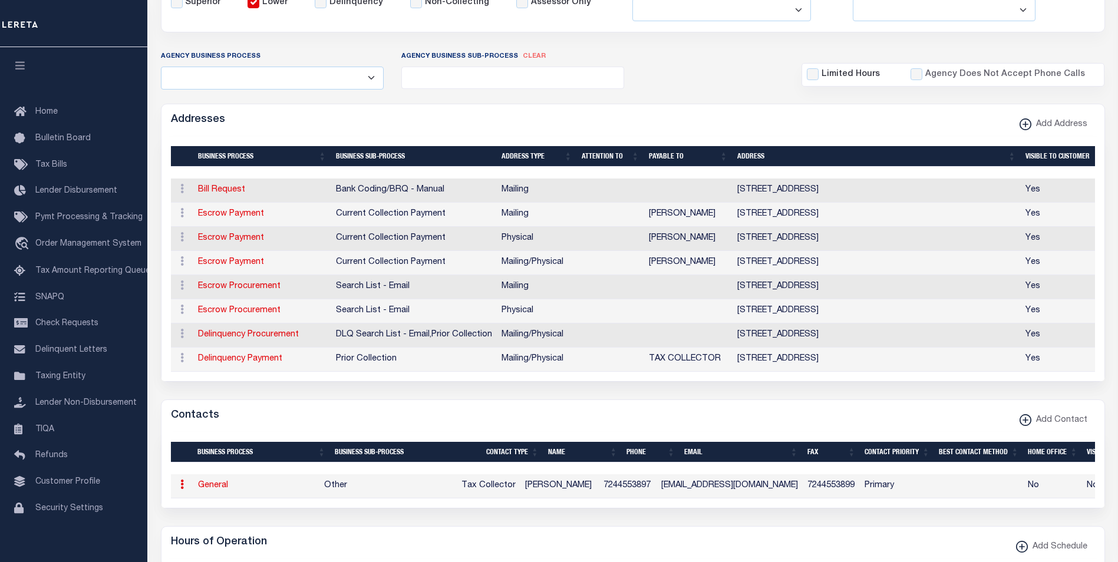
select select "2"
select select "1"
type input "[PERSON_NAME]"
type input "7244553897"
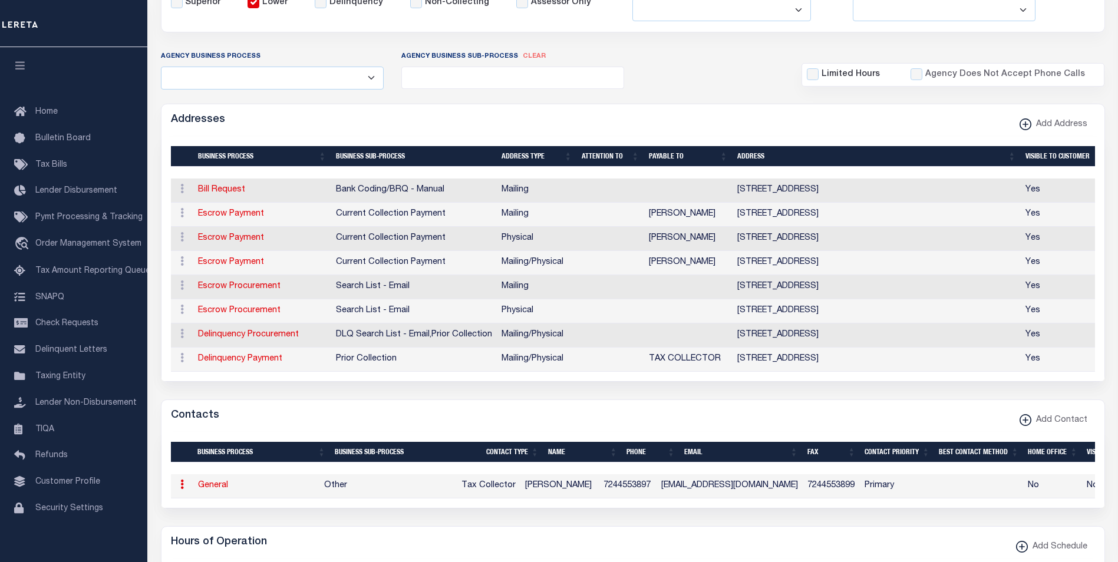
type input "7244553899"
type input "[EMAIL_ADDRESS][DOMAIN_NAME]"
select select "6"
select select "39"
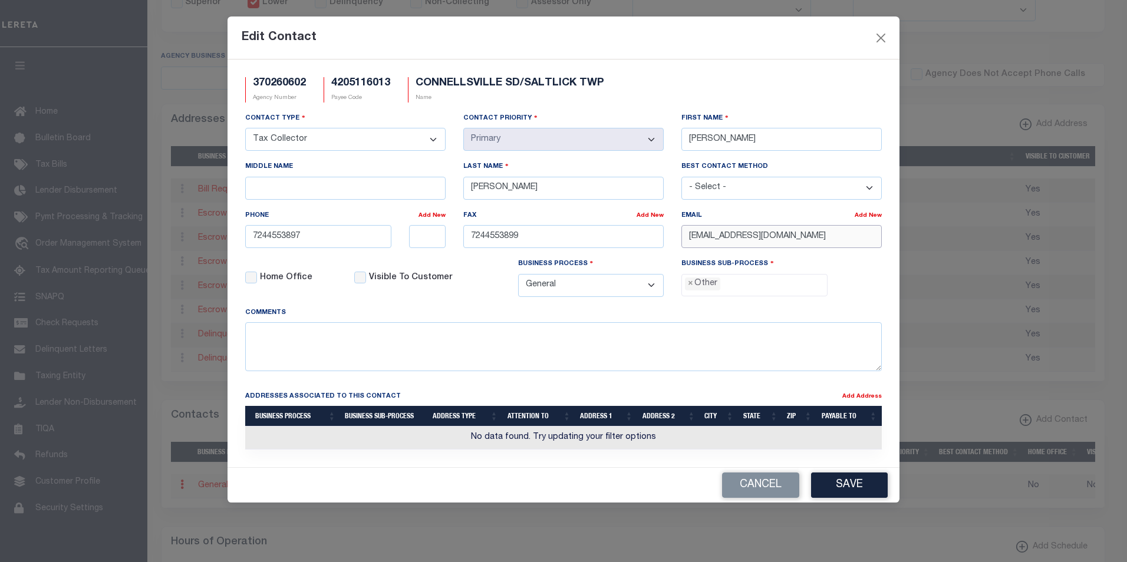
drag, startPoint x: 809, startPoint y: 238, endPoint x: 679, endPoint y: 238, distance: 129.7
click at [679, 238] on div "Email Add New SBUKOVAC@HOTMAIL.COM" at bounding box center [781, 233] width 218 height 48
paste input "[EMAIL_ADDRESS]"
type input "[EMAIL_ADDRESS][DOMAIN_NAME]"
click at [843, 490] on button "Save" at bounding box center [849, 485] width 77 height 25
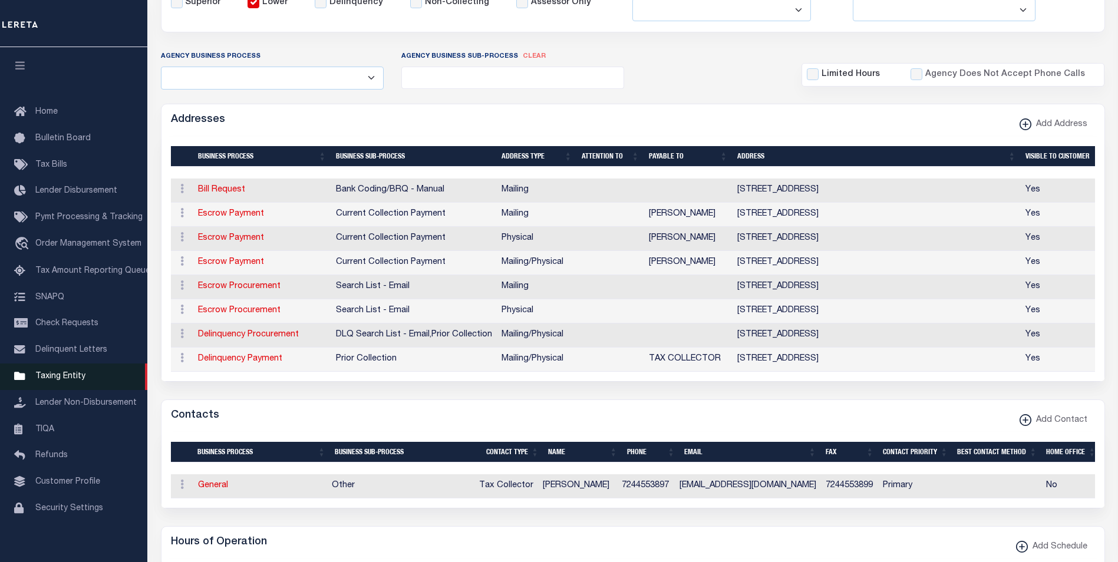
click at [70, 381] on span "Taxing Entity" at bounding box center [60, 376] width 50 height 8
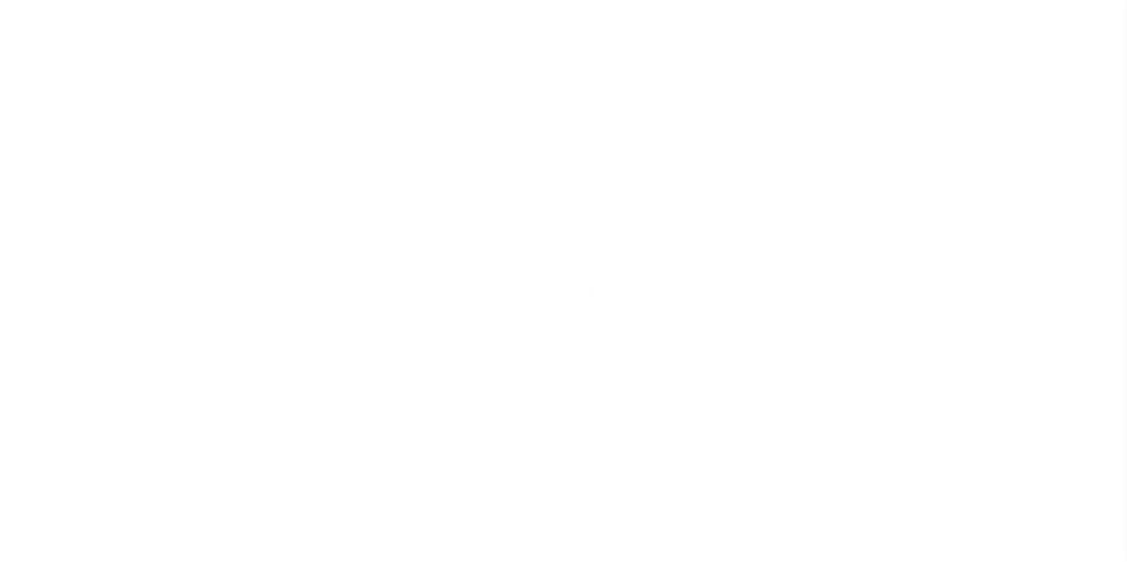
scroll to position [12, 0]
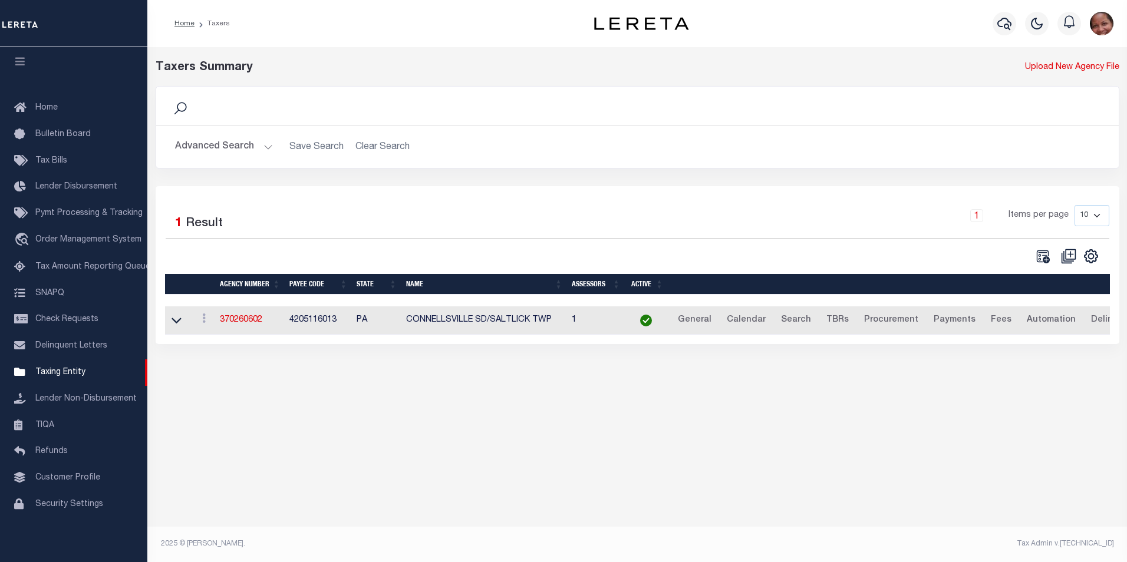
click at [266, 147] on button "Advanced Search" at bounding box center [224, 147] width 98 height 23
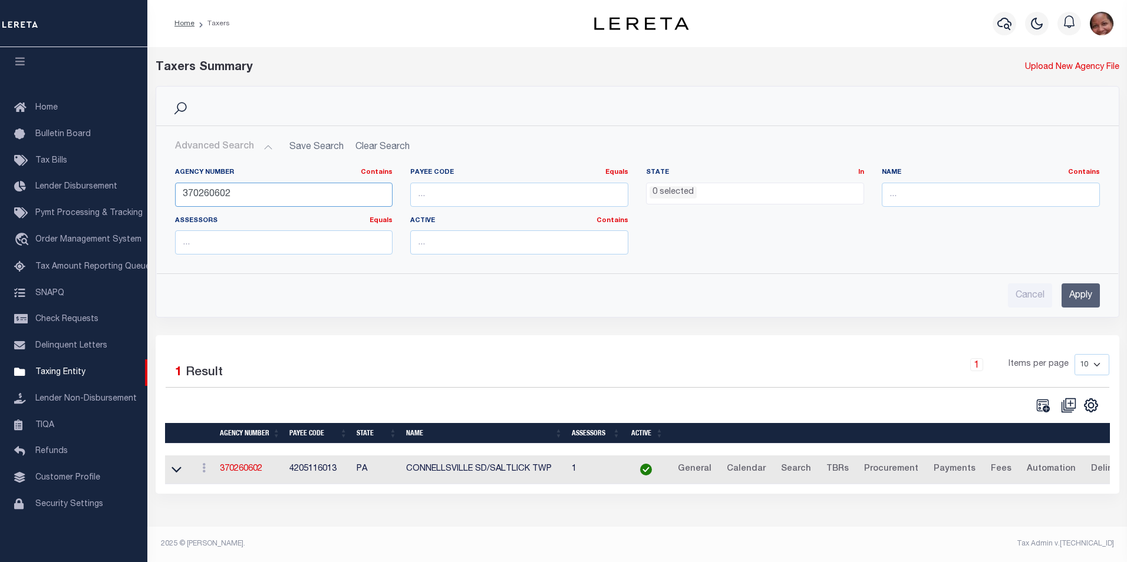
drag, startPoint x: 214, startPoint y: 195, endPoint x: 233, endPoint y: 195, distance: 19.4
click at [233, 195] on input "370260602" at bounding box center [284, 195] width 218 height 24
type input "370260202"
click at [1086, 299] on input "Apply" at bounding box center [1080, 295] width 38 height 24
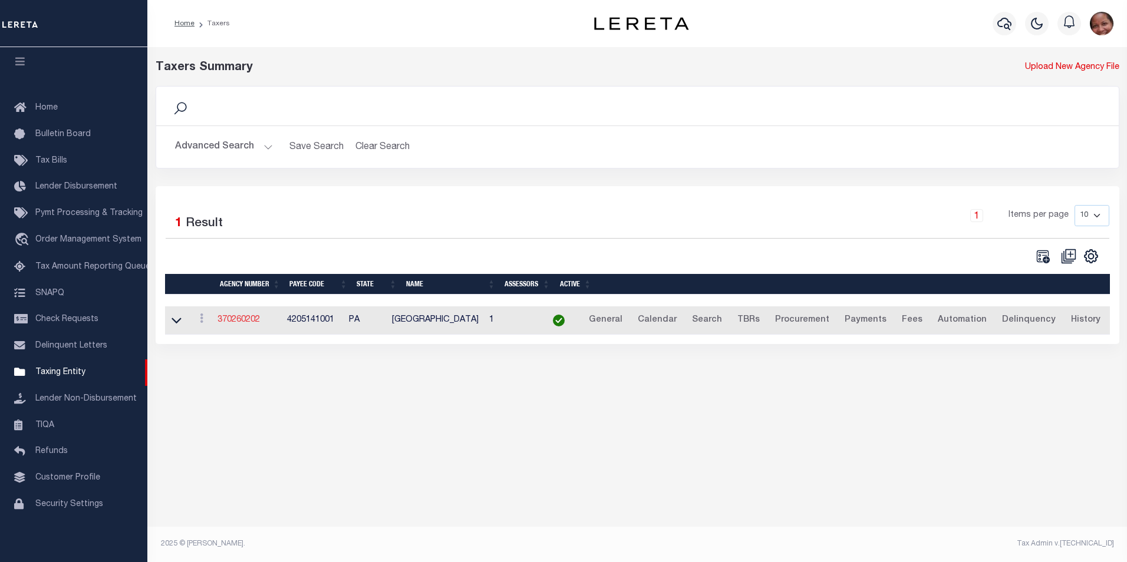
click at [246, 321] on link "370260202" at bounding box center [238, 320] width 42 height 8
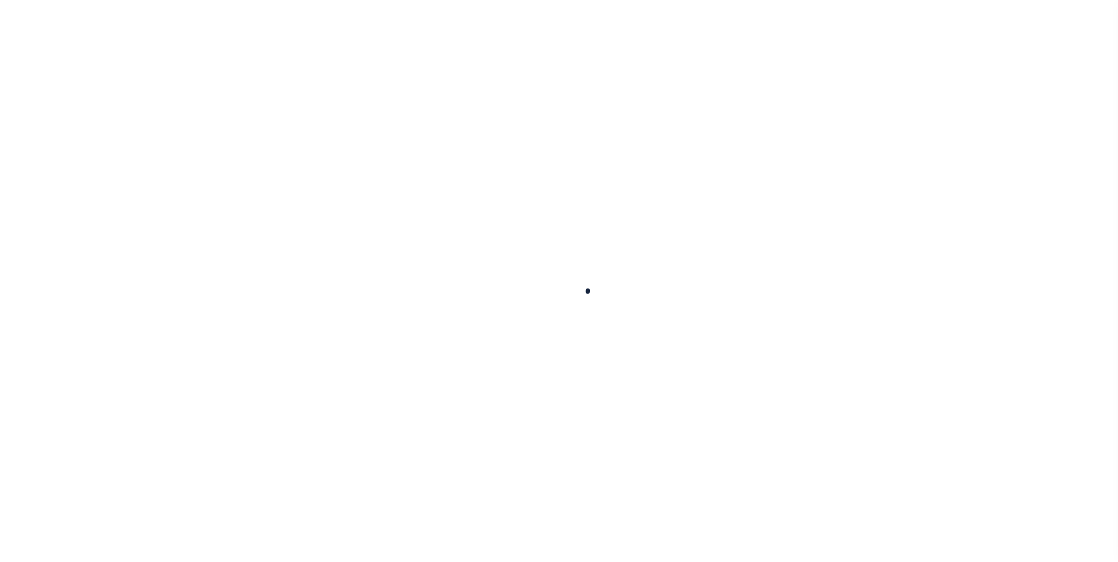
select select
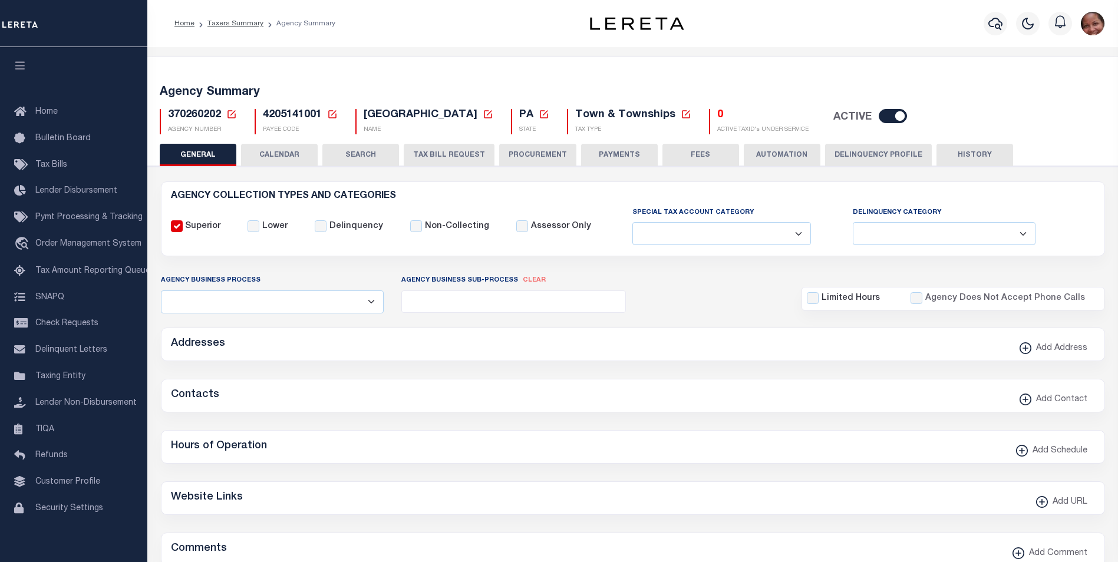
checkbox input "false"
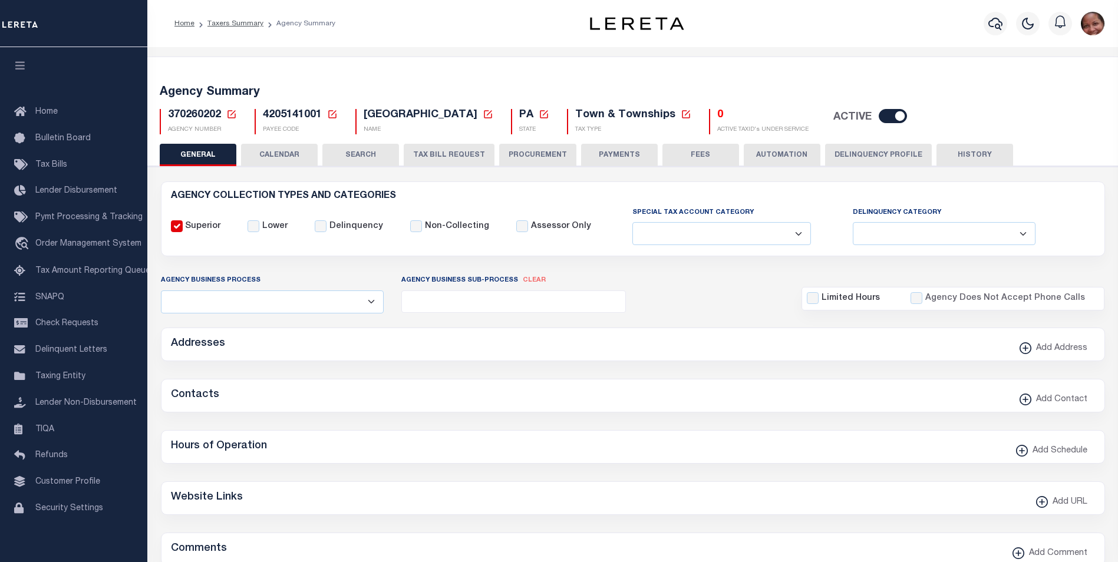
type input "4205141001"
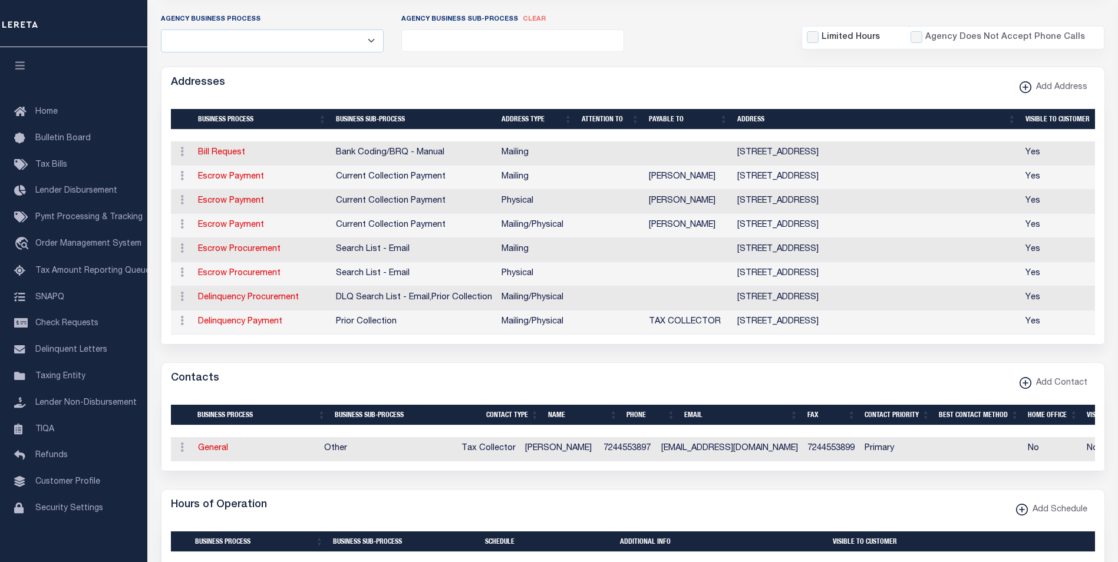
scroll to position [262, 0]
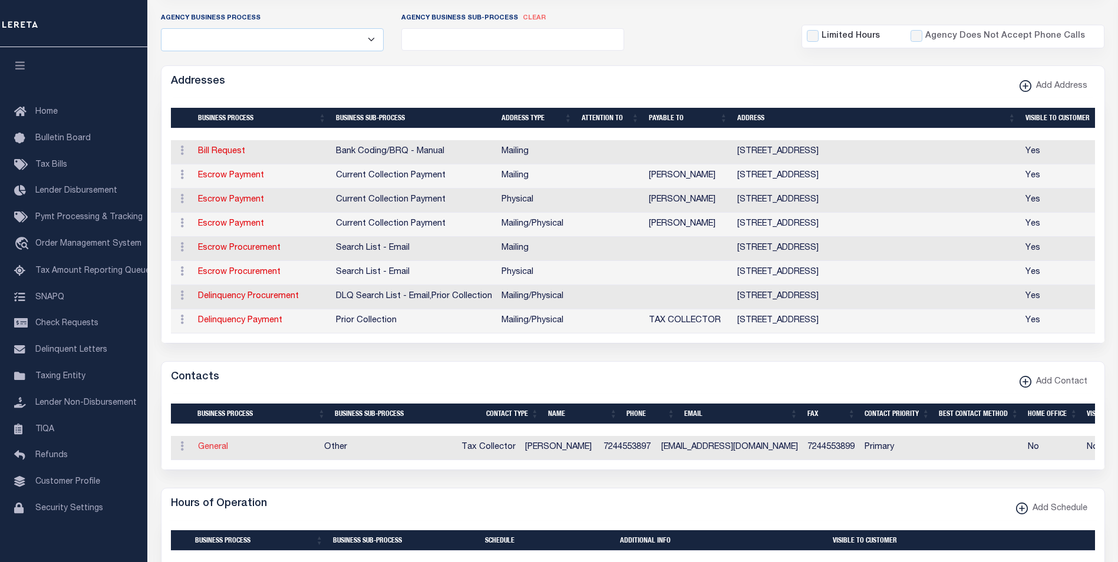
click at [215, 451] on link "General" at bounding box center [213, 447] width 30 height 8
checkbox input "false"
select select
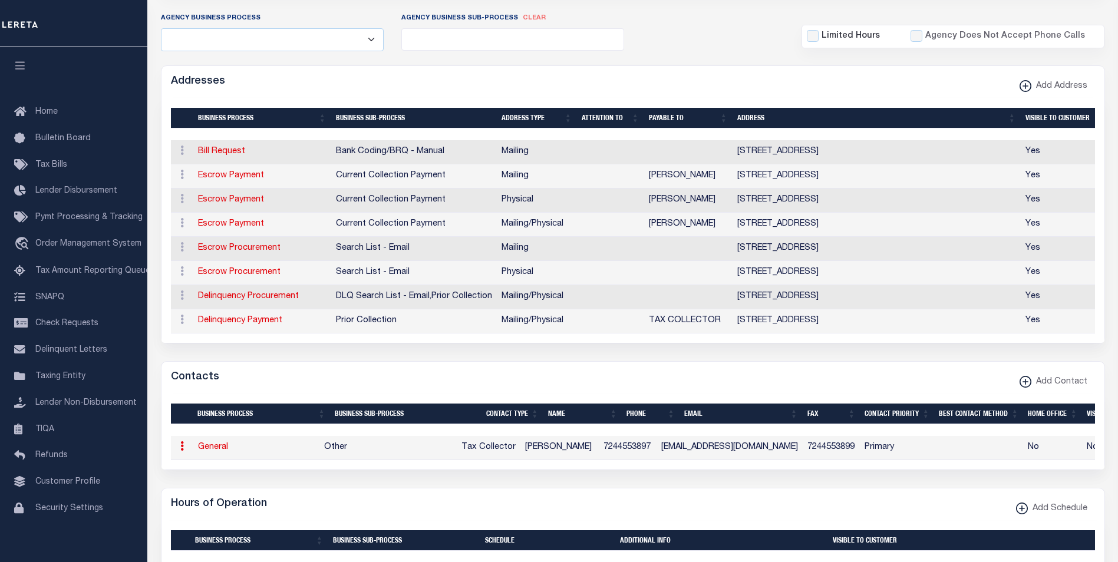
select select "2"
select select "1"
type input "SHARI"
type input "BUKOVAC"
type input "7244553897"
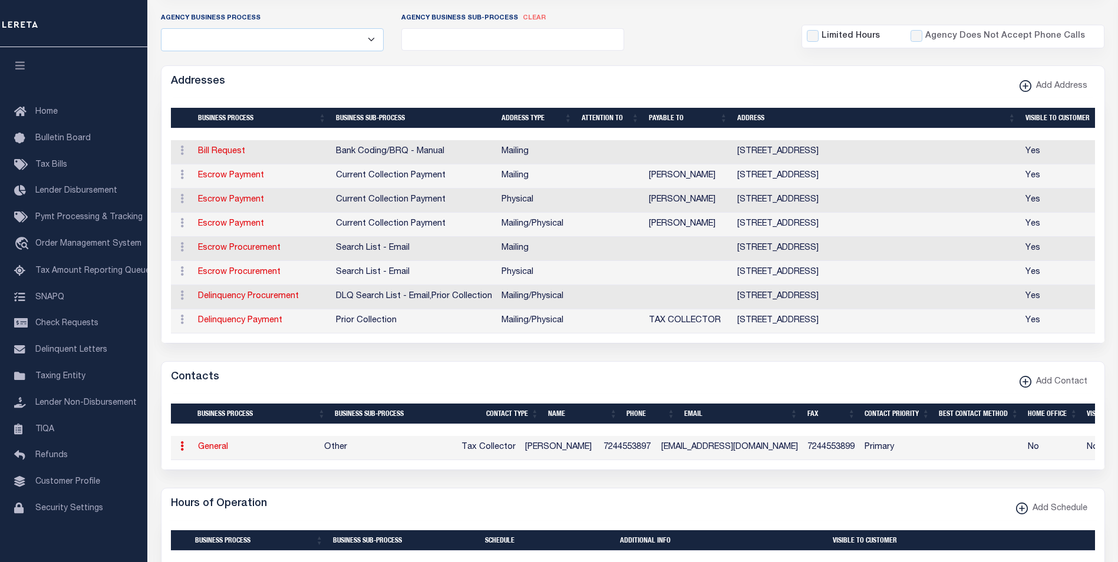
type input "7244553899"
type input "SBUKOVAC@HOTMAIL.COM"
select select "6"
select select "39"
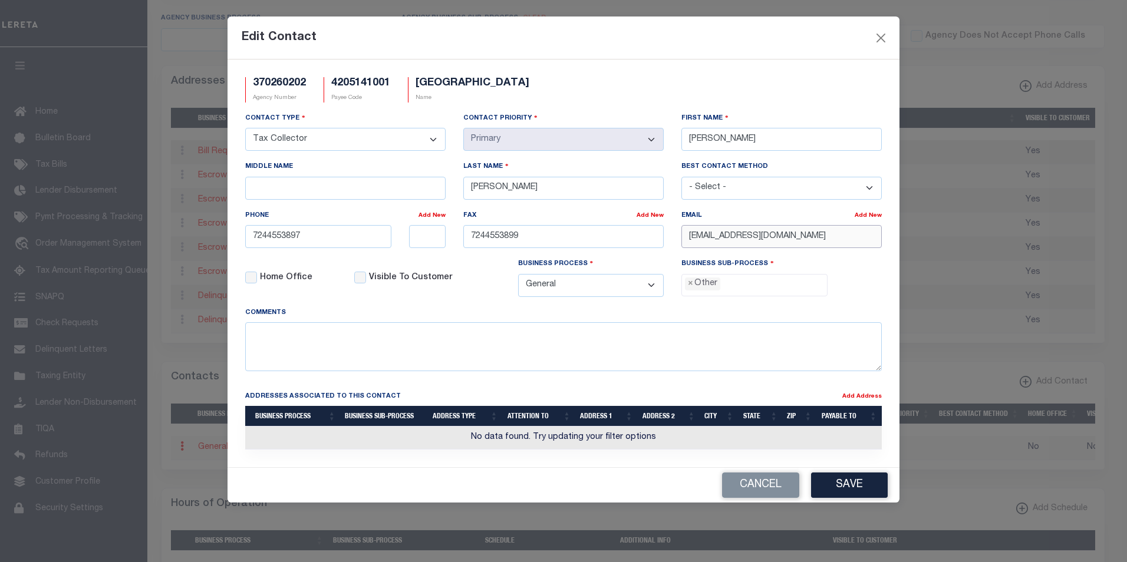
drag, startPoint x: 814, startPoint y: 239, endPoint x: 686, endPoint y: 236, distance: 127.9
click at [686, 236] on input "SBUKOVAC@HOTMAIL.COM" at bounding box center [781, 236] width 200 height 23
paste input "144@OUTLOOK"
type input "SBUKOVAC144@OUTLOOK.COM"
click at [849, 489] on button "Save" at bounding box center [849, 485] width 77 height 25
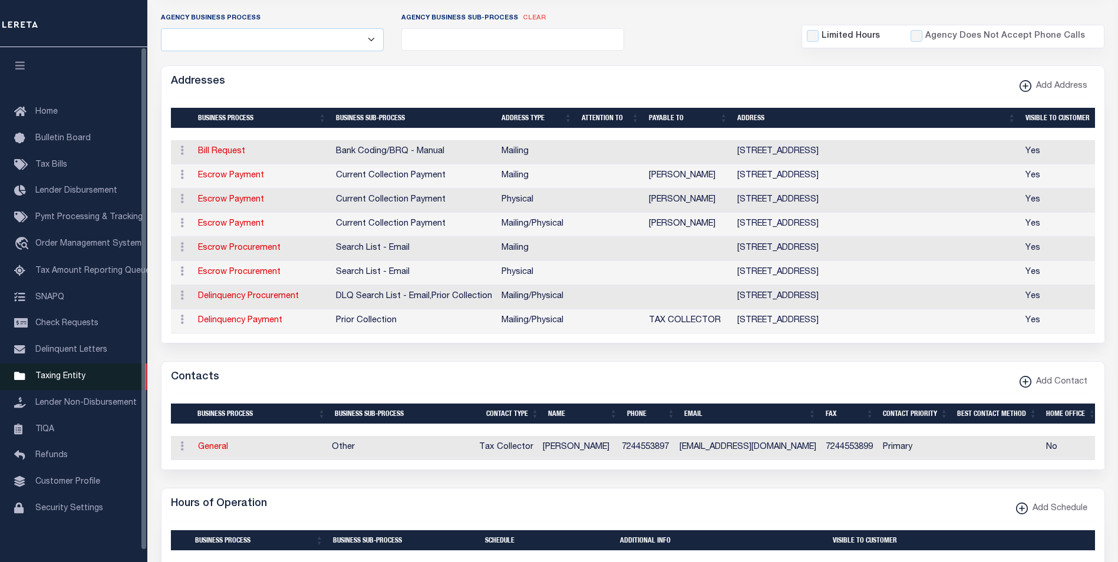
click at [49, 389] on link "Taxing Entity" at bounding box center [73, 377] width 147 height 27
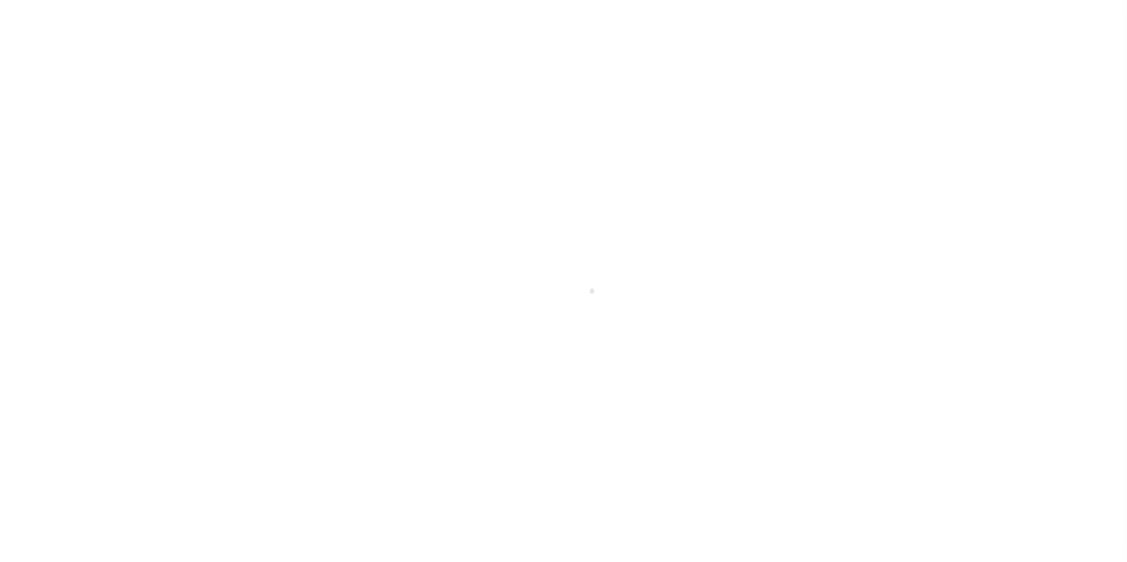
scroll to position [12, 0]
